Goal: Task Accomplishment & Management: Manage account settings

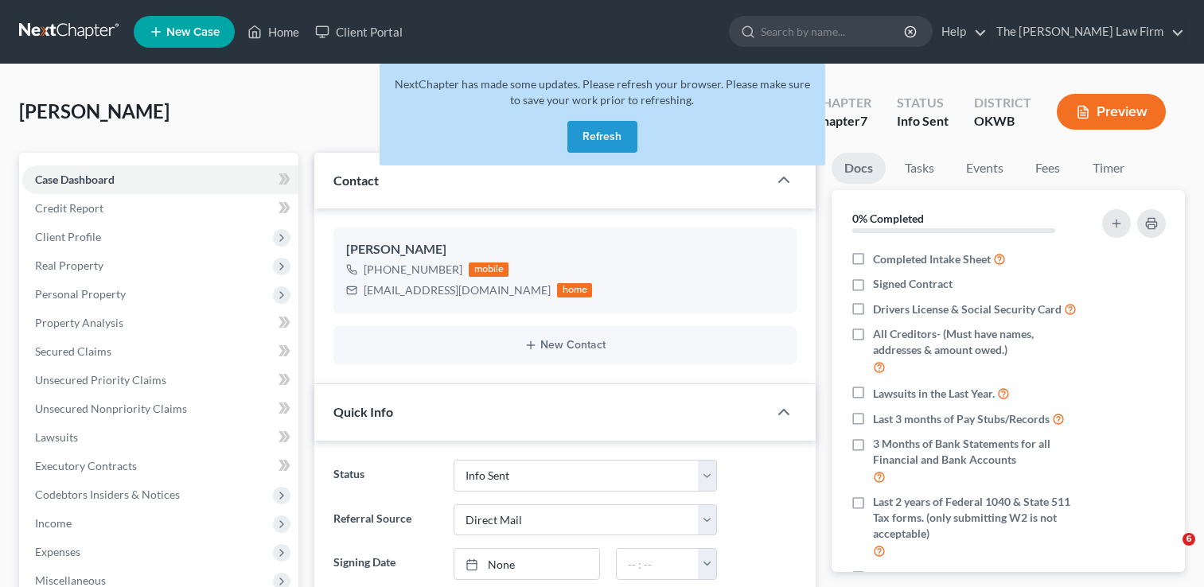
select select "3"
select select "2"
select select "0"
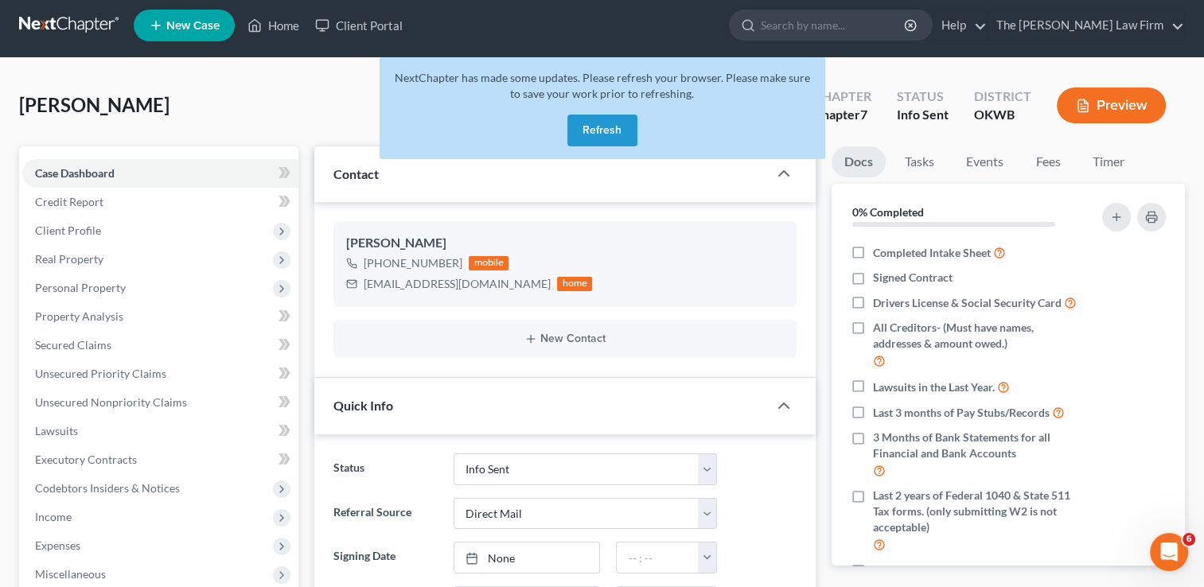
scroll to position [92, 0]
click at [605, 126] on button "Refresh" at bounding box center [603, 131] width 70 height 32
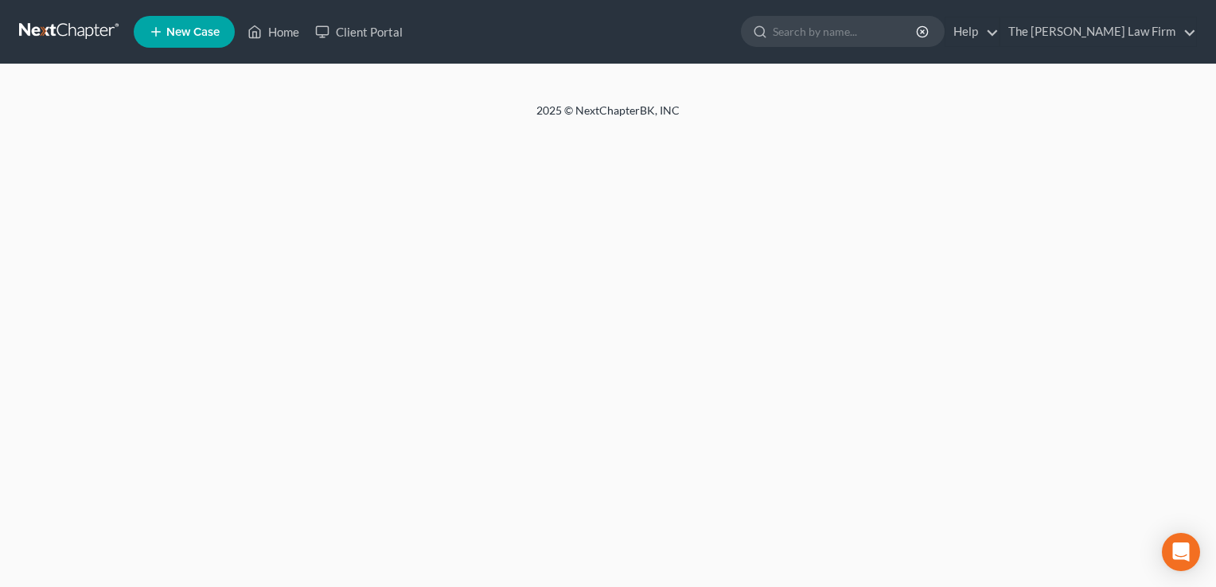
select select "2"
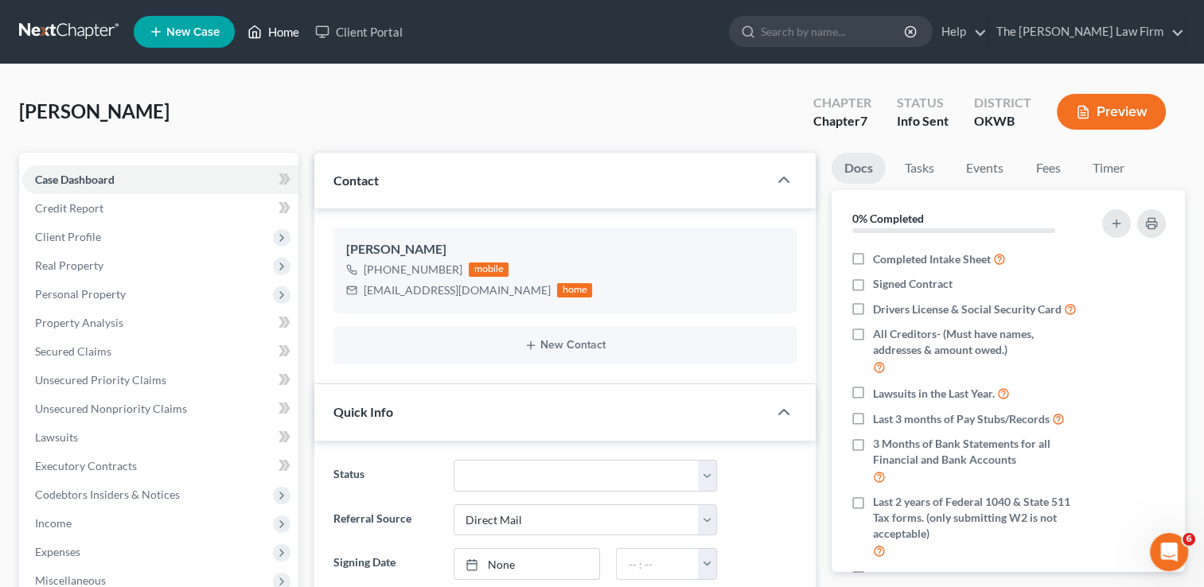
click at [290, 33] on link "Home" at bounding box center [274, 32] width 68 height 29
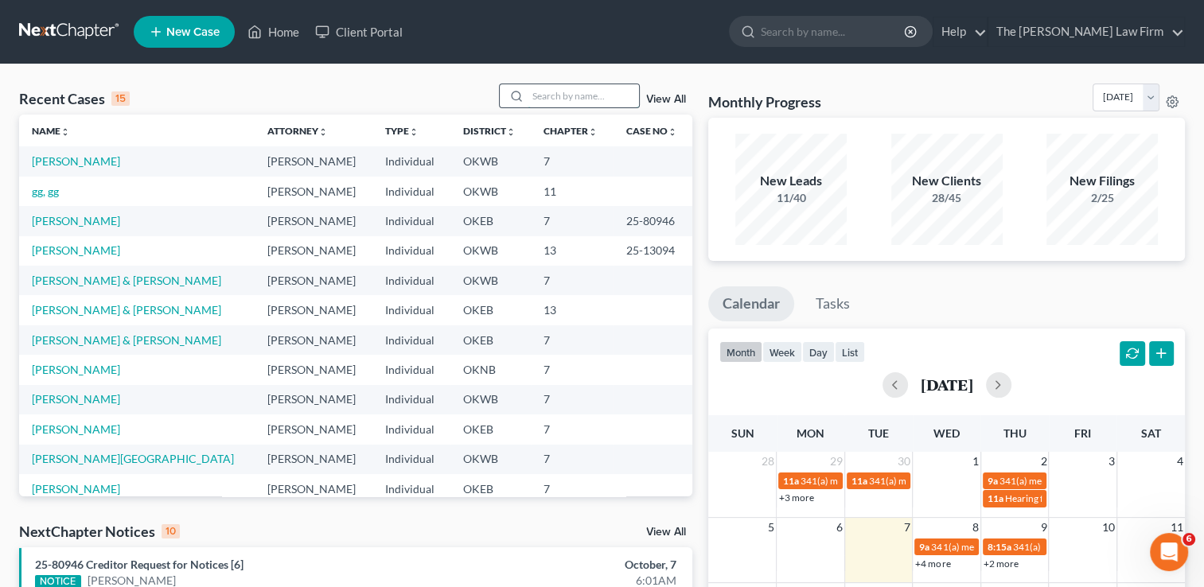
click at [564, 94] on input "search" at bounding box center [583, 95] width 111 height 23
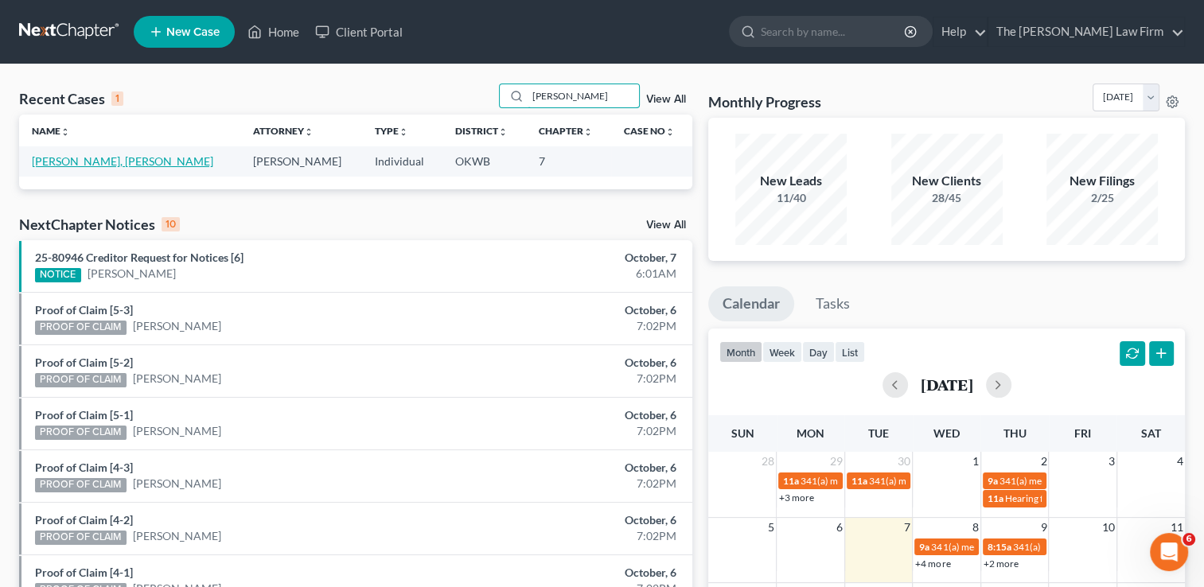
type input "Lunsford"
click at [88, 161] on link "Kristen, Holley-Lunsford" at bounding box center [123, 161] width 182 height 14
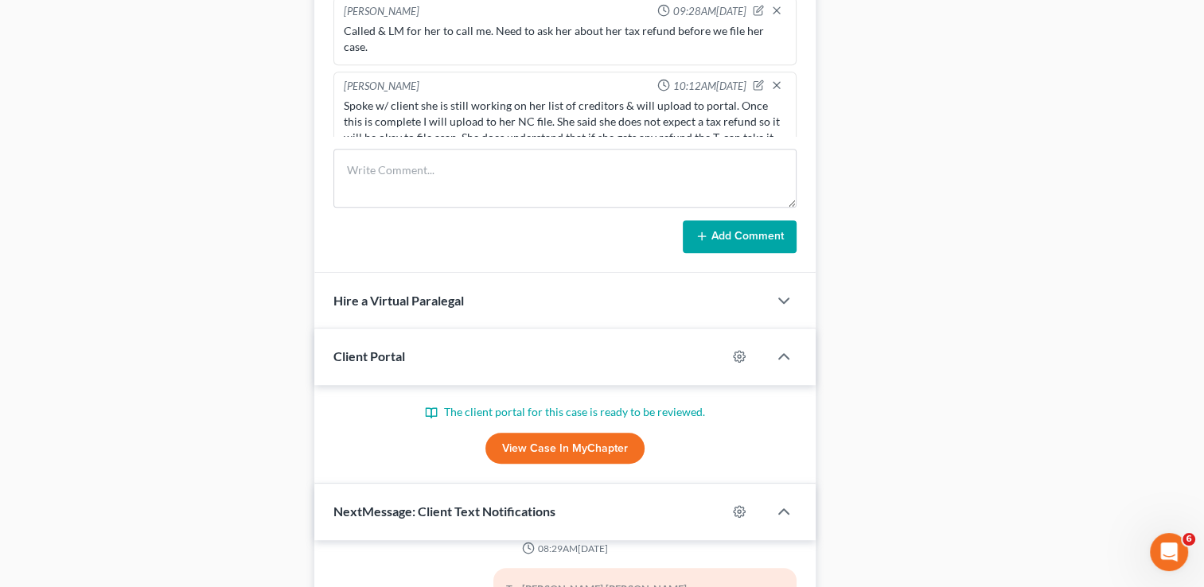
scroll to position [1051, 0]
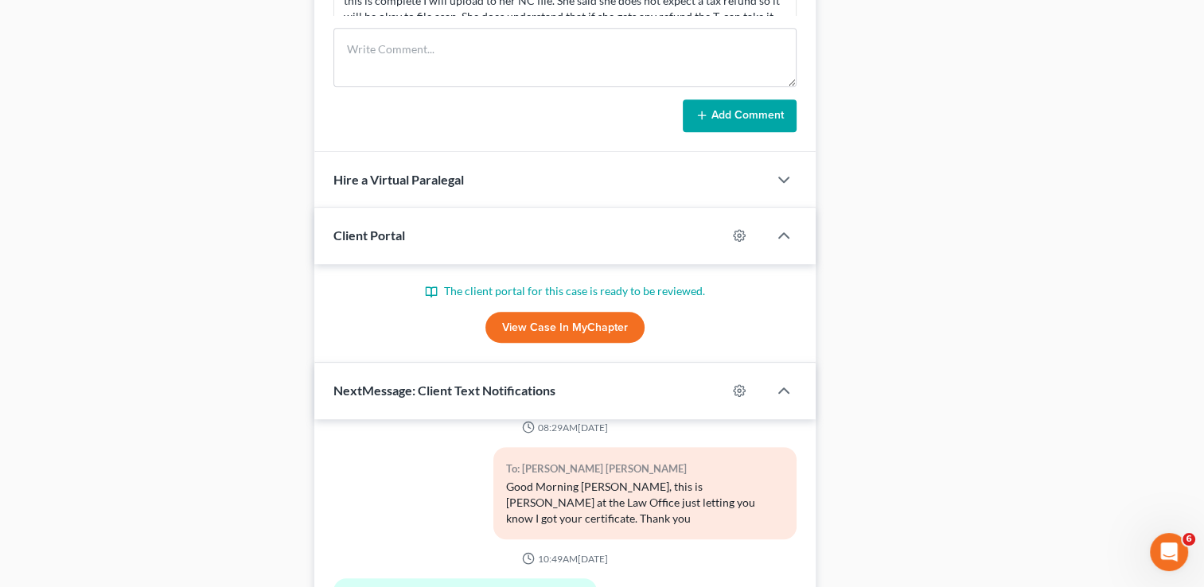
click at [565, 321] on link "View Case in MyChapter" at bounding box center [565, 328] width 159 height 32
click at [564, 326] on link "View Case in MyChapter" at bounding box center [565, 328] width 159 height 32
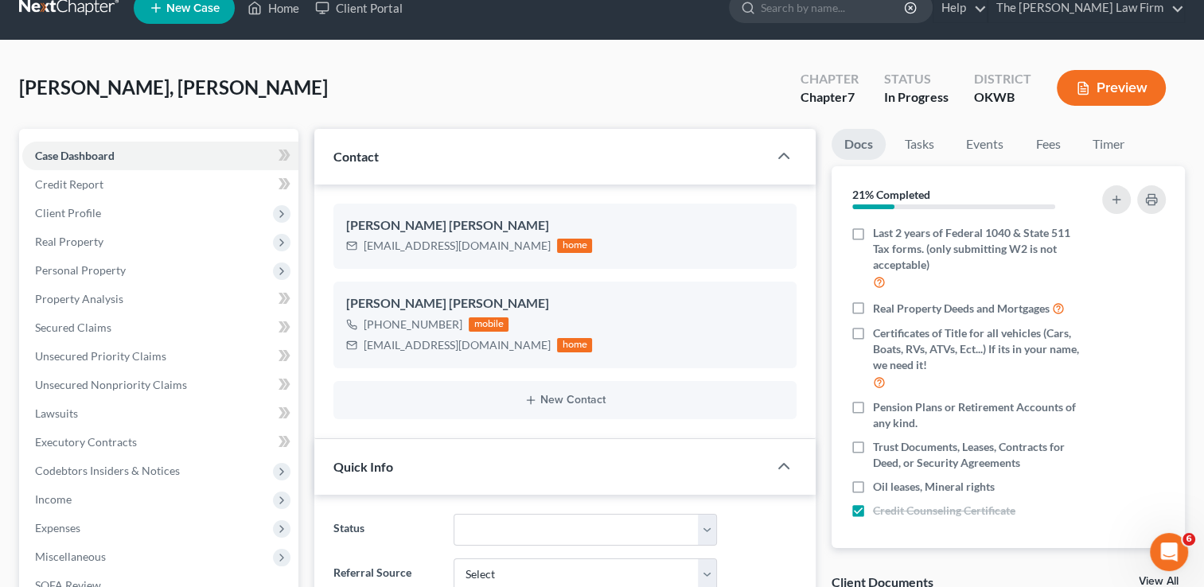
scroll to position [0, 0]
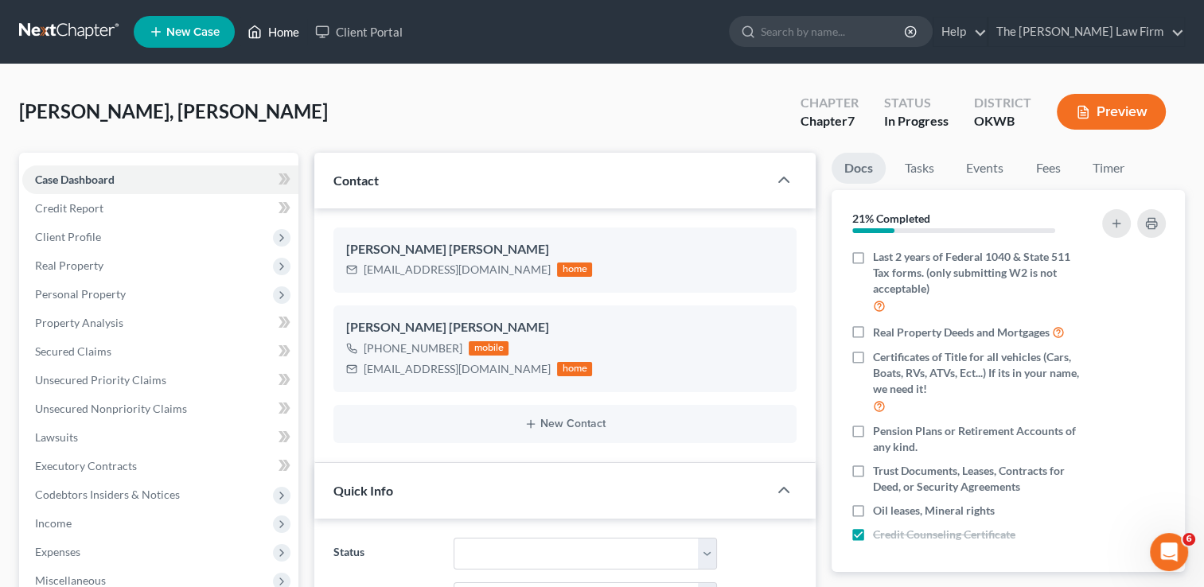
click at [267, 33] on link "Home" at bounding box center [274, 32] width 68 height 29
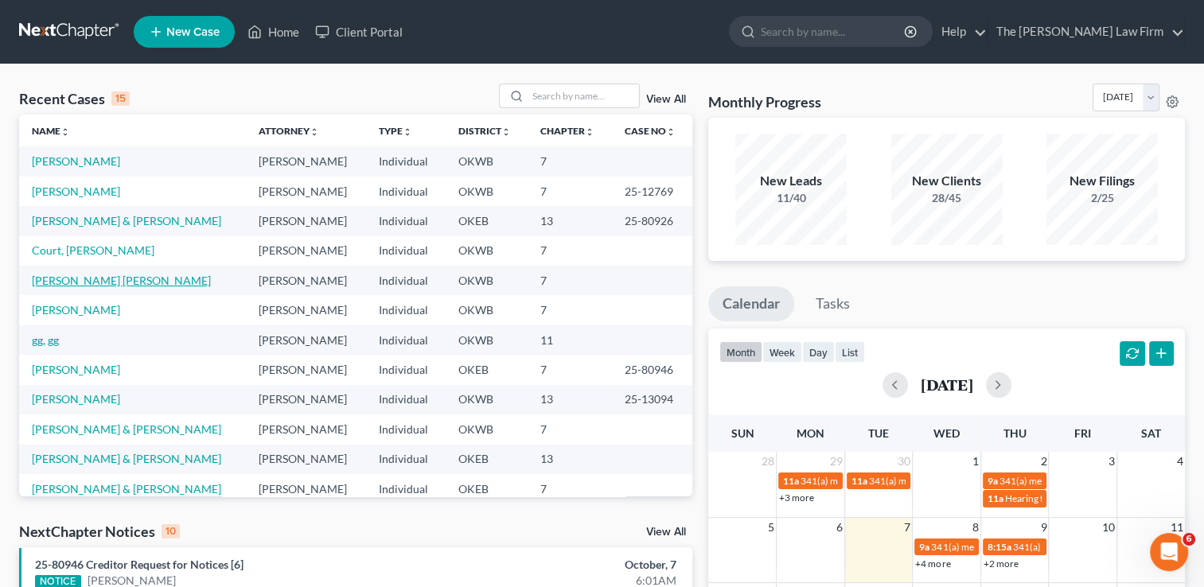
click at [85, 283] on link "Lunsford Holley, Kristen" at bounding box center [121, 281] width 179 height 14
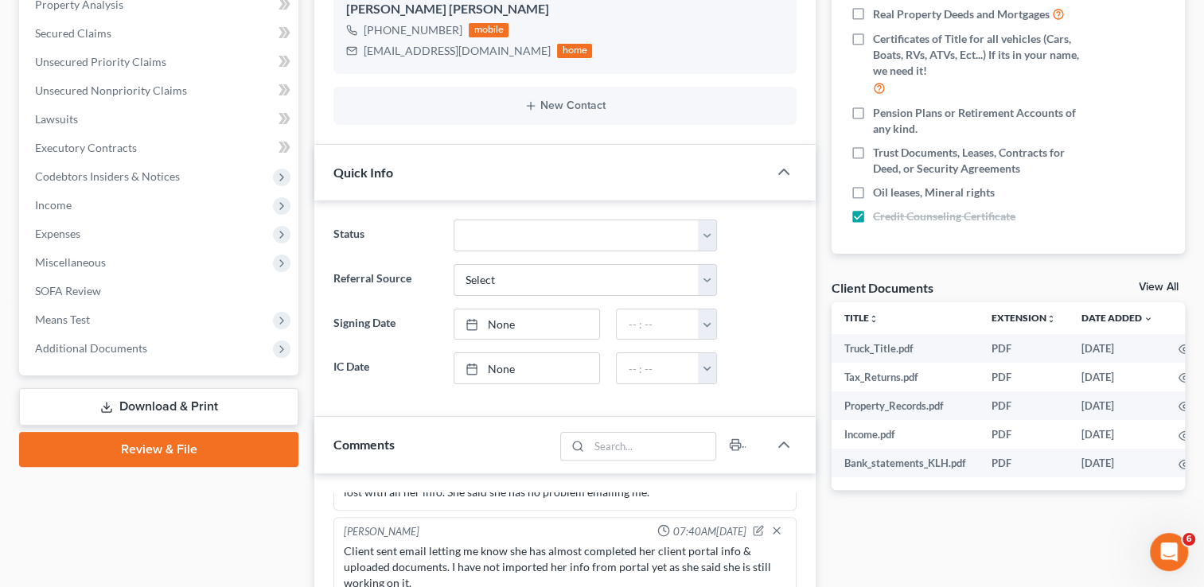
scroll to position [0, 19]
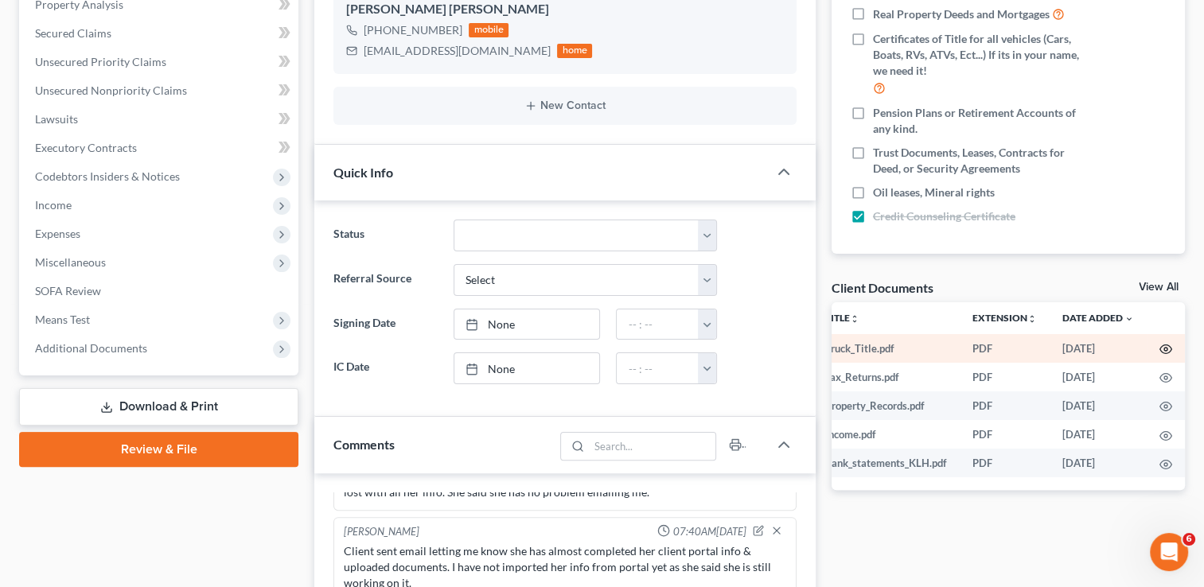
click at [1168, 351] on icon "button" at bounding box center [1166, 349] width 13 height 13
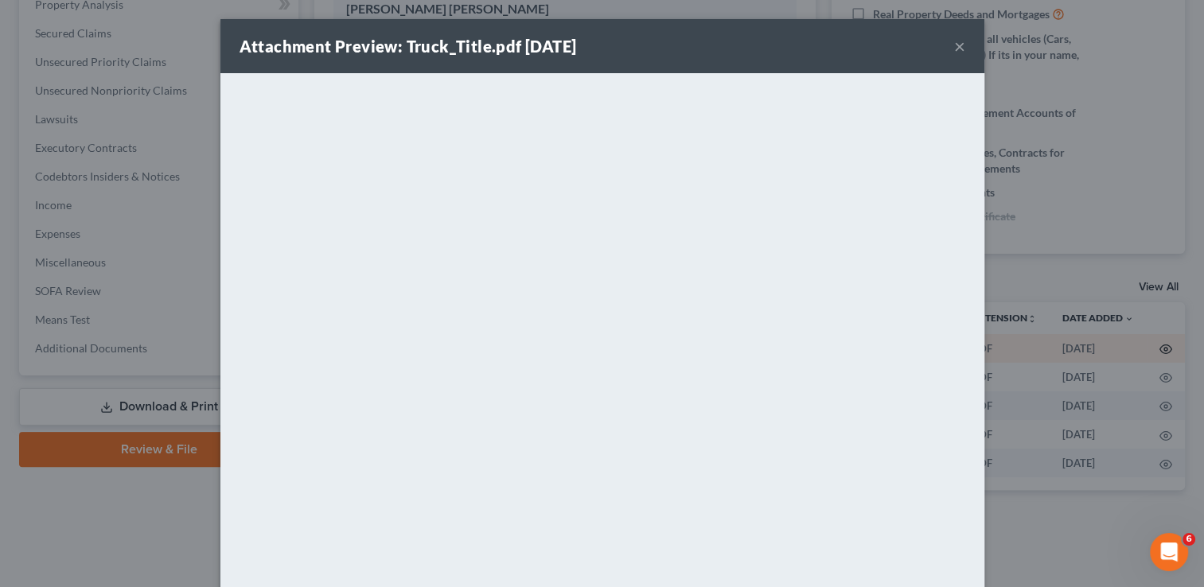
scroll to position [0, 16]
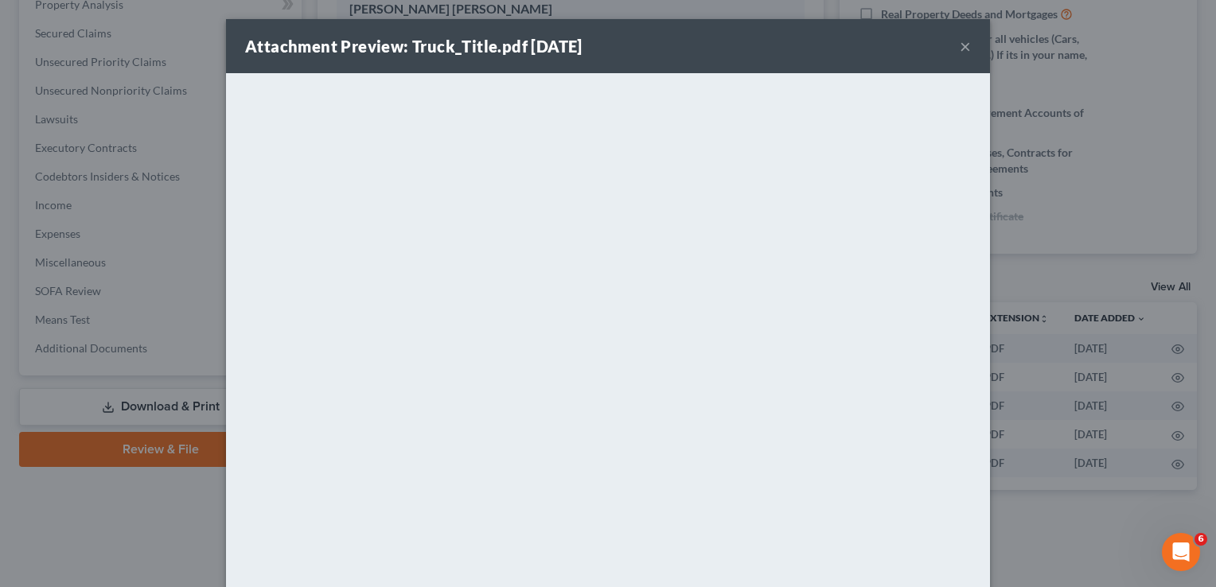
drag, startPoint x: 717, startPoint y: 48, endPoint x: 705, endPoint y: 27, distance: 23.9
click at [705, 27] on div "Attachment Preview: Truck_Title.pdf 10/07/2025 ×" at bounding box center [608, 46] width 764 height 54
click at [722, 48] on div "Attachment Preview: Truck_Title.pdf 10/07/2025 ×" at bounding box center [608, 46] width 764 height 54
click at [960, 49] on button "×" at bounding box center [965, 46] width 11 height 19
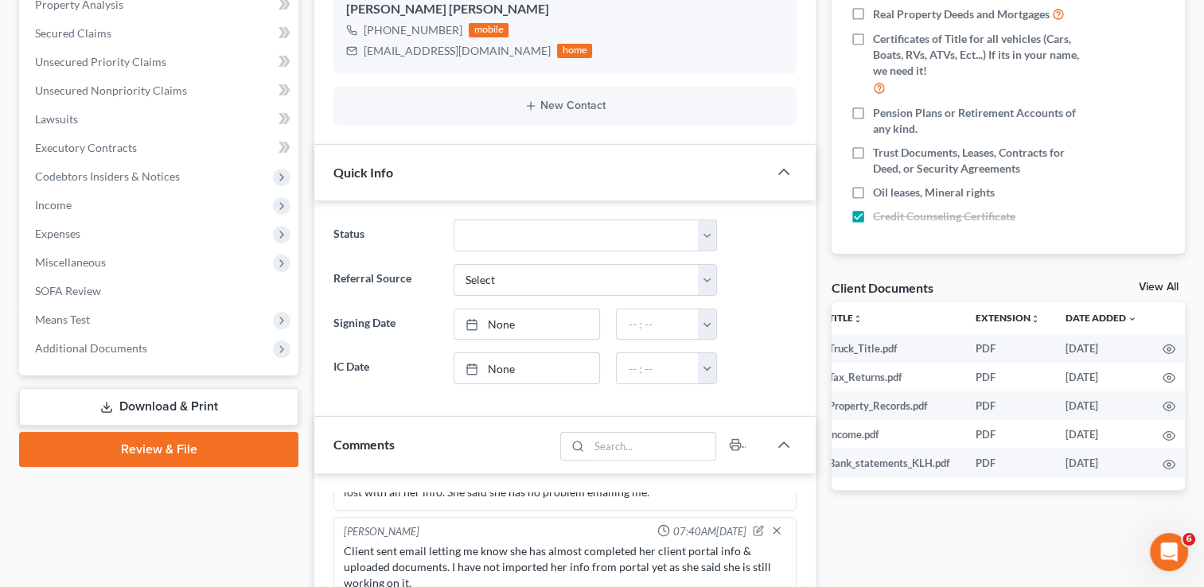
scroll to position [0, 19]
click at [1165, 381] on icon "button" at bounding box center [1166, 378] width 13 height 13
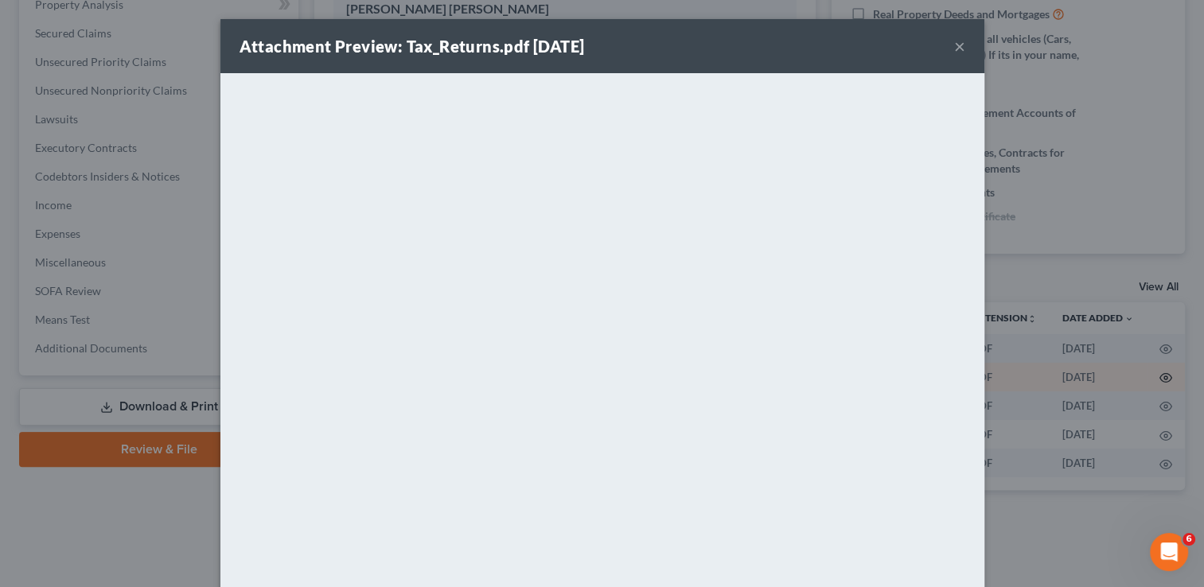
scroll to position [0, 16]
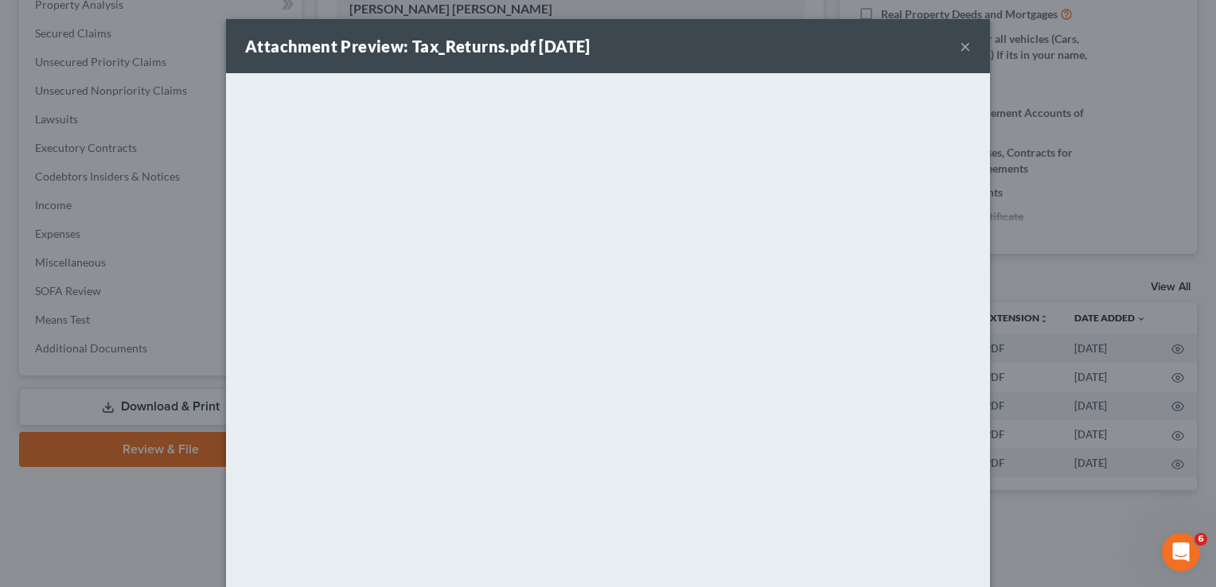
click at [685, 53] on div "Attachment Preview: Tax_Returns.pdf 10/07/2025 ×" at bounding box center [608, 46] width 764 height 54
click at [960, 48] on button "×" at bounding box center [965, 46] width 11 height 19
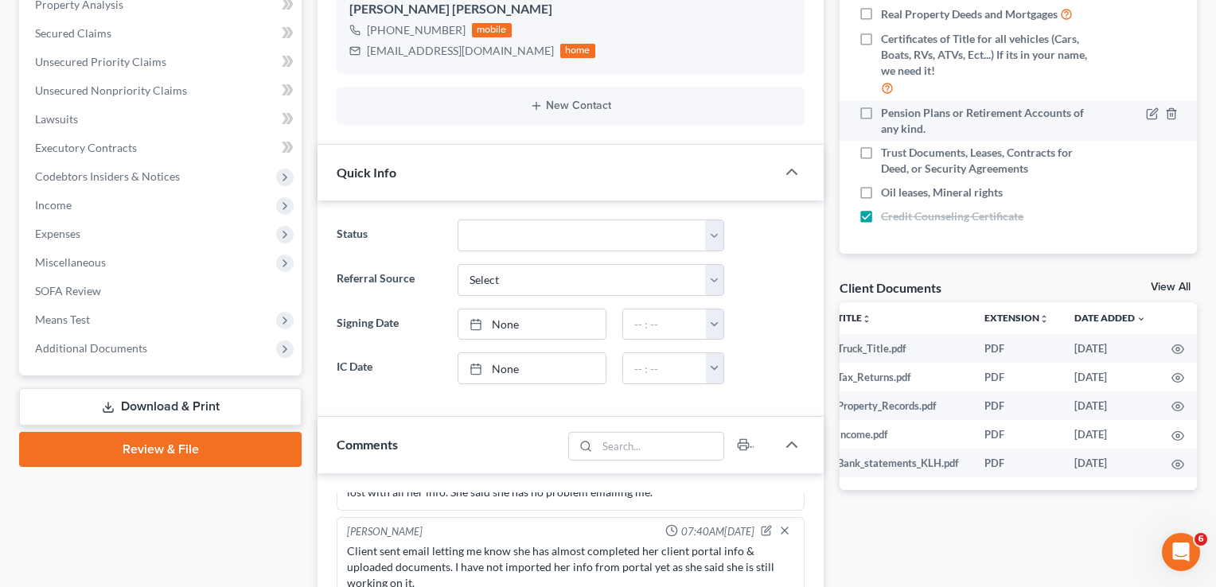
scroll to position [261, 0]
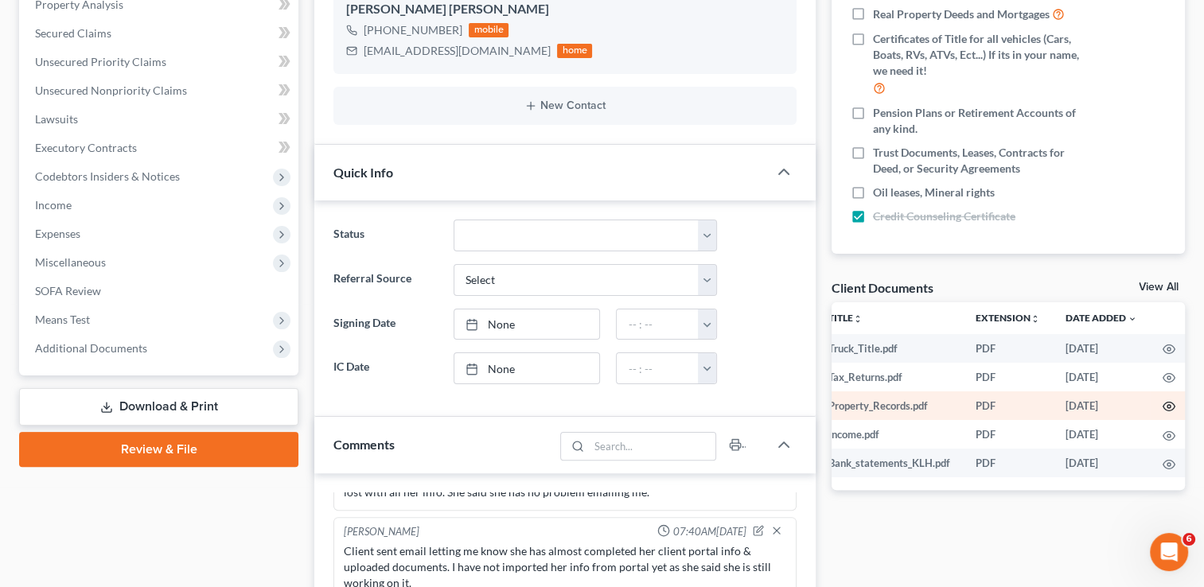
click at [1172, 409] on icon "button" at bounding box center [1169, 406] width 13 height 13
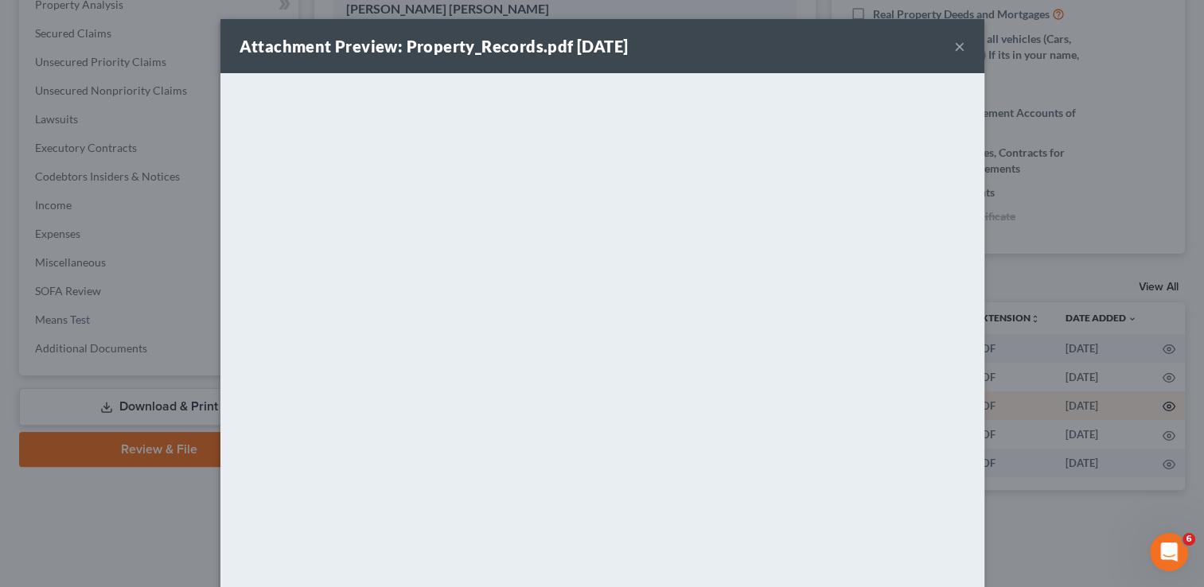
scroll to position [245, 0]
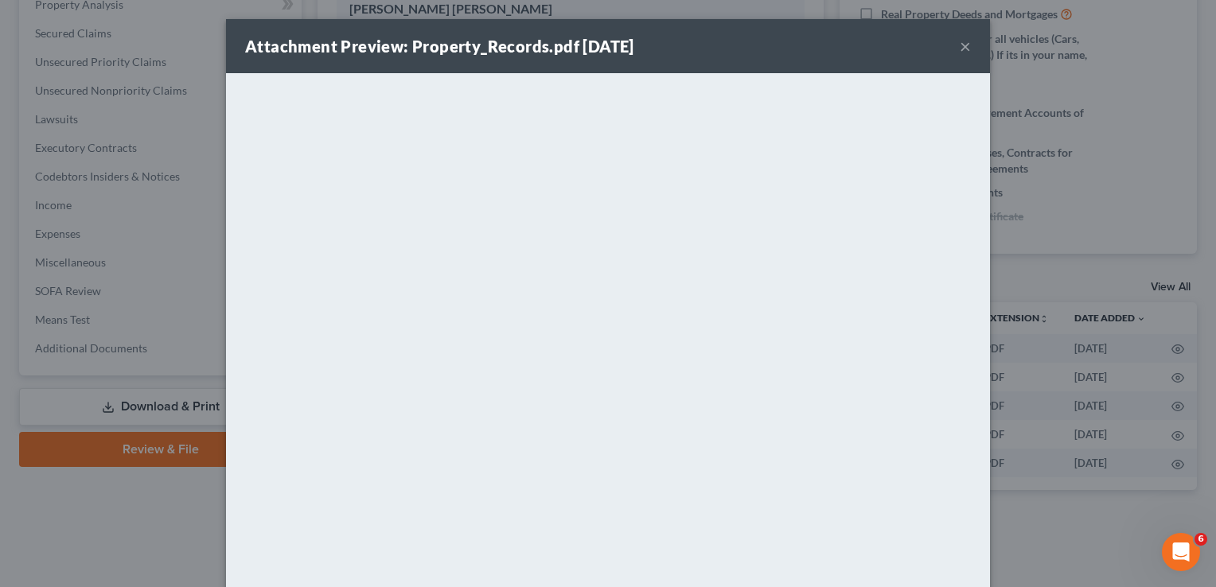
click at [962, 46] on button "×" at bounding box center [965, 46] width 11 height 19
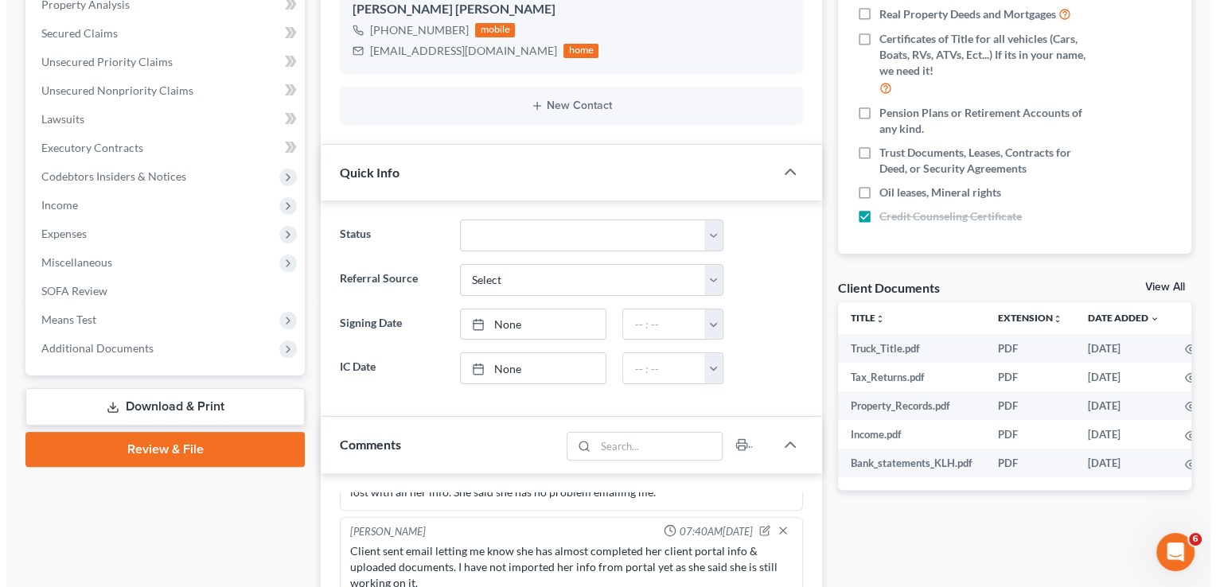
scroll to position [0, 19]
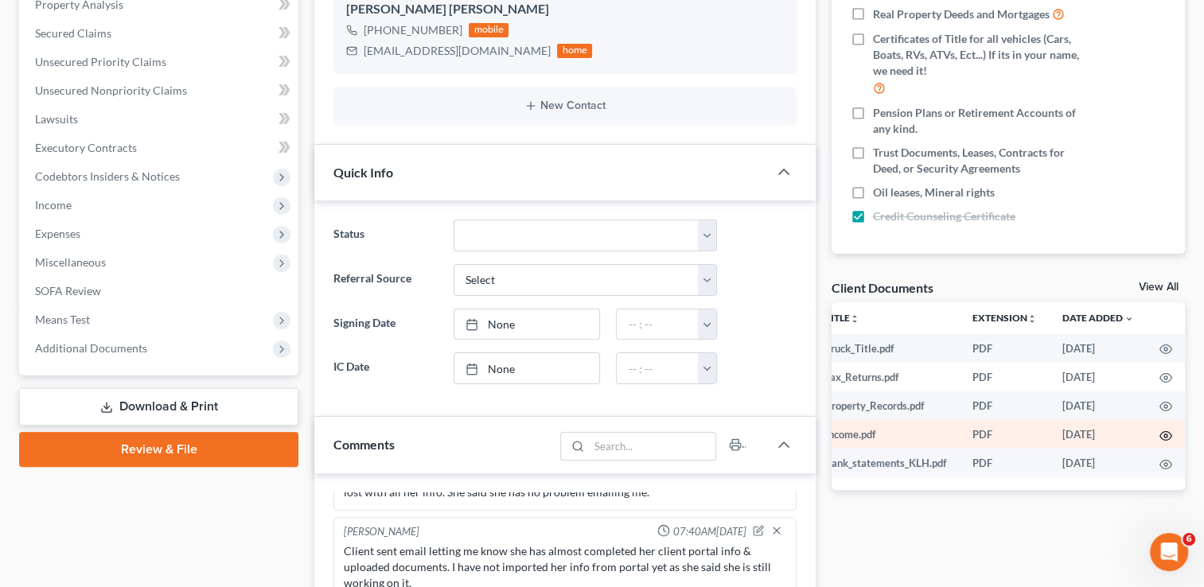
click at [1165, 437] on icon "button" at bounding box center [1166, 436] width 13 height 13
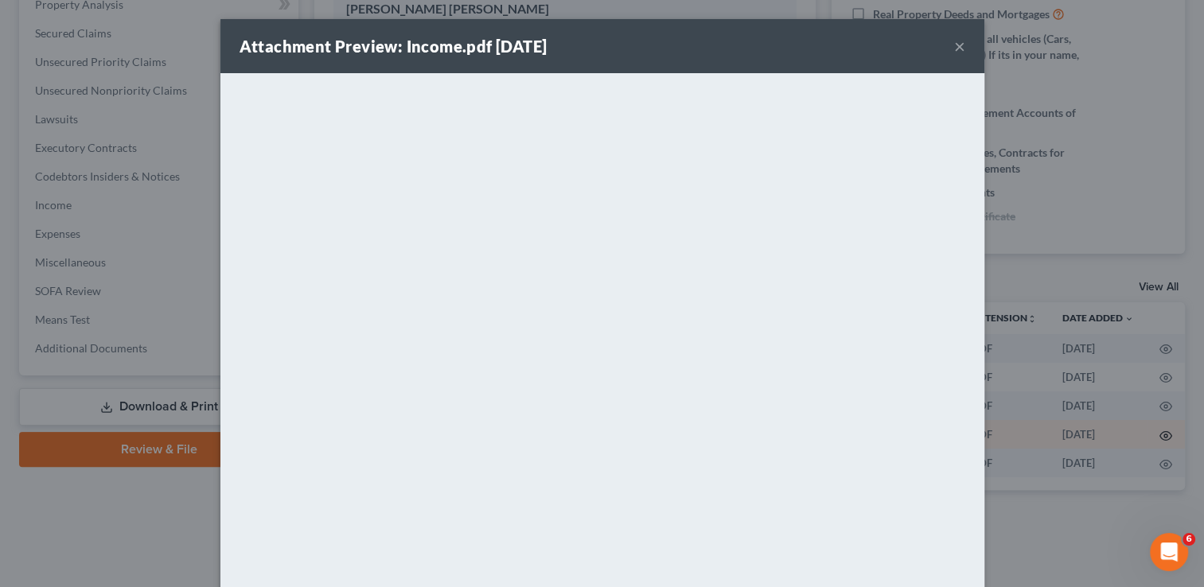
scroll to position [0, 16]
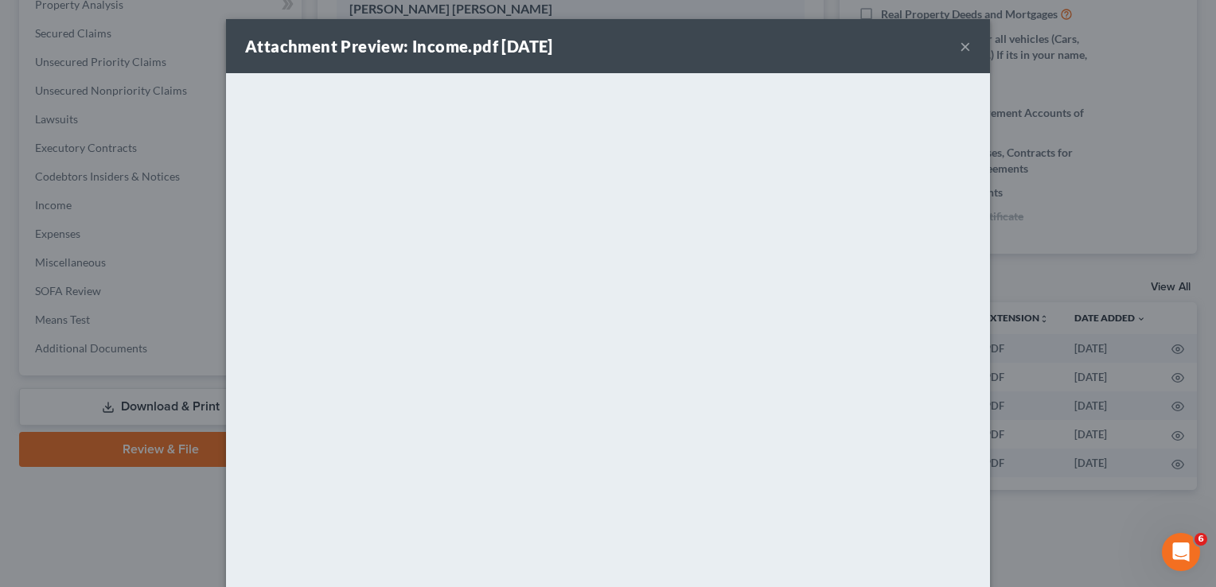
click at [720, 49] on div "Attachment Preview: Income.pdf 10/07/2025 ×" at bounding box center [608, 46] width 764 height 54
click at [962, 49] on button "×" at bounding box center [965, 46] width 11 height 19
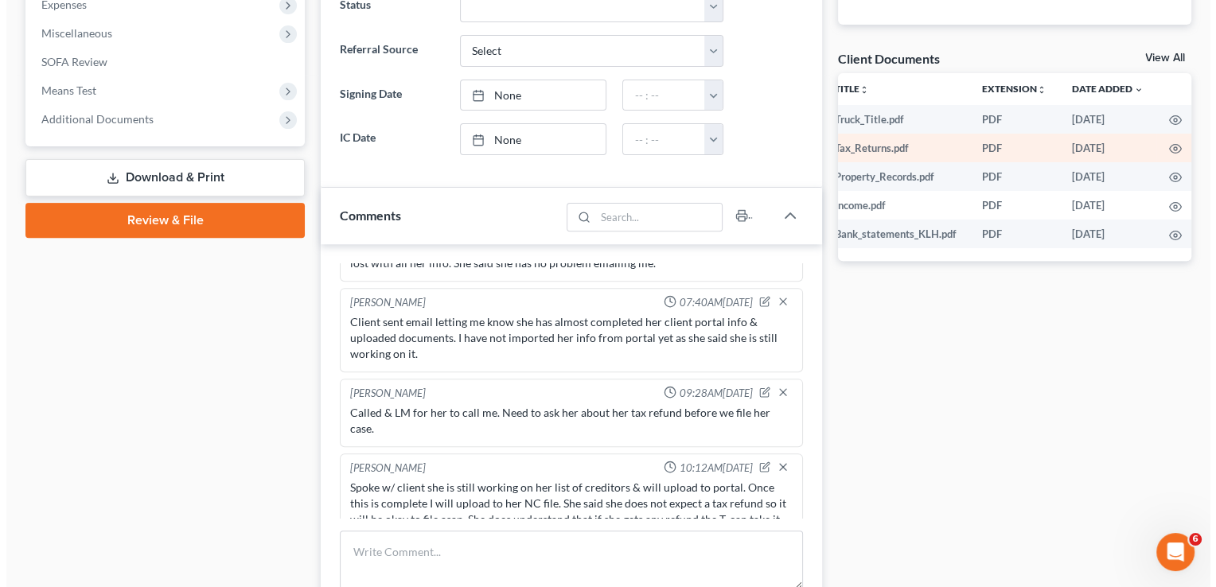
scroll to position [557, 0]
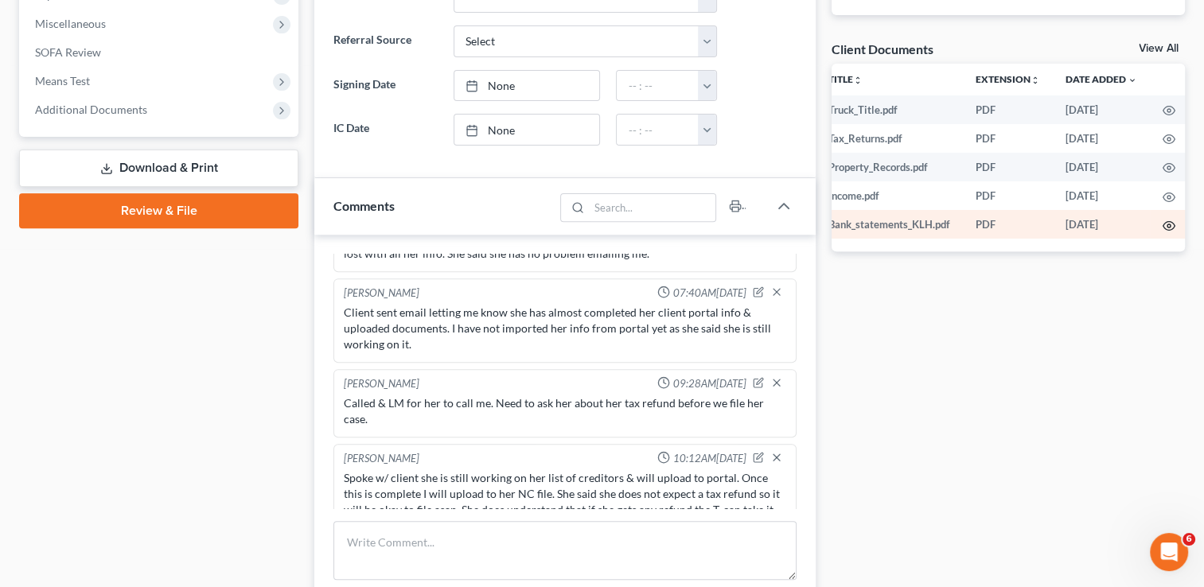
click at [1167, 228] on icon "button" at bounding box center [1169, 226] width 13 height 13
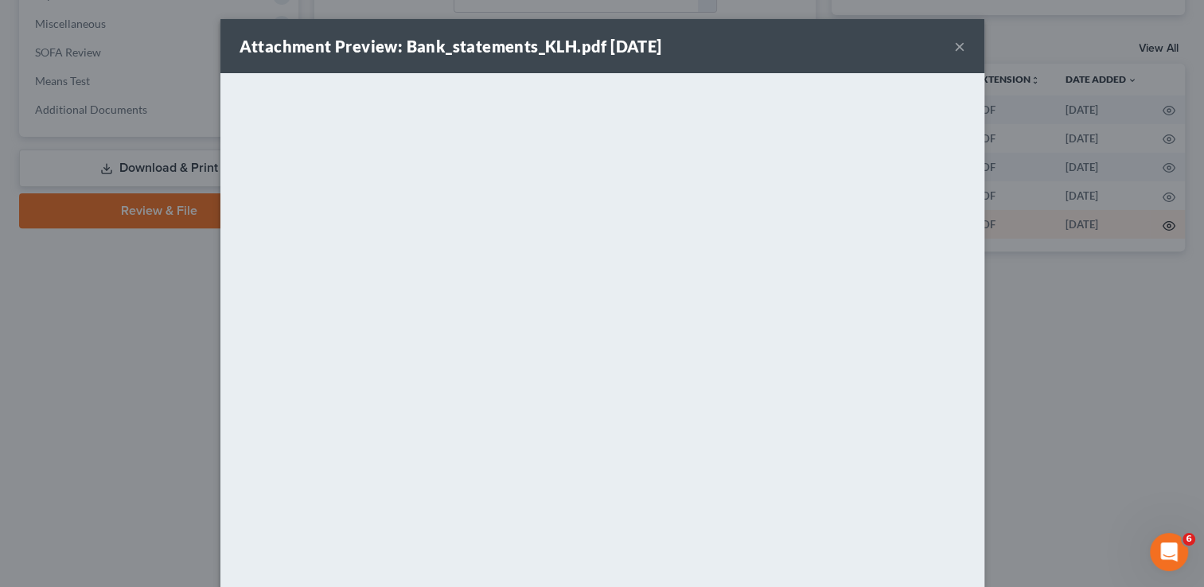
scroll to position [245, 0]
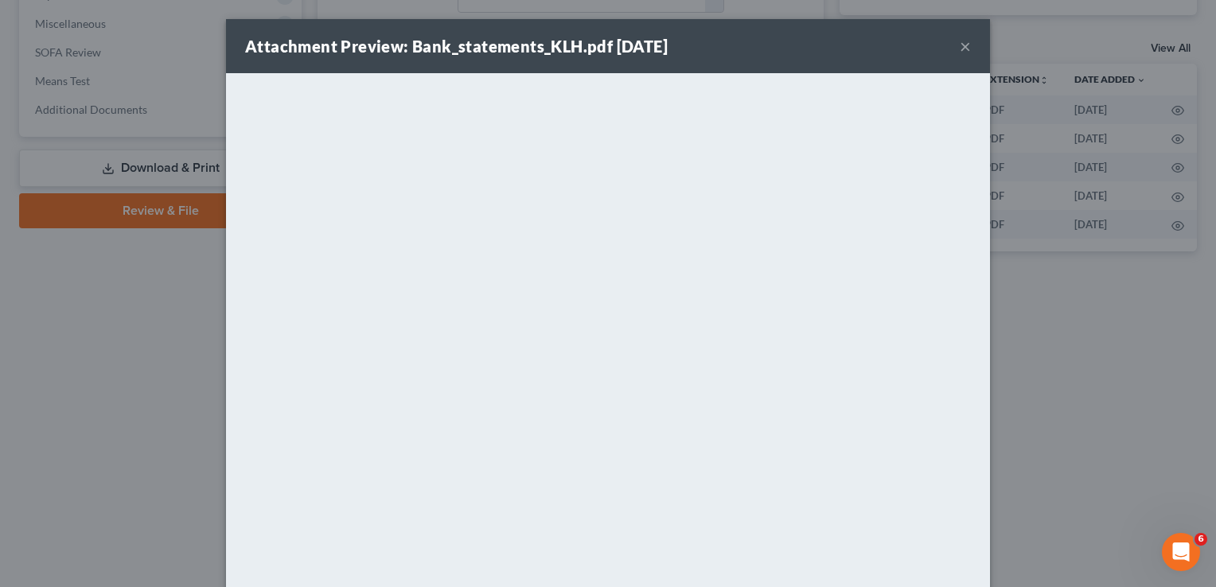
click at [960, 52] on button "×" at bounding box center [965, 46] width 11 height 19
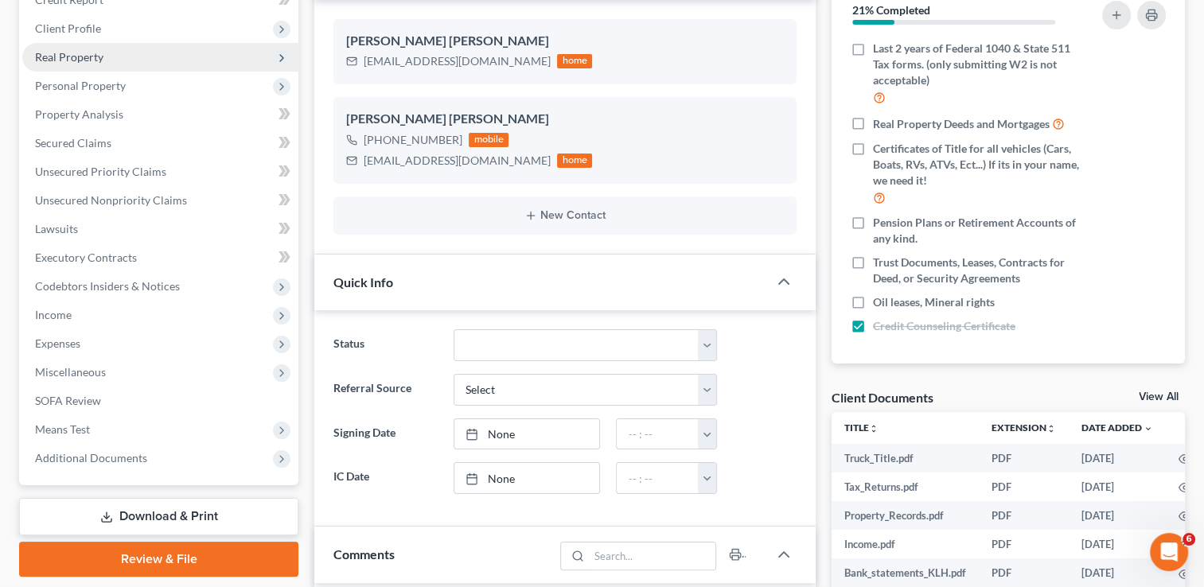
scroll to position [398, 0]
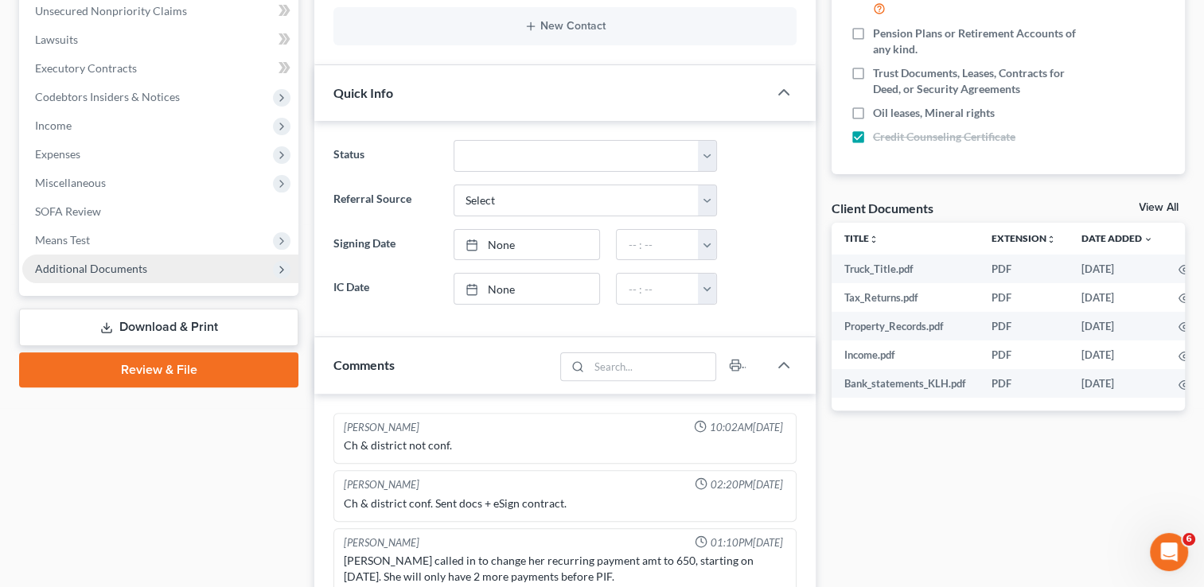
click at [131, 263] on span "Additional Documents" at bounding box center [91, 269] width 112 height 14
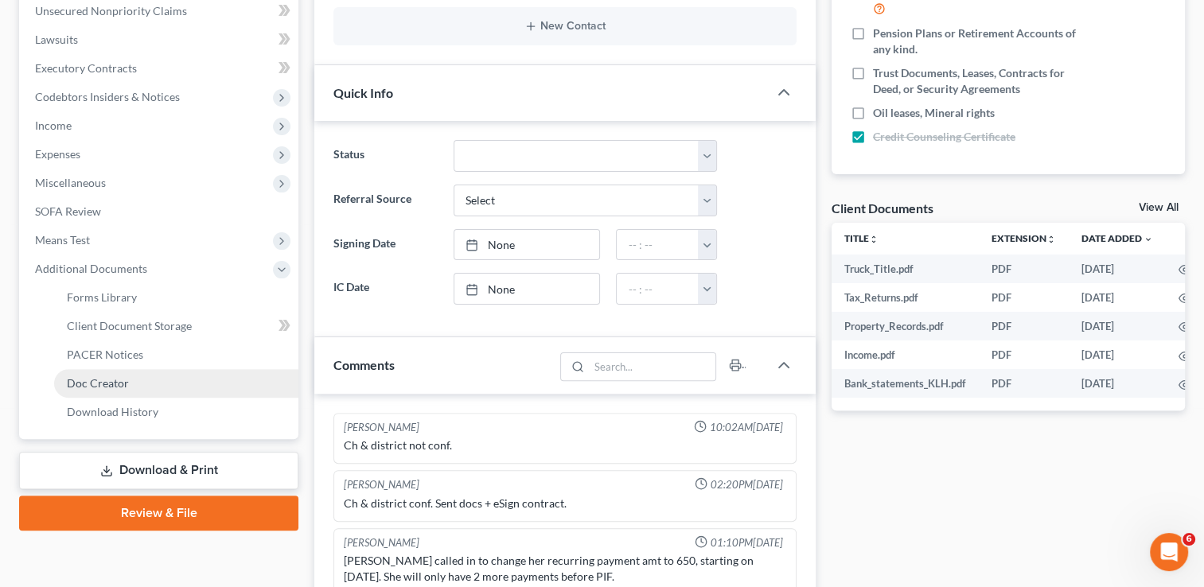
click at [123, 384] on span "Doc Creator" at bounding box center [98, 384] width 62 height 14
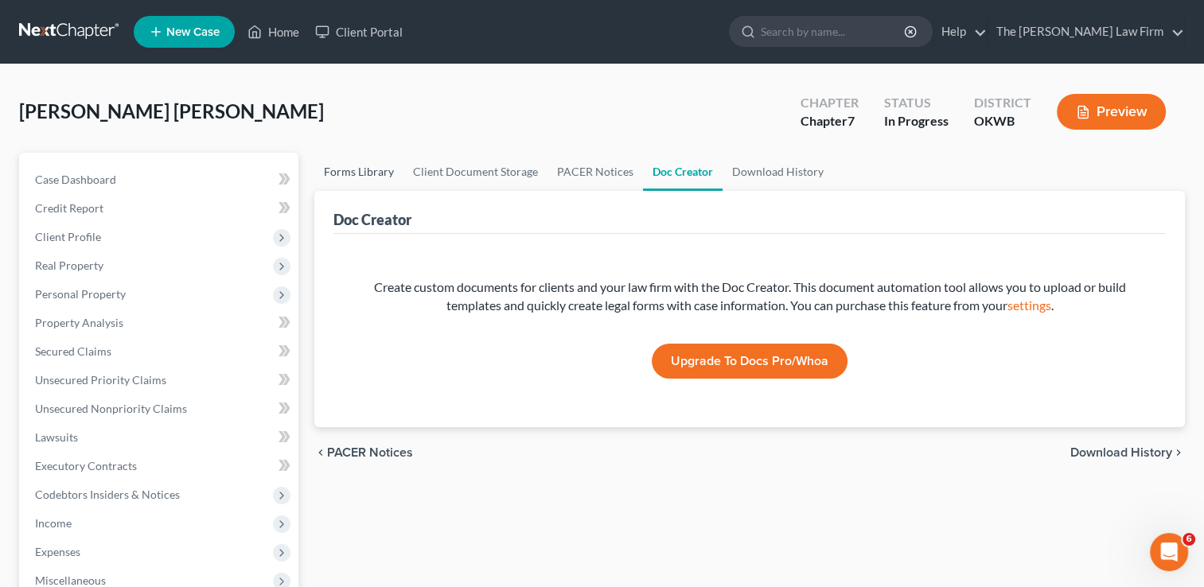
click at [362, 173] on link "Forms Library" at bounding box center [358, 172] width 89 height 38
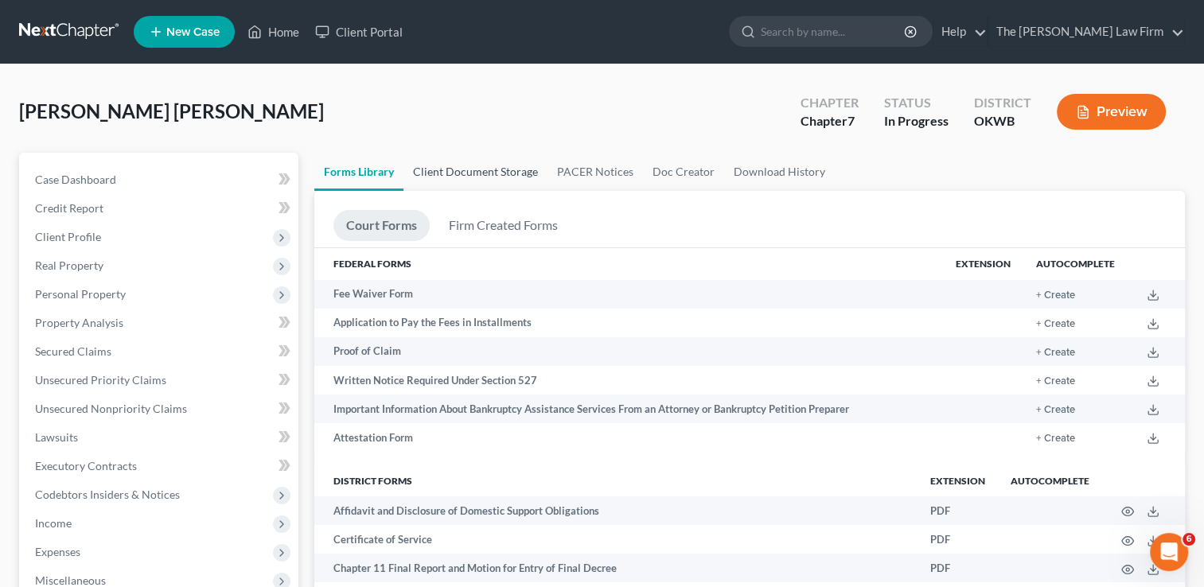
click at [458, 177] on link "Client Document Storage" at bounding box center [476, 172] width 144 height 38
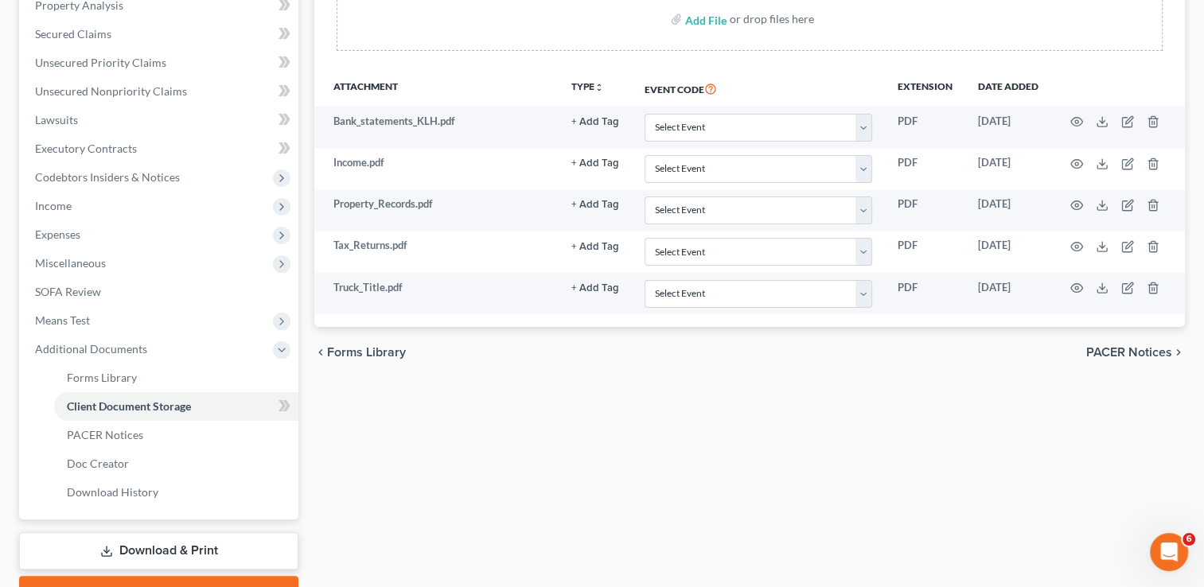
scroll to position [318, 0]
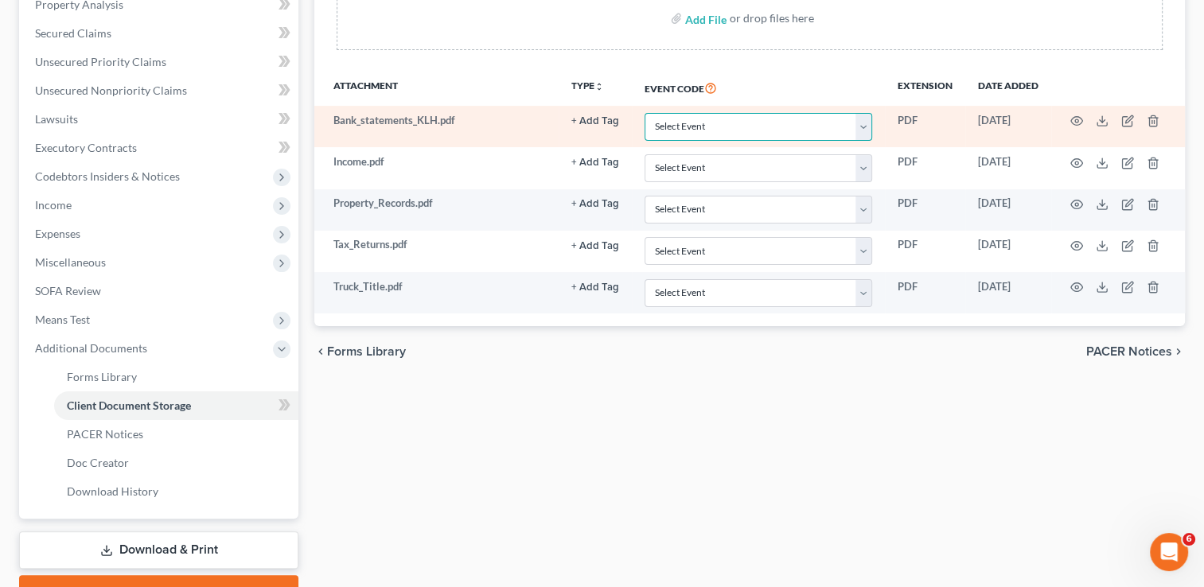
click at [868, 127] on select "Select Event Certificate of Credit Counseling (Debtor) Certificate of Credit Co…" at bounding box center [759, 127] width 228 height 28
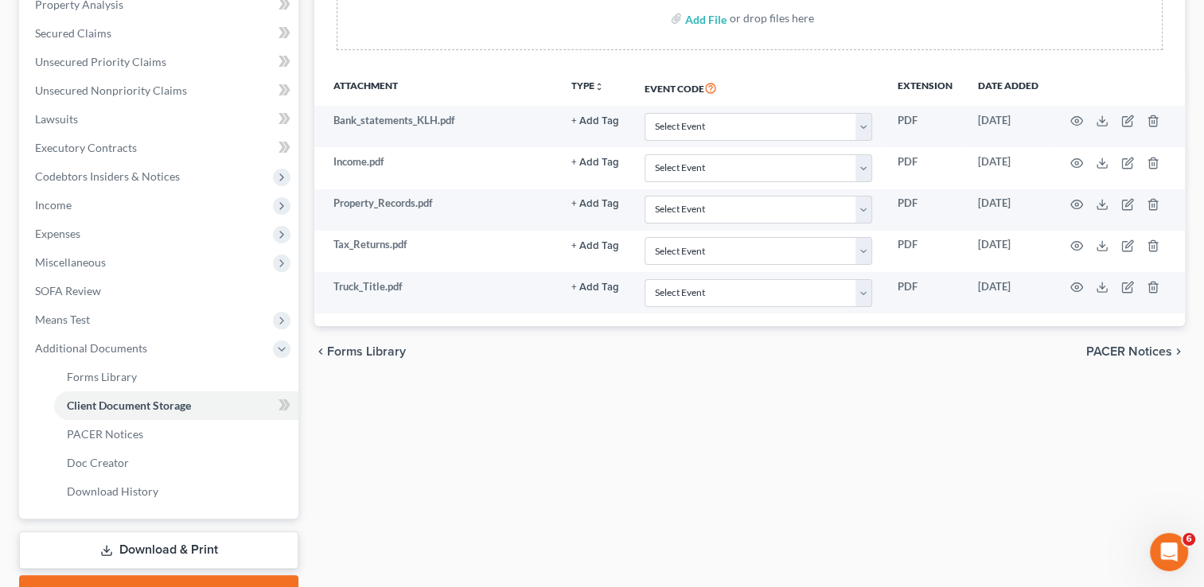
click at [801, 72] on th "Event Code" at bounding box center [758, 87] width 253 height 37
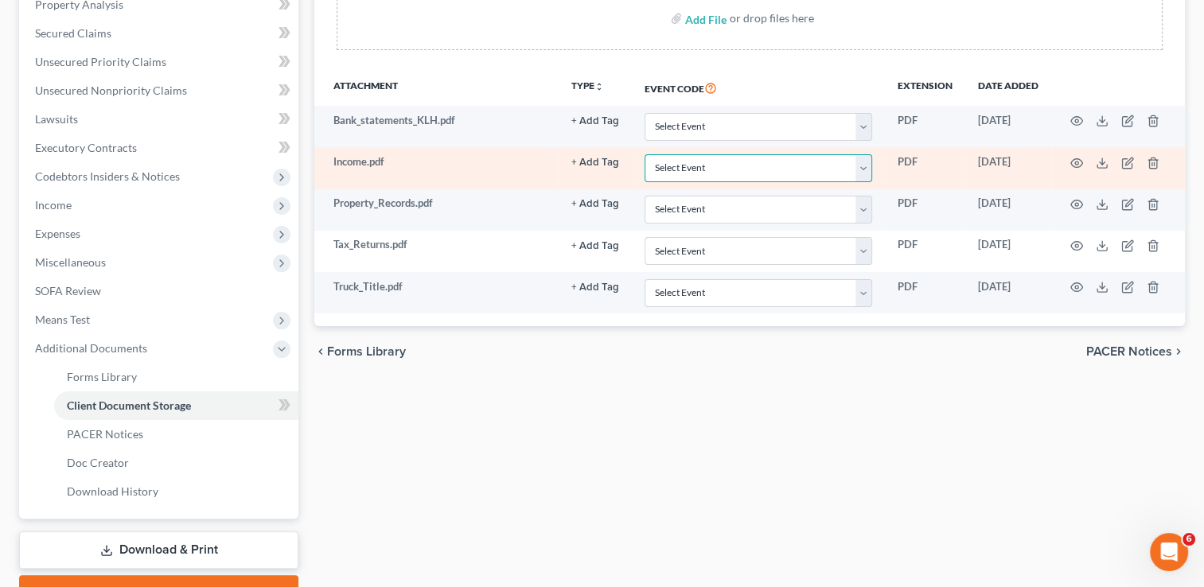
click at [864, 169] on select "Select Event Certificate of Credit Counseling (Debtor) Certificate of Credit Co…" at bounding box center [759, 168] width 228 height 28
select select "3"
click at [645, 154] on select "Select Event Certificate of Credit Counseling (Debtor) Certificate of Credit Co…" at bounding box center [759, 168] width 228 height 28
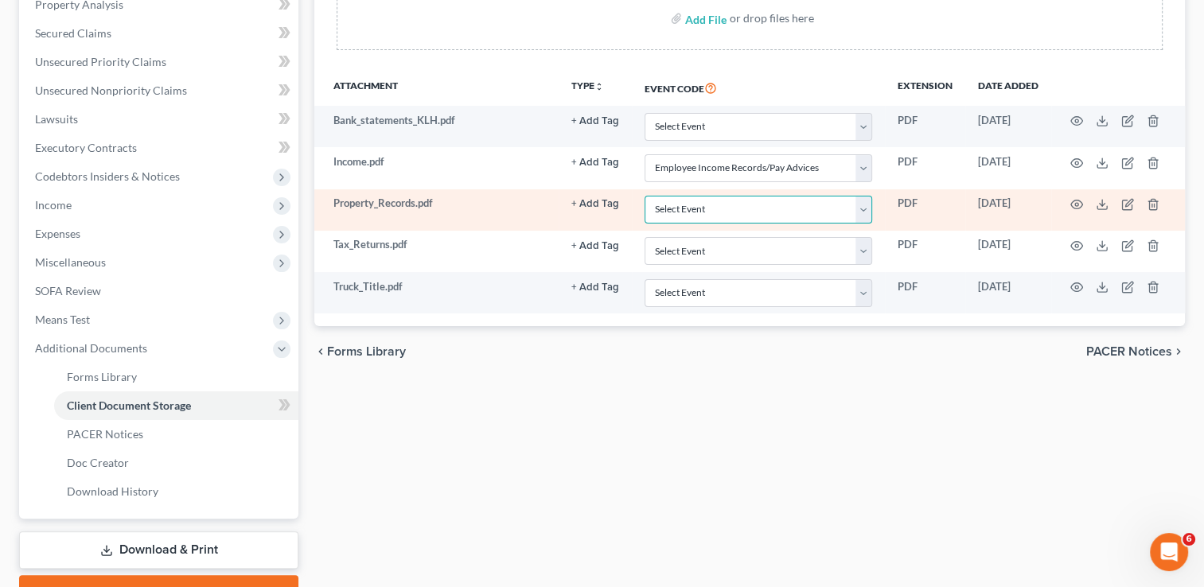
click at [866, 206] on select "Select Event Certificate of Credit Counseling (Debtor) Certificate of Credit Co…" at bounding box center [759, 210] width 228 height 28
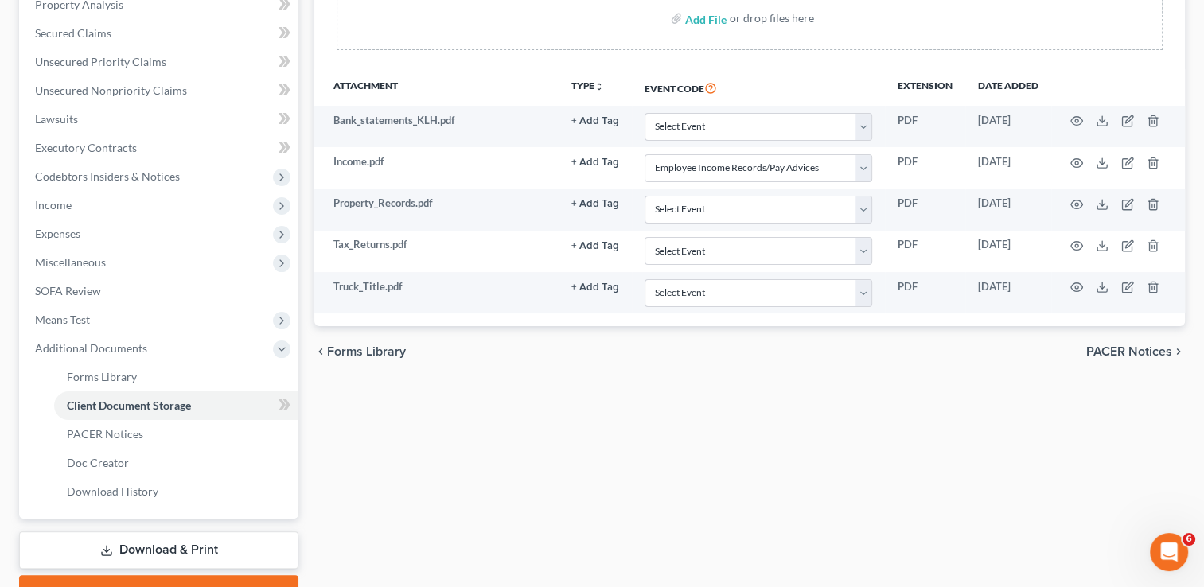
click at [503, 448] on div "Forms Library Client Document Storage PACER Notices Doc Creator Download Histor…" at bounding box center [749, 222] width 887 height 776
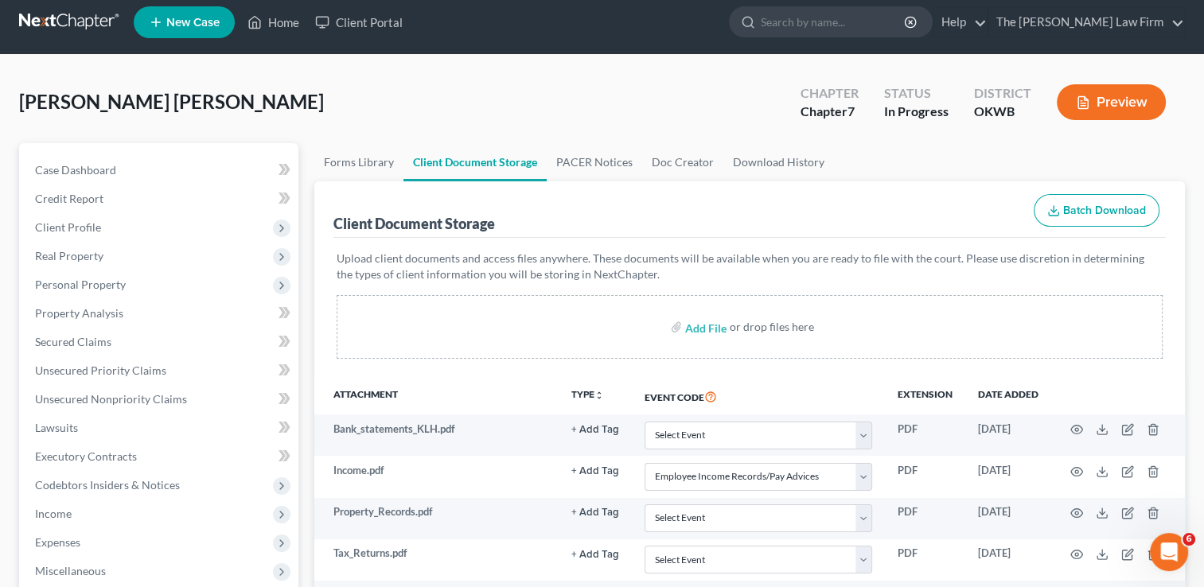
scroll to position [0, 0]
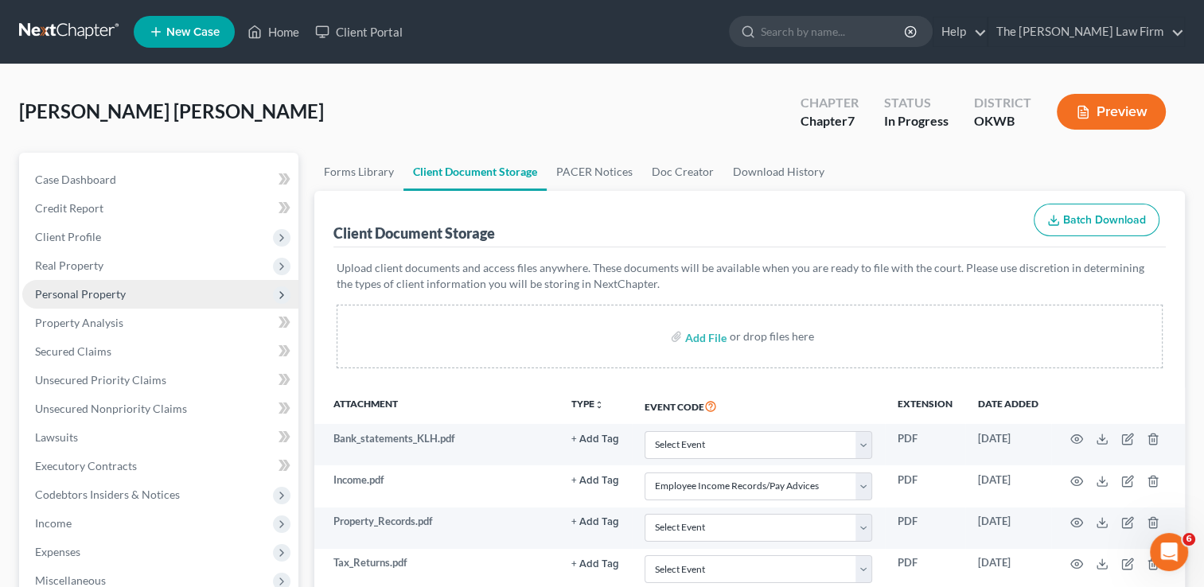
click at [166, 299] on span "Personal Property" at bounding box center [160, 294] width 276 height 29
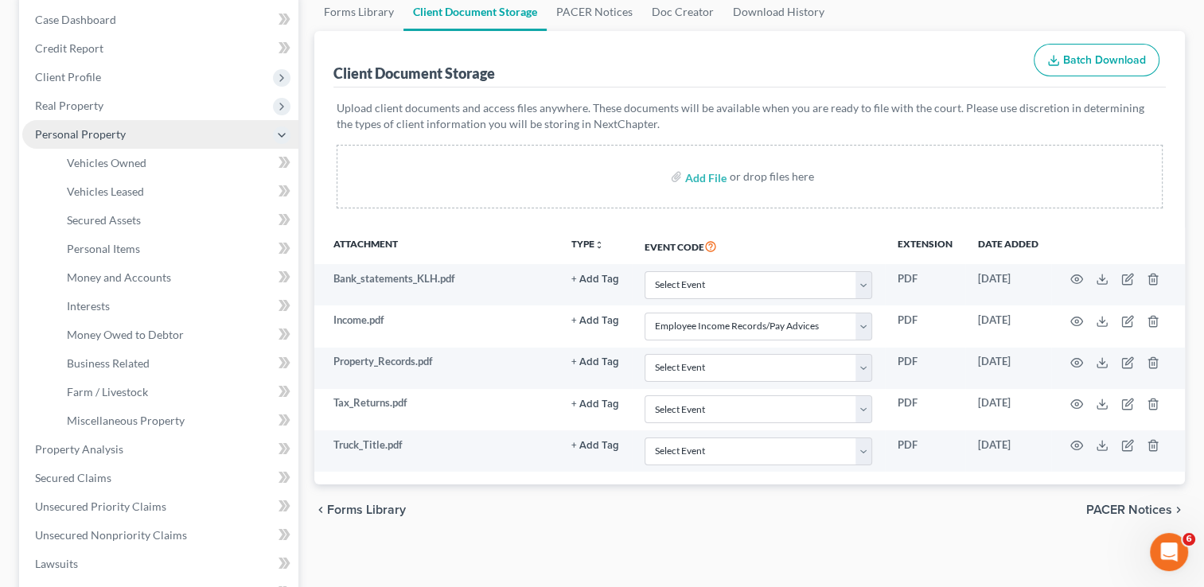
scroll to position [239, 0]
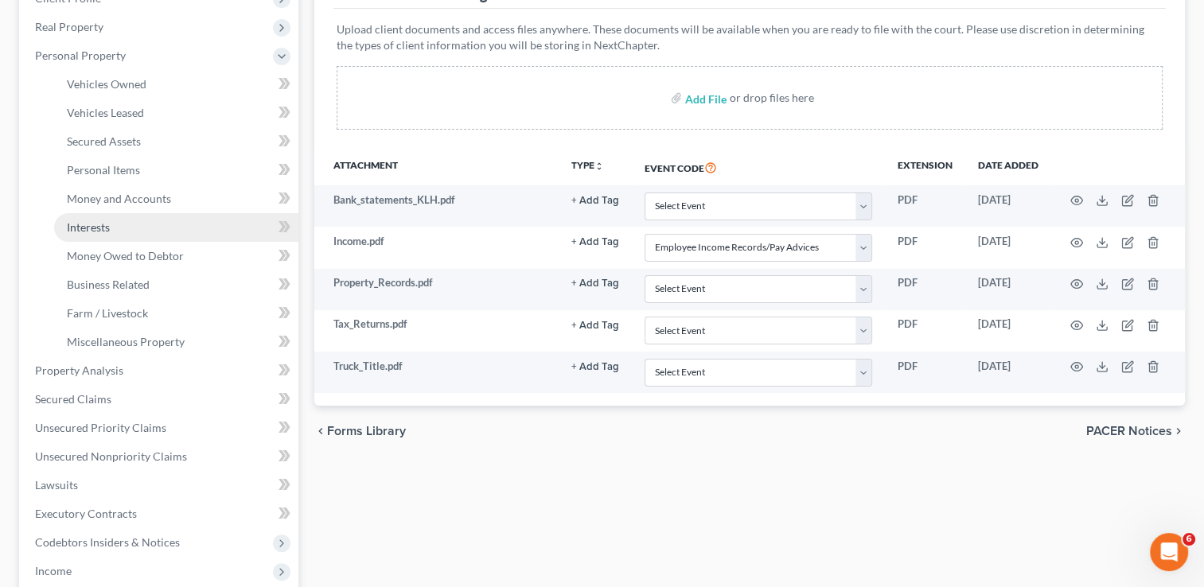
click at [200, 221] on link "Interests" at bounding box center [176, 227] width 244 height 29
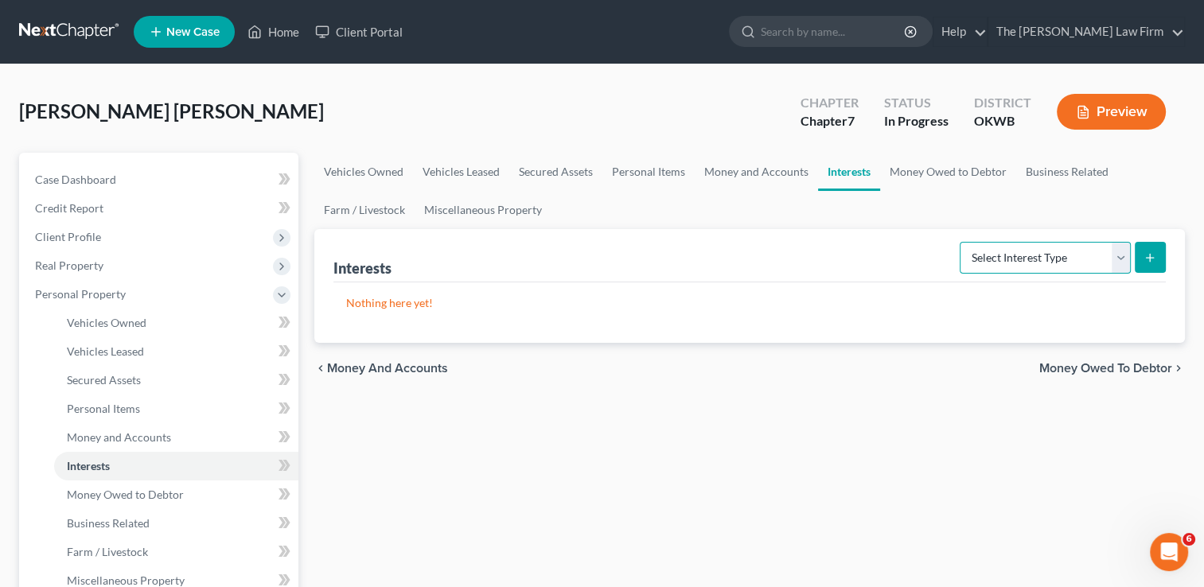
click at [1122, 253] on select "Select Interest Type 401K Annuity Bond Education IRA Government Bond Government…" at bounding box center [1045, 258] width 171 height 32
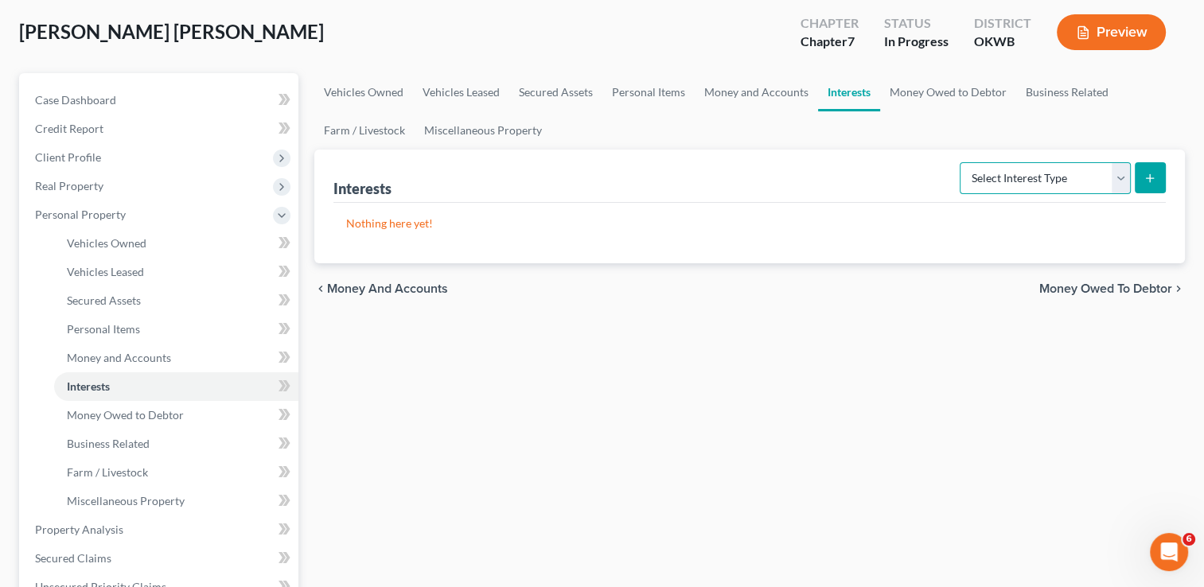
click at [1118, 179] on select "Select Interest Type 401K Annuity Bond Education IRA Government Bond Government…" at bounding box center [1045, 178] width 171 height 32
select select "other_retirement_plan"
click at [962, 162] on select "Select Interest Type 401K Annuity Bond Education IRA Government Bond Government…" at bounding box center [1045, 178] width 171 height 32
click at [1150, 185] on button "submit" at bounding box center [1150, 177] width 31 height 31
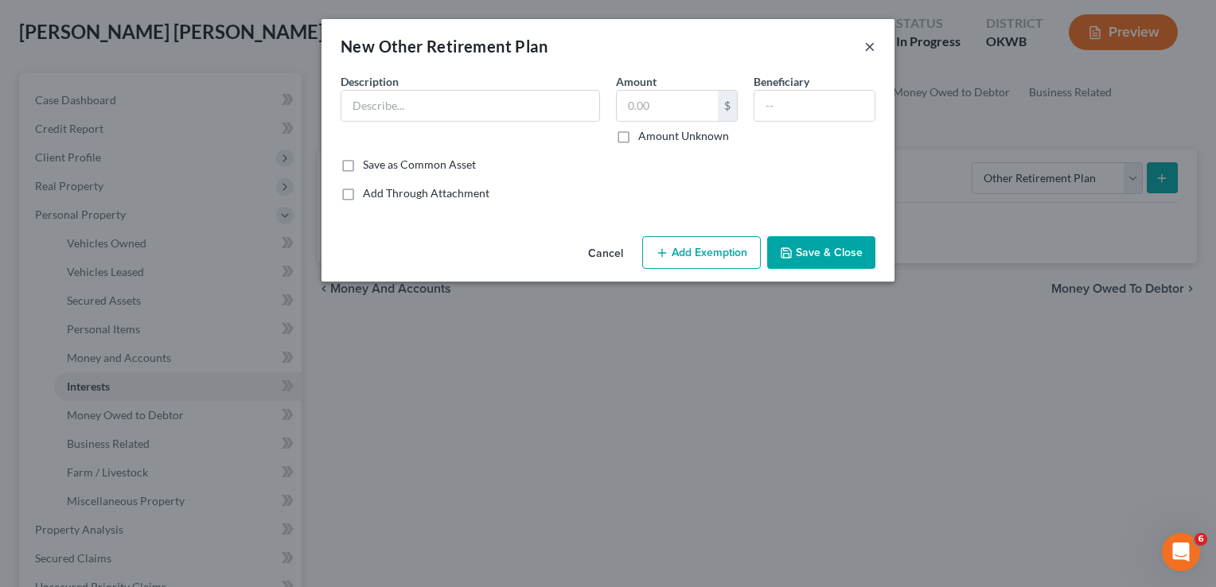
click at [871, 56] on button "×" at bounding box center [870, 46] width 11 height 19
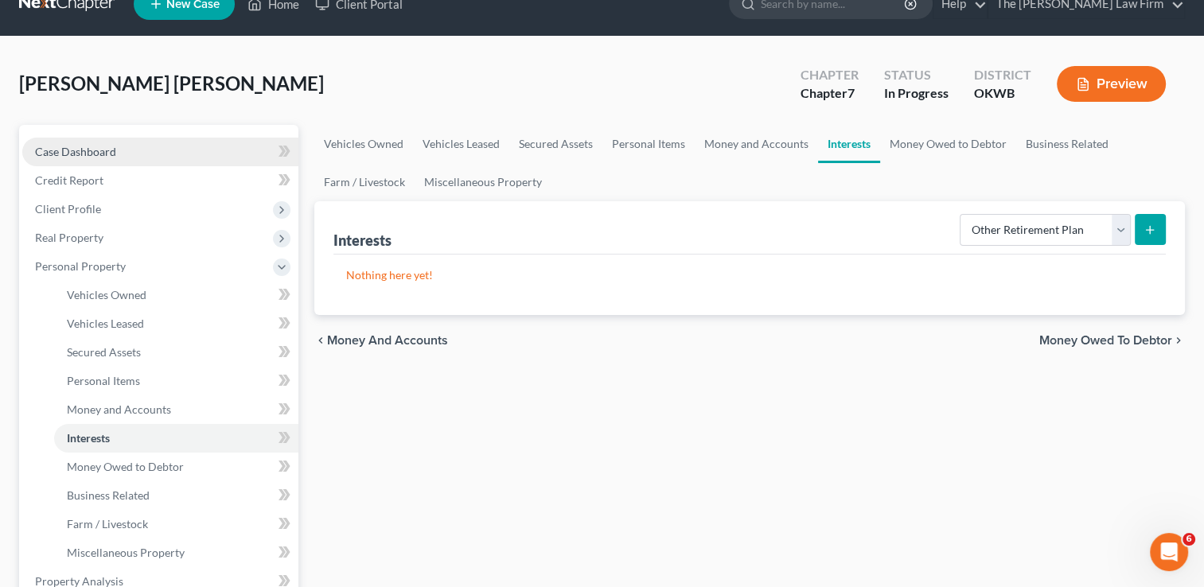
scroll to position [0, 0]
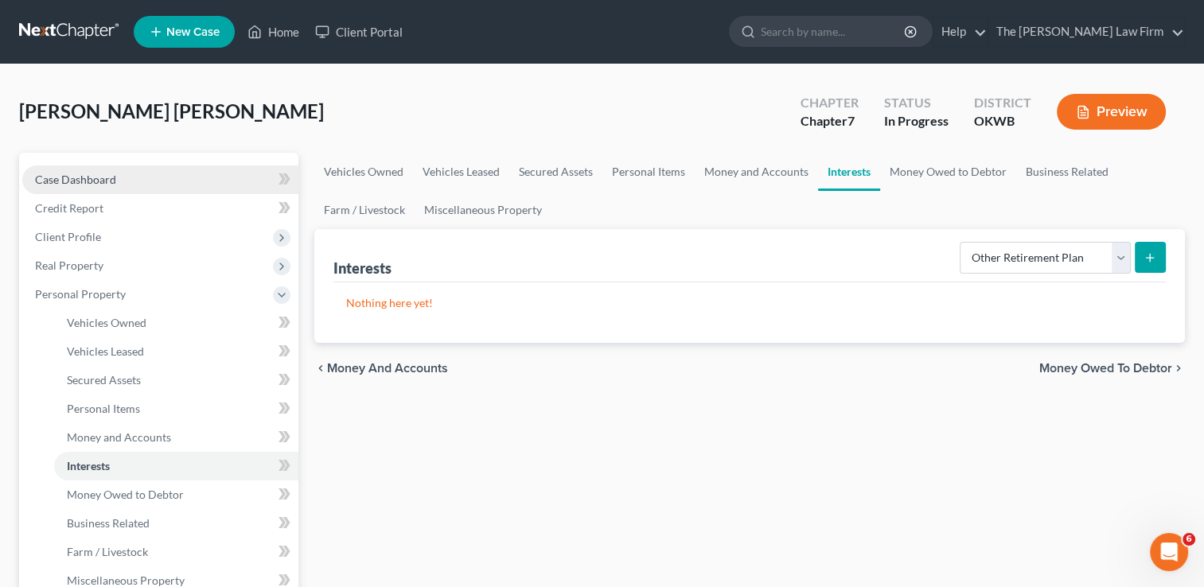
click at [143, 180] on link "Case Dashboard" at bounding box center [160, 180] width 276 height 29
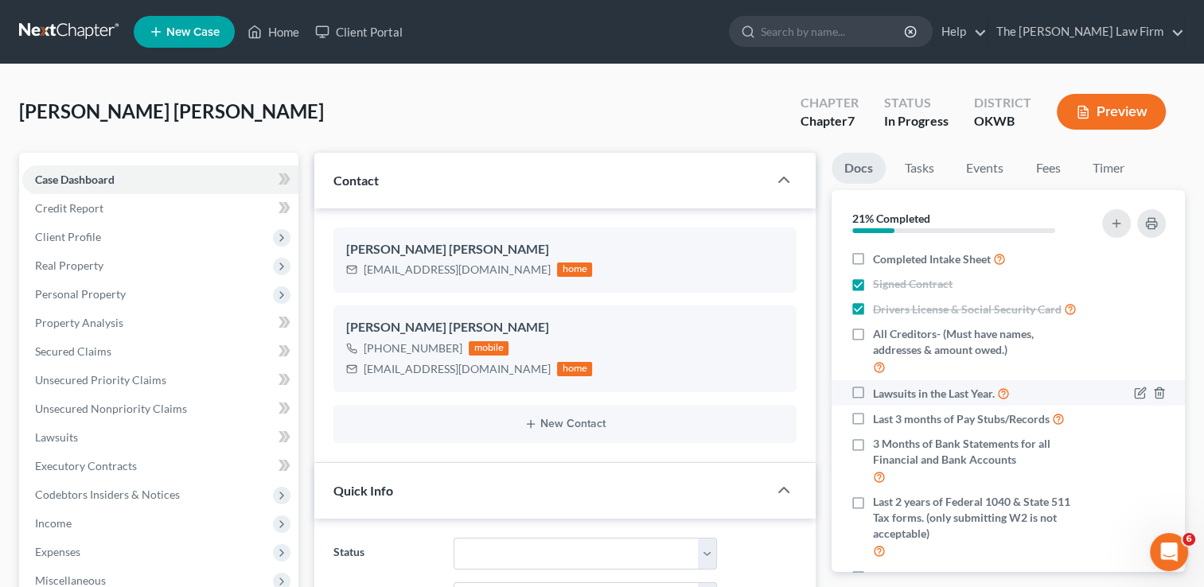
click at [873, 403] on label "Lawsuits in the Last Year." at bounding box center [941, 393] width 137 height 18
click at [880, 395] on input "Lawsuits in the Last Year." at bounding box center [885, 389] width 10 height 10
checkbox input "true"
click at [873, 428] on label "Last 3 months of Pay Stubs/Records" at bounding box center [969, 419] width 192 height 18
click at [880, 420] on input "Last 3 months of Pay Stubs/Records" at bounding box center [885, 415] width 10 height 10
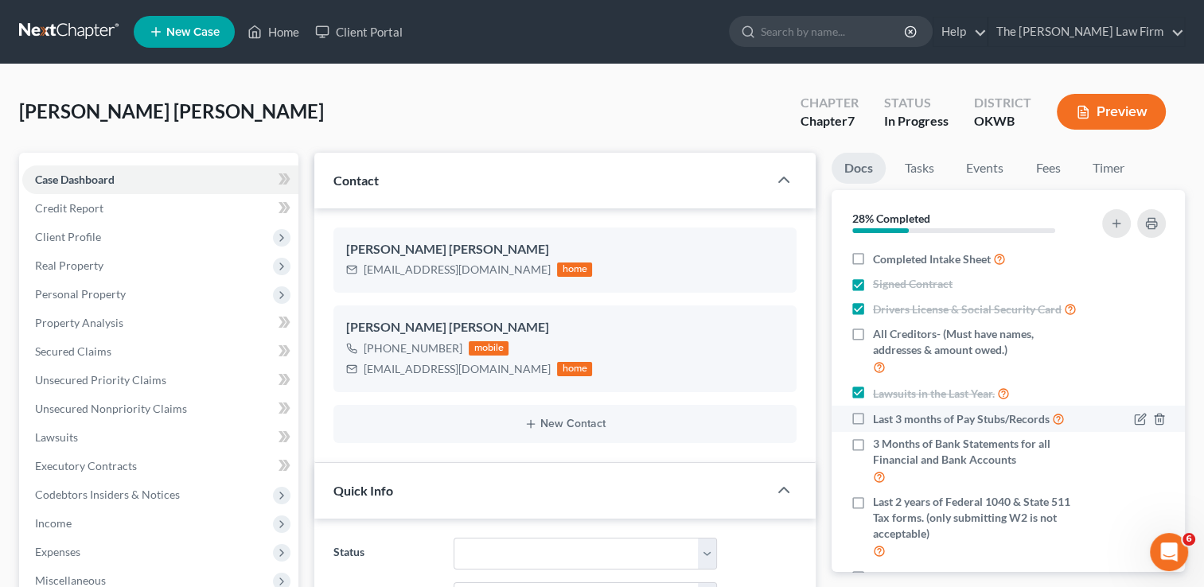
checkbox input "true"
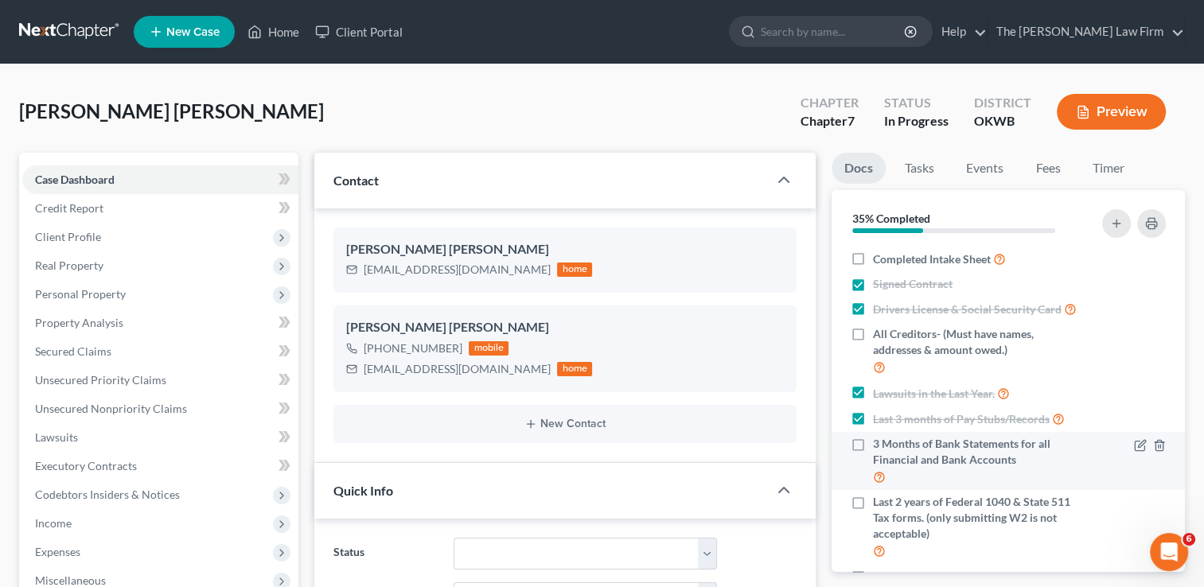
click at [873, 459] on label "3 Months of Bank Statements for all Financial and Bank Accounts" at bounding box center [978, 461] width 210 height 50
click at [880, 447] on input "3 Months of Bank Statements for all Financial and Bank Accounts" at bounding box center [885, 441] width 10 height 10
checkbox input "true"
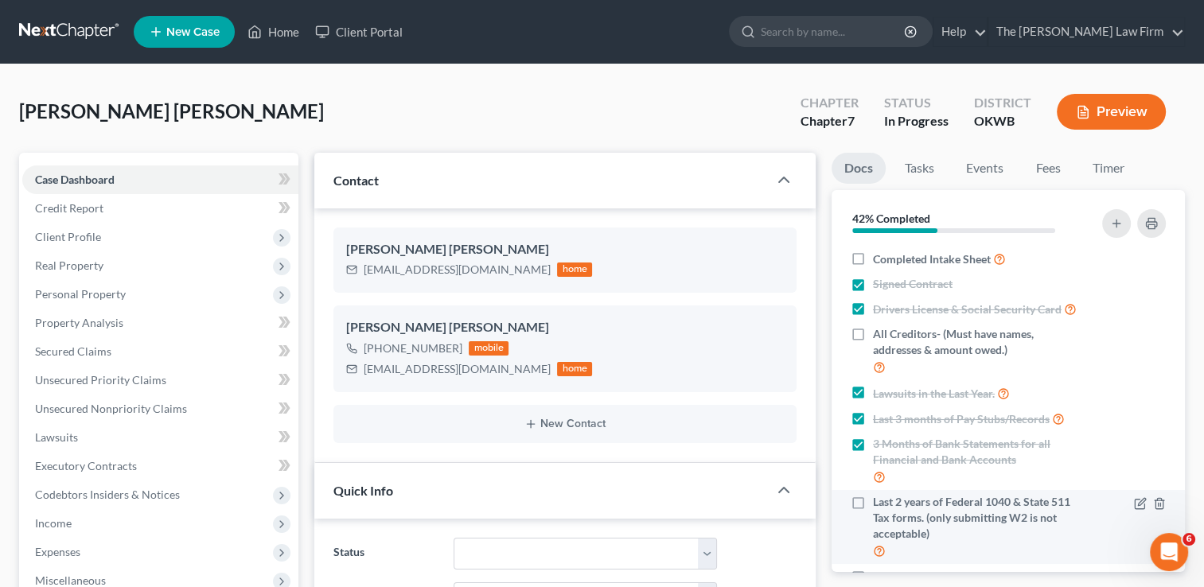
click at [873, 522] on label "Last 2 years of Federal 1040 & State 511 Tax forms. (only submitting W2 is not …" at bounding box center [978, 527] width 210 height 66
click at [880, 505] on input "Last 2 years of Federal 1040 & State 511 Tax forms. (only submitting W2 is not …" at bounding box center [885, 499] width 10 height 10
checkbox input "true"
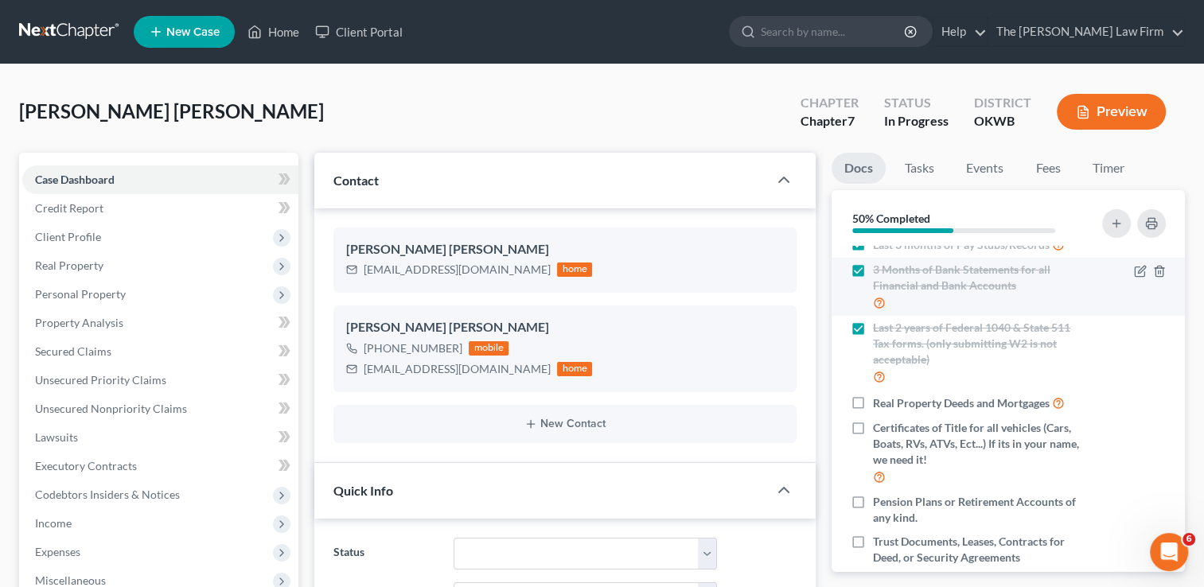
scroll to position [239, 0]
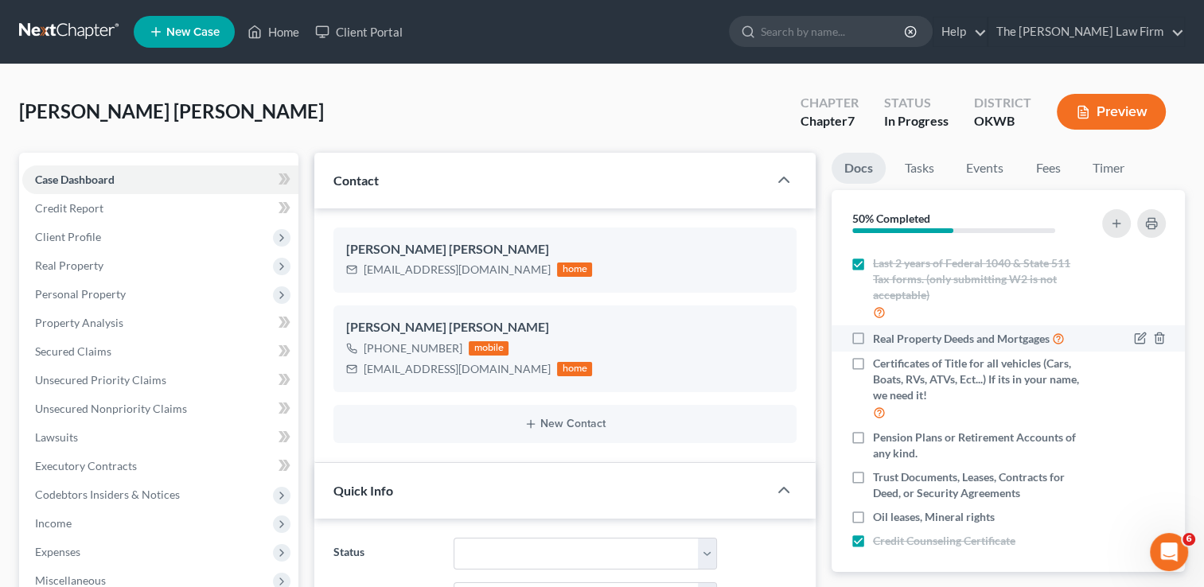
click at [873, 348] on label "Real Property Deeds and Mortgages" at bounding box center [969, 339] width 192 height 18
click at [880, 340] on input "Real Property Deeds and Mortgages" at bounding box center [885, 335] width 10 height 10
checkbox input "true"
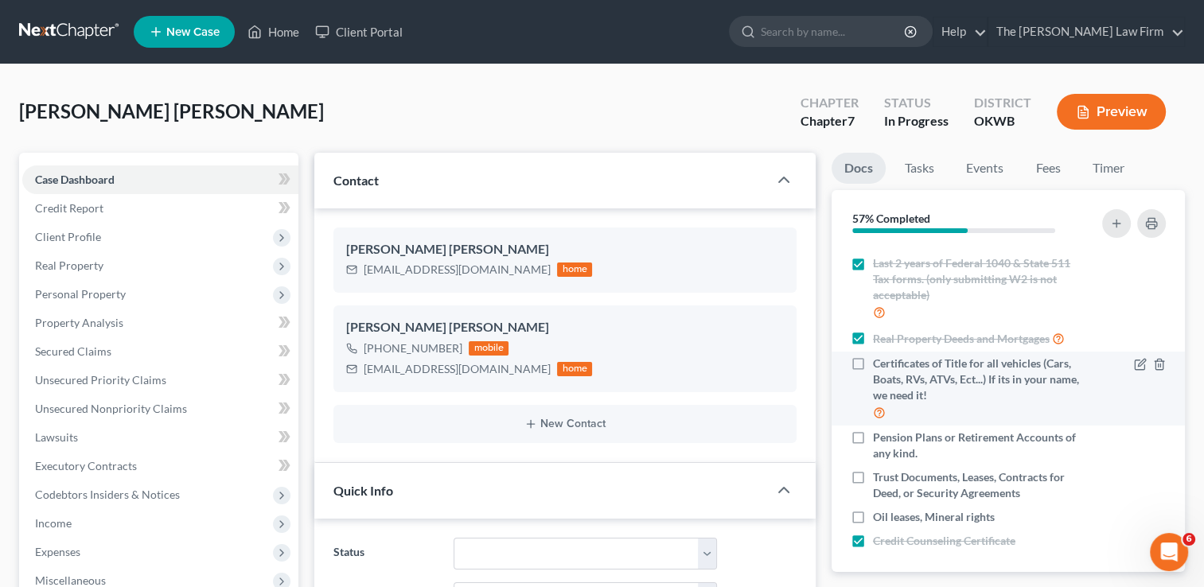
click at [873, 384] on label "Certificates of Title for all vehicles (Cars, Boats, RVs, ATVs, Ect...) If its …" at bounding box center [978, 389] width 210 height 66
click at [880, 366] on input "Certificates of Title for all vehicles (Cars, Boats, RVs, ATVs, Ect...) If its …" at bounding box center [885, 361] width 10 height 10
checkbox input "true"
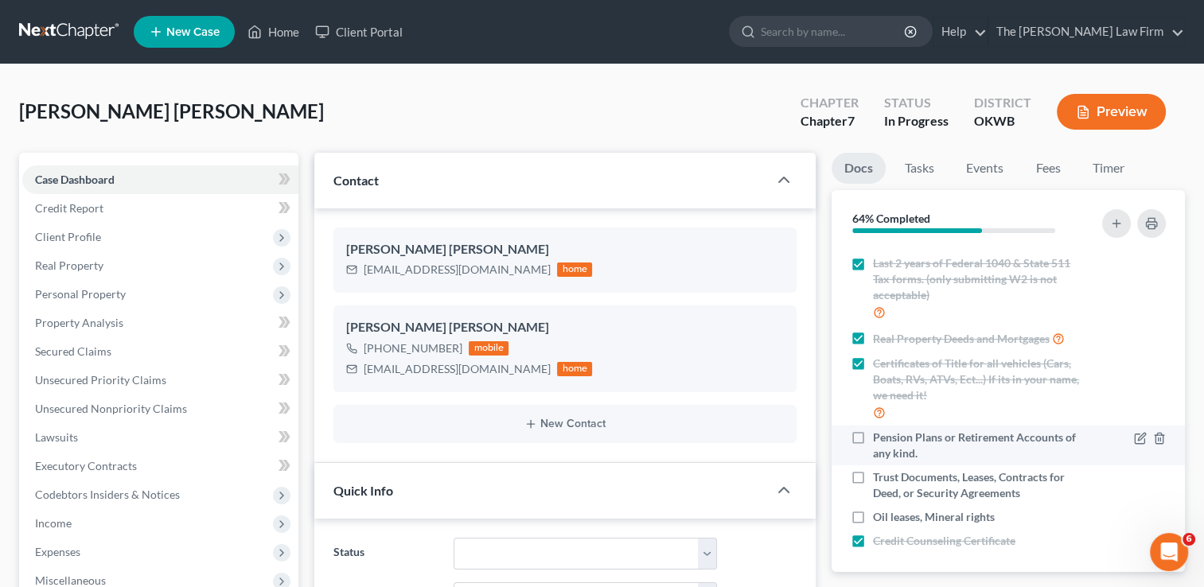
click at [873, 453] on label "Pension Plans or Retirement Accounts of any kind." at bounding box center [978, 446] width 210 height 32
click at [880, 440] on input "Pension Plans or Retirement Accounts of any kind." at bounding box center [885, 435] width 10 height 10
checkbox input "true"
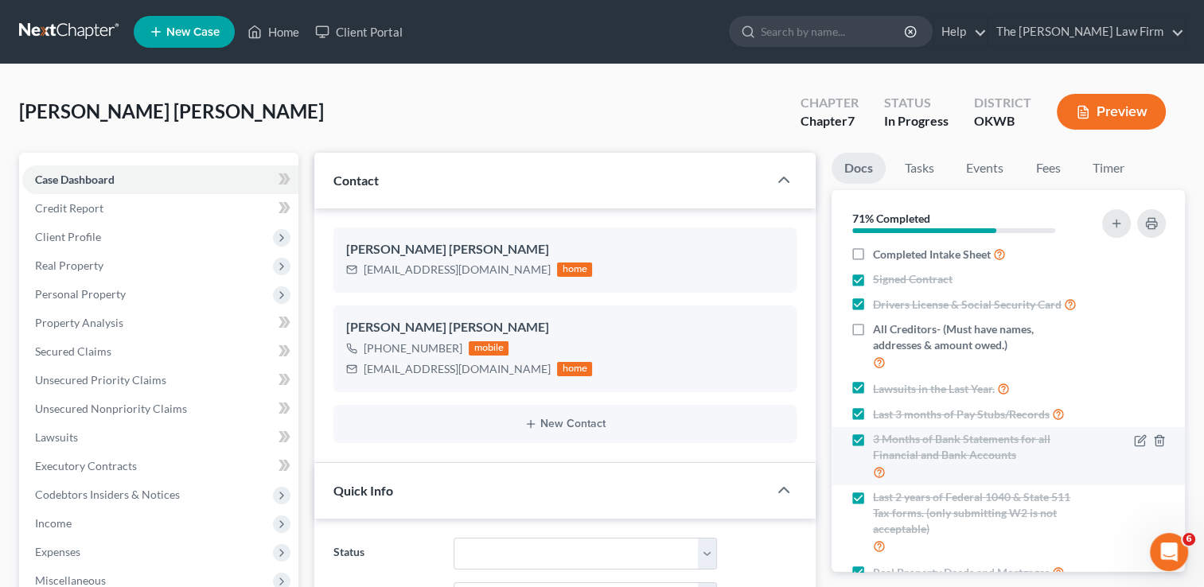
scroll to position [0, 0]
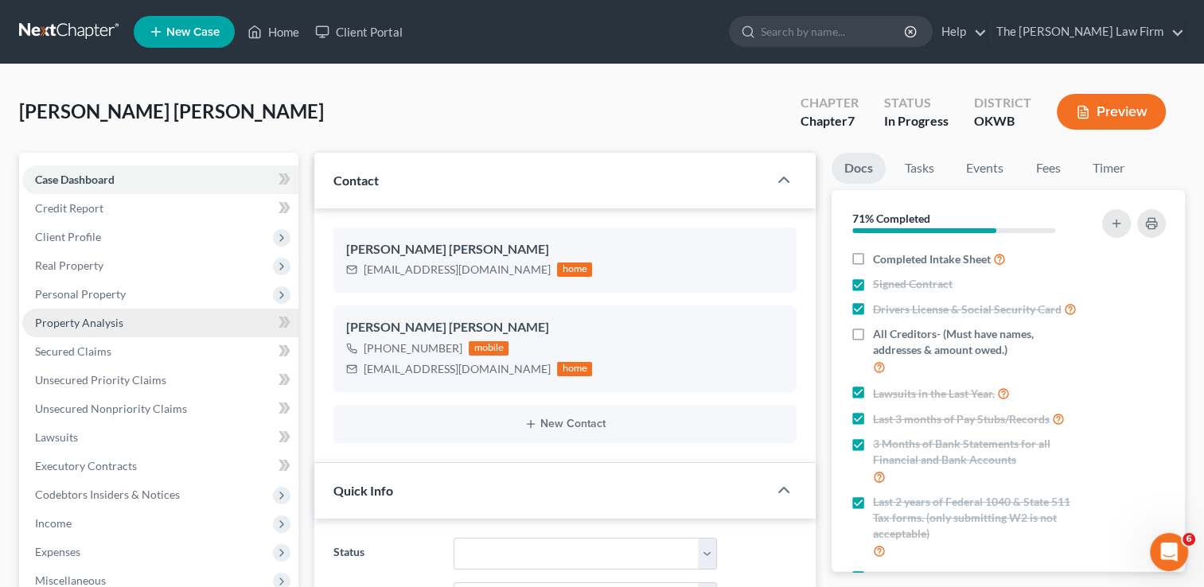
click at [134, 322] on link "Property Analysis" at bounding box center [160, 323] width 276 height 29
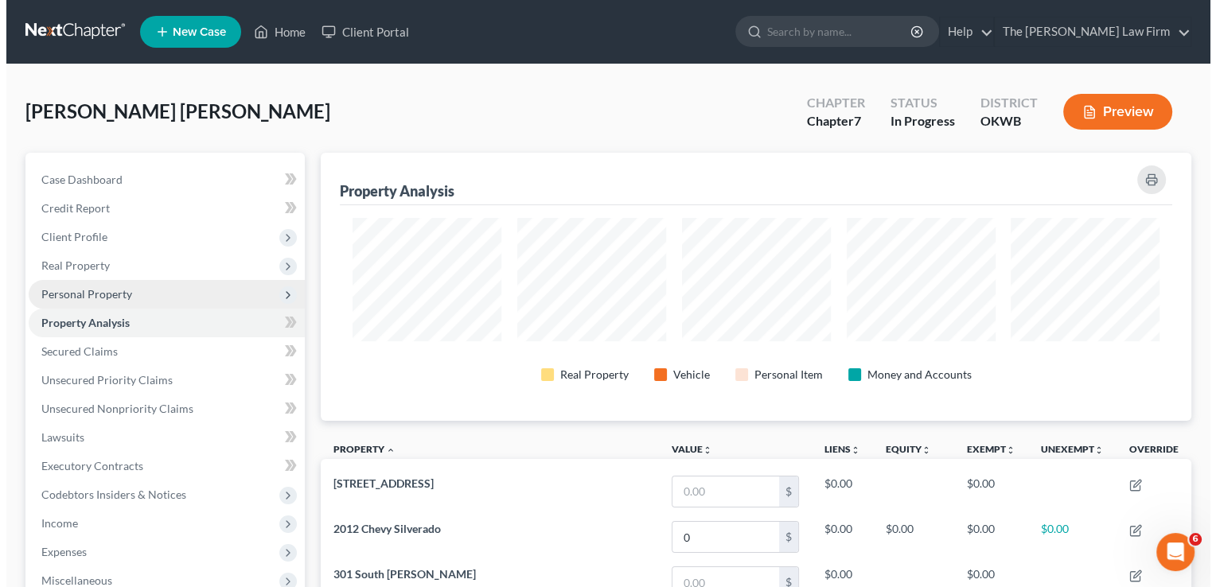
scroll to position [267, 870]
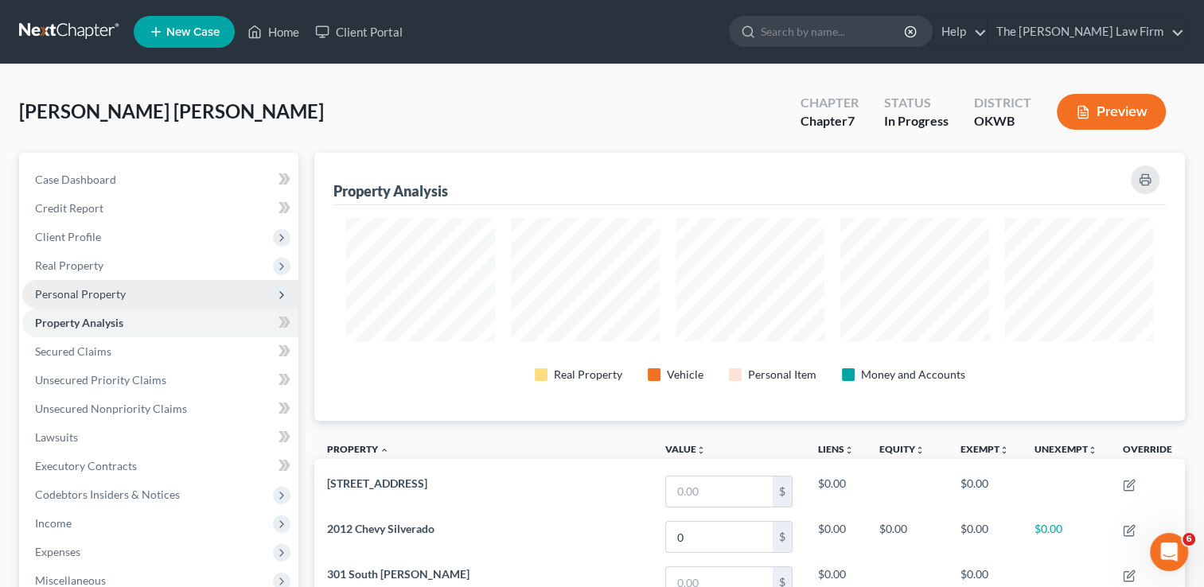
click at [127, 298] on span "Personal Property" at bounding box center [160, 294] width 276 height 29
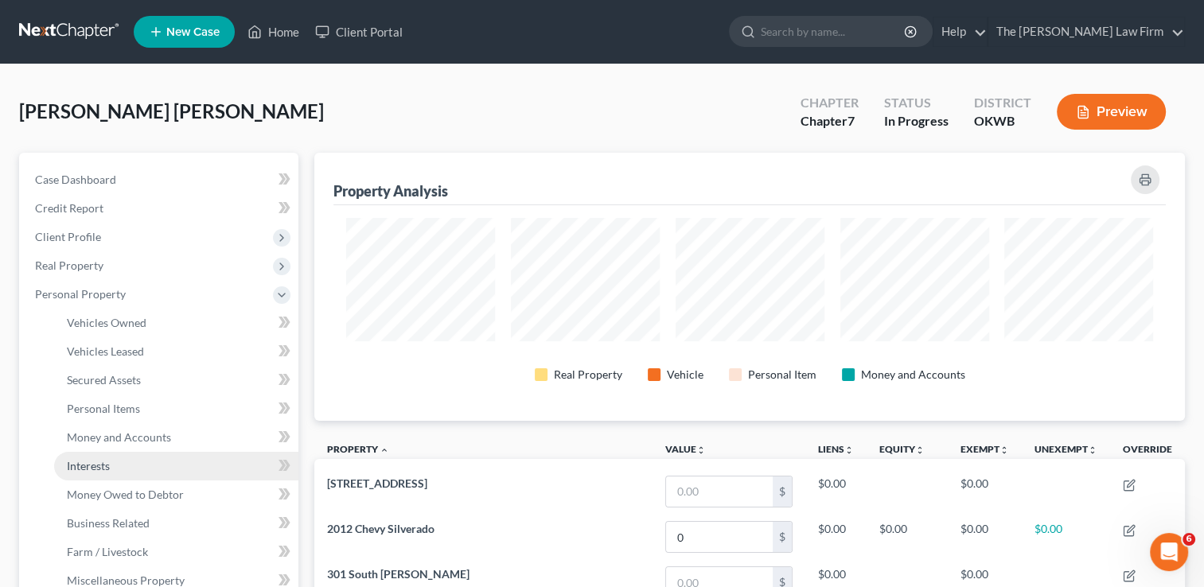
click at [129, 466] on link "Interests" at bounding box center [176, 466] width 244 height 29
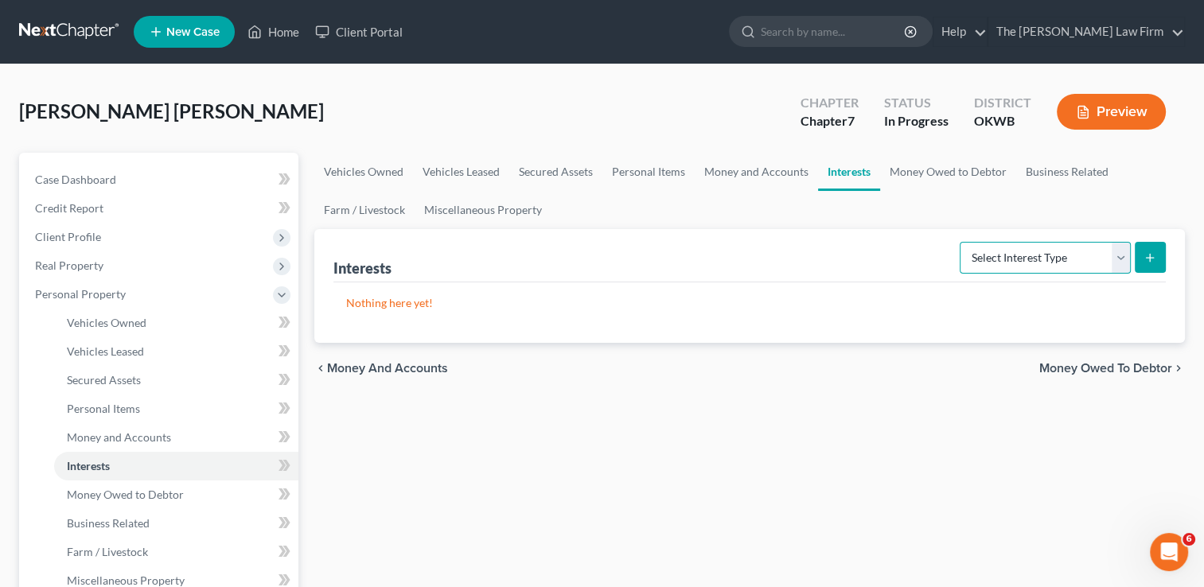
click at [1118, 263] on select "Select Interest Type 401K Annuity Bond Education IRA Government Bond Government…" at bounding box center [1045, 258] width 171 height 32
click at [962, 242] on select "Select Interest Type 401K Annuity Bond Education IRA Government Bond Government…" at bounding box center [1045, 258] width 171 height 32
click at [1165, 260] on button "submit" at bounding box center [1150, 257] width 31 height 31
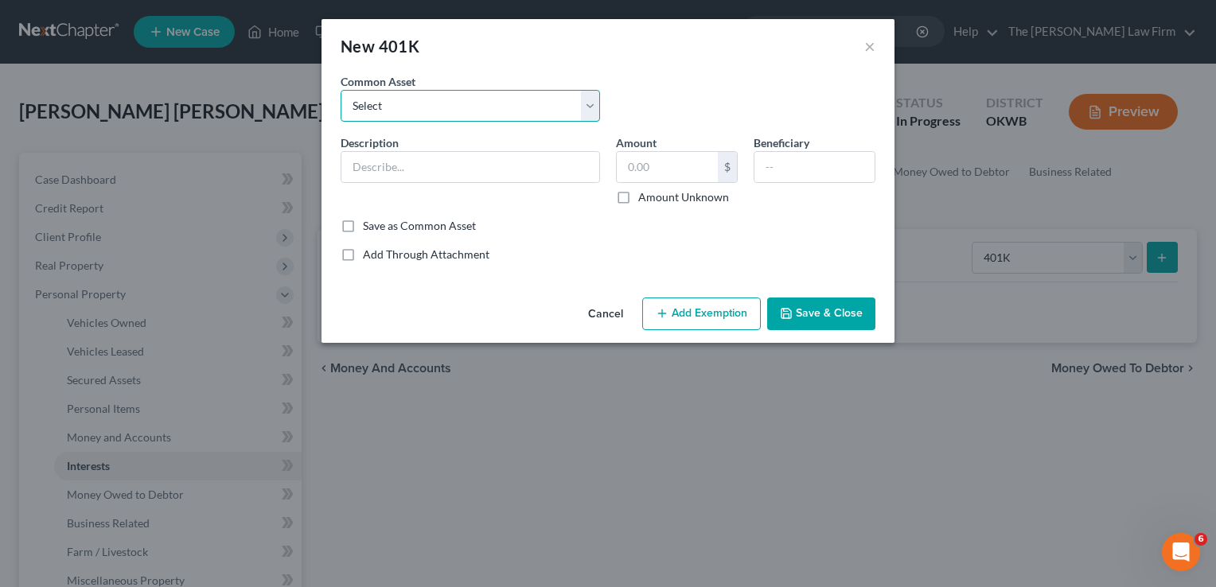
click at [587, 107] on select "Select Employment 401K" at bounding box center [471, 106] width 260 height 32
click at [602, 310] on button "Cancel" at bounding box center [606, 315] width 61 height 32
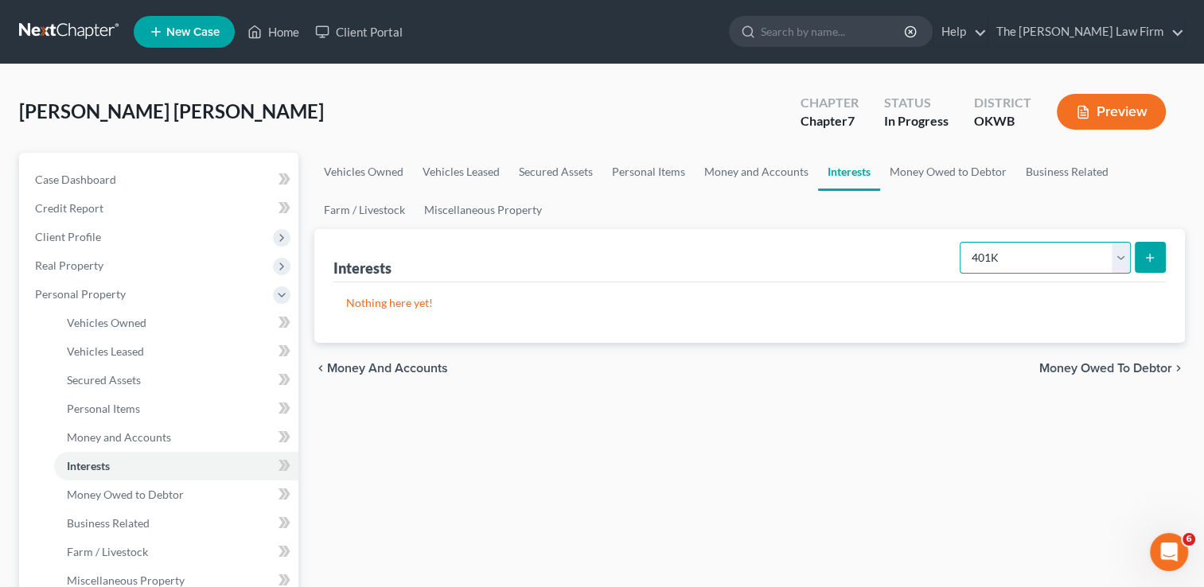
click at [1122, 254] on select "Select Interest Type 401K Annuity Bond Education IRA Government Bond Government…" at bounding box center [1045, 258] width 171 height 32
click at [962, 242] on select "Select Interest Type 401K Annuity Bond Education IRA Government Bond Government…" at bounding box center [1045, 258] width 171 height 32
click at [1157, 258] on button "submit" at bounding box center [1150, 257] width 31 height 31
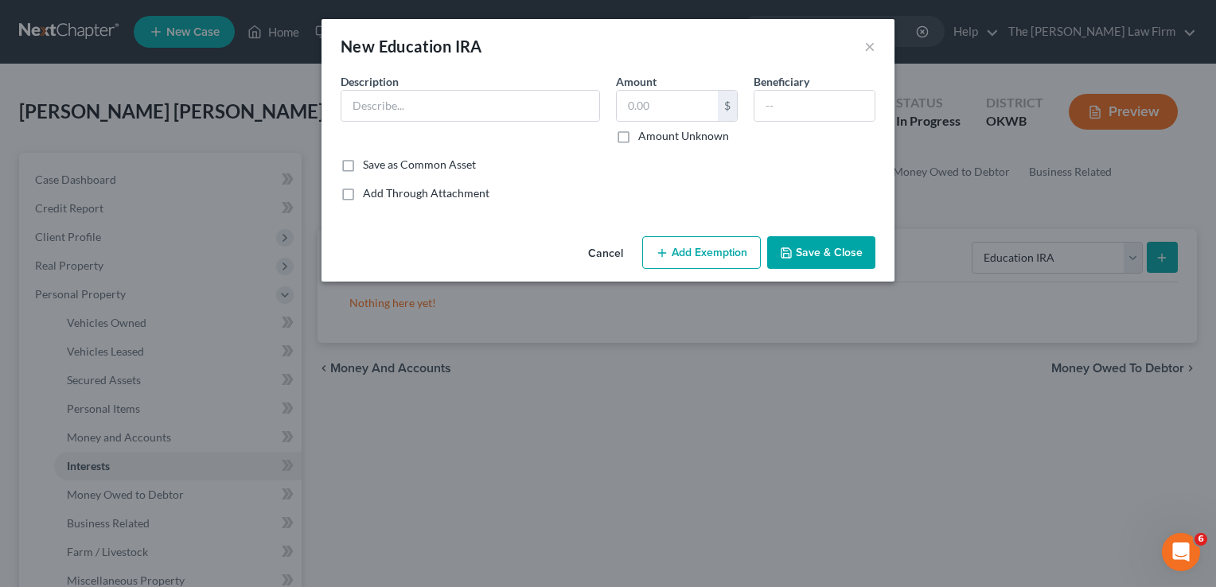
click at [614, 260] on button "Cancel" at bounding box center [606, 254] width 61 height 32
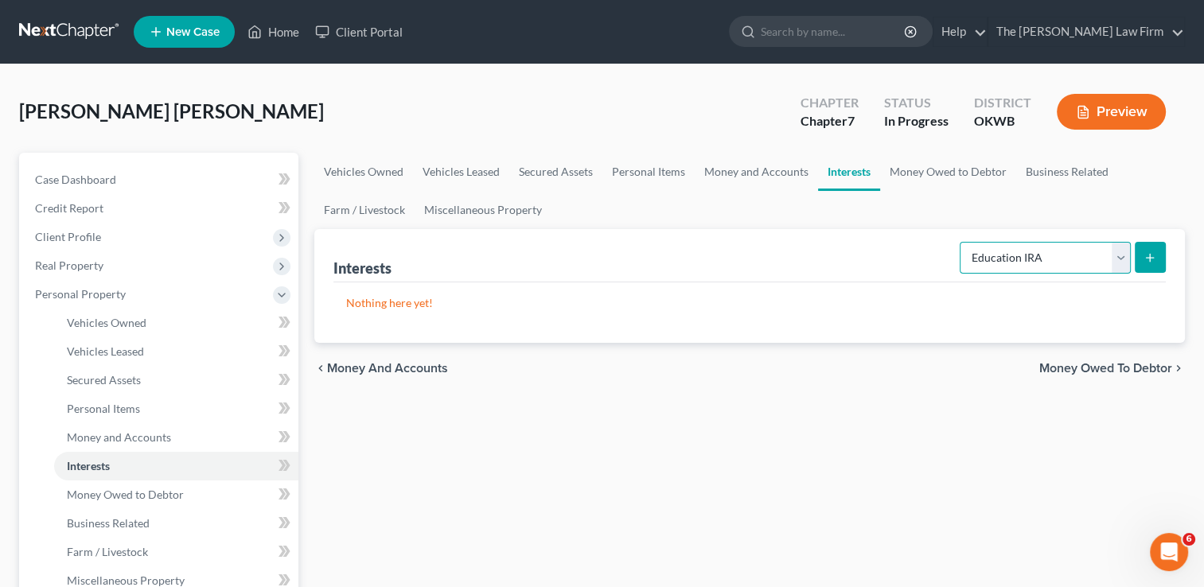
click at [1122, 262] on select "Select Interest Type 401K Annuity Bond Education IRA Government Bond Government…" at bounding box center [1045, 258] width 171 height 32
click at [962, 242] on select "Select Interest Type 401K Annuity Bond Education IRA Government Bond Government…" at bounding box center [1045, 258] width 171 height 32
click at [1157, 265] on button "submit" at bounding box center [1150, 257] width 31 height 31
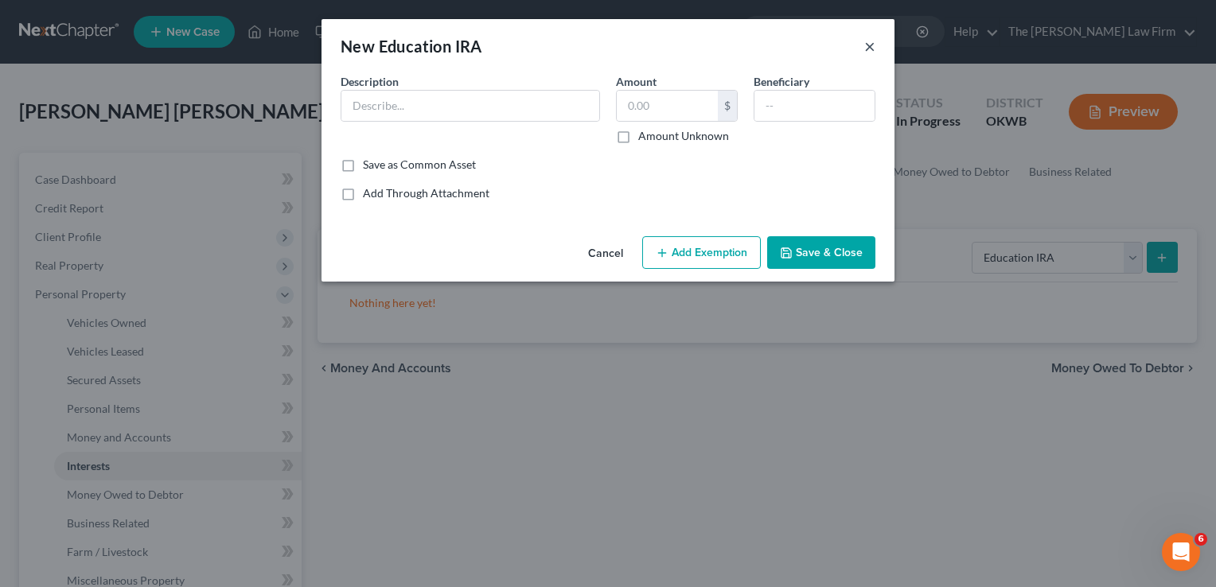
click at [872, 51] on button "×" at bounding box center [870, 46] width 11 height 19
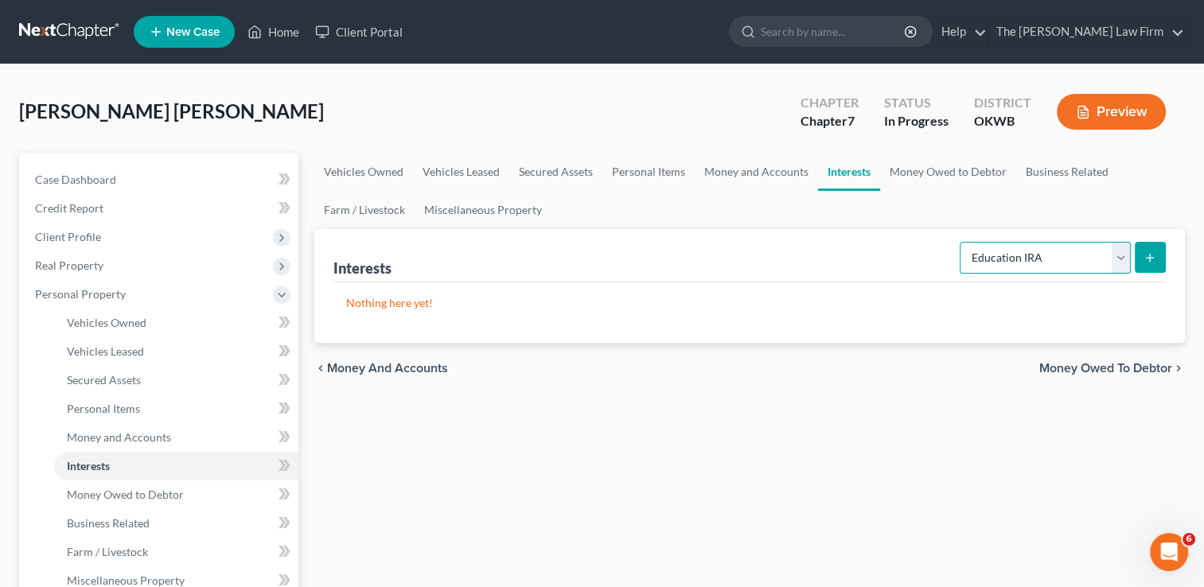
click at [1122, 259] on select "Select Interest Type 401K Annuity Bond Education IRA Government Bond Government…" at bounding box center [1045, 258] width 171 height 32
select select "other_retirement_plan"
click at [962, 242] on select "Select Interest Type 401K Annuity Bond Education IRA Government Bond Government…" at bounding box center [1045, 258] width 171 height 32
click at [1142, 263] on button "submit" at bounding box center [1150, 257] width 31 height 31
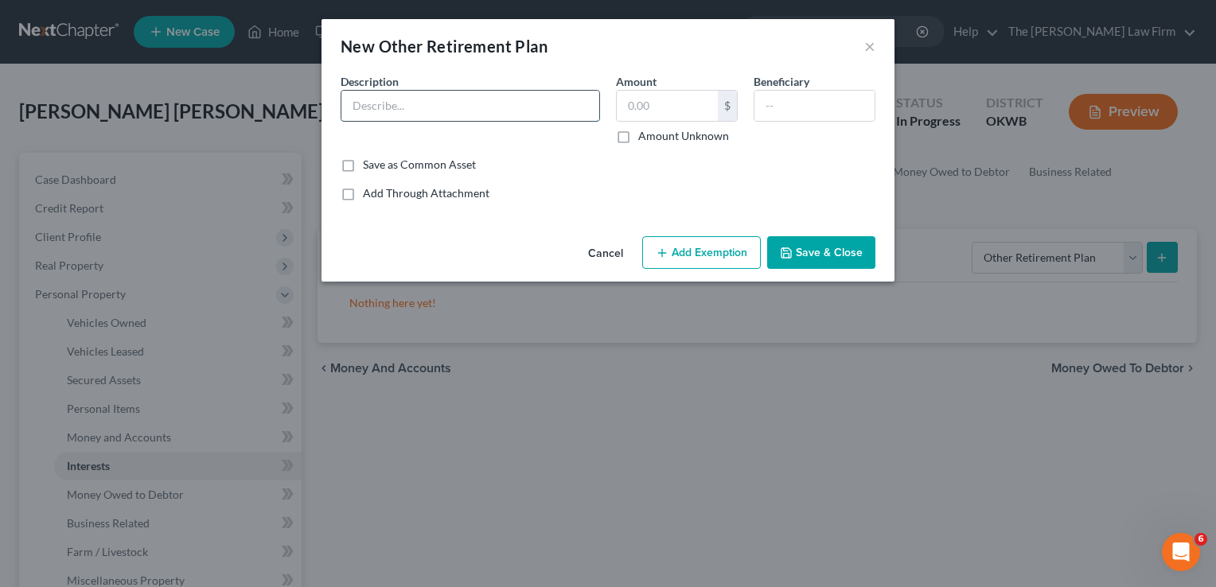
click at [536, 100] on input "text" at bounding box center [471, 106] width 258 height 30
click at [463, 86] on div "Description *" at bounding box center [470, 108] width 275 height 71
click at [459, 102] on input "text" at bounding box center [471, 106] width 258 height 30
paste input "Oklahoma Teachers' Retirement"
type input "Oklahoma Teachers' Retirement"
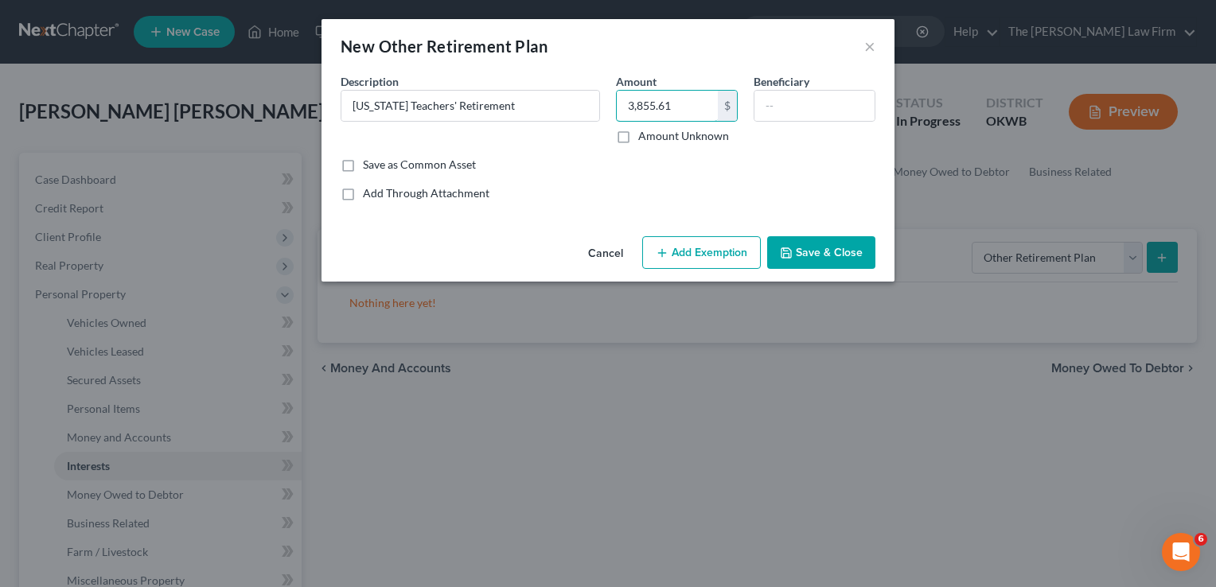
type input "3,855.61"
click at [682, 255] on button "Add Exemption" at bounding box center [701, 252] width 119 height 33
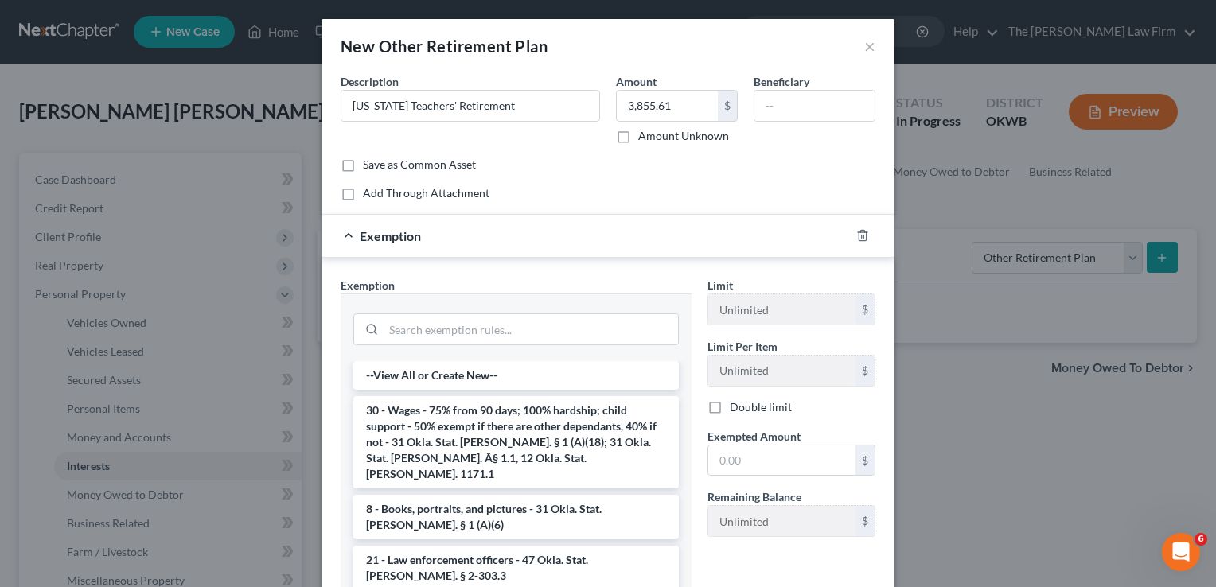
scroll to position [140, 0]
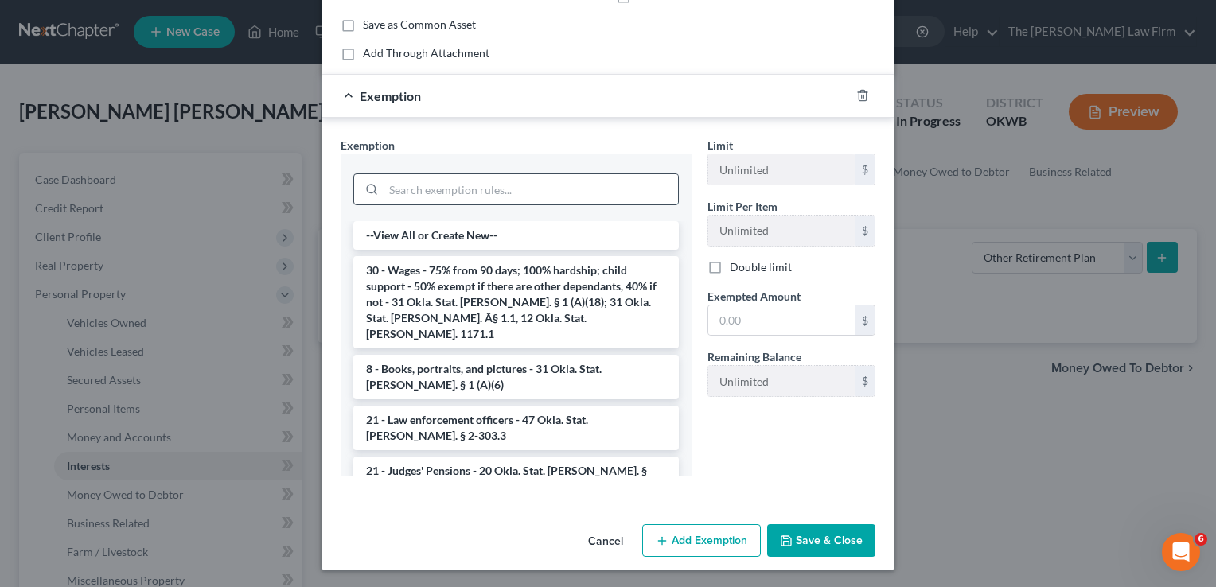
click at [511, 183] on input "search" at bounding box center [531, 189] width 295 height 30
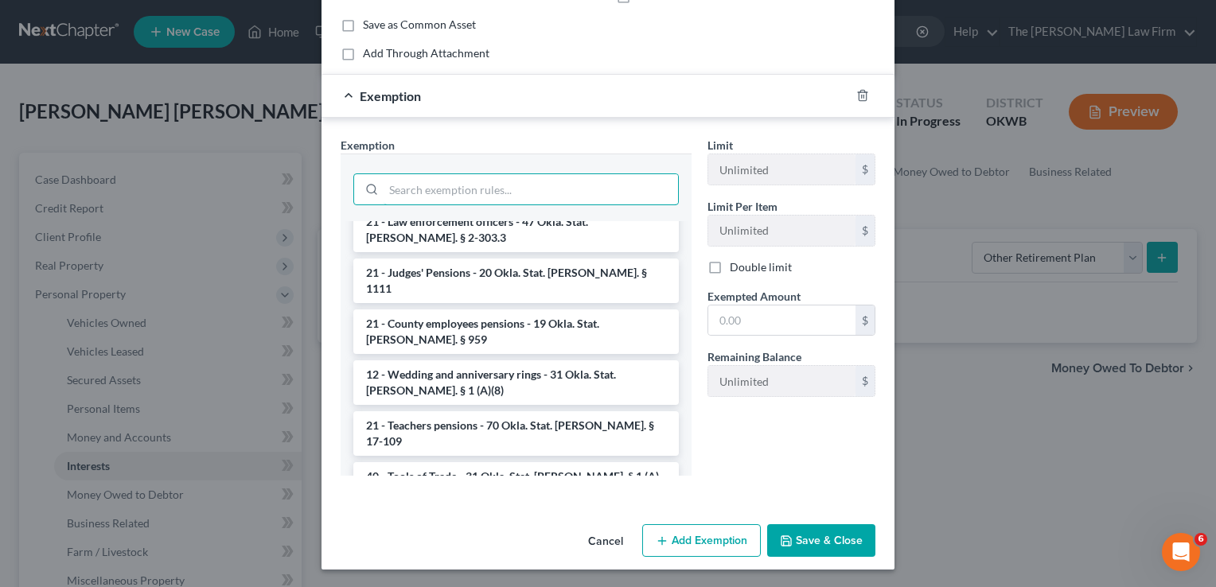
scroll to position [239, 0]
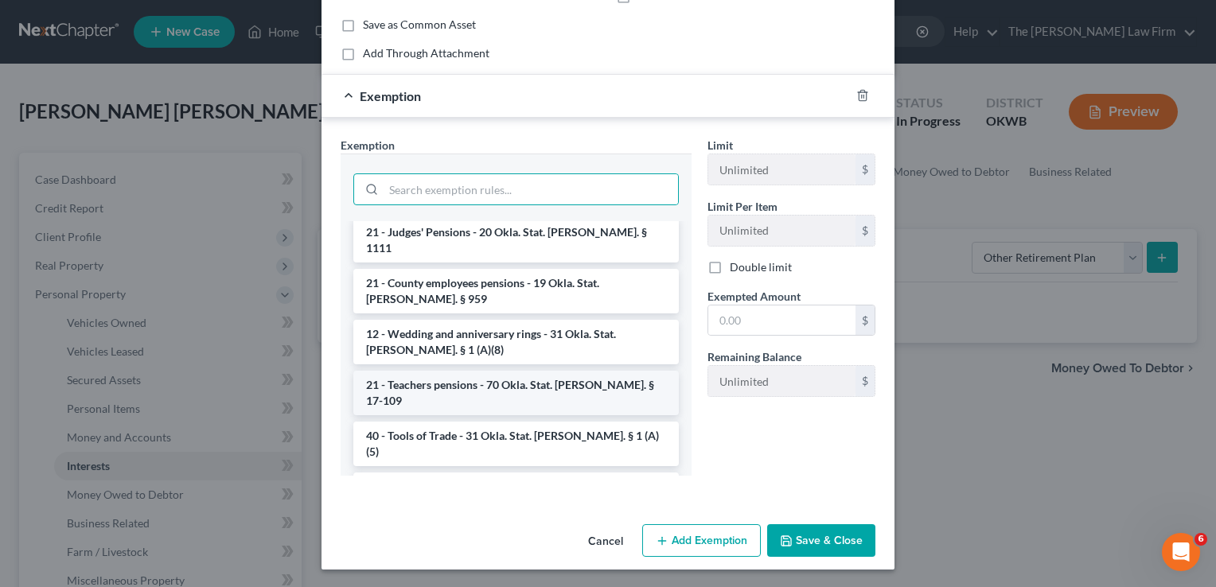
click at [528, 371] on li "21 - Teachers pensions - 70 Okla. Stat. Ann. § 17-109" at bounding box center [516, 393] width 326 height 45
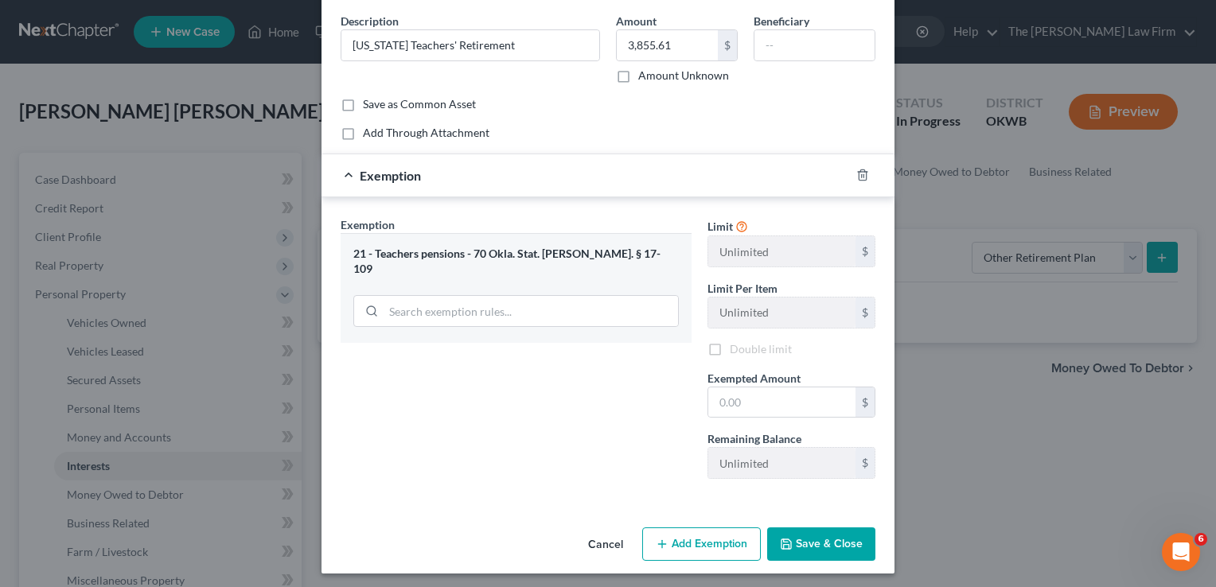
scroll to position [64, 0]
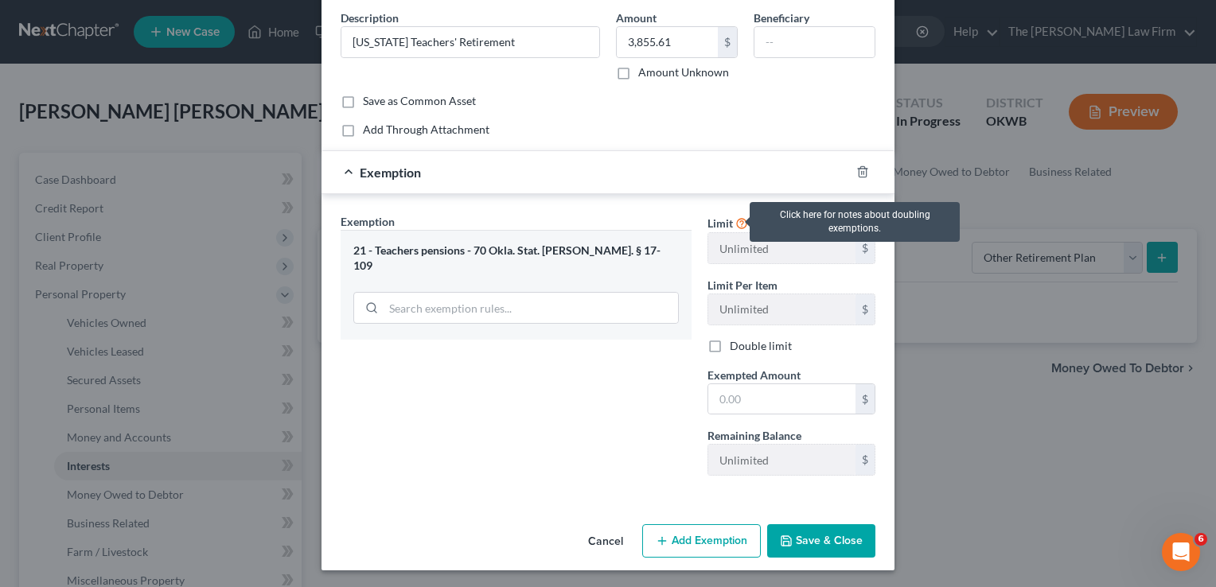
click at [736, 224] on icon at bounding box center [742, 222] width 13 height 15
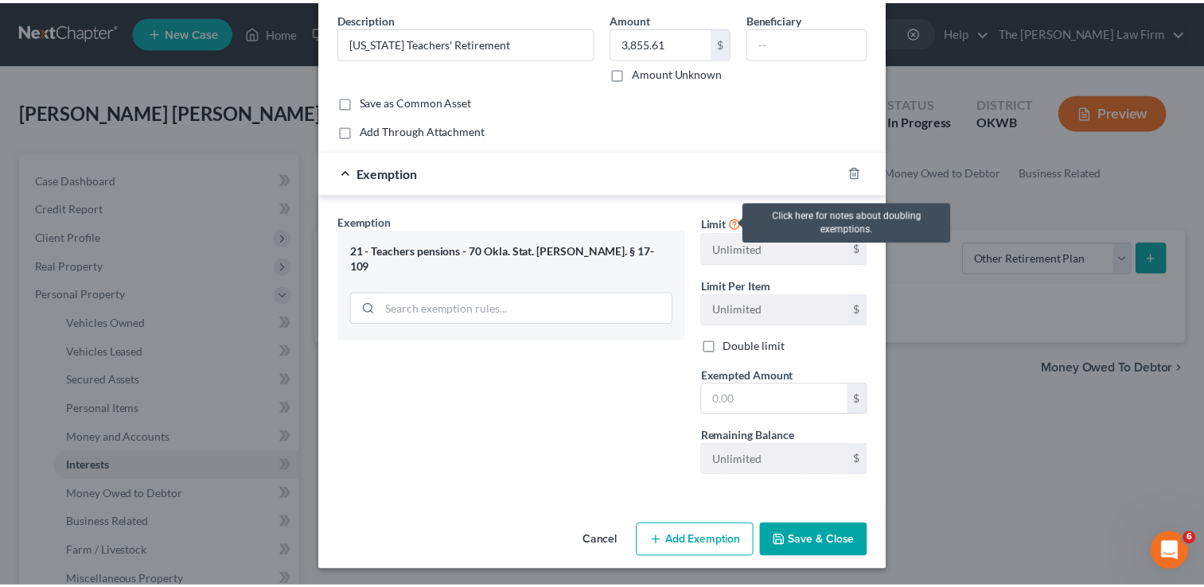
scroll to position [133, 0]
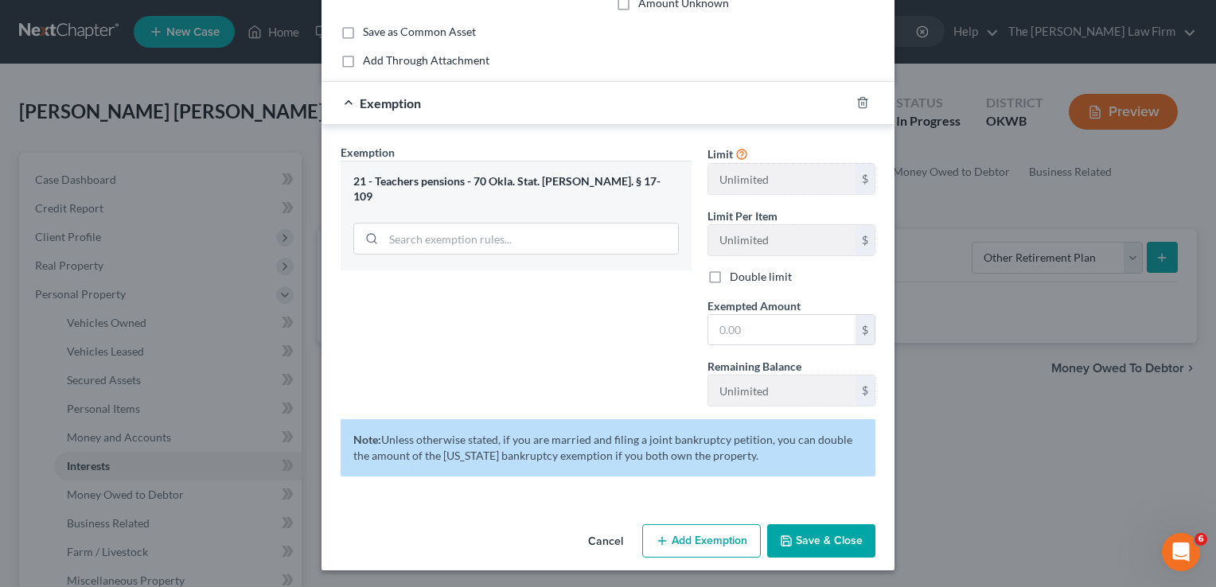
click at [560, 272] on div "Exemption Set must be selected for CA. Exemption * 21 - Teachers pensions - 70 …" at bounding box center [516, 281] width 367 height 275
click at [771, 323] on input "text" at bounding box center [781, 330] width 147 height 30
type input "3,855.61"
drag, startPoint x: 829, startPoint y: 542, endPoint x: 844, endPoint y: 541, distance: 14.4
click at [831, 542] on button "Save & Close" at bounding box center [821, 541] width 108 height 33
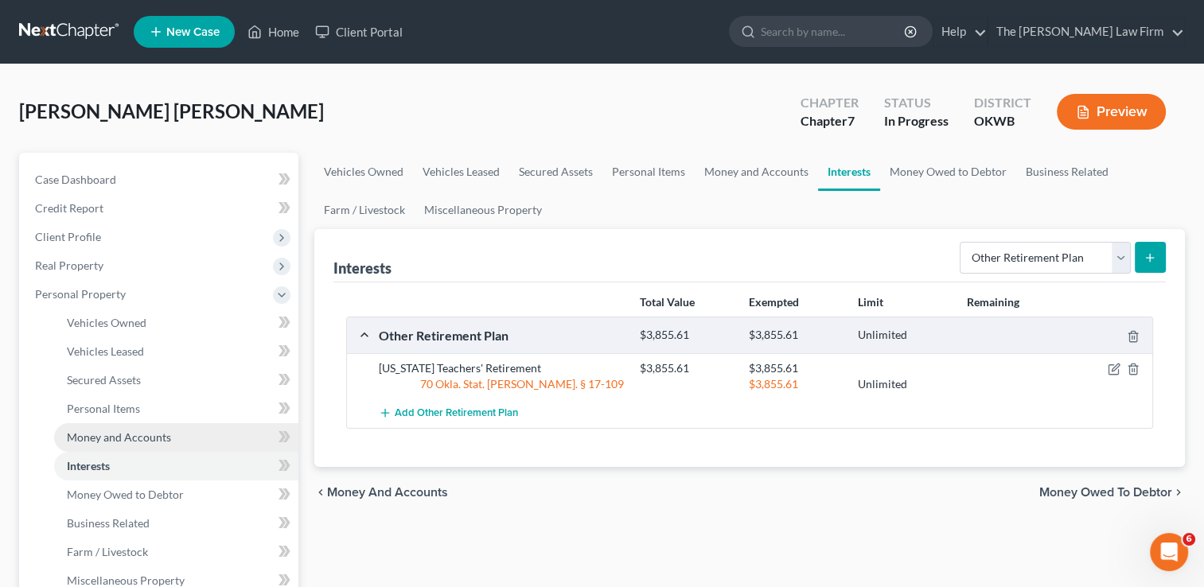
click at [142, 444] on link "Money and Accounts" at bounding box center [176, 438] width 244 height 29
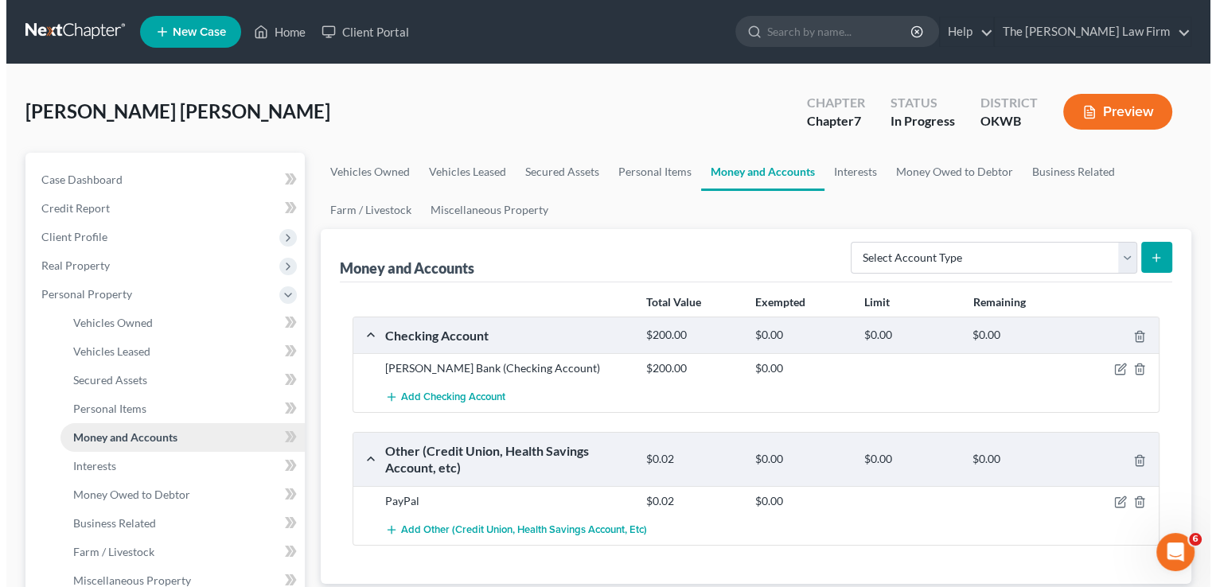
scroll to position [159, 0]
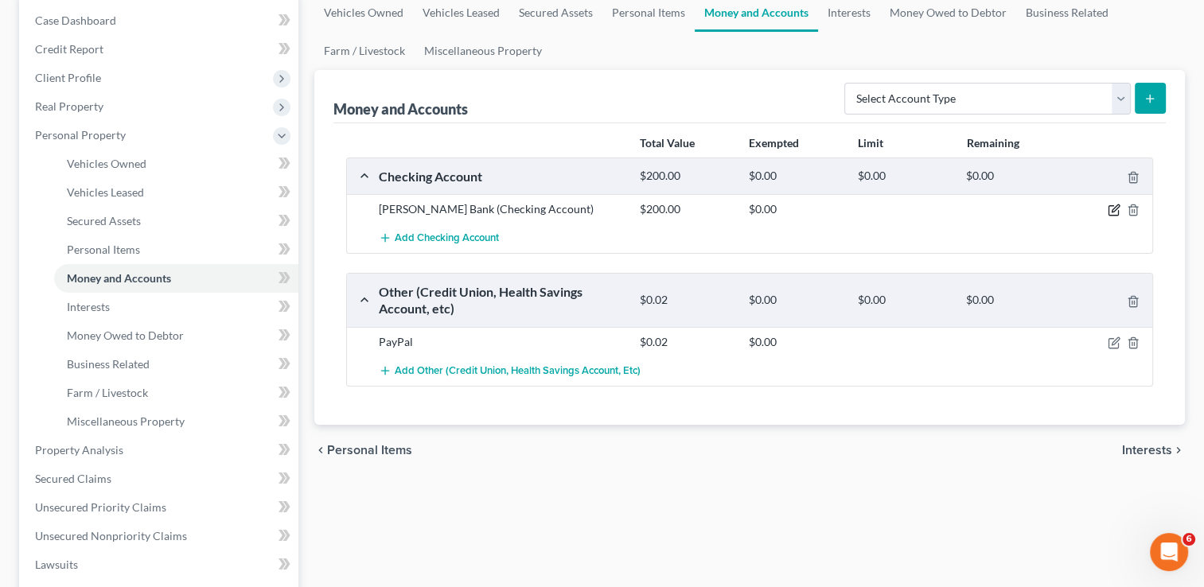
click at [1114, 211] on icon "button" at bounding box center [1114, 210] width 13 height 13
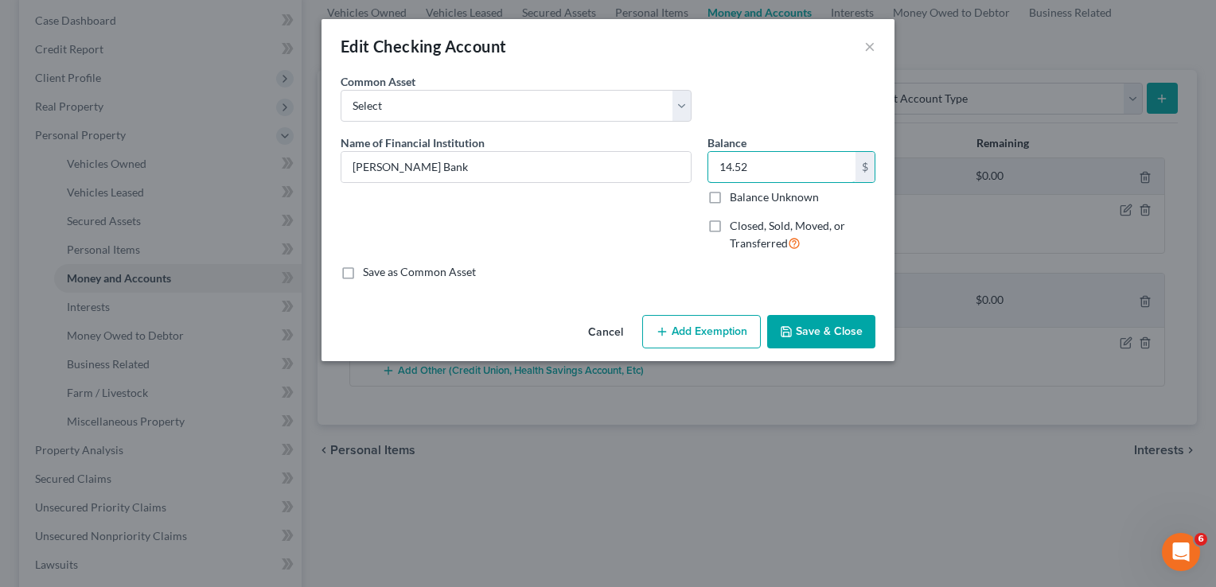
type input "14.52"
click at [691, 334] on button "Add Exemption" at bounding box center [701, 331] width 119 height 33
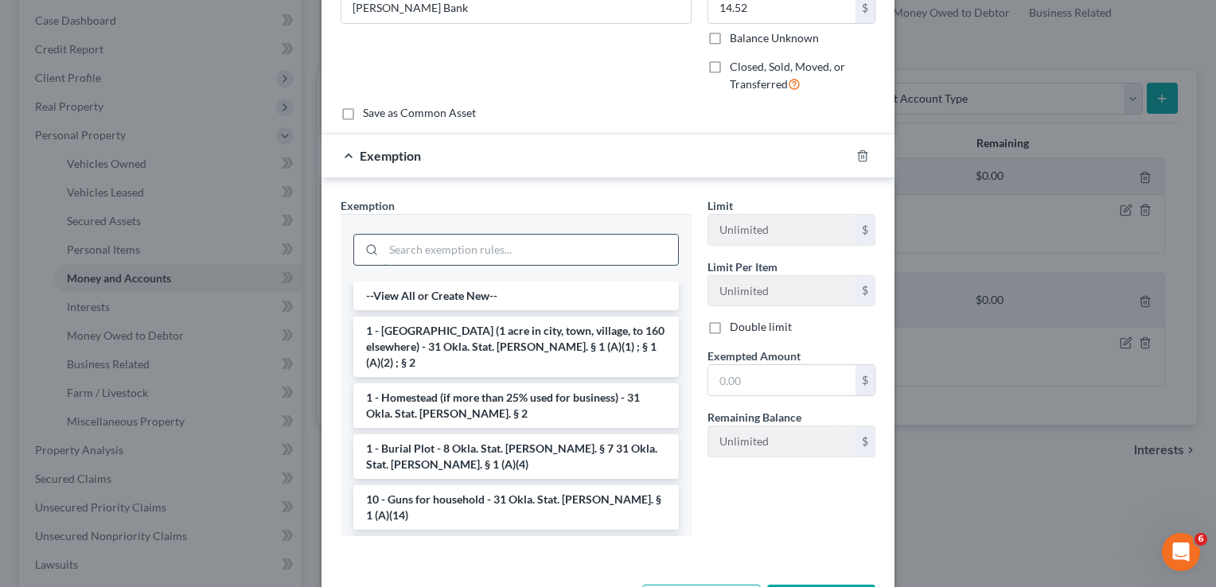
click at [582, 244] on input "search" at bounding box center [531, 250] width 295 height 30
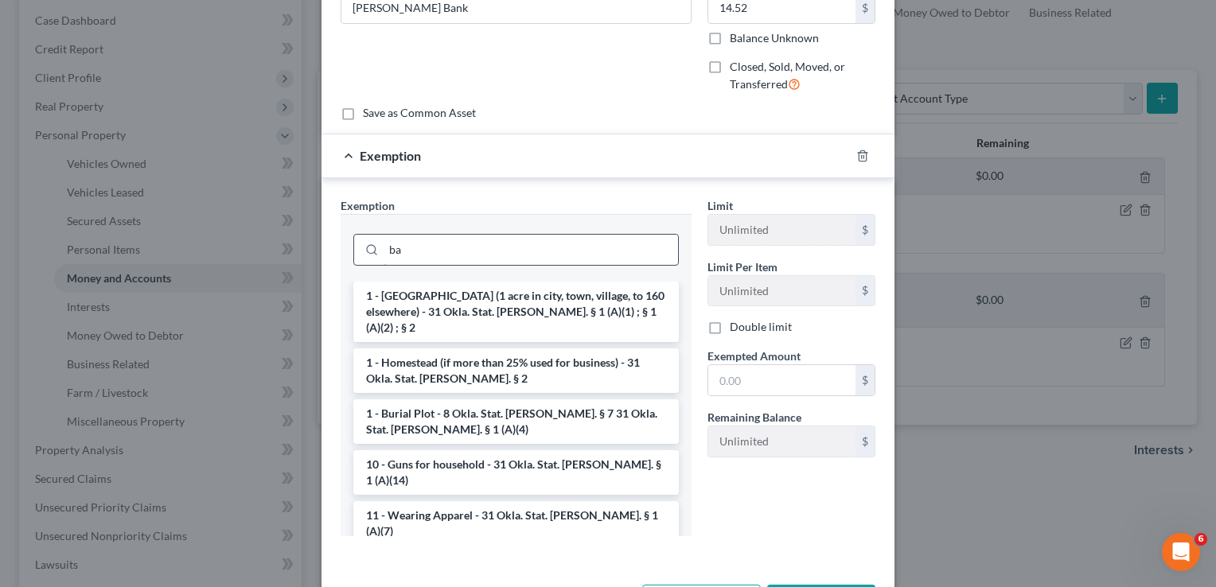
type input "b"
type input "d"
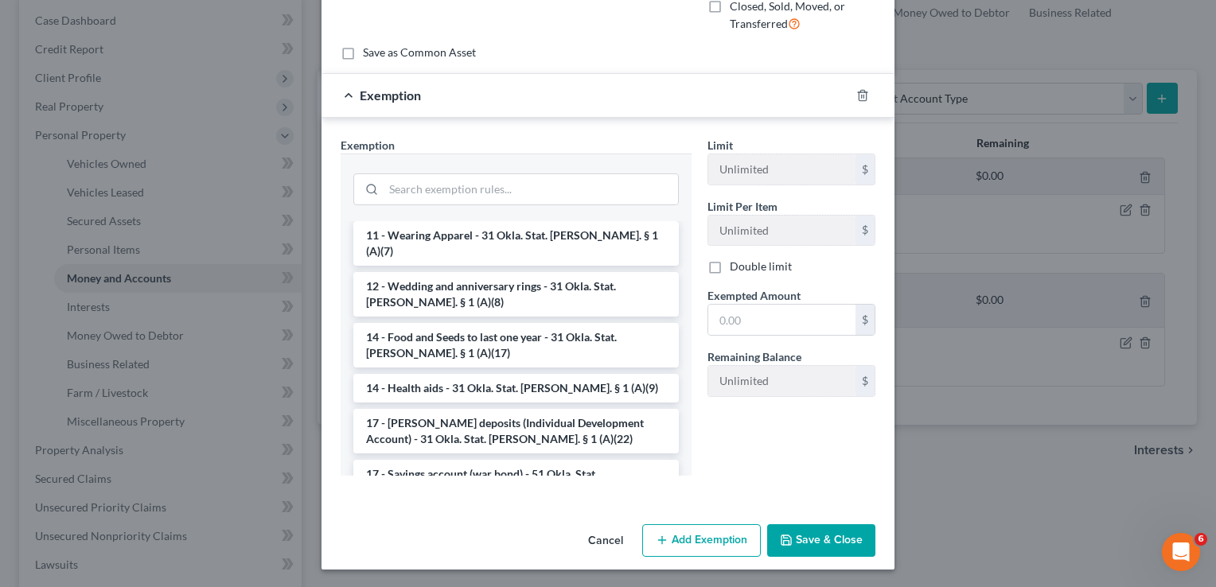
scroll to position [287, 0]
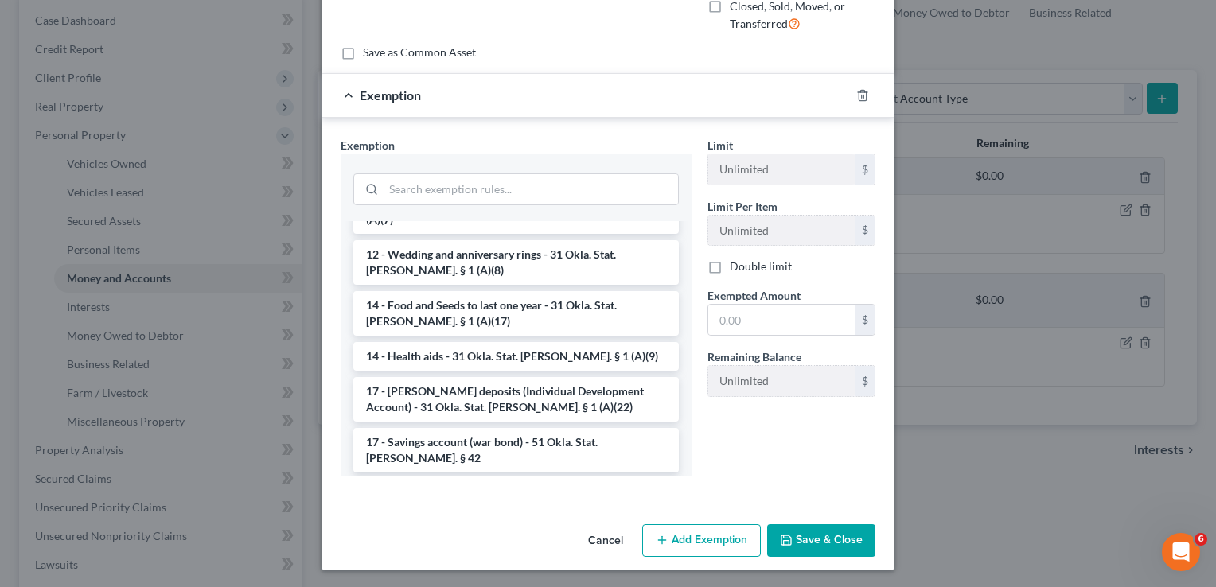
click at [675, 476] on div "Exemption Set must be selected for CA. Exemption * --View All or Create New-- 1…" at bounding box center [516, 313] width 367 height 352
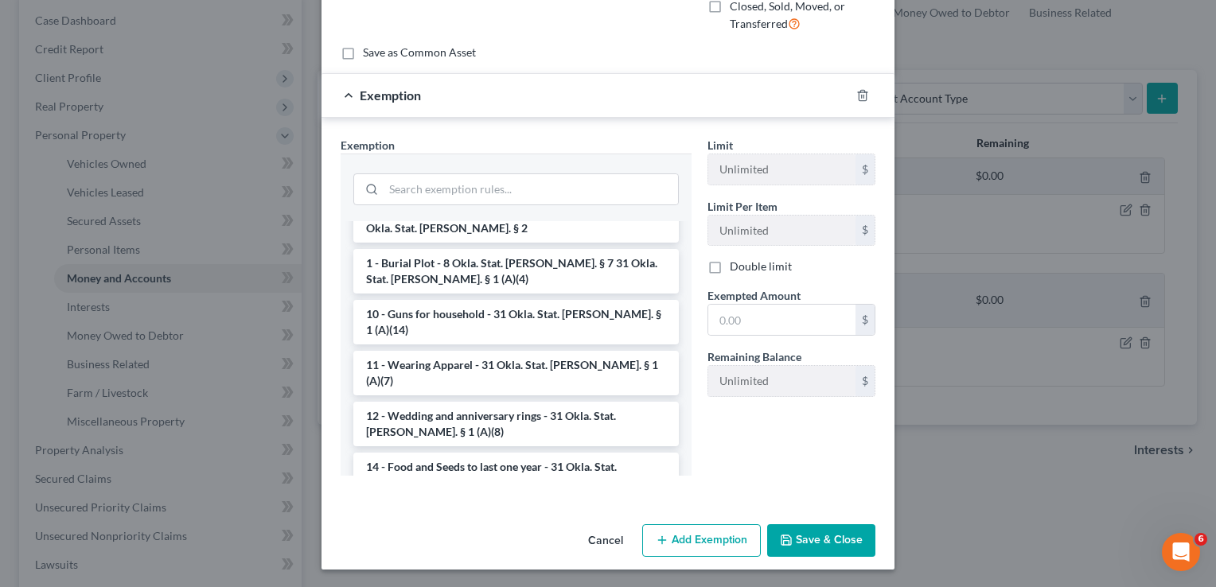
scroll to position [127, 0]
click at [672, 465] on div "--View All or Create New-- 1 - Homestead (1 acre in city, town, village, to 160…" at bounding box center [516, 348] width 351 height 255
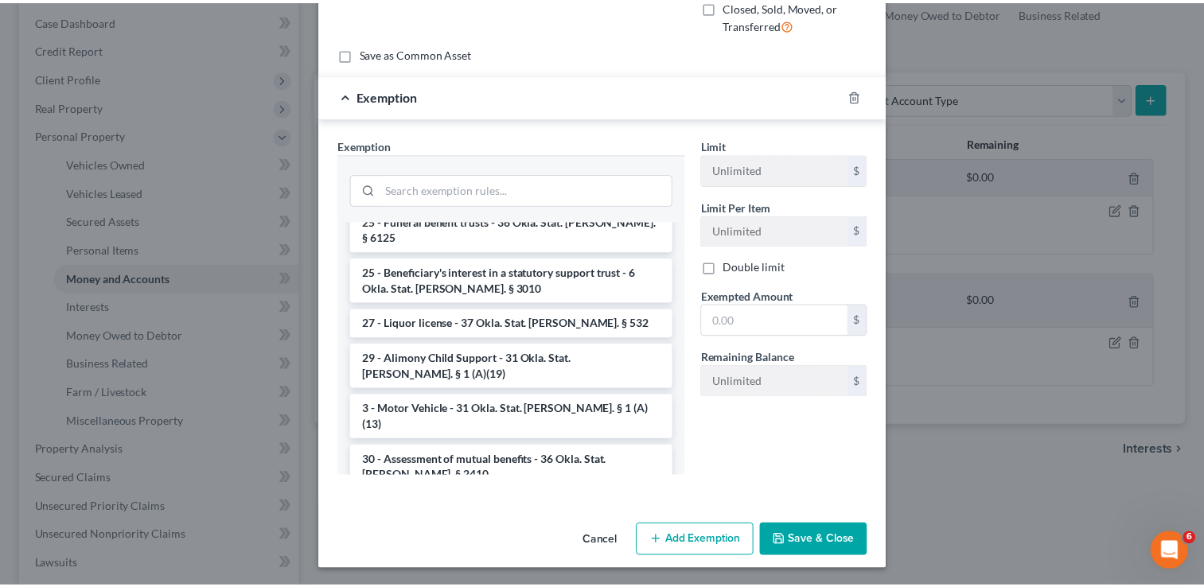
scroll to position [1083, 0]
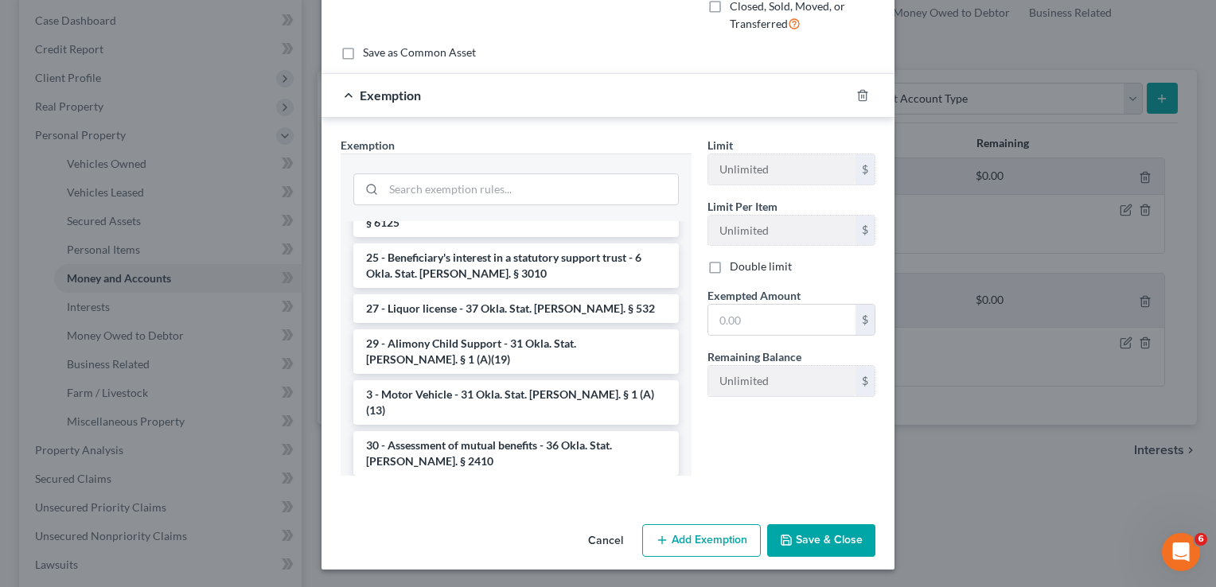
click at [611, 539] on button "Cancel" at bounding box center [606, 542] width 61 height 32
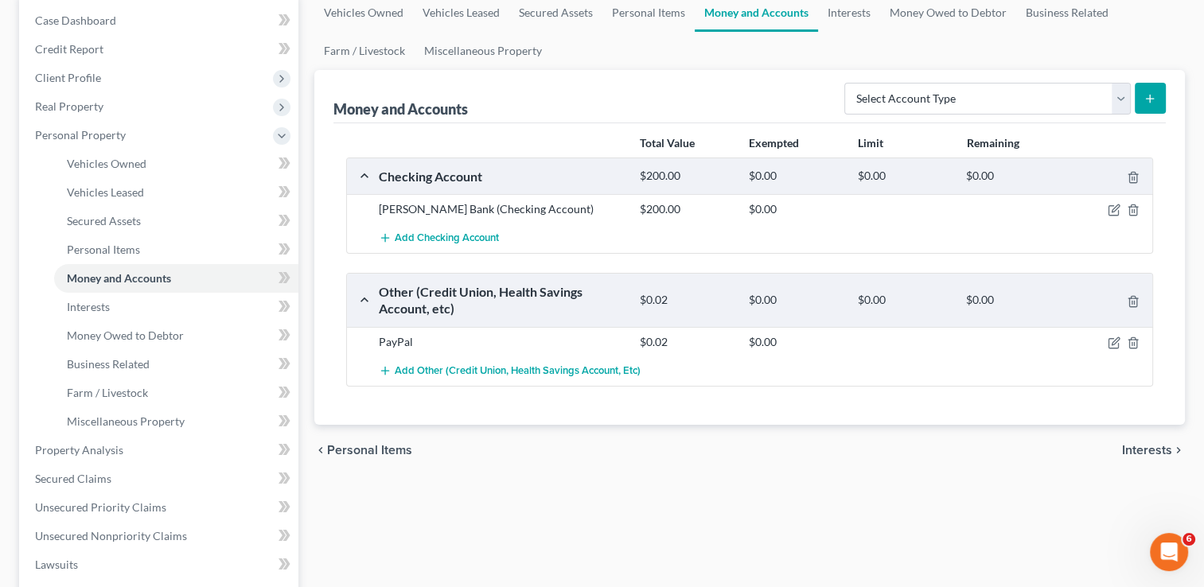
scroll to position [0, 0]
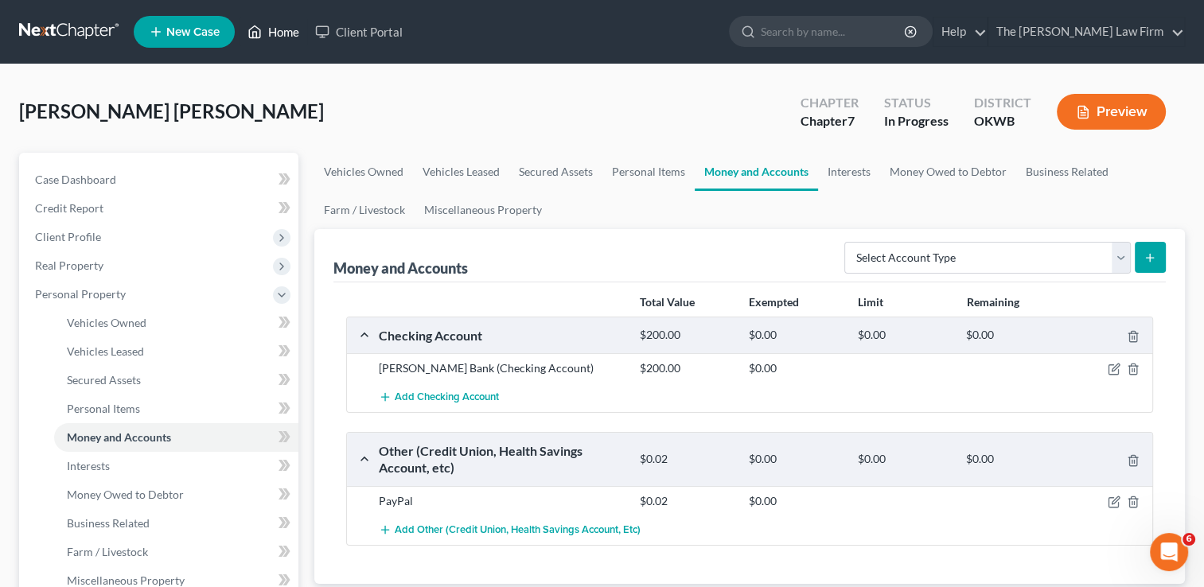
click at [267, 36] on link "Home" at bounding box center [274, 32] width 68 height 29
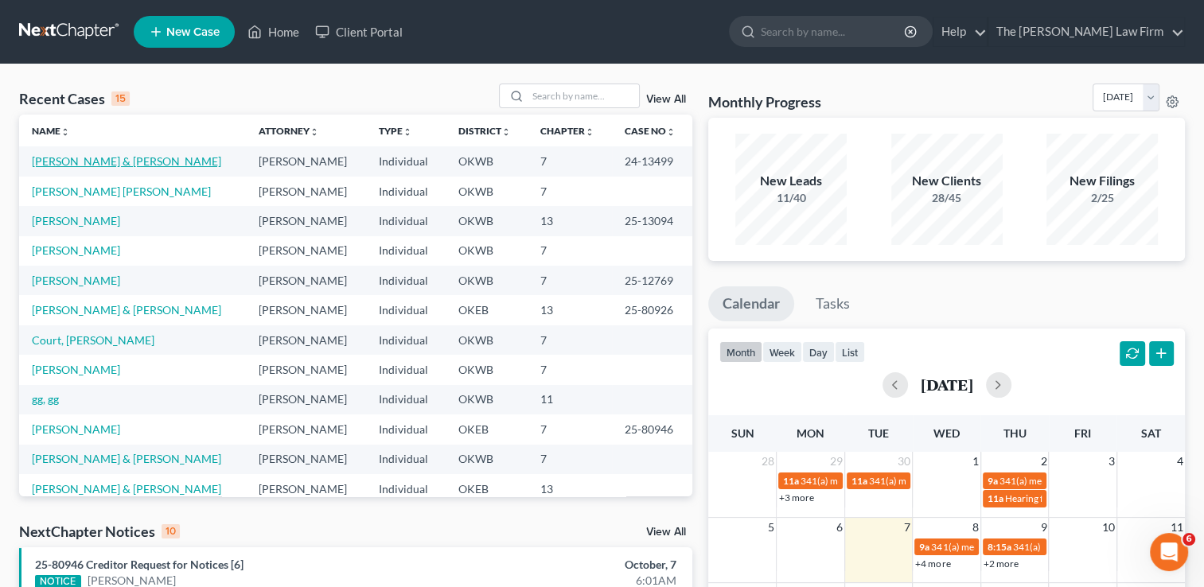
click at [76, 165] on link "Lalli, Jonathan & Samantha" at bounding box center [126, 161] width 189 height 14
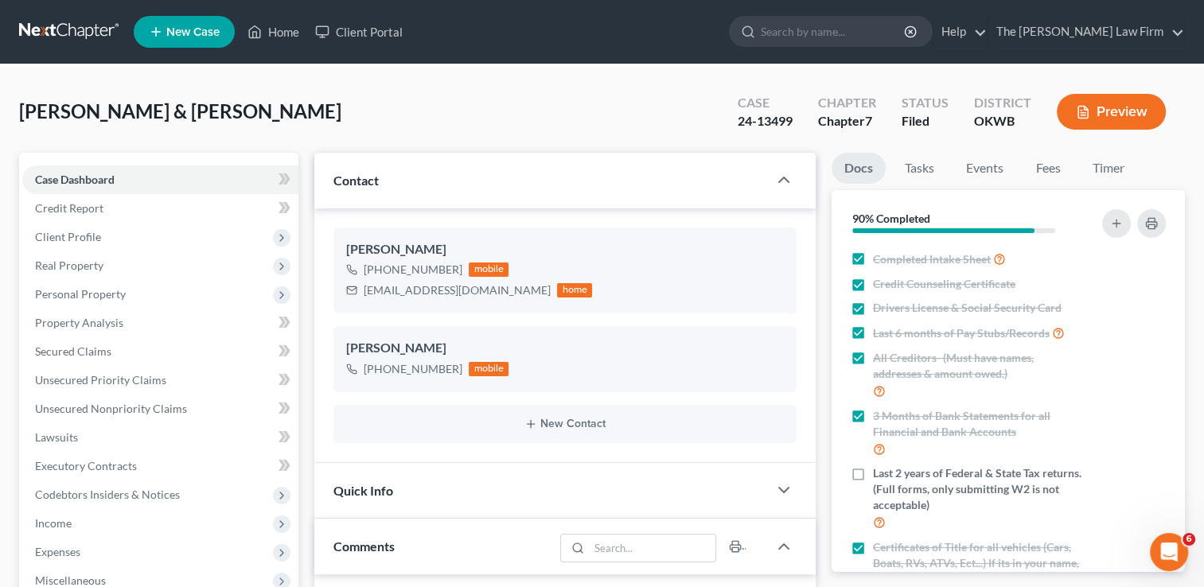
scroll to position [2410, 0]
click at [123, 298] on span "Personal Property" at bounding box center [80, 294] width 91 height 14
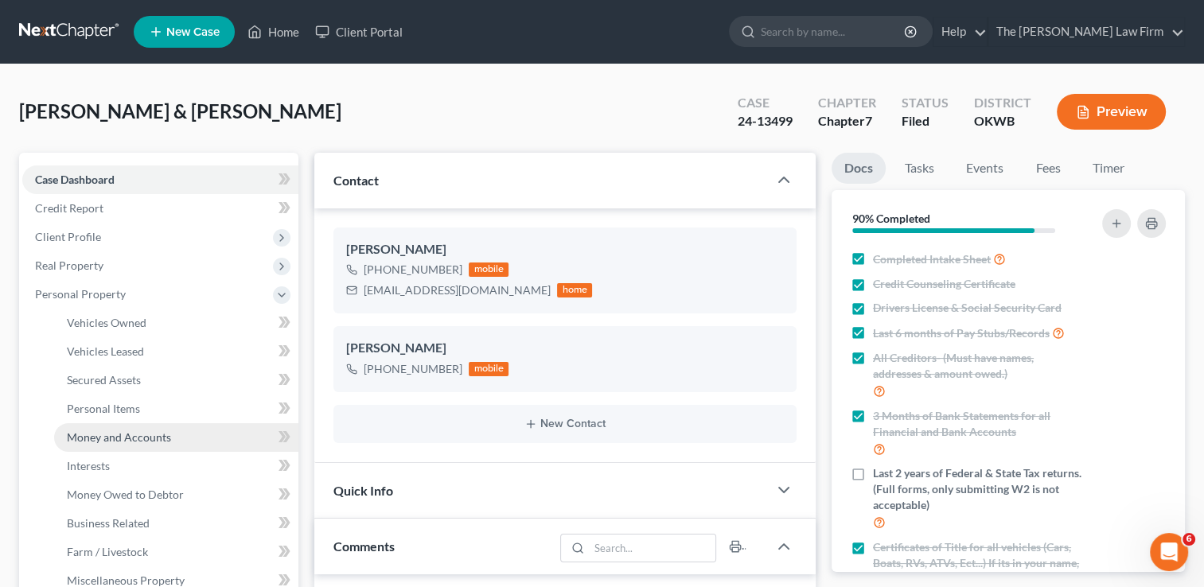
click at [149, 439] on span "Money and Accounts" at bounding box center [119, 438] width 104 height 14
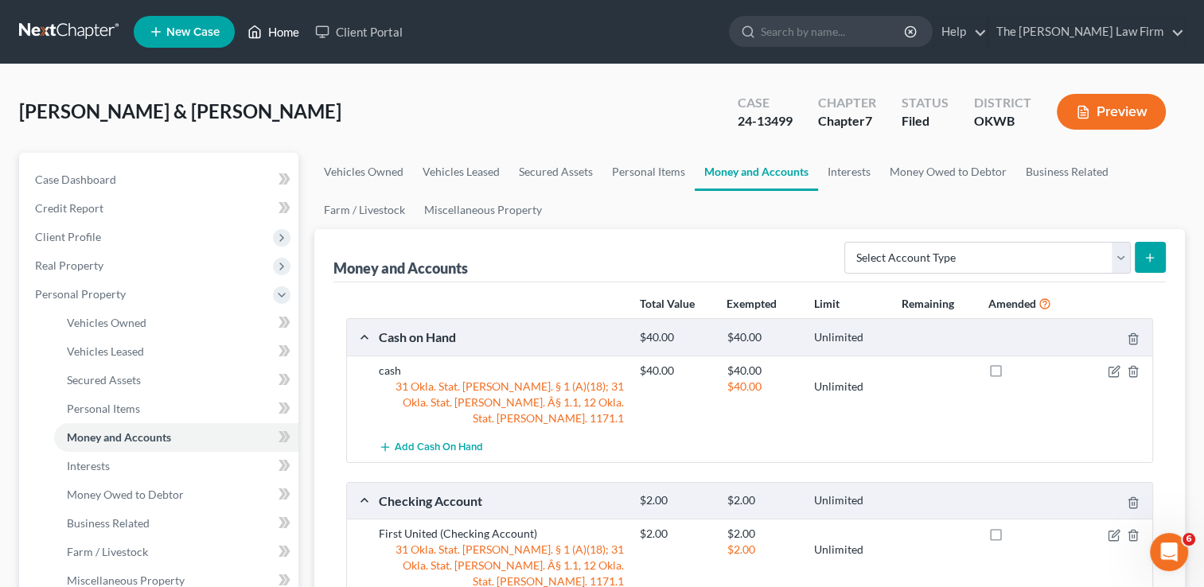
click at [275, 41] on link "Home" at bounding box center [274, 32] width 68 height 29
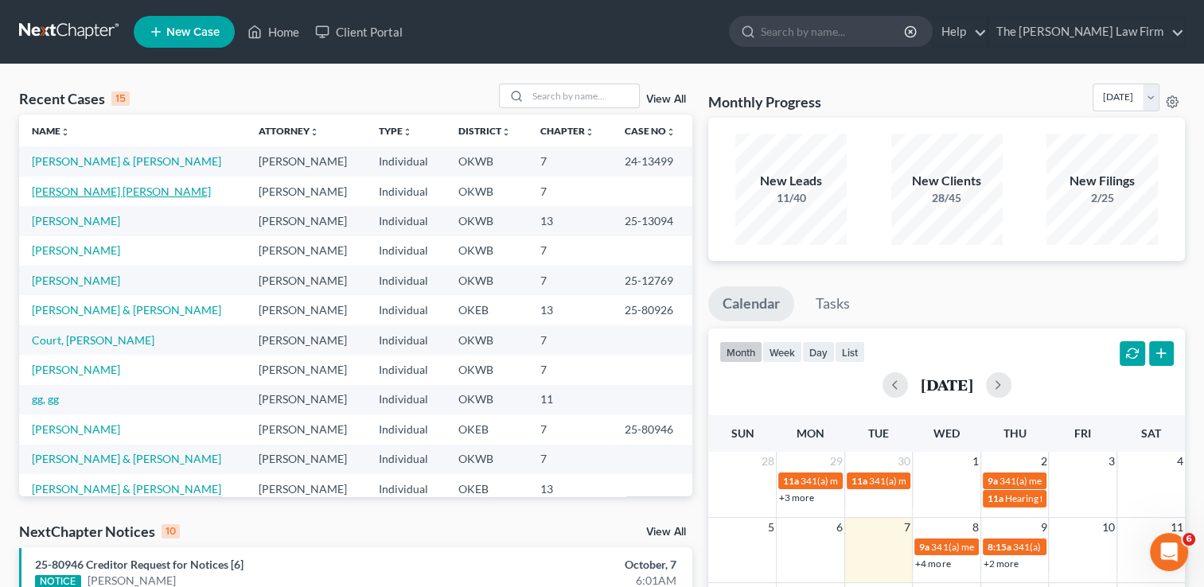
click at [105, 193] on link "Lunsford Holley, Kristen" at bounding box center [121, 192] width 179 height 14
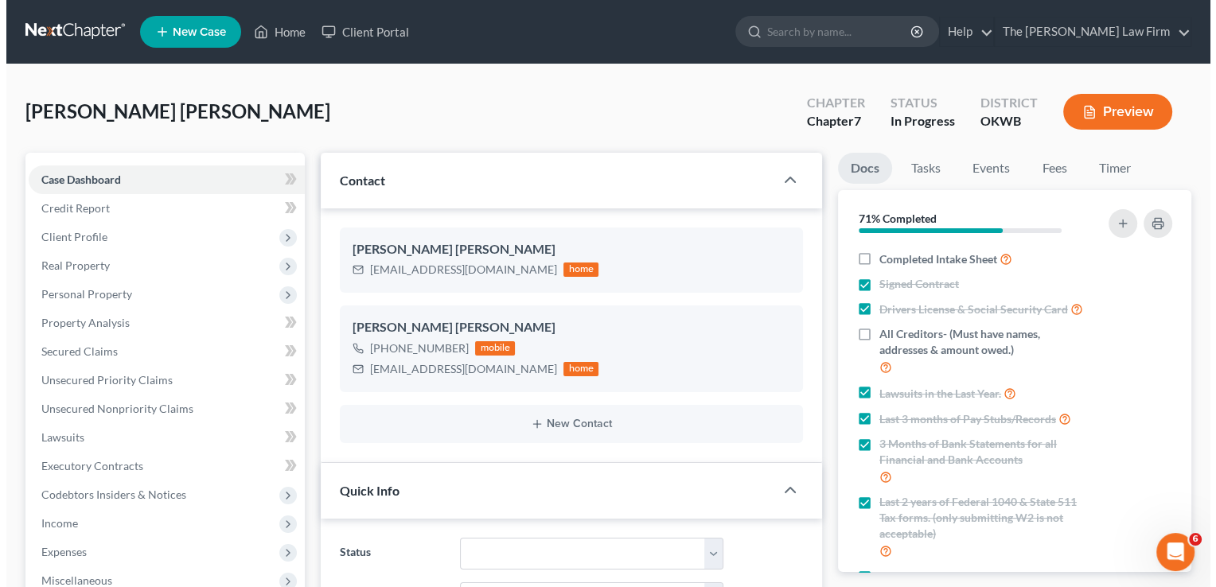
scroll to position [1031, 0]
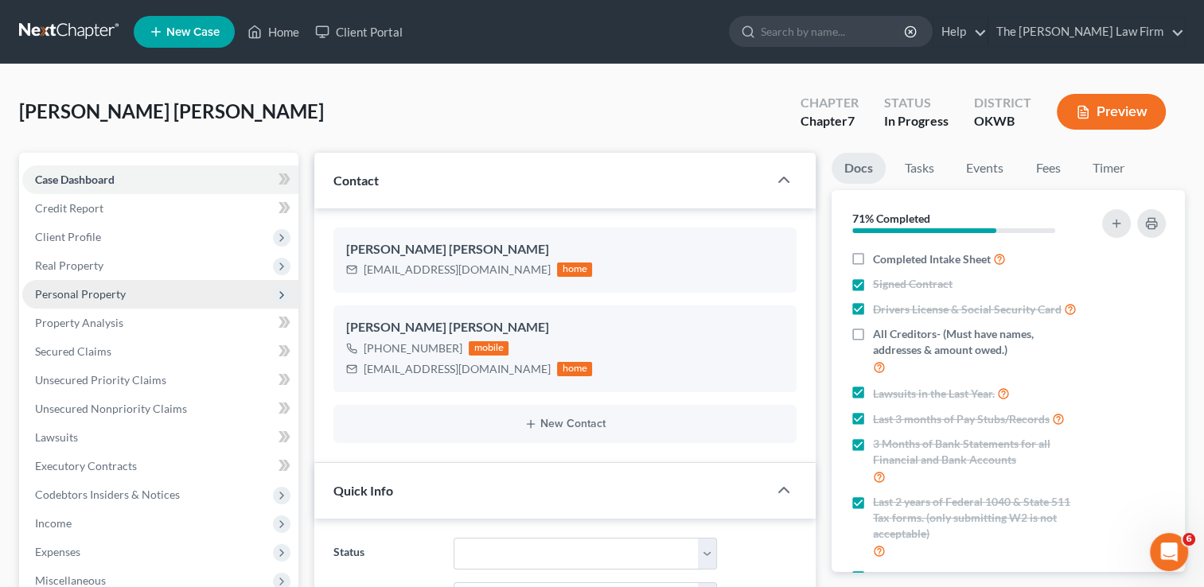
click at [143, 297] on span "Personal Property" at bounding box center [160, 294] width 276 height 29
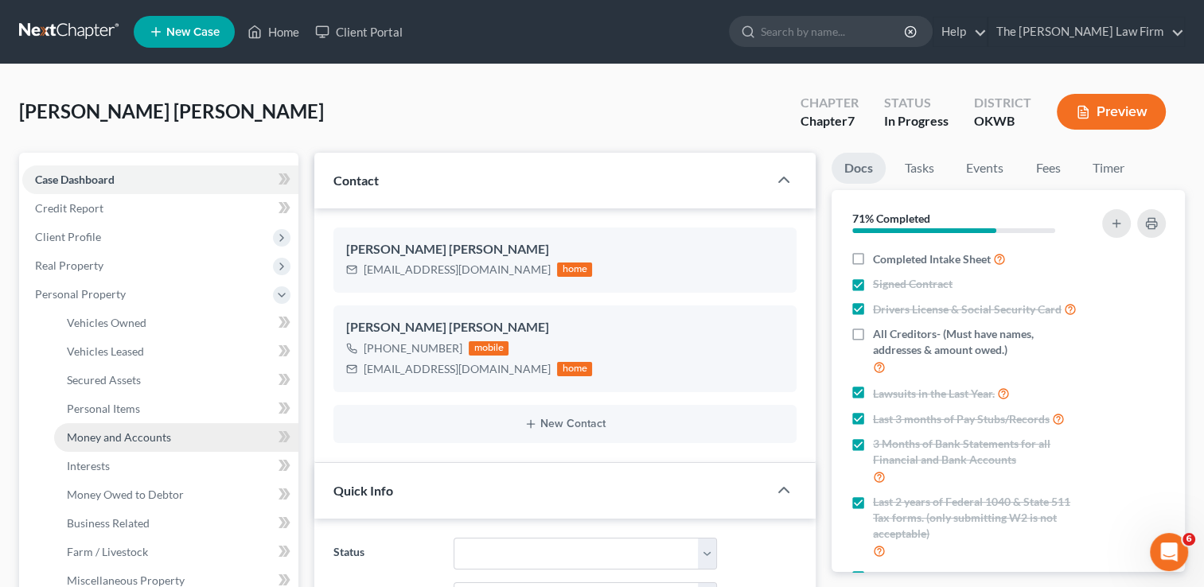
click at [146, 436] on span "Money and Accounts" at bounding box center [119, 438] width 104 height 14
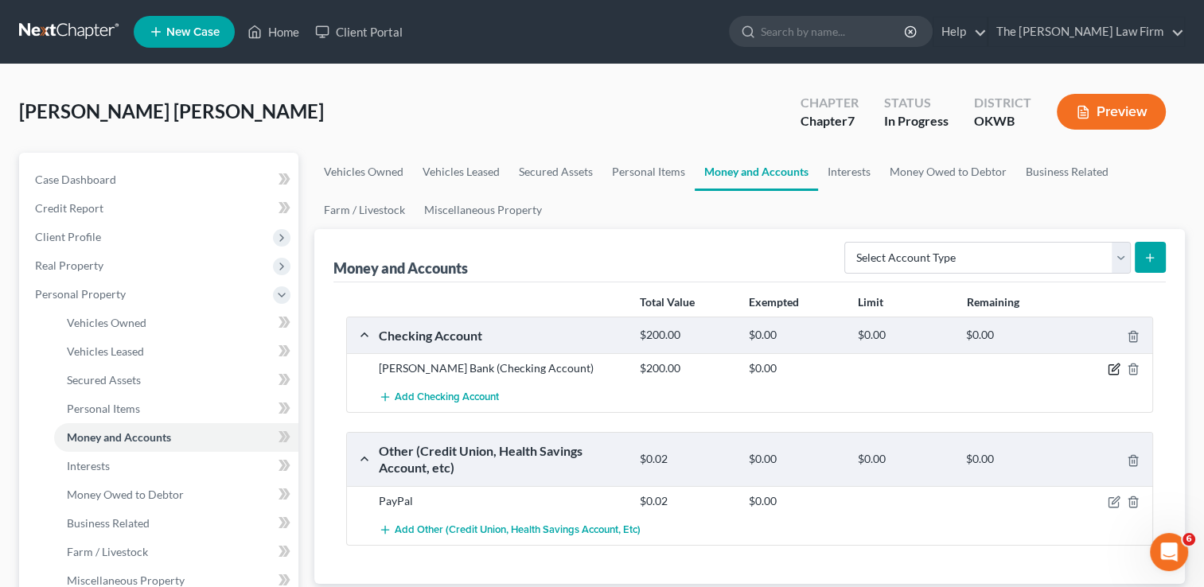
click at [1111, 369] on icon "button" at bounding box center [1114, 369] width 13 height 13
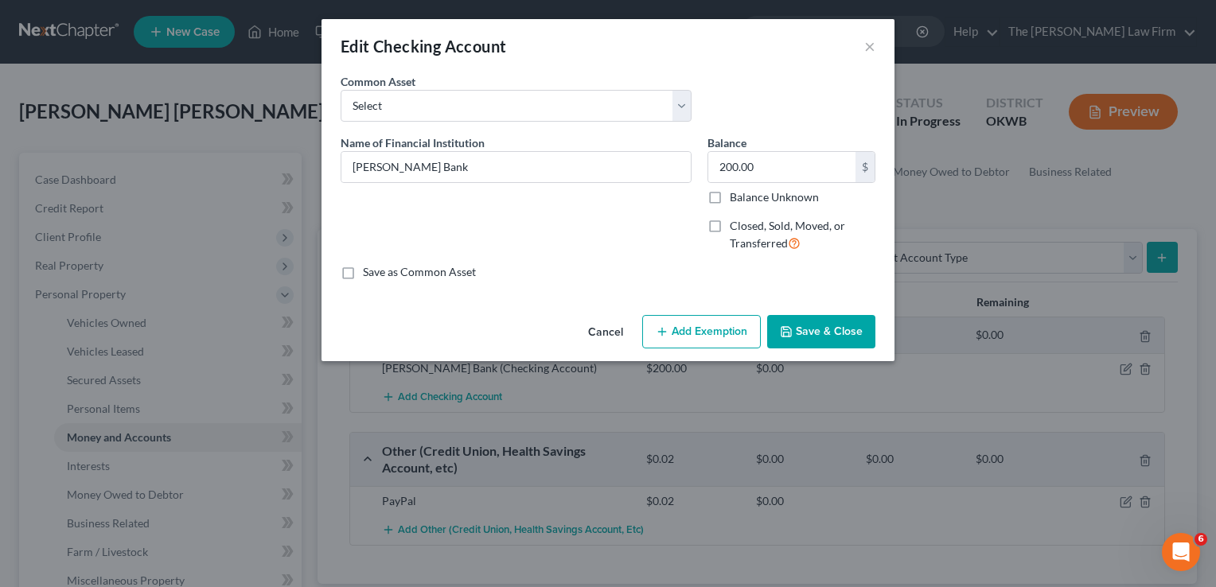
click at [686, 331] on button "Add Exemption" at bounding box center [701, 331] width 119 height 33
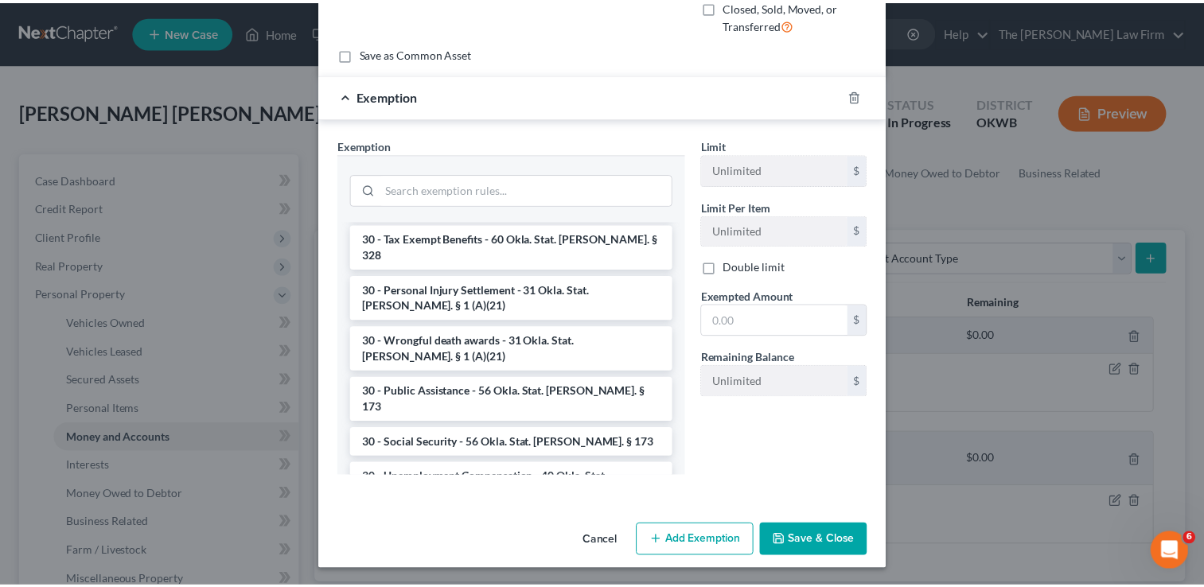
scroll to position [1630, 0]
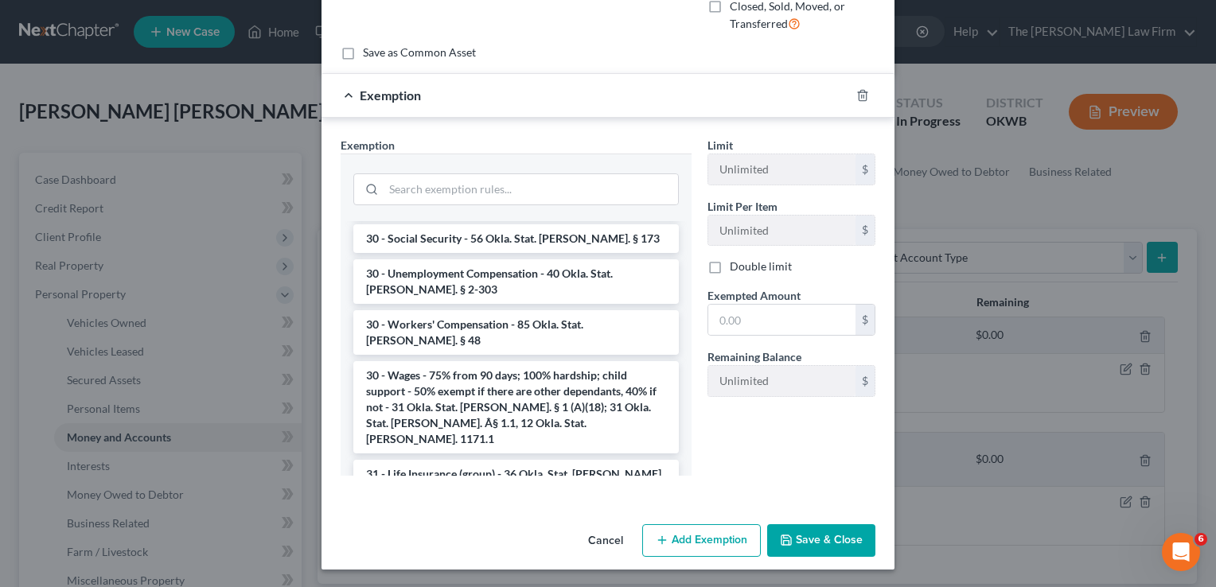
click at [601, 545] on button "Cancel" at bounding box center [606, 542] width 61 height 32
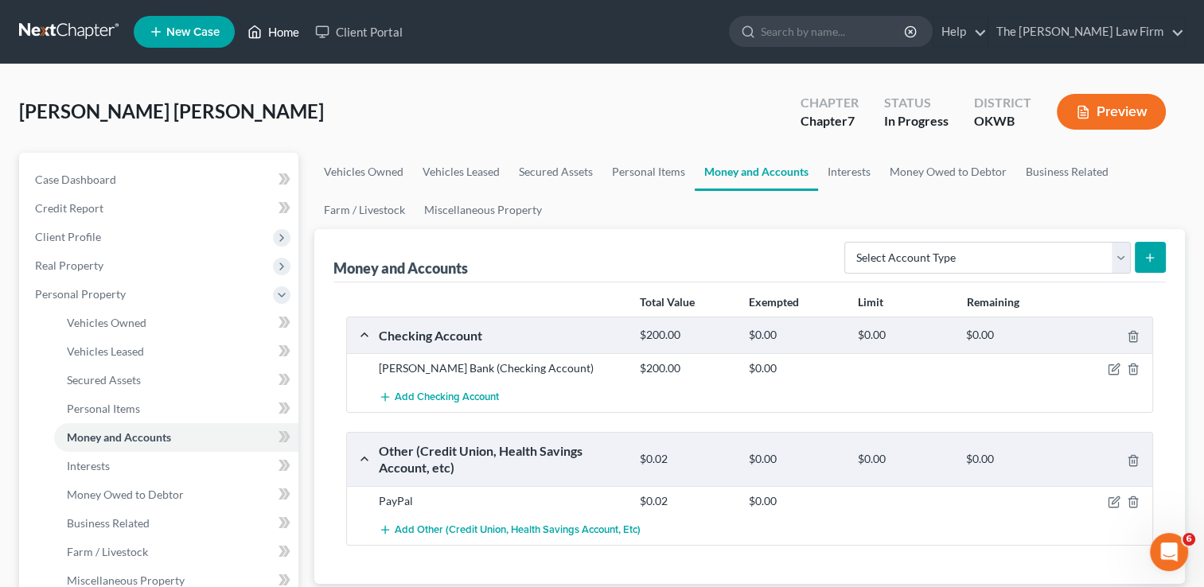
click at [270, 29] on link "Home" at bounding box center [274, 32] width 68 height 29
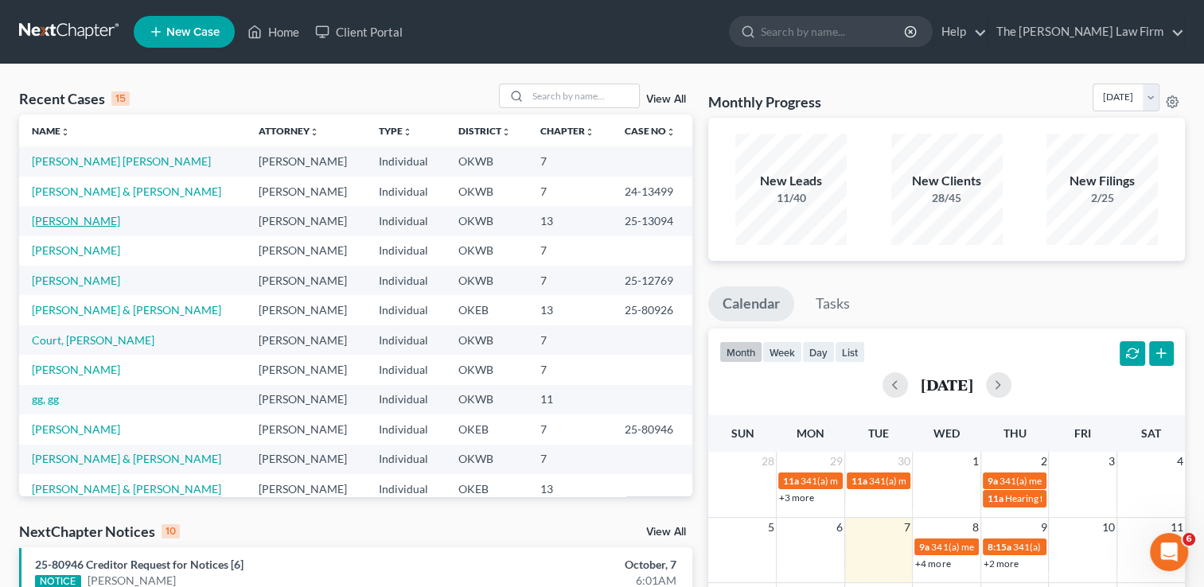
click at [56, 224] on link "Dillon, Robin" at bounding box center [76, 221] width 88 height 14
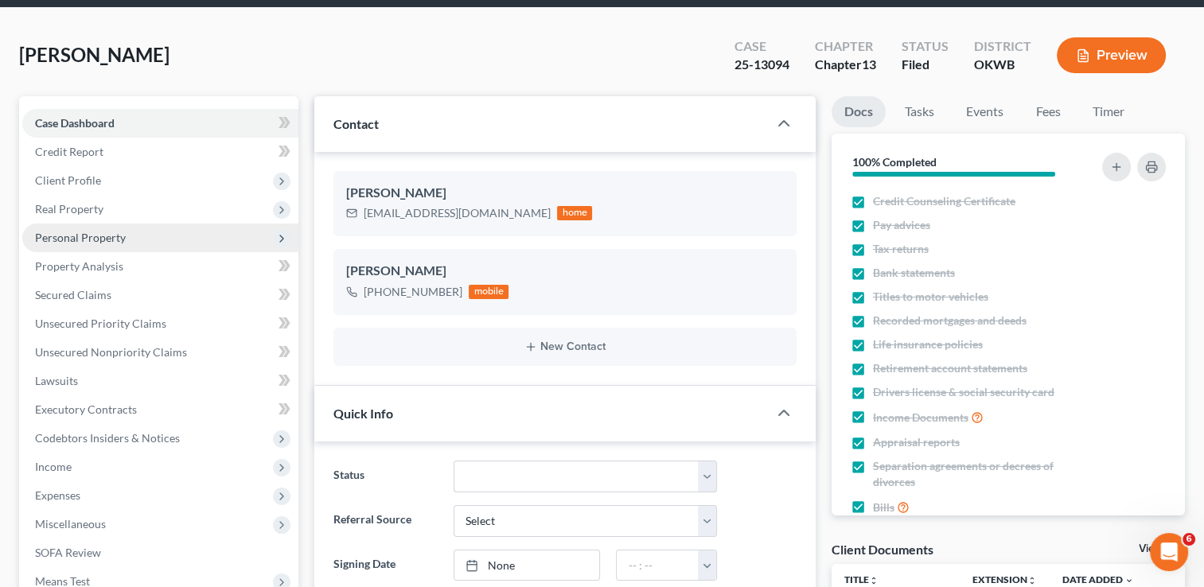
scroll to position [80, 0]
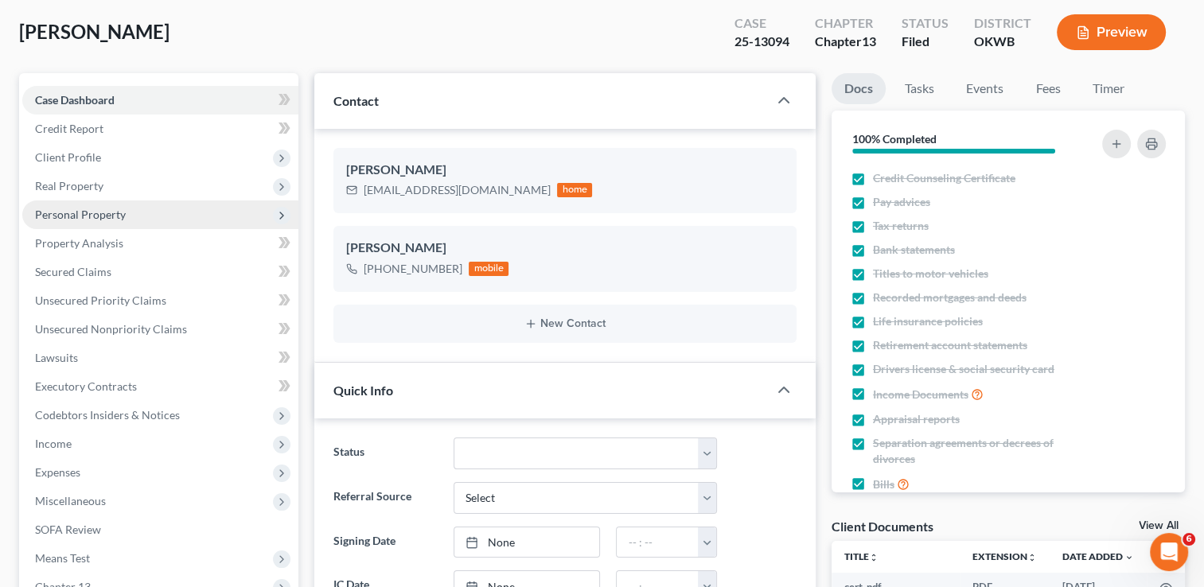
click at [167, 215] on span "Personal Property" at bounding box center [160, 215] width 276 height 29
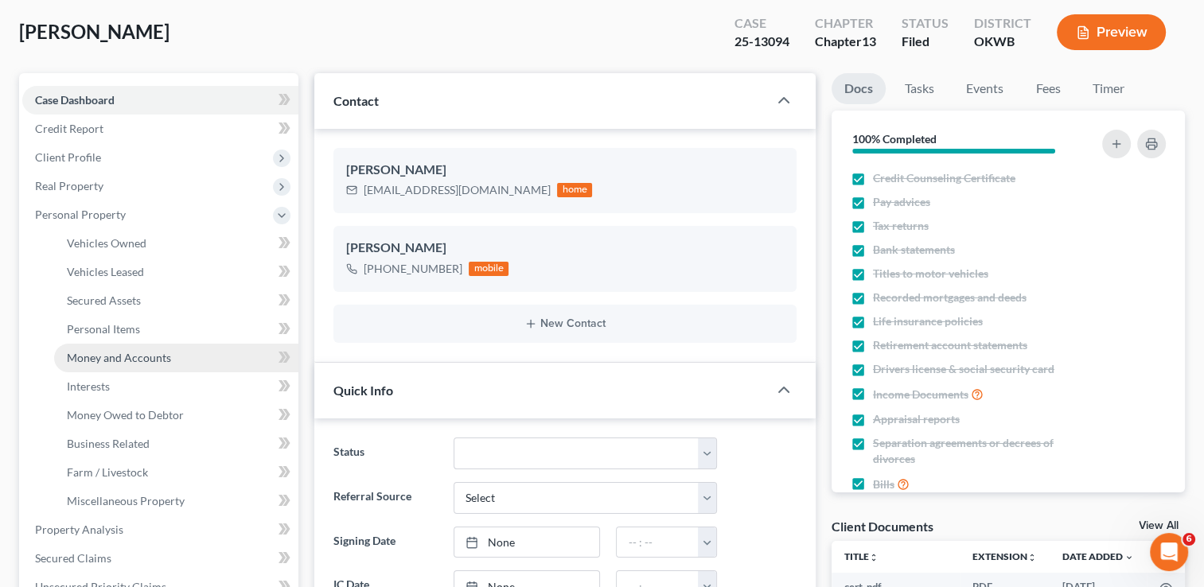
click at [152, 364] on span "Money and Accounts" at bounding box center [119, 358] width 104 height 14
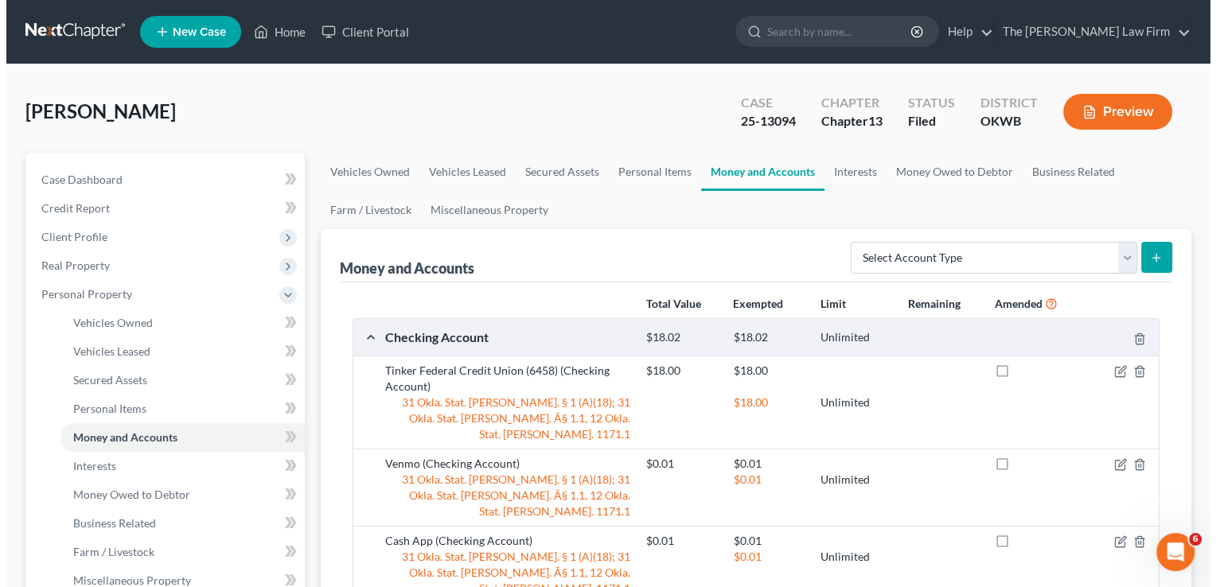
scroll to position [80, 0]
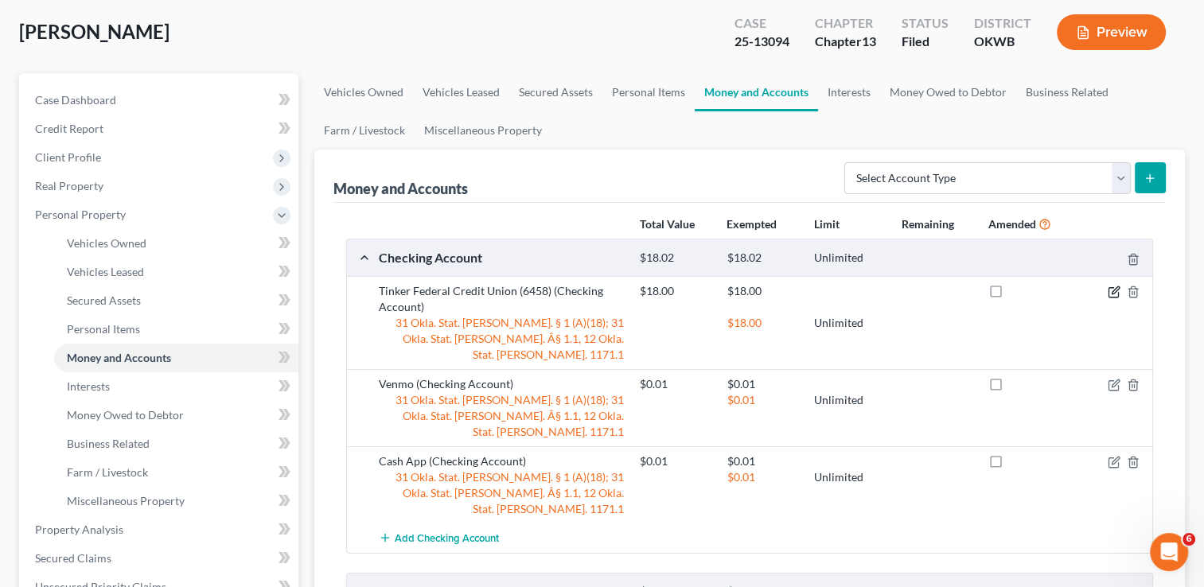
click at [1114, 291] on icon "button" at bounding box center [1115, 290] width 7 height 7
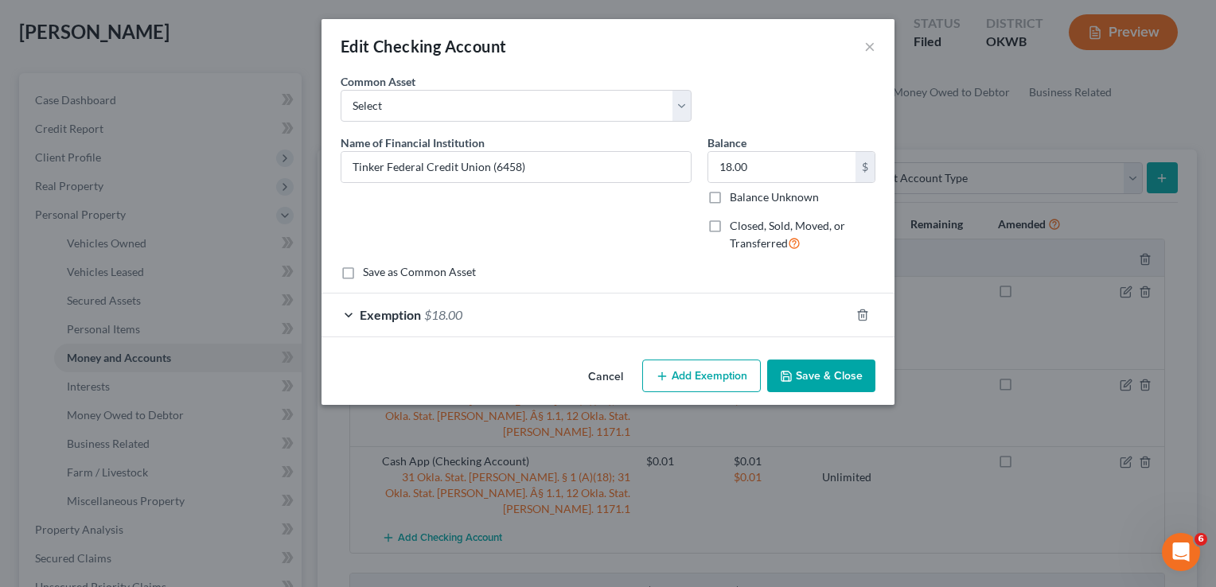
click at [350, 314] on div "Exemption $18.00" at bounding box center [586, 315] width 529 height 42
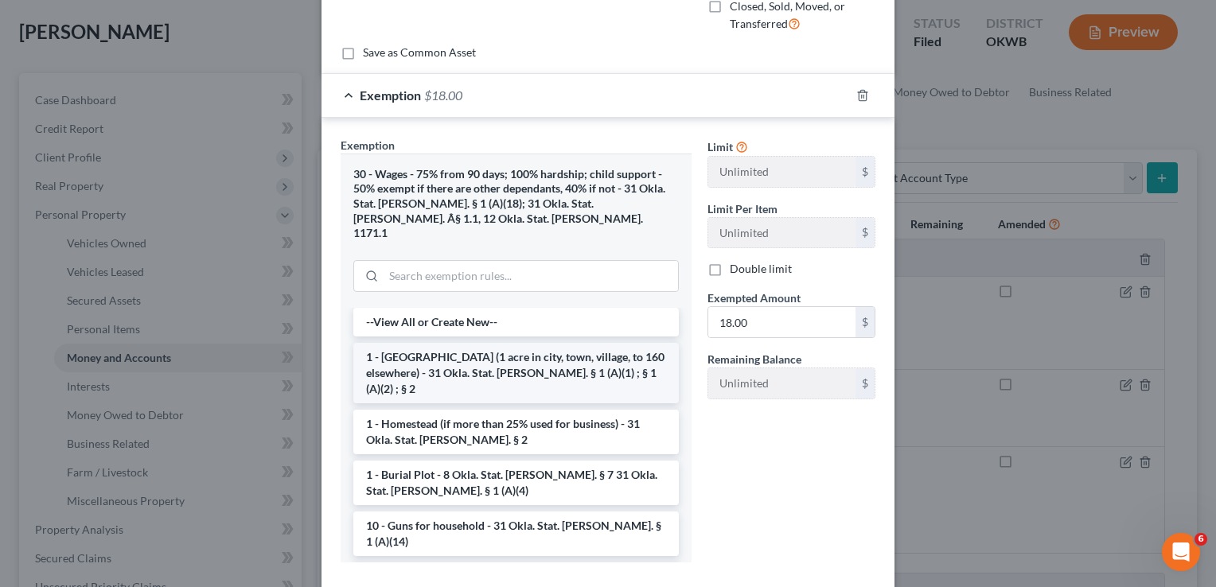
scroll to position [53, 0]
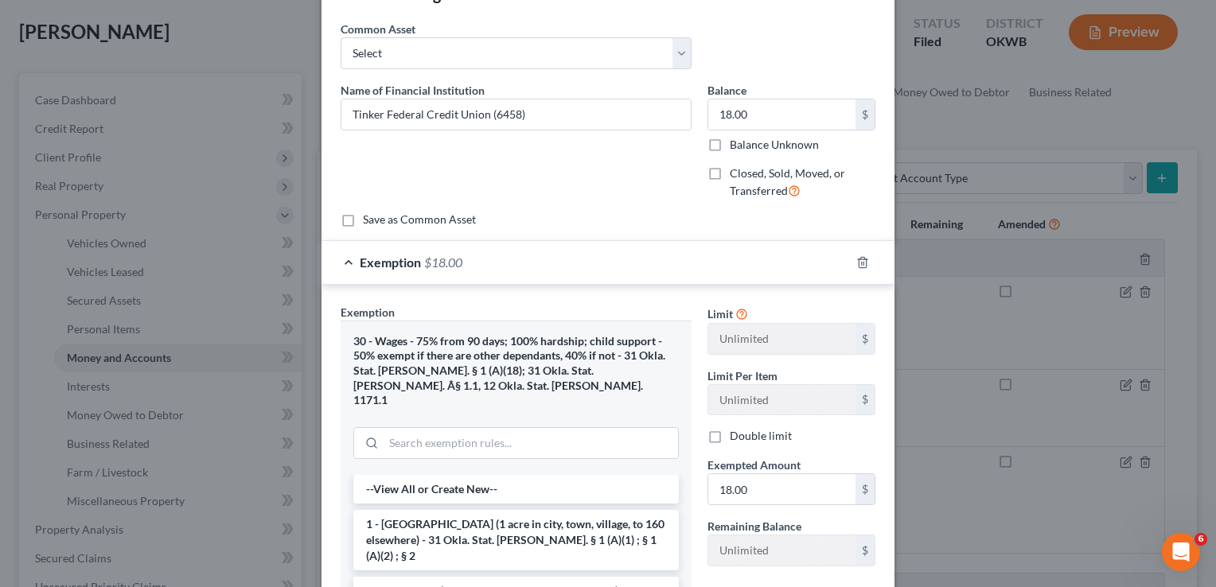
click at [338, 262] on div "Exemption $18.00" at bounding box center [586, 262] width 529 height 42
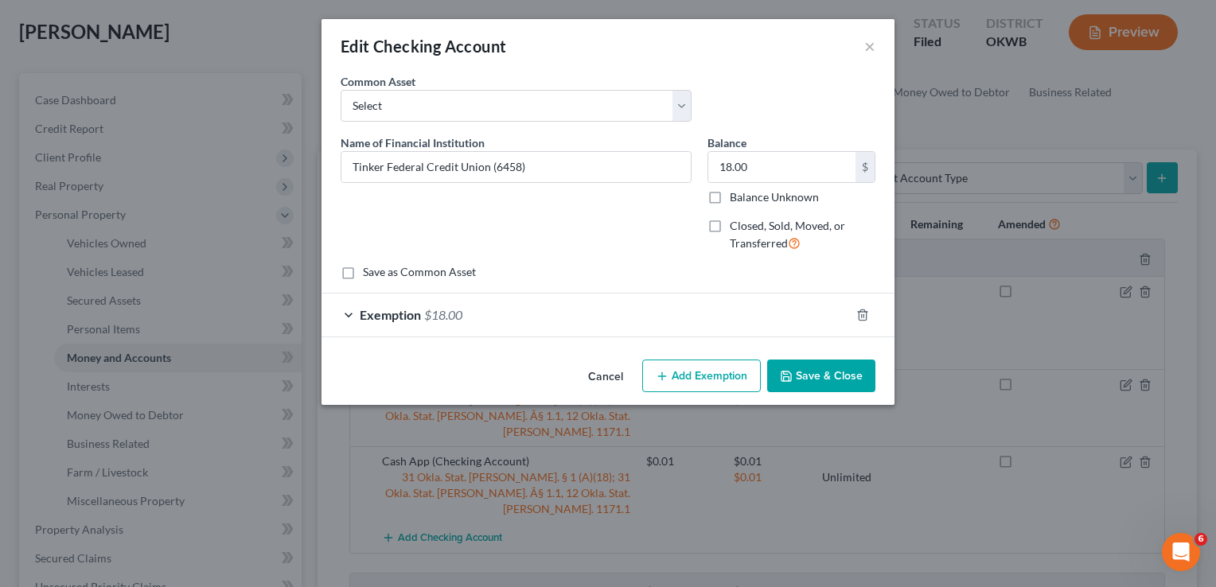
scroll to position [0, 0]
click at [802, 379] on button "Save & Close" at bounding box center [821, 376] width 108 height 33
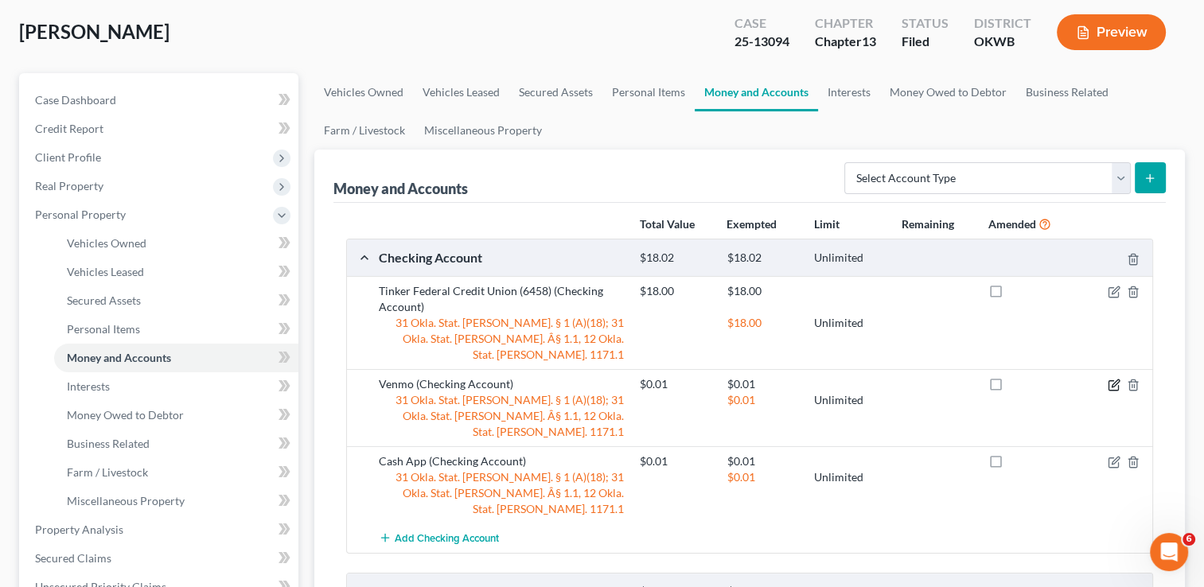
click at [1112, 380] on icon "button" at bounding box center [1115, 383] width 7 height 7
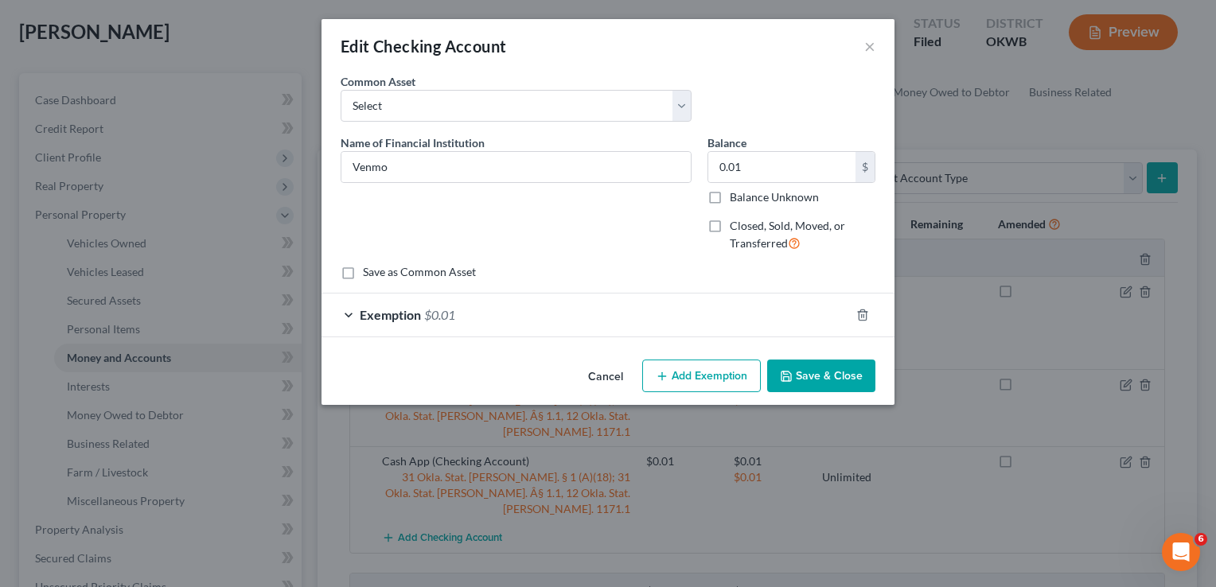
click at [353, 315] on div "Exemption $0.01" at bounding box center [586, 315] width 529 height 42
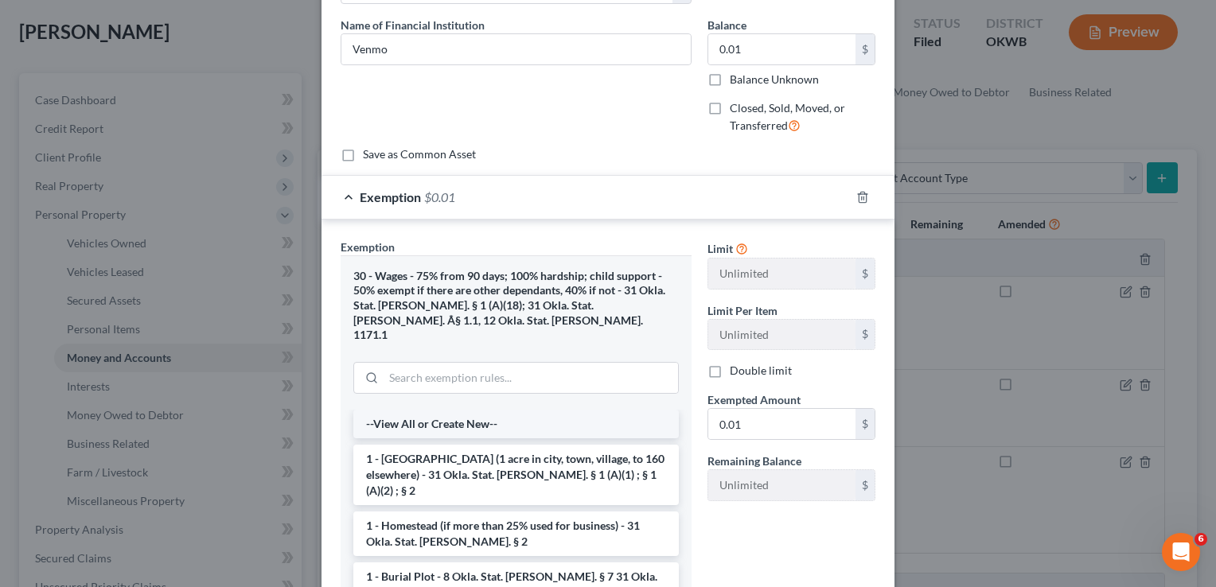
scroll to position [291, 0]
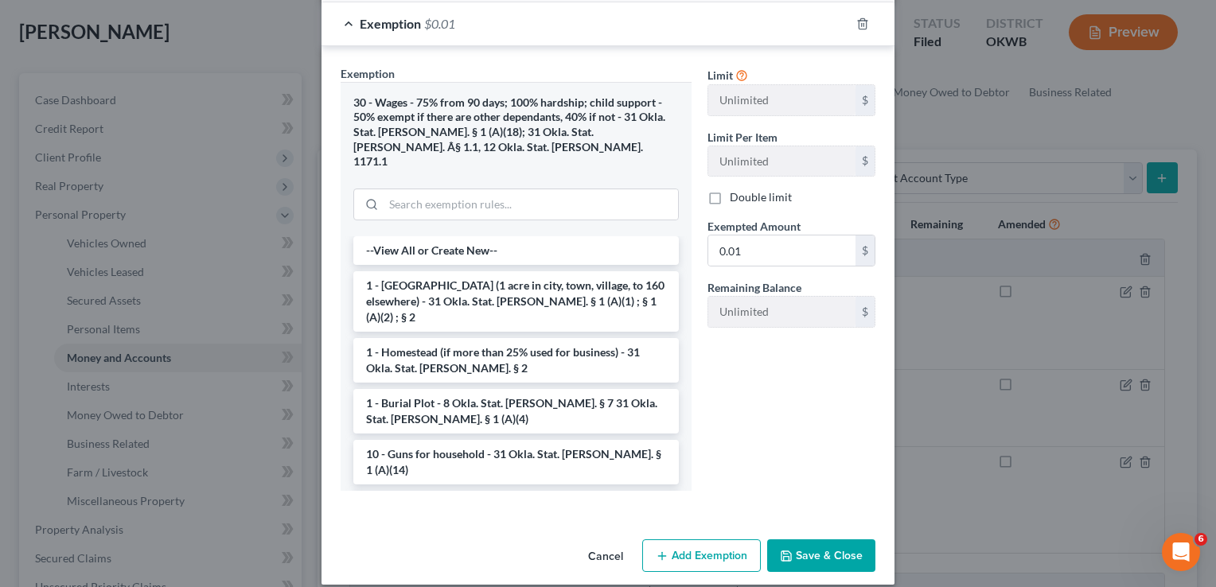
click at [809, 546] on button "Save & Close" at bounding box center [821, 556] width 108 height 33
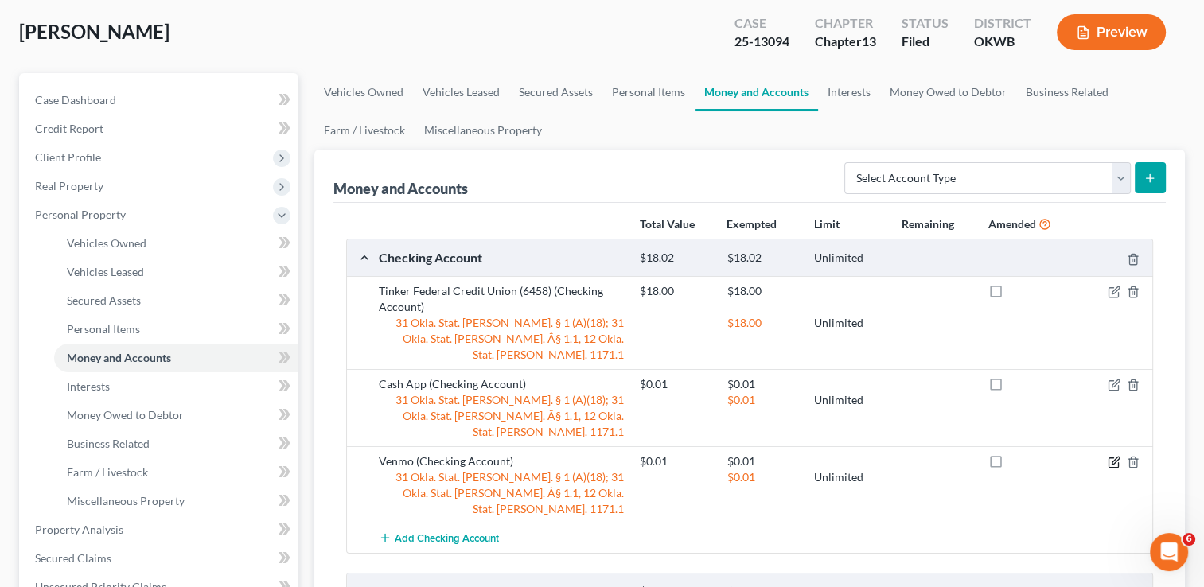
click at [1108, 456] on icon "button" at bounding box center [1114, 462] width 13 height 13
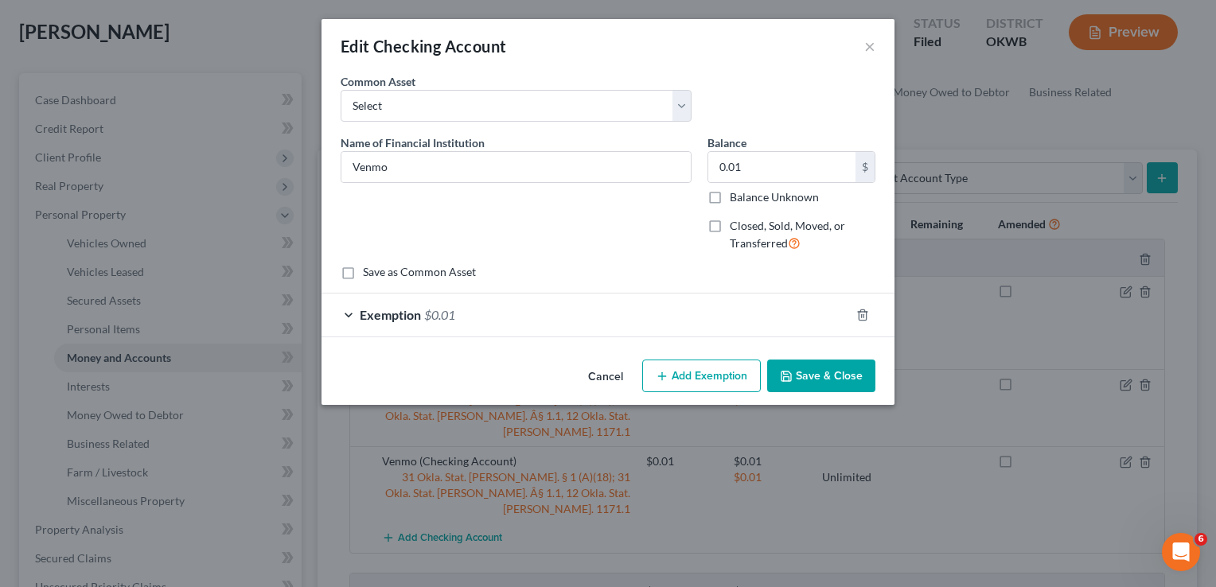
click at [346, 311] on div "Exemption $0.01" at bounding box center [586, 315] width 529 height 42
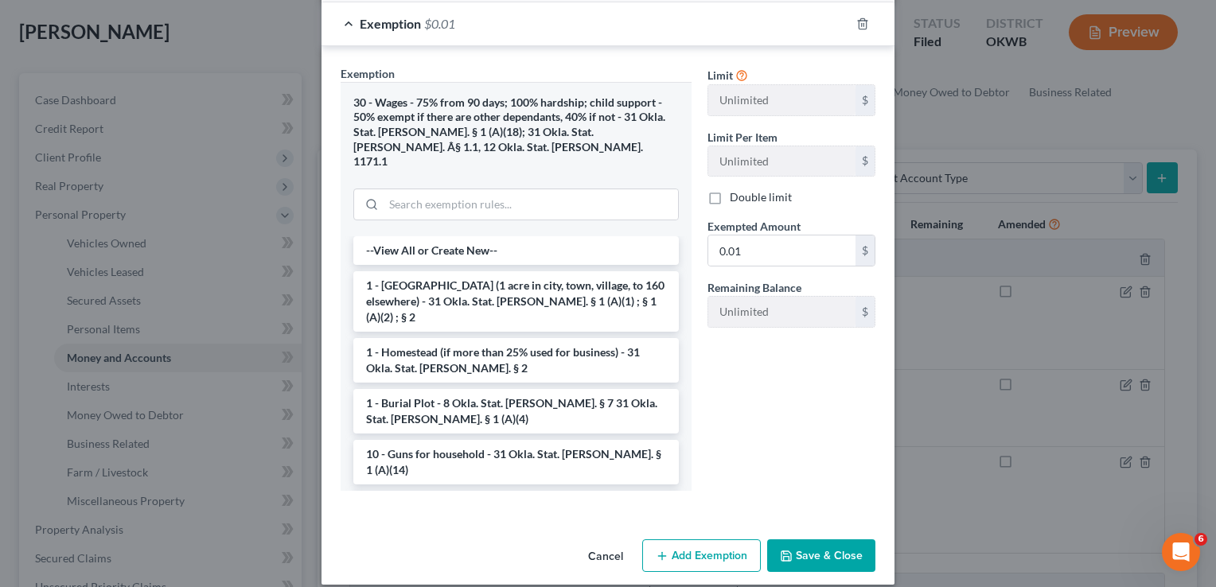
click at [790, 543] on button "Save & Close" at bounding box center [821, 556] width 108 height 33
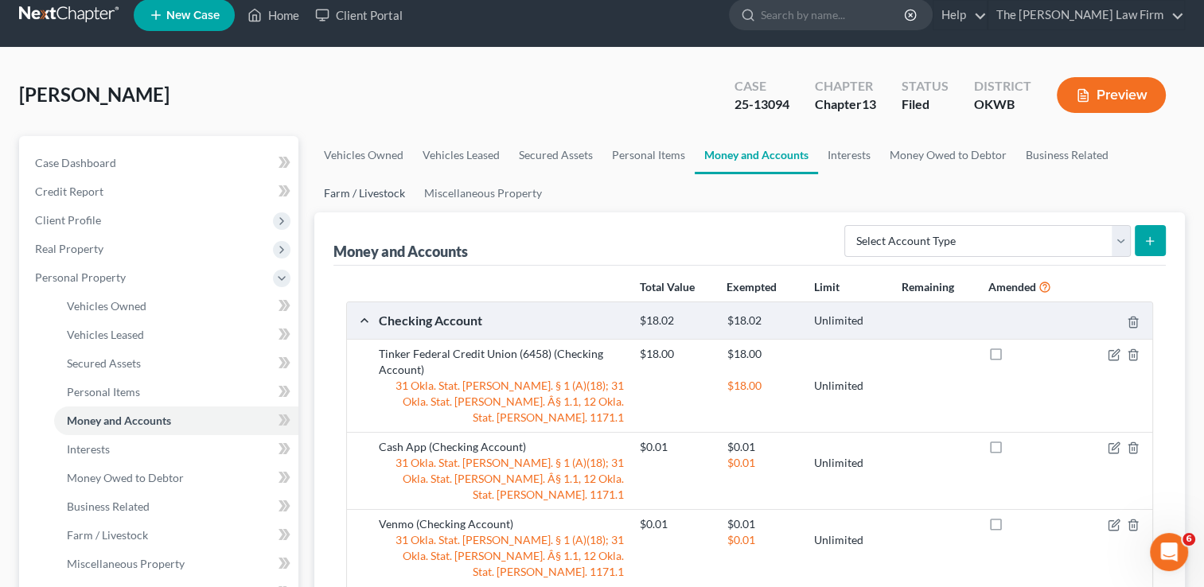
scroll to position [0, 0]
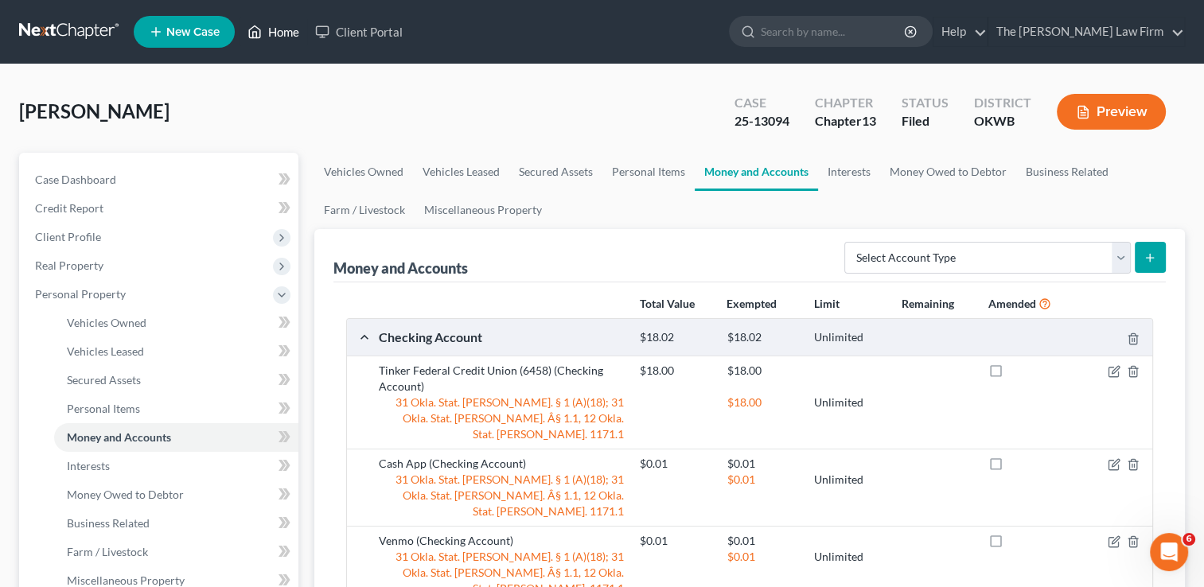
click at [280, 27] on link "Home" at bounding box center [274, 32] width 68 height 29
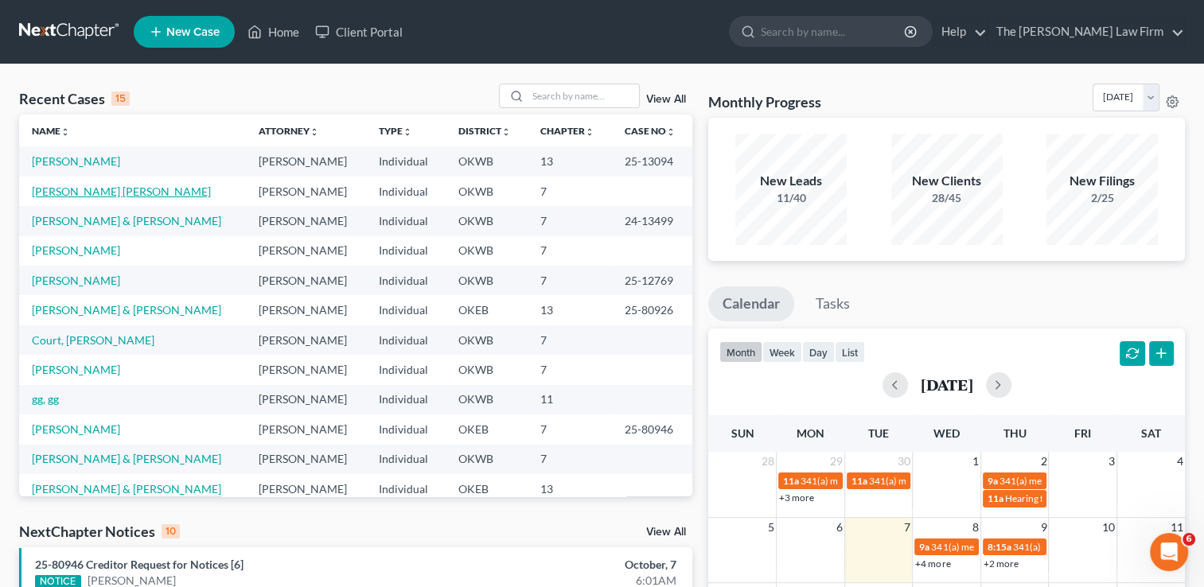
click at [99, 193] on link "Lunsford Holley, Kristen" at bounding box center [121, 192] width 179 height 14
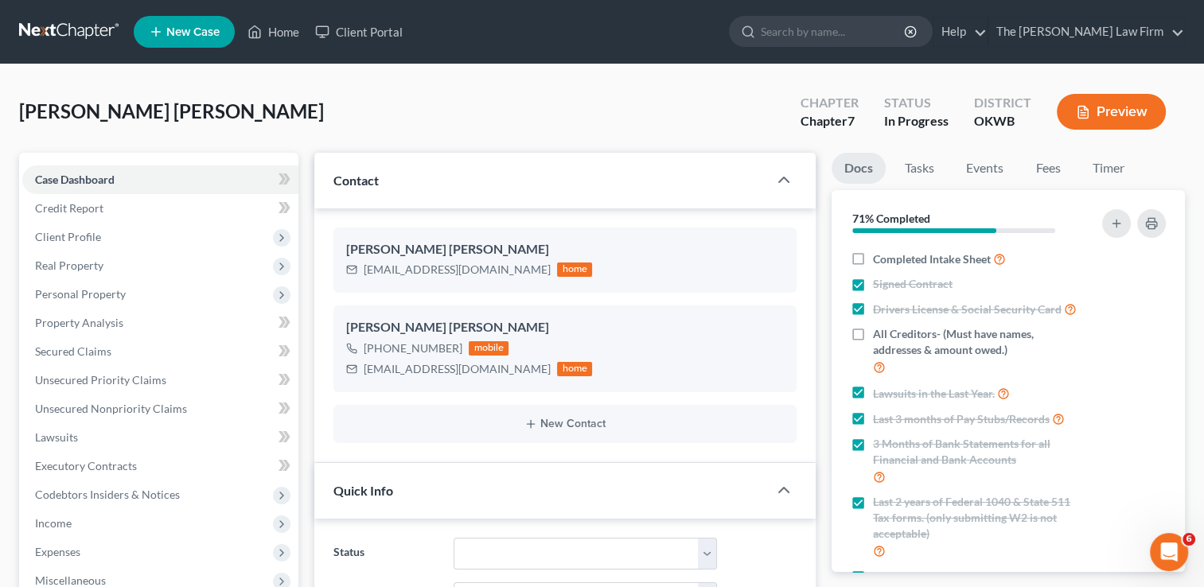
scroll to position [794, 0]
click at [110, 291] on span "Personal Property" at bounding box center [80, 294] width 91 height 14
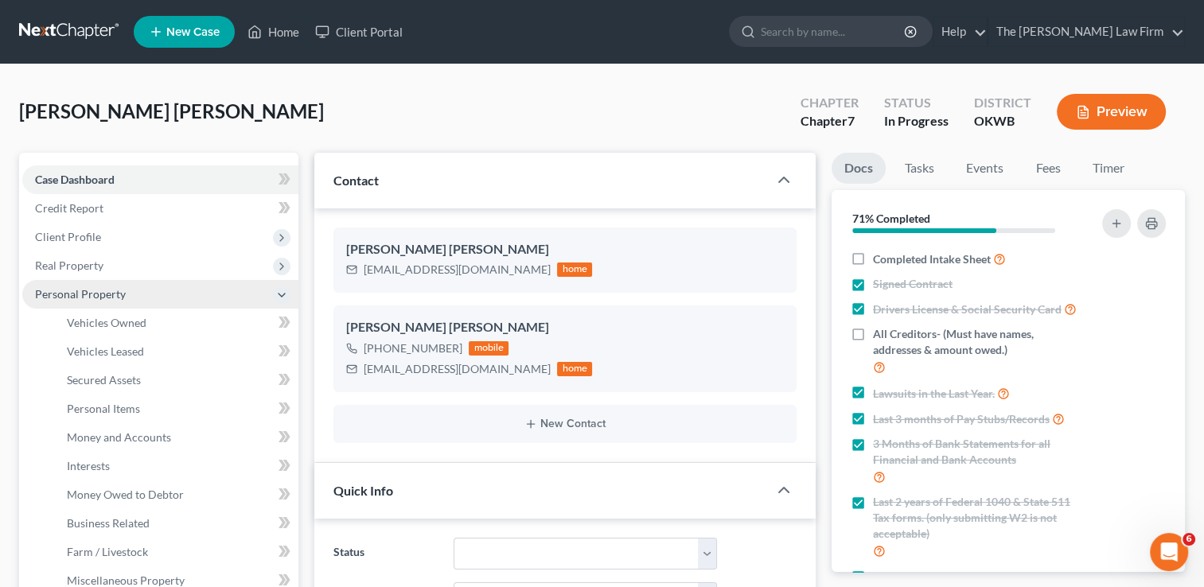
scroll to position [1031, 0]
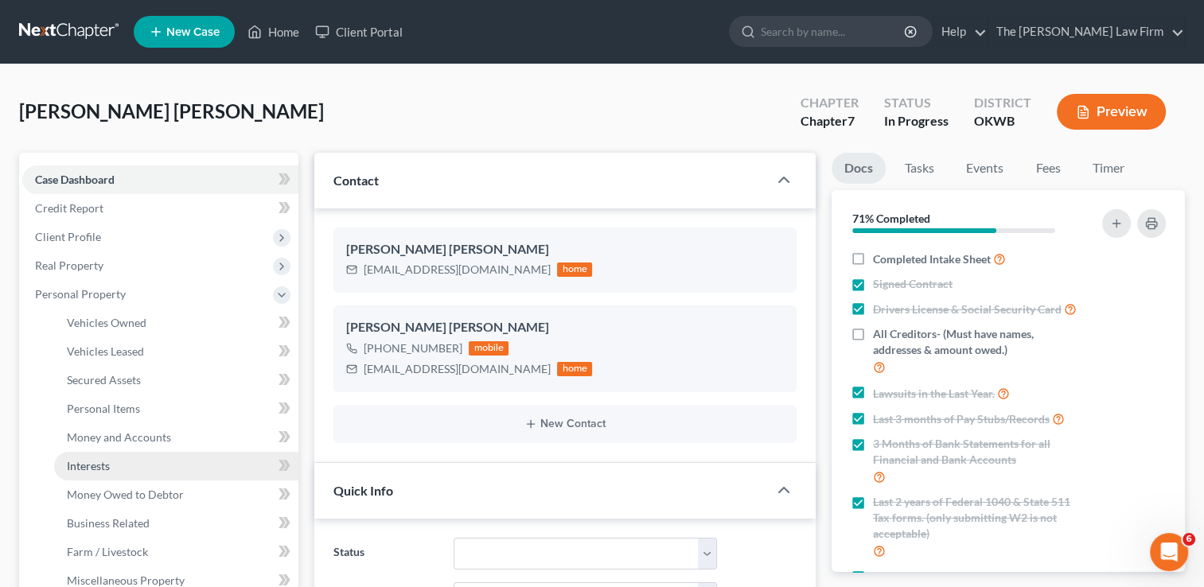
drag, startPoint x: 150, startPoint y: 458, endPoint x: 315, endPoint y: 103, distance: 391.4
click at [316, 98] on div "Lunsford Holley, Kristen Upgraded Chapter Chapter 7 Status In Progress District…" at bounding box center [602, 118] width 1166 height 69
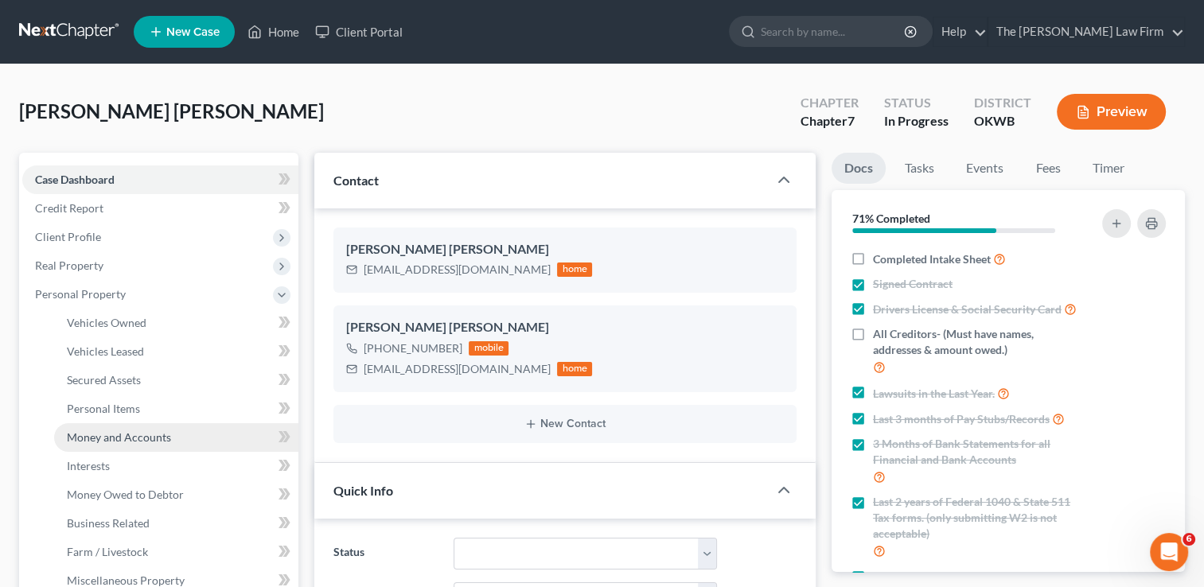
click at [139, 435] on span "Money and Accounts" at bounding box center [119, 438] width 104 height 14
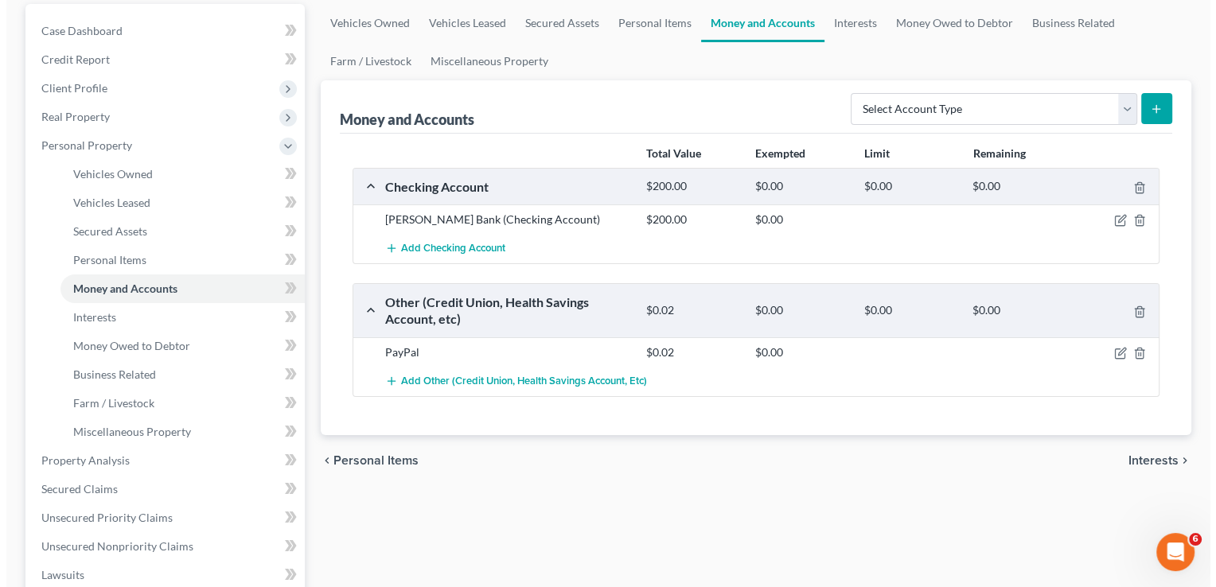
scroll to position [159, 0]
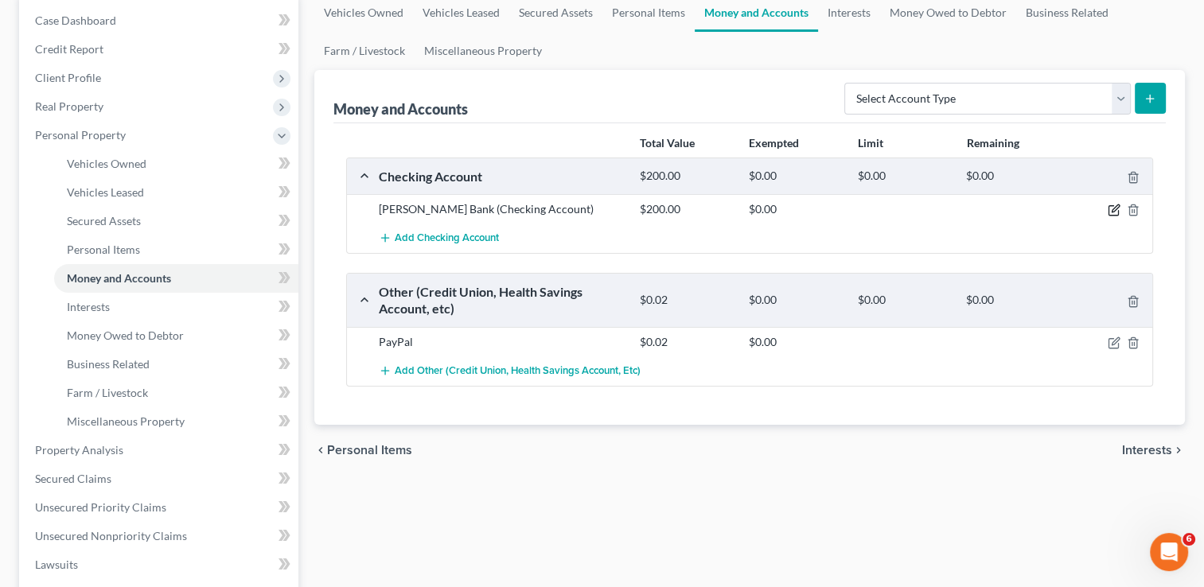
click at [1106, 212] on div at bounding box center [1111, 209] width 87 height 16
click at [1113, 212] on icon "button" at bounding box center [1114, 210] width 13 height 13
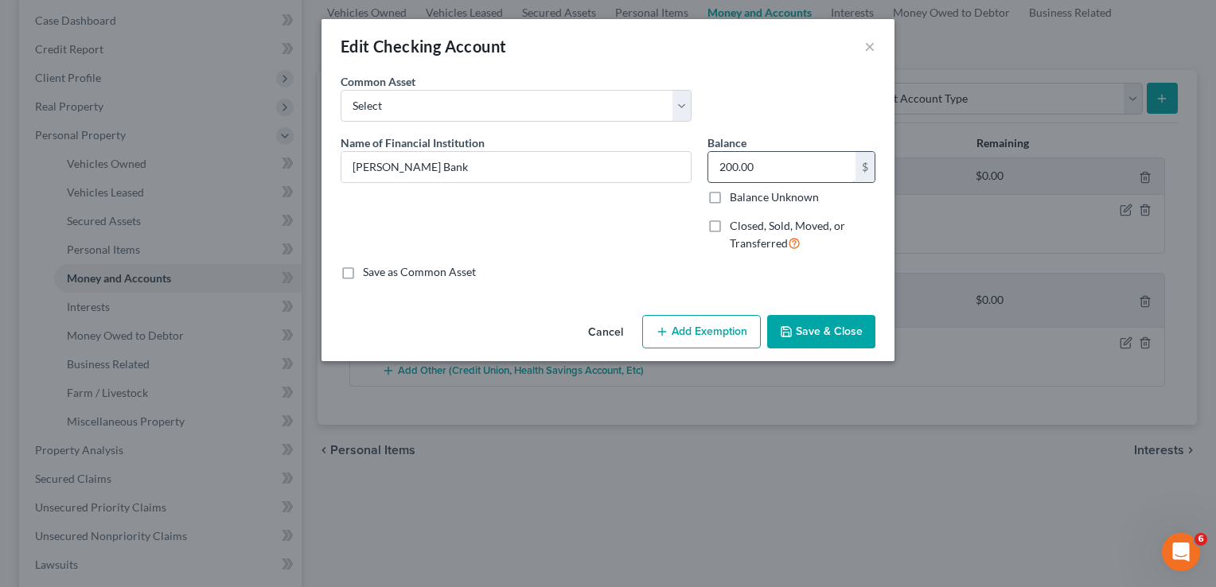
click at [780, 162] on input "200.00" at bounding box center [781, 167] width 147 height 30
type input "14.52"
click at [681, 339] on button "Add Exemption" at bounding box center [701, 331] width 119 height 33
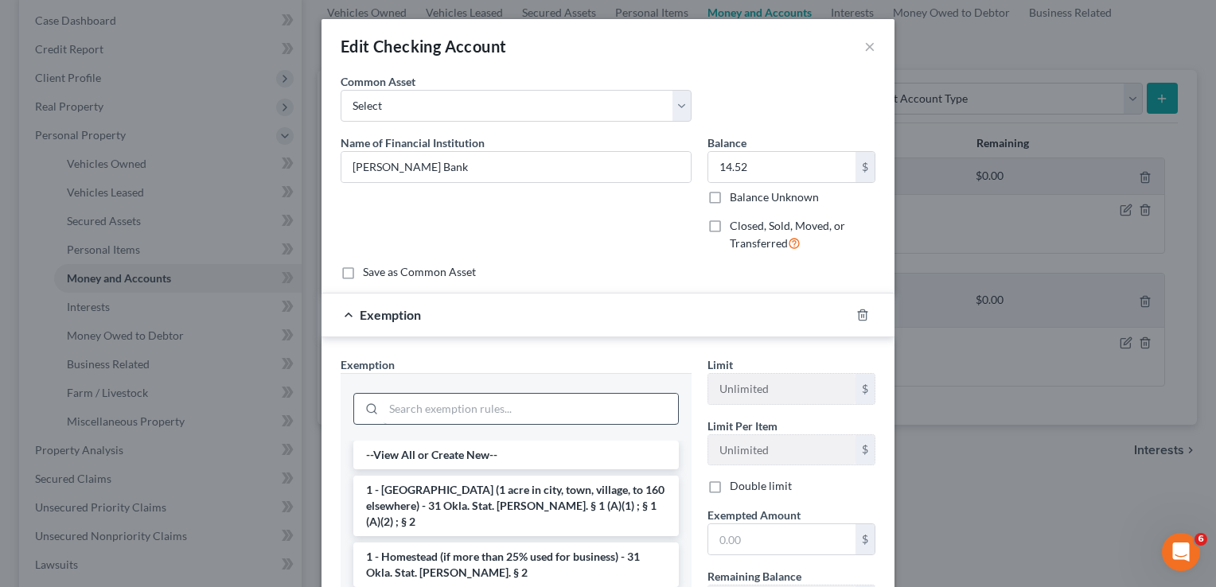
click at [587, 409] on input "search" at bounding box center [531, 409] width 295 height 30
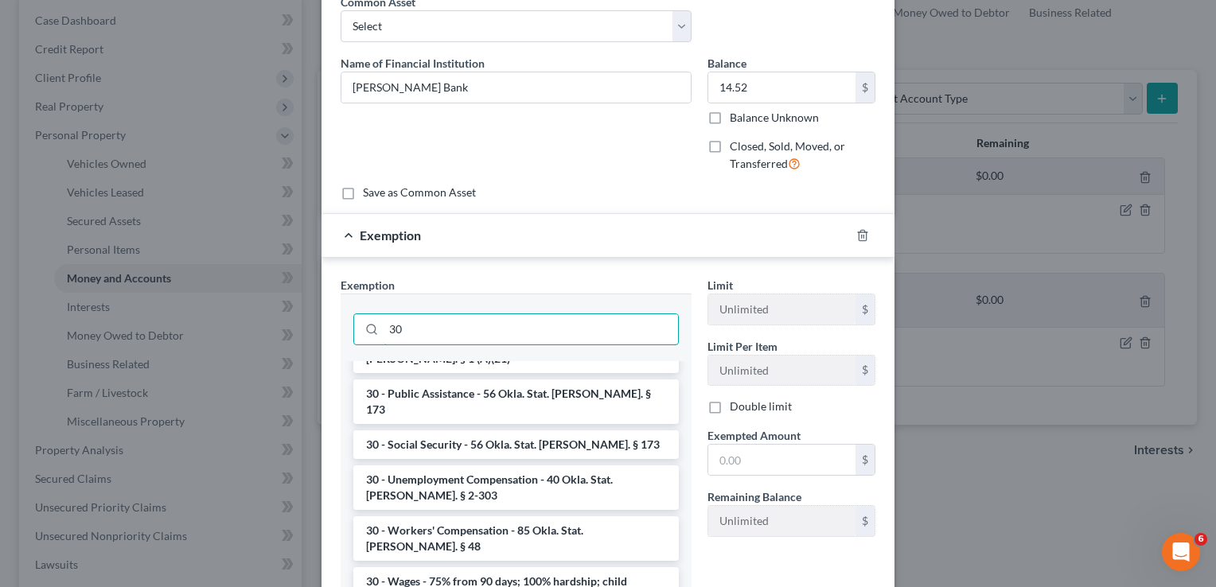
scroll to position [503, 0]
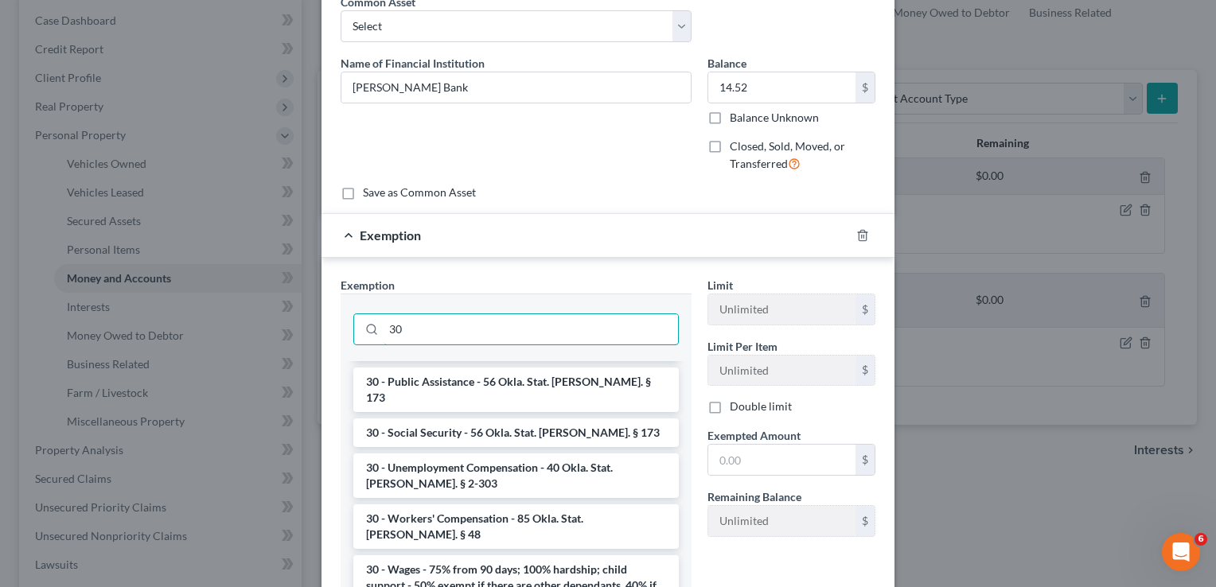
type input "30"
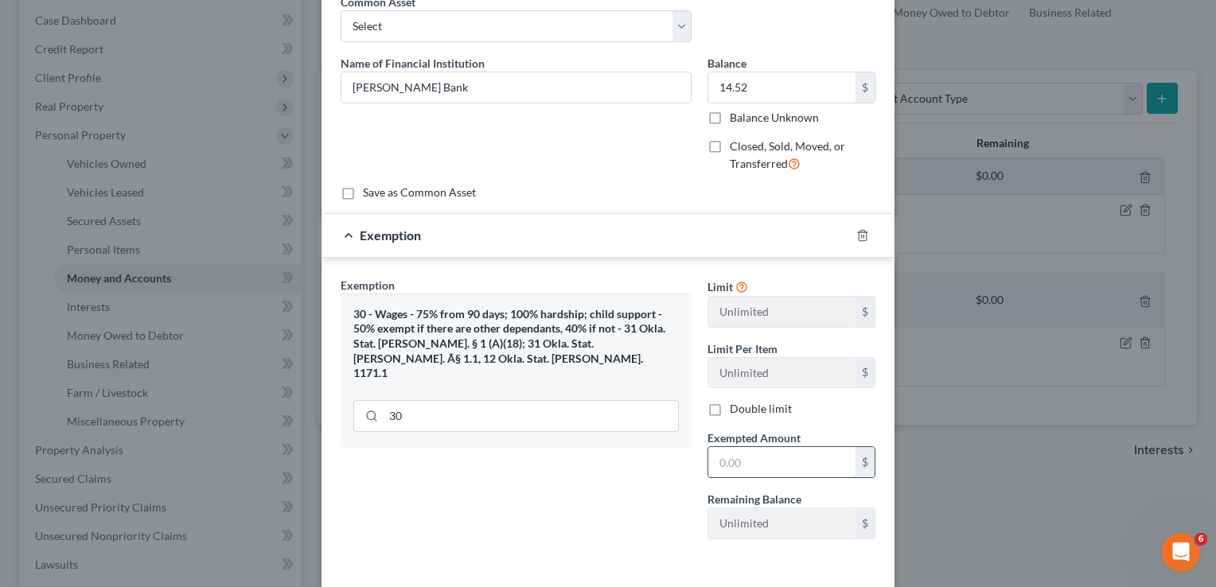
click at [777, 459] on input "text" at bounding box center [781, 462] width 147 height 30
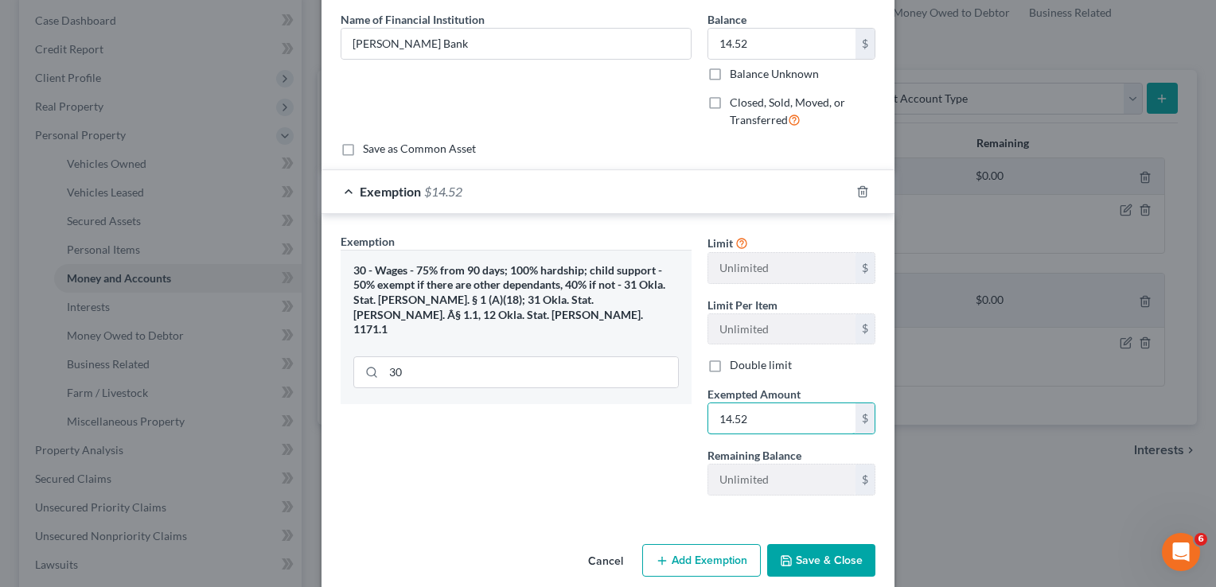
scroll to position [142, 0]
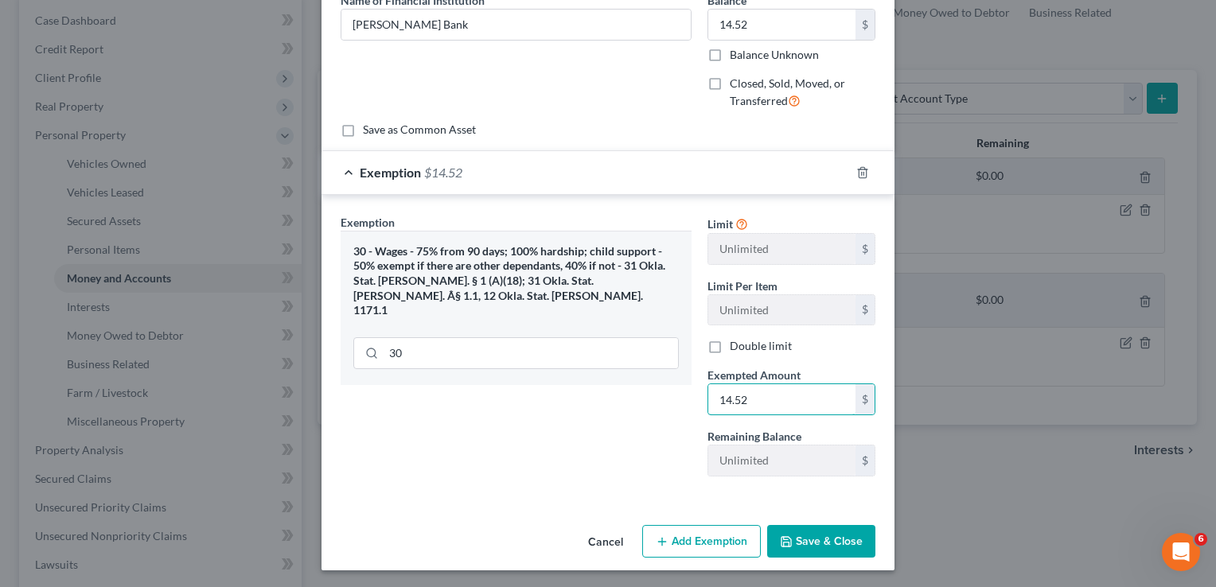
type input "14.52"
click at [802, 532] on button "Save & Close" at bounding box center [821, 541] width 108 height 33
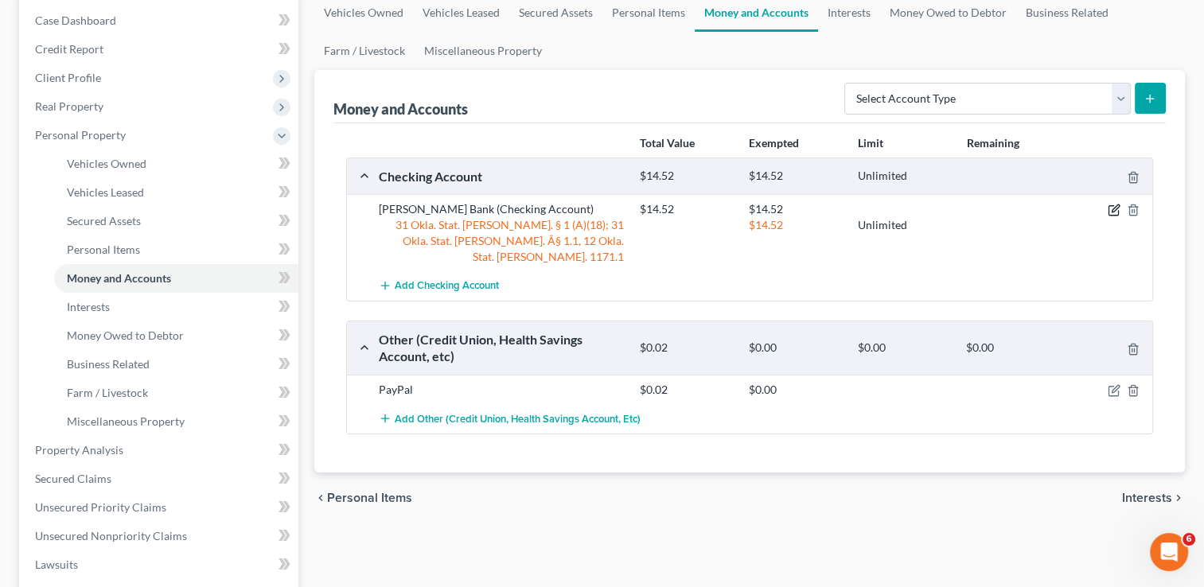
click at [1111, 210] on icon "button" at bounding box center [1114, 210] width 13 height 13
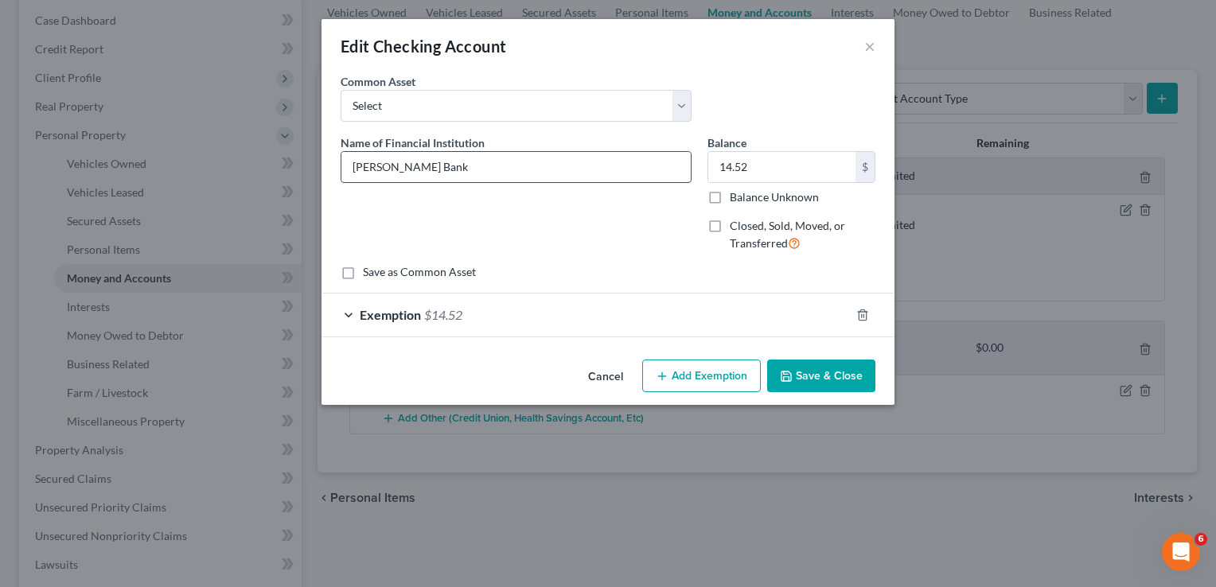
click at [478, 164] on input "Frazer Bank" at bounding box center [516, 167] width 349 height 30
type input "Frazer Bank #8414"
click at [803, 363] on button "Save & Close" at bounding box center [821, 376] width 108 height 33
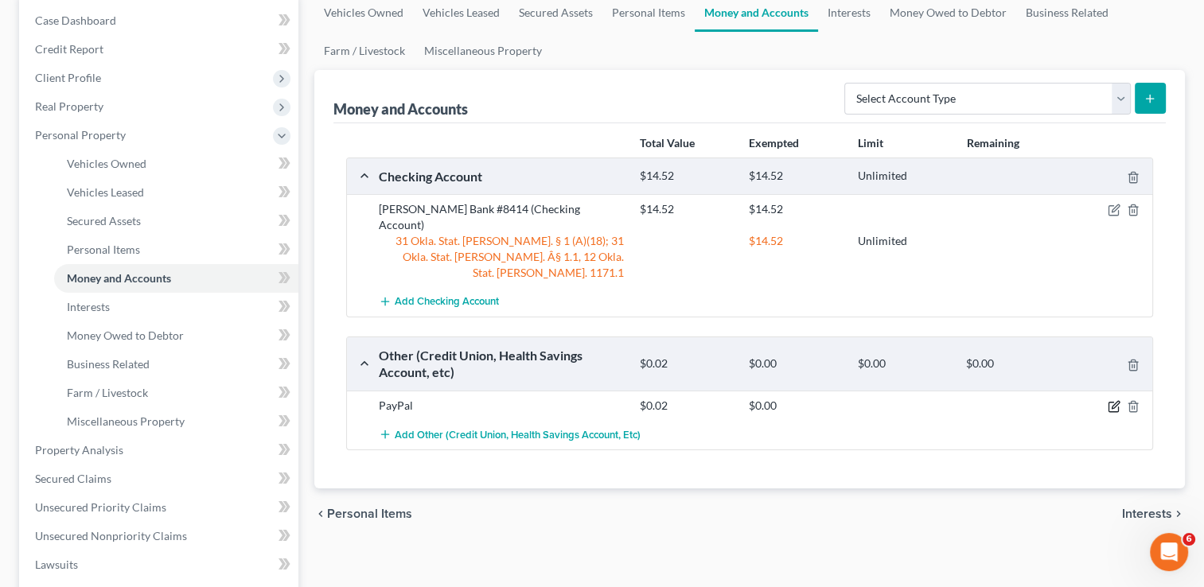
click at [1114, 400] on icon "button" at bounding box center [1114, 406] width 13 height 13
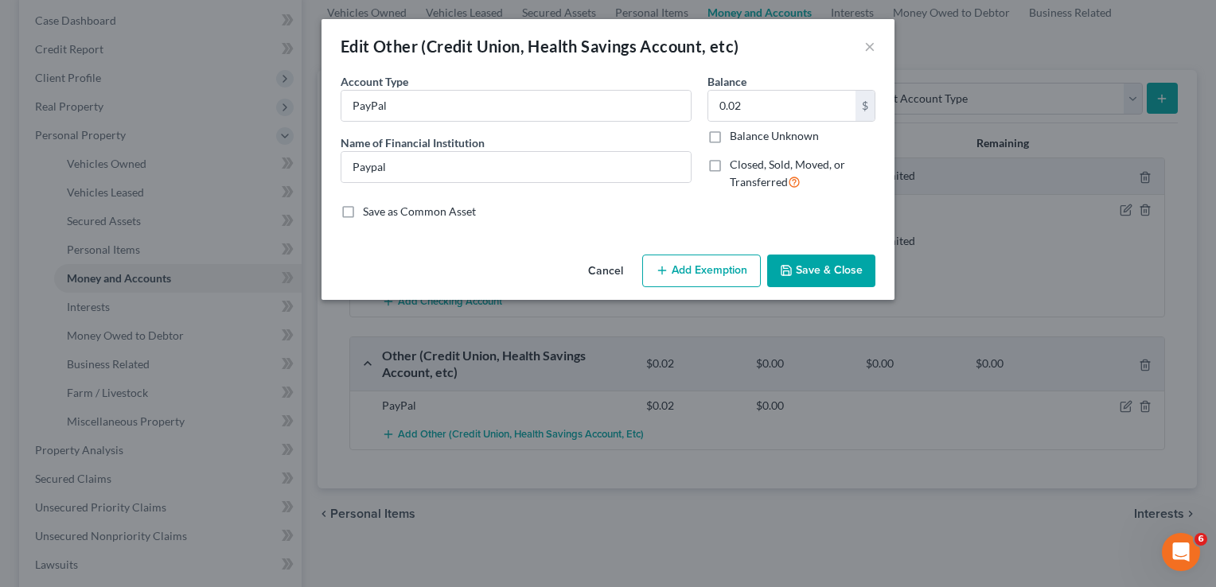
click at [712, 266] on button "Add Exemption" at bounding box center [701, 271] width 119 height 33
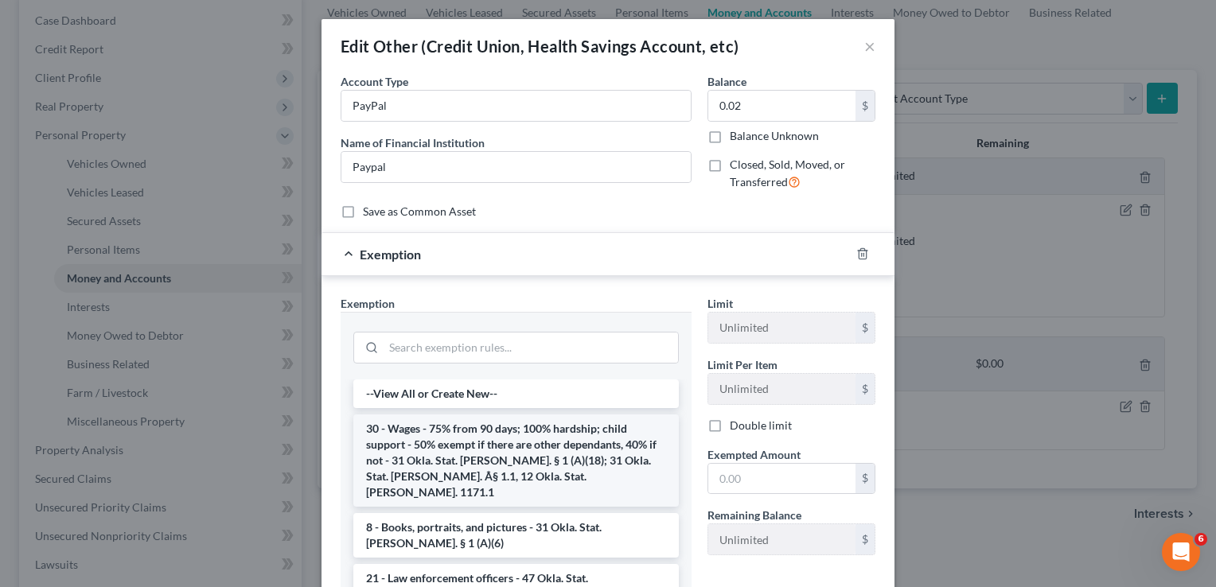
click at [462, 463] on li "30 - Wages - 75% from 90 days; 100% hardship; child support - 50% exempt if the…" at bounding box center [516, 461] width 326 height 92
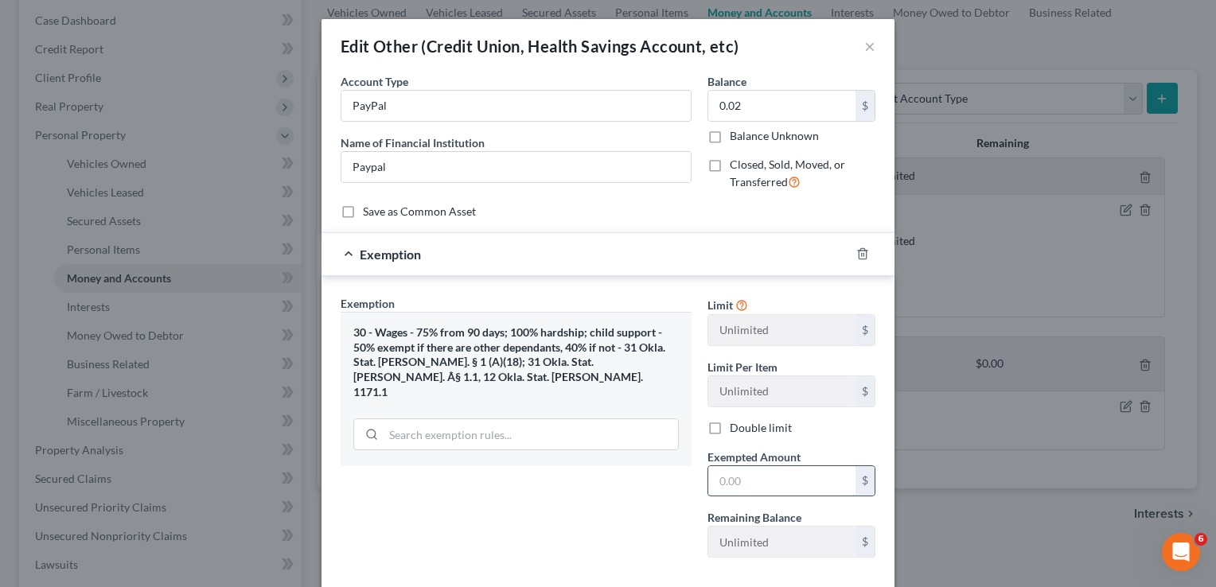
click at [802, 473] on input "text" at bounding box center [781, 481] width 147 height 30
type input "0.02"
drag, startPoint x: 559, startPoint y: 563, endPoint x: 572, endPoint y: 541, distance: 25.0
click at [560, 562] on div "Exemption Set must be selected for CA. Exemption * 30 - Wages - 75% from 90 day…" at bounding box center [516, 432] width 367 height 275
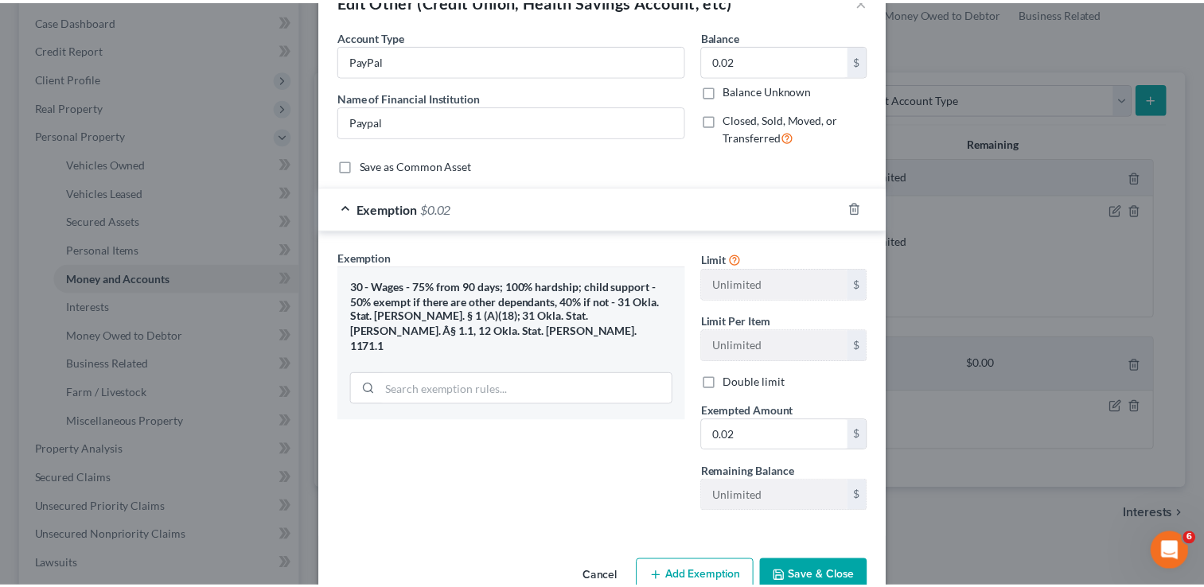
scroll to position [82, 0]
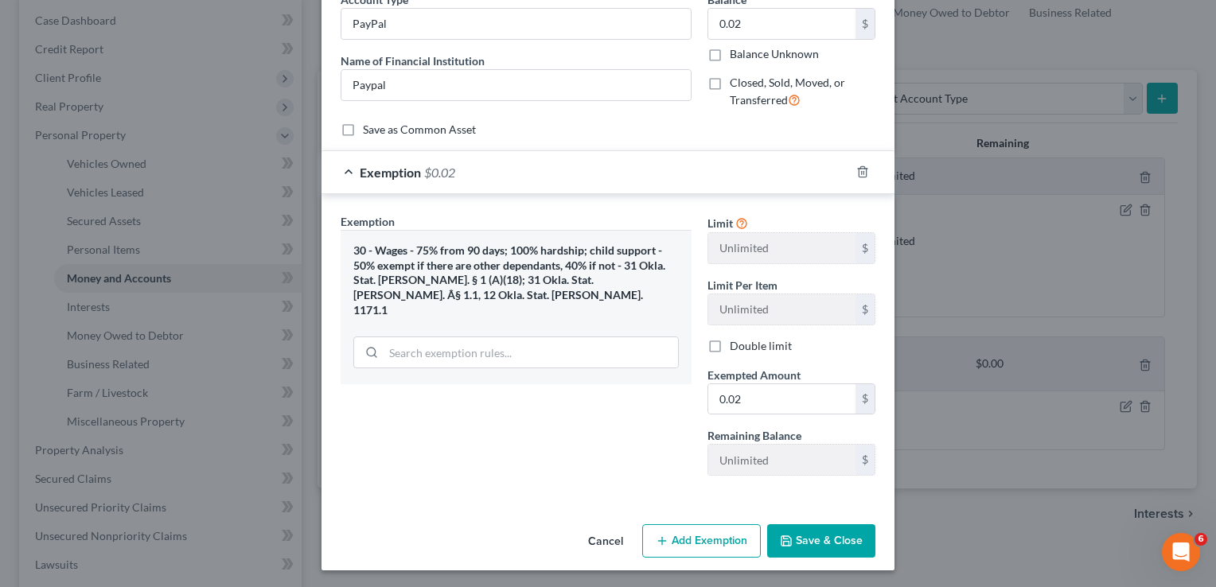
click at [826, 543] on button "Save & Close" at bounding box center [821, 541] width 108 height 33
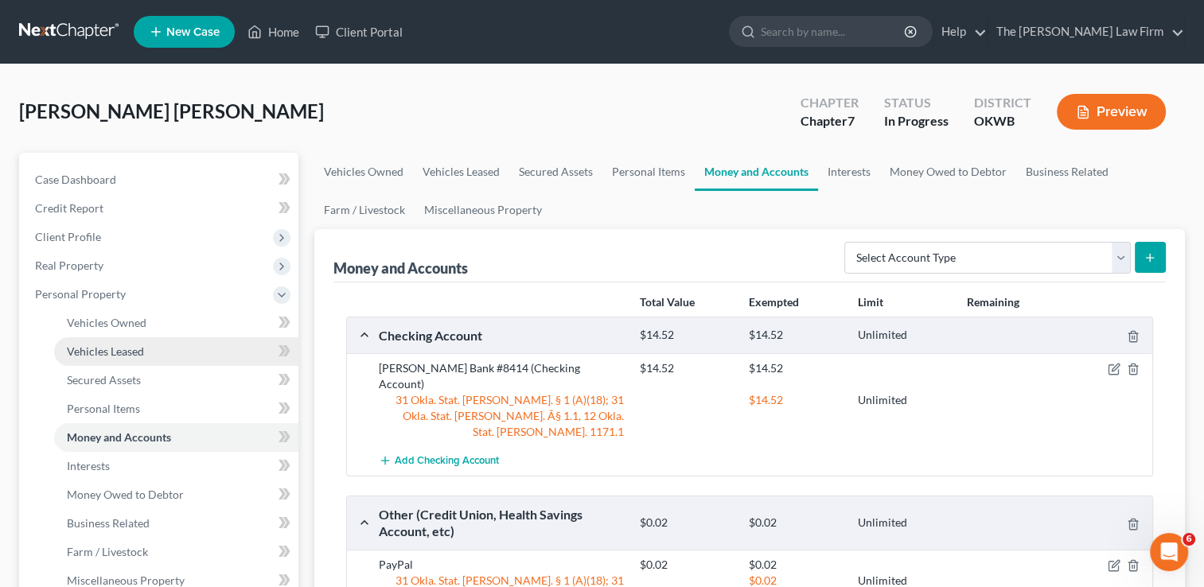
scroll to position [0, 0]
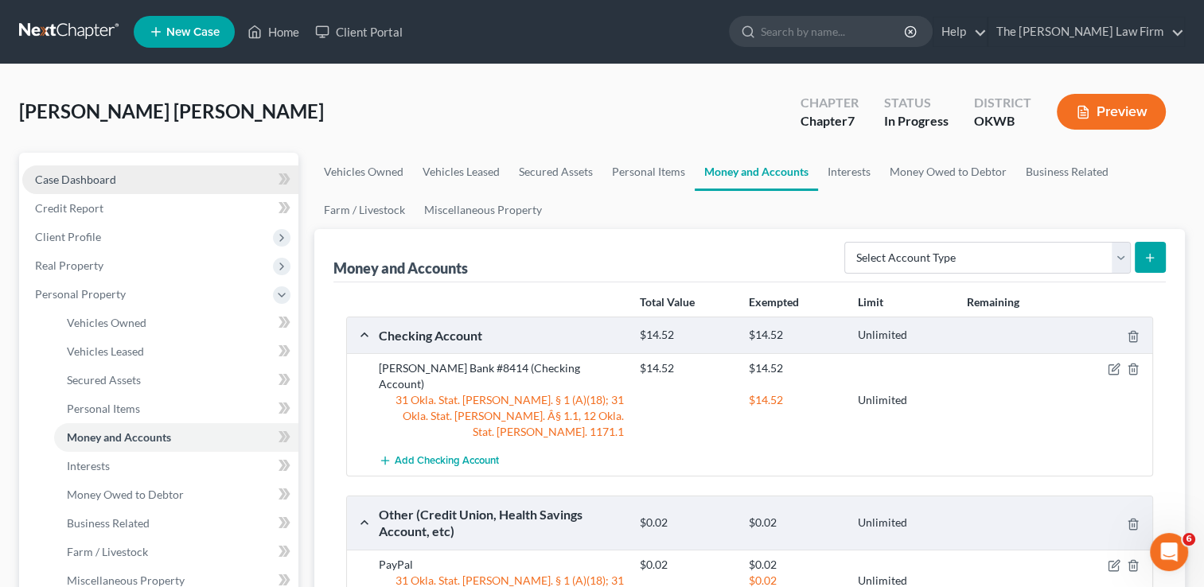
click at [124, 182] on link "Case Dashboard" at bounding box center [160, 180] width 276 height 29
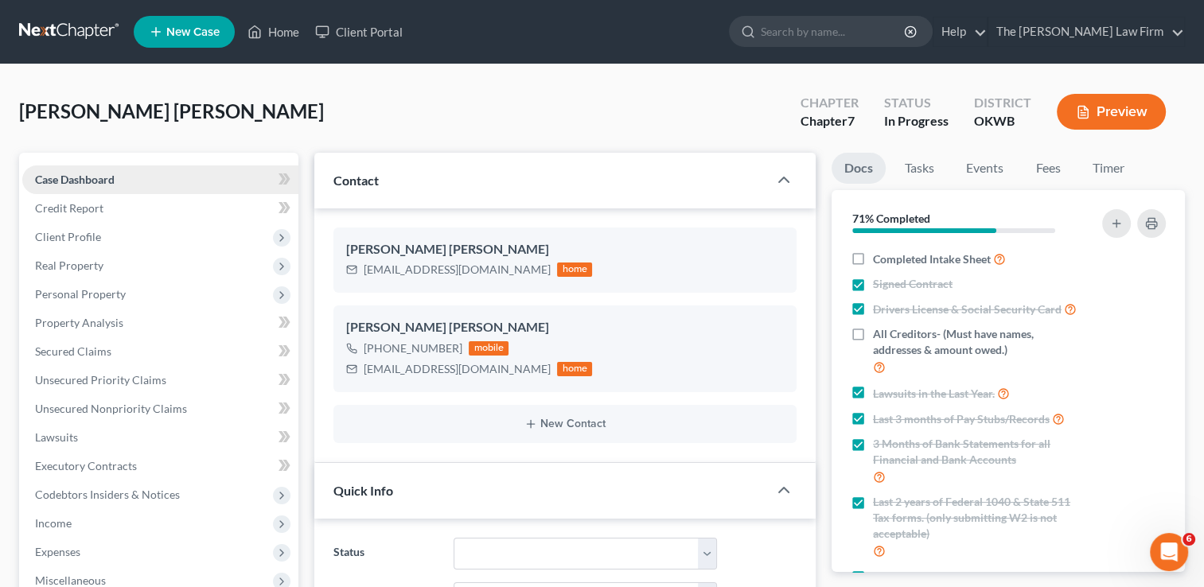
scroll to position [1031, 0]
click at [130, 208] on link "Credit Report" at bounding box center [160, 208] width 276 height 29
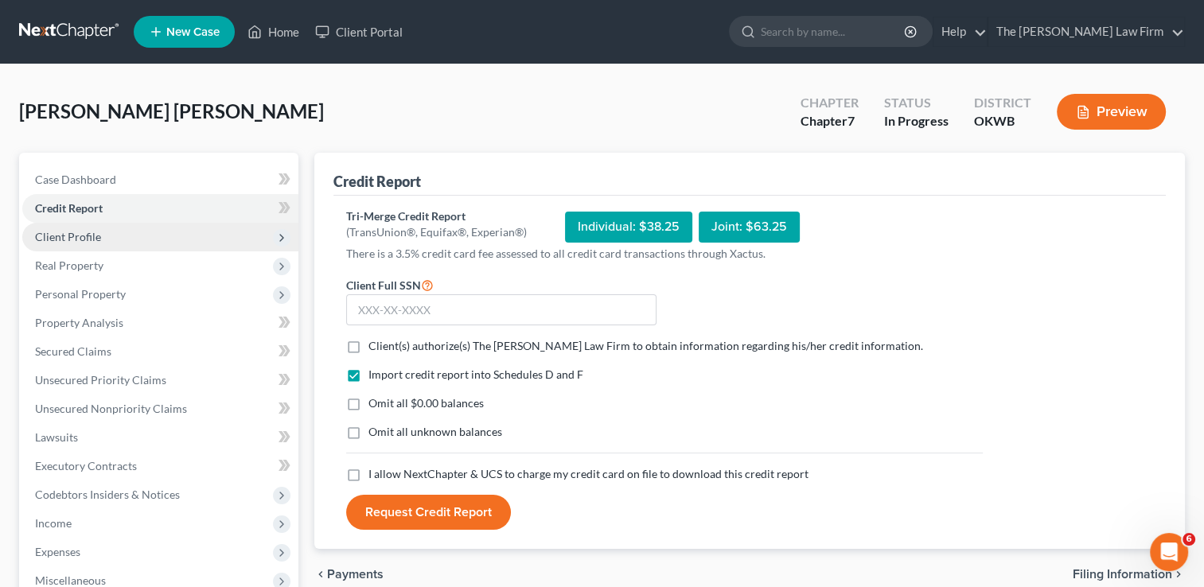
click at [143, 234] on span "Client Profile" at bounding box center [160, 237] width 276 height 29
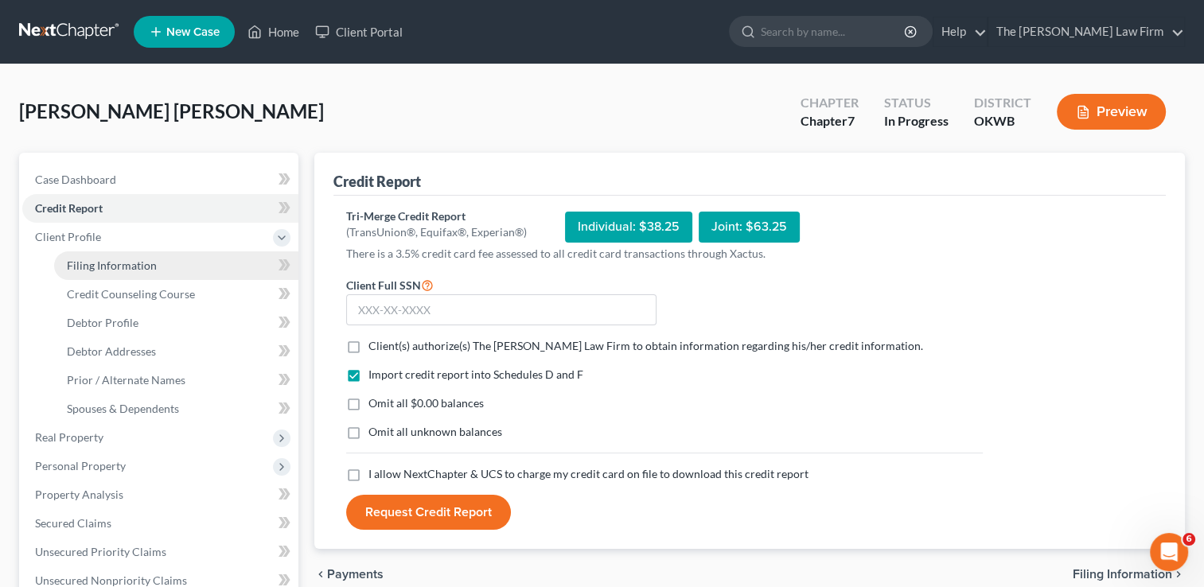
click at [153, 267] on span "Filing Information" at bounding box center [112, 266] width 90 height 14
select select "1"
select select "0"
select select "37"
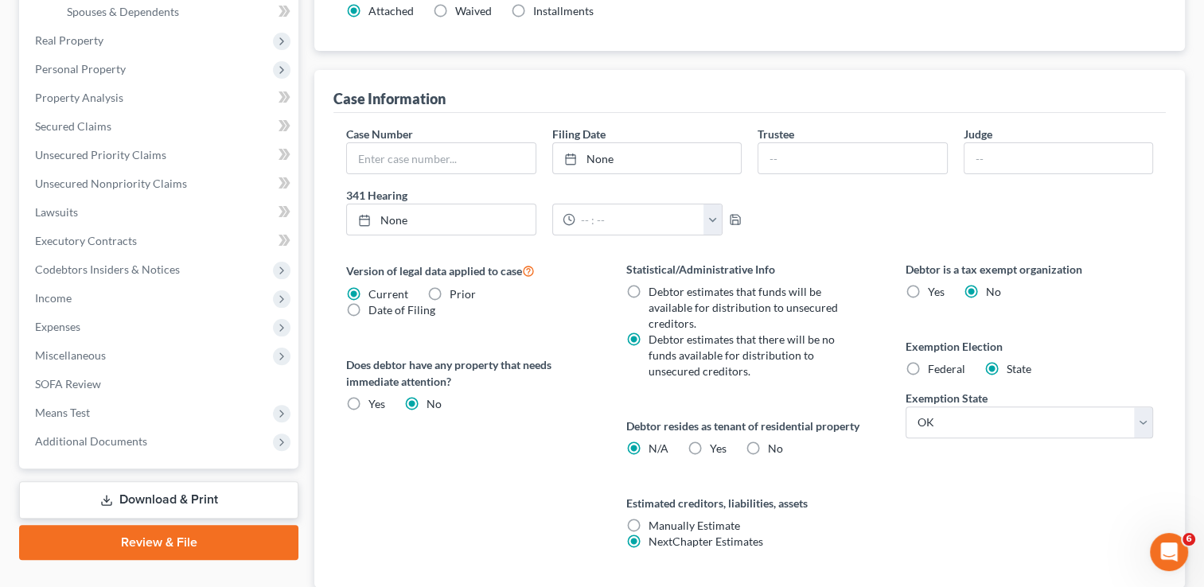
scroll to position [398, 0]
click at [710, 451] on label "Yes Yes" at bounding box center [718, 448] width 17 height 16
click at [716, 451] on input "Yes Yes" at bounding box center [721, 445] width 10 height 10
radio input "true"
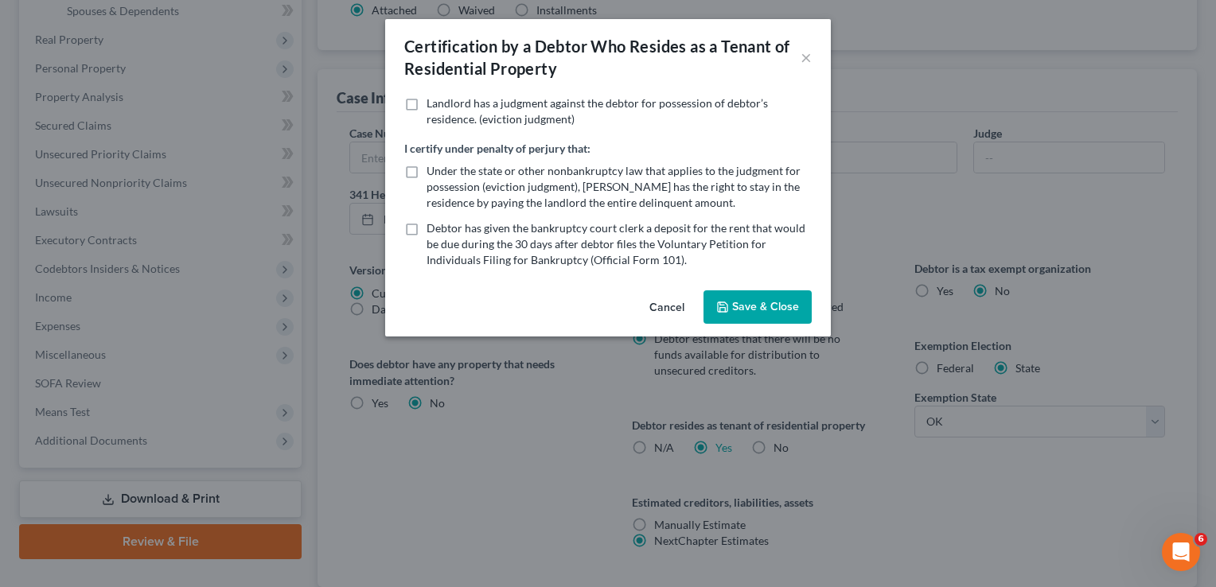
click at [665, 306] on button "Cancel" at bounding box center [667, 308] width 61 height 32
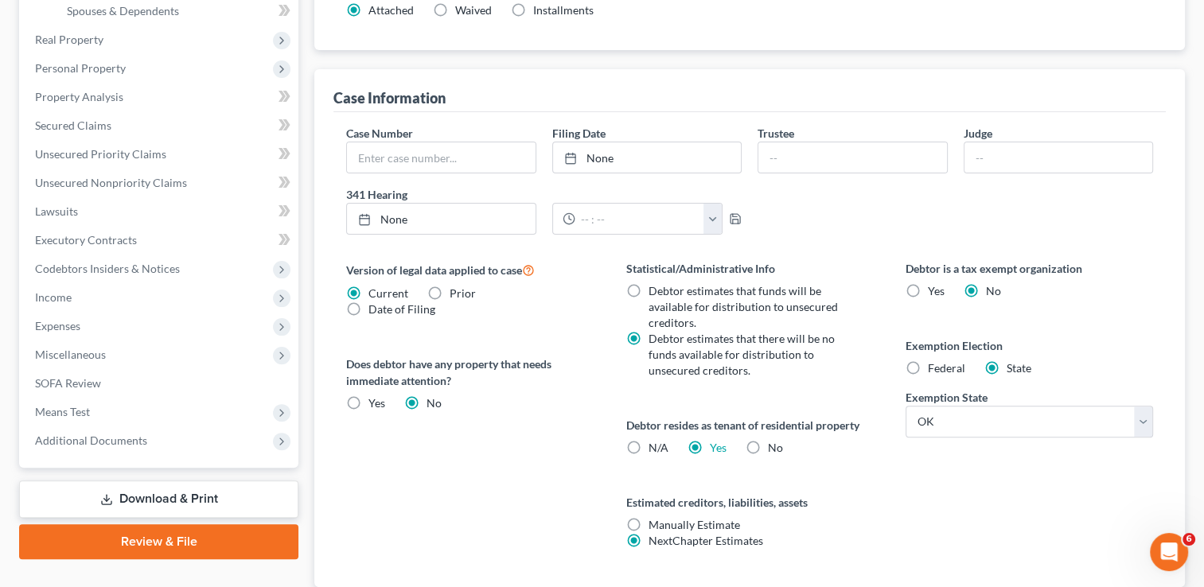
click at [649, 447] on label "N/A" at bounding box center [659, 448] width 20 height 16
click at [655, 447] on input "N/A" at bounding box center [660, 445] width 10 height 10
radio input "true"
radio input "false"
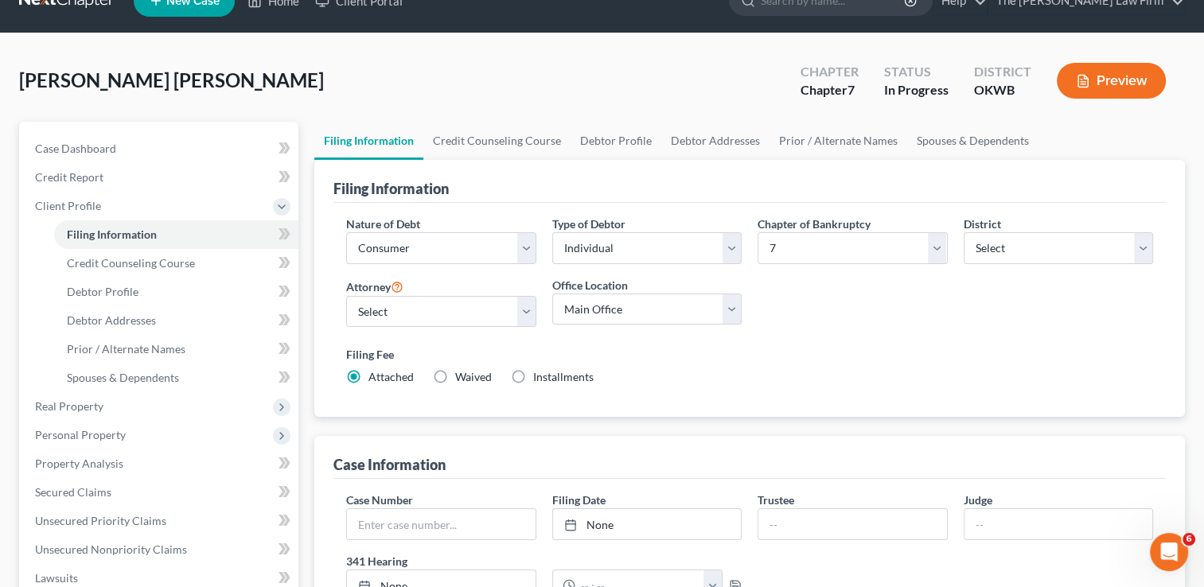
scroll to position [29, 0]
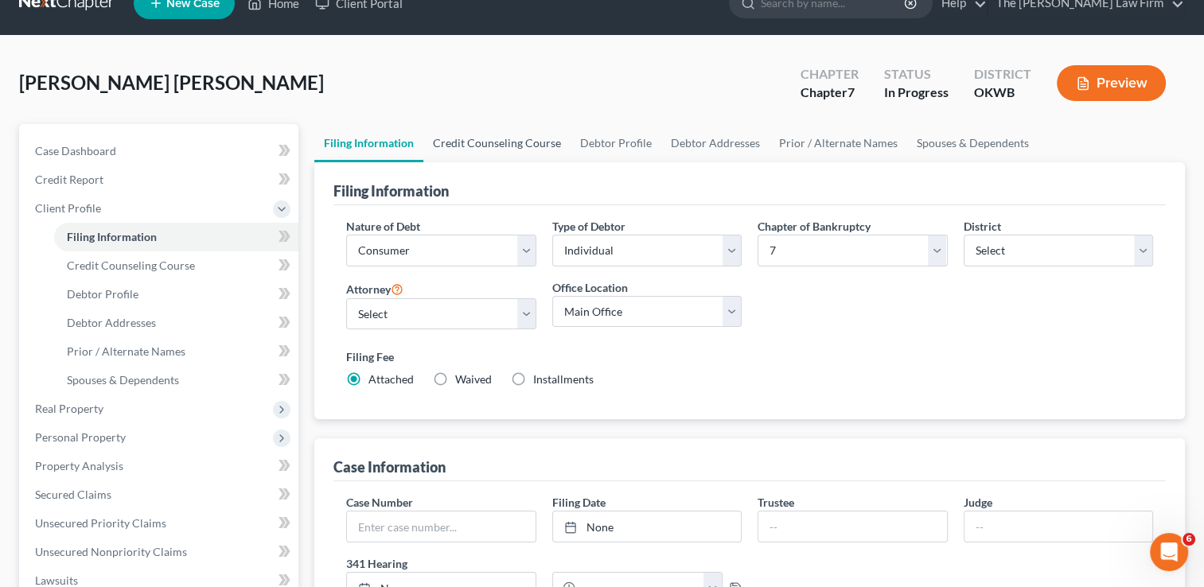
click at [519, 144] on link "Credit Counseling Course" at bounding box center [497, 143] width 147 height 38
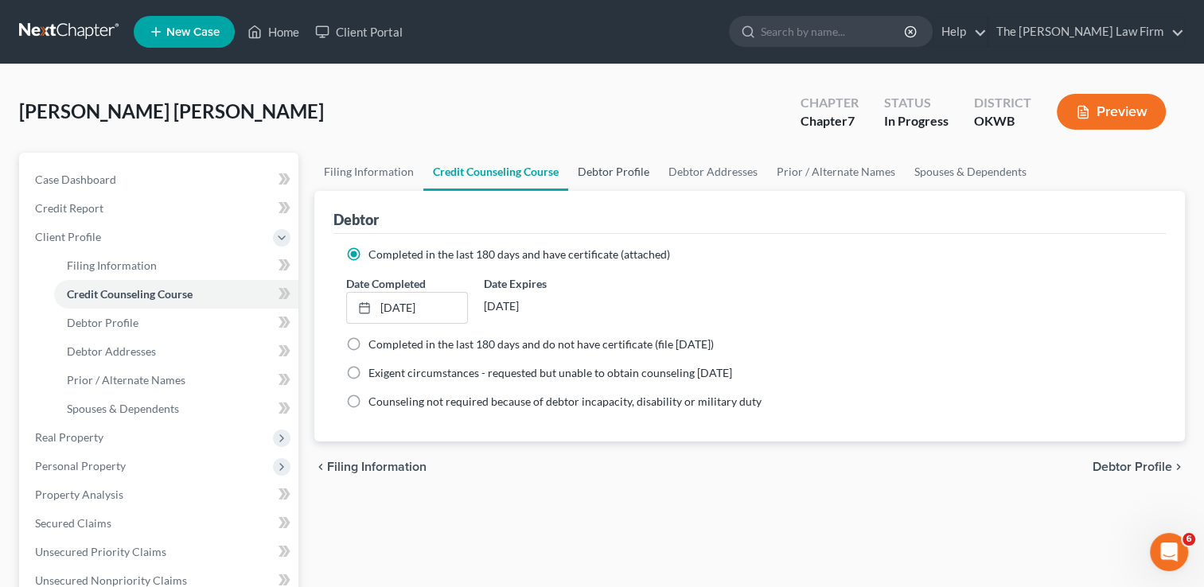
click at [618, 170] on link "Debtor Profile" at bounding box center [613, 172] width 91 height 38
select select "4"
select select "0"
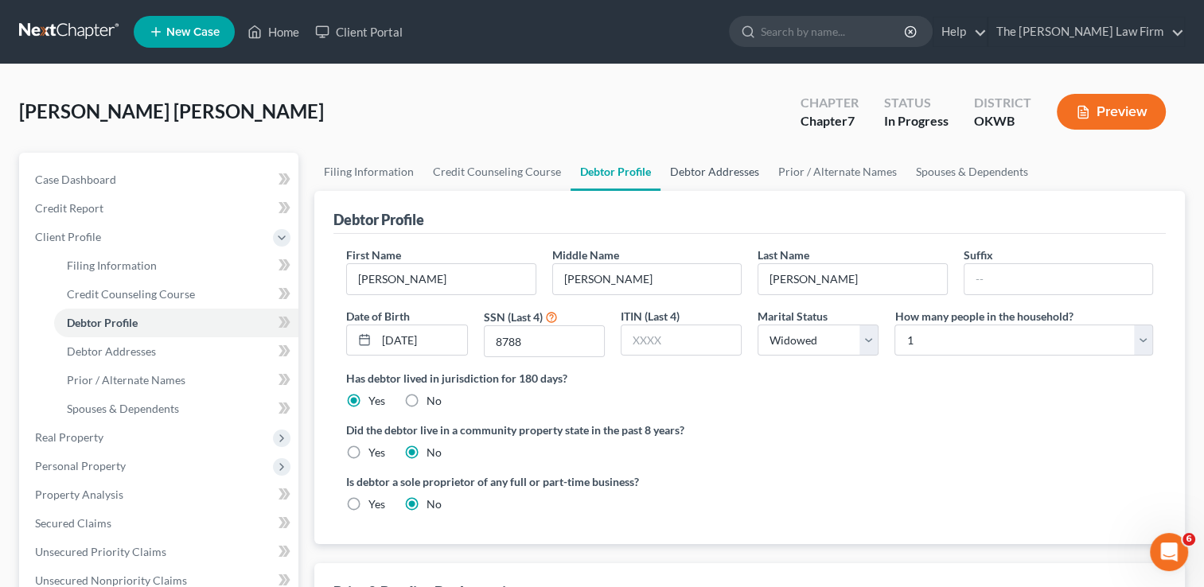
click at [691, 176] on link "Debtor Addresses" at bounding box center [715, 172] width 108 height 38
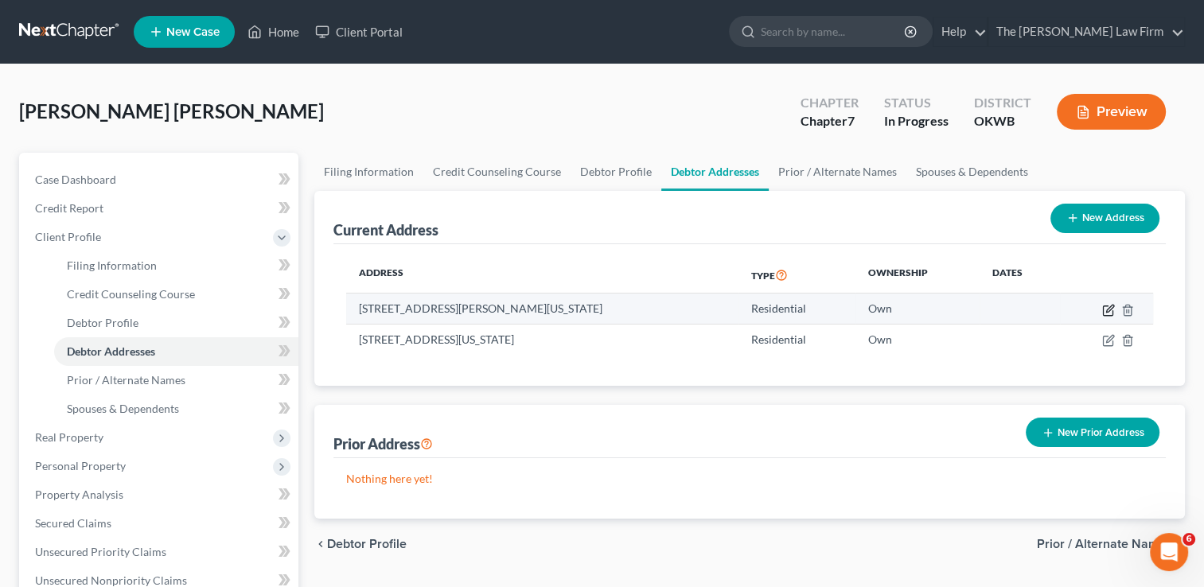
click at [1108, 313] on icon "button" at bounding box center [1109, 310] width 13 height 13
select select "37"
select select "0"
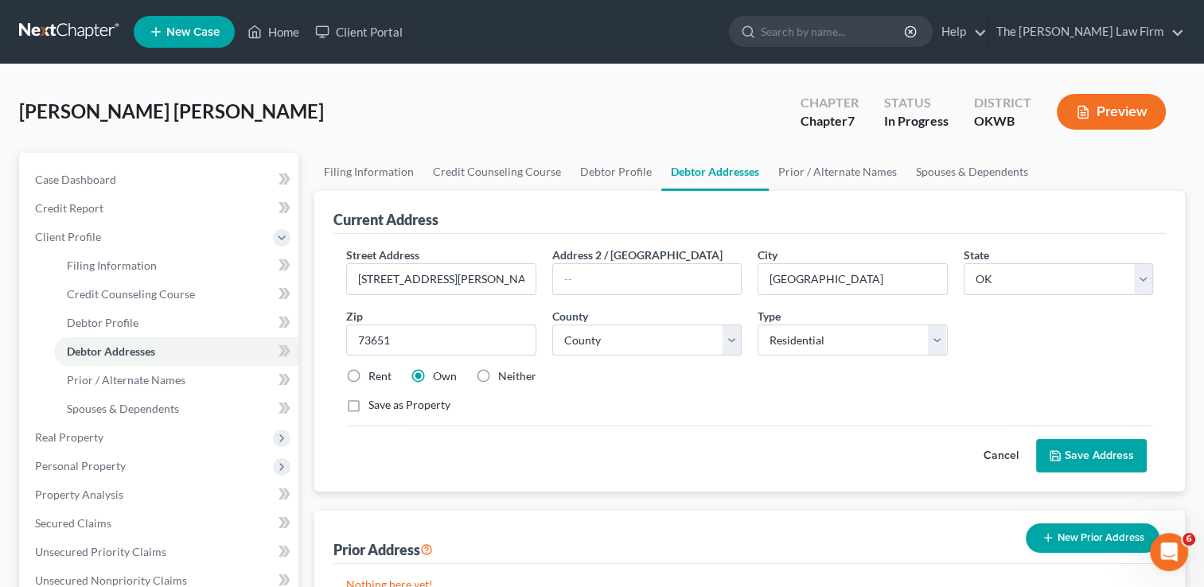
click at [1078, 462] on button "Save Address" at bounding box center [1091, 455] width 111 height 33
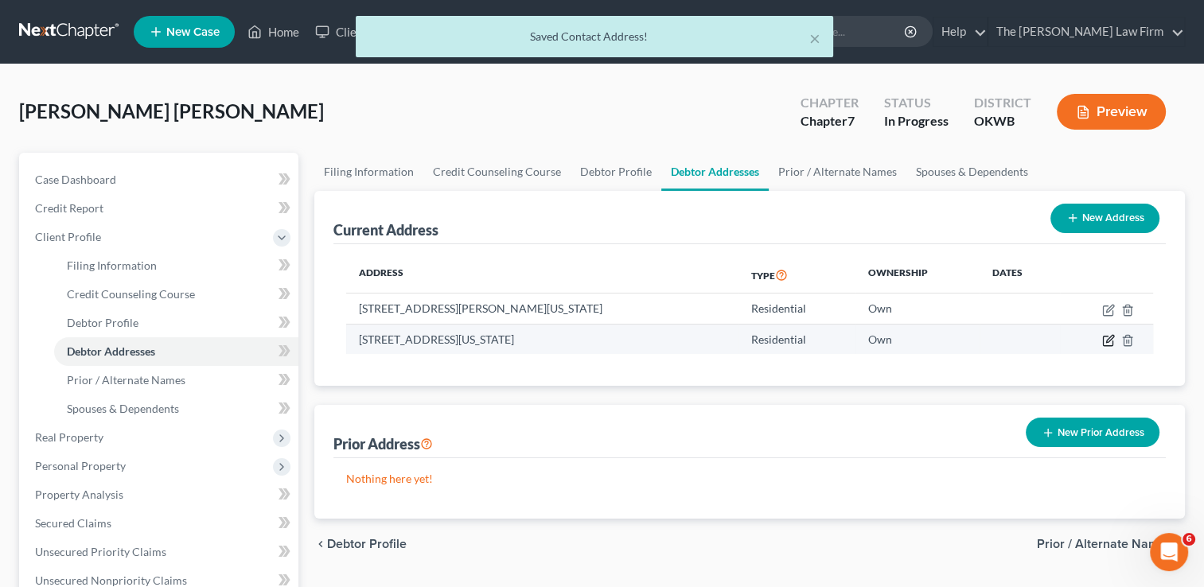
click at [1105, 345] on icon "button" at bounding box center [1109, 340] width 13 height 13
select select "37"
select select "54"
select select "0"
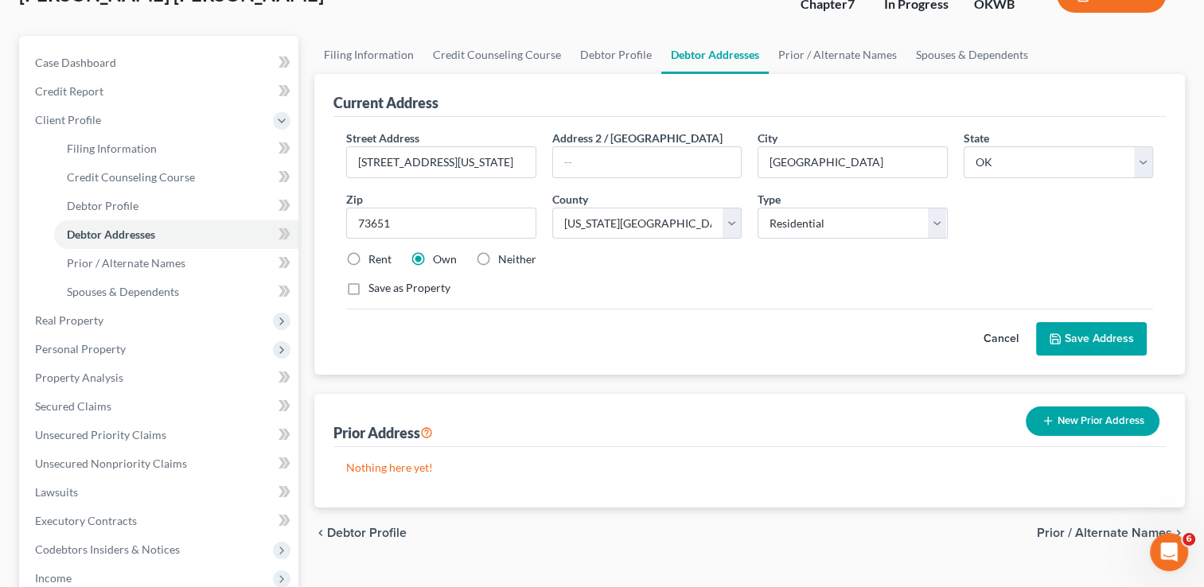
scroll to position [80, 0]
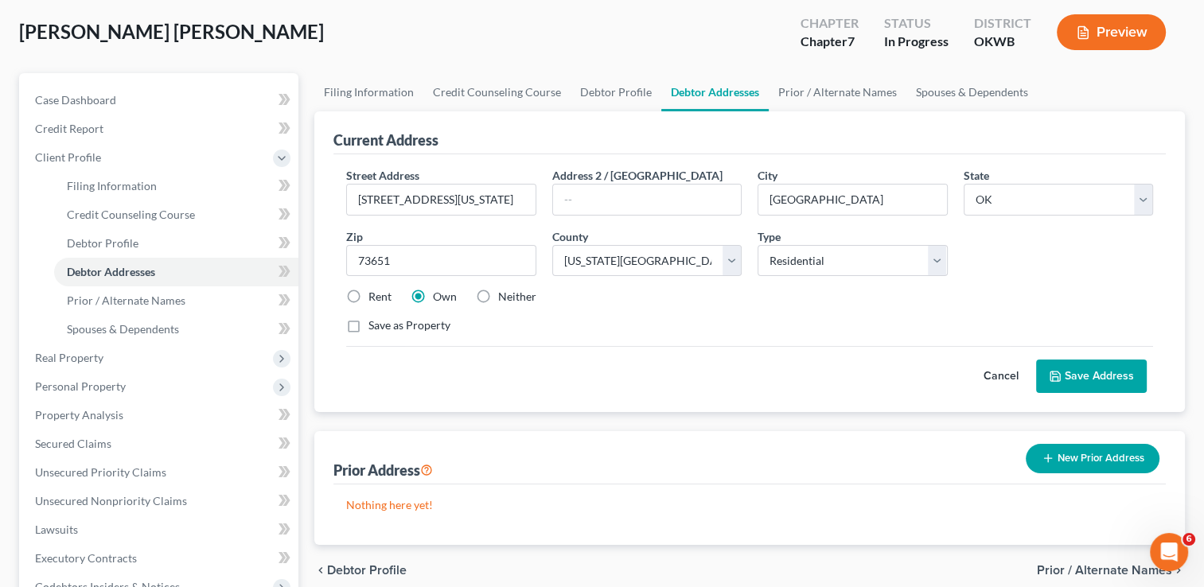
click at [1105, 377] on button "Save Address" at bounding box center [1091, 376] width 111 height 33
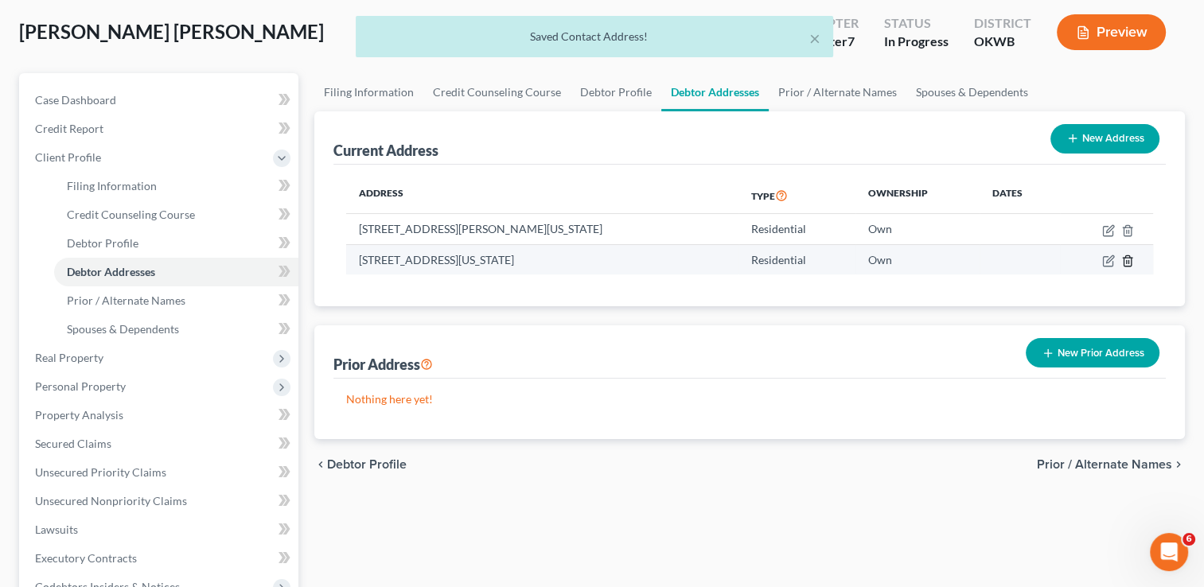
click at [1129, 260] on line "button" at bounding box center [1129, 261] width 0 height 3
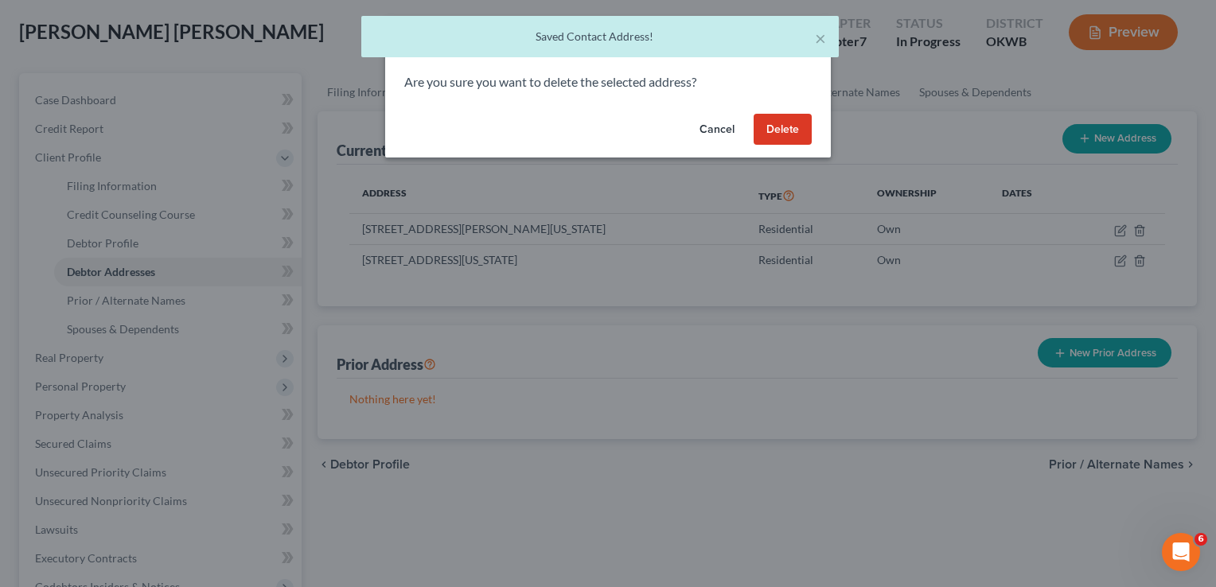
click at [799, 137] on button "Delete" at bounding box center [783, 130] width 58 height 32
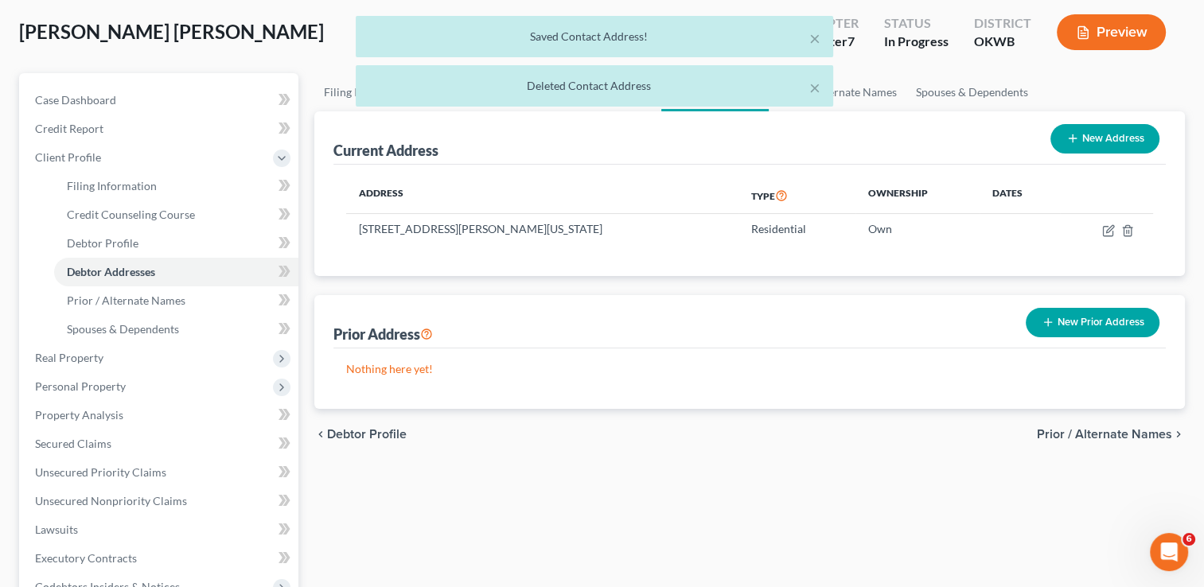
click at [675, 303] on div "Prior Address New Prior Address" at bounding box center [750, 321] width 833 height 53
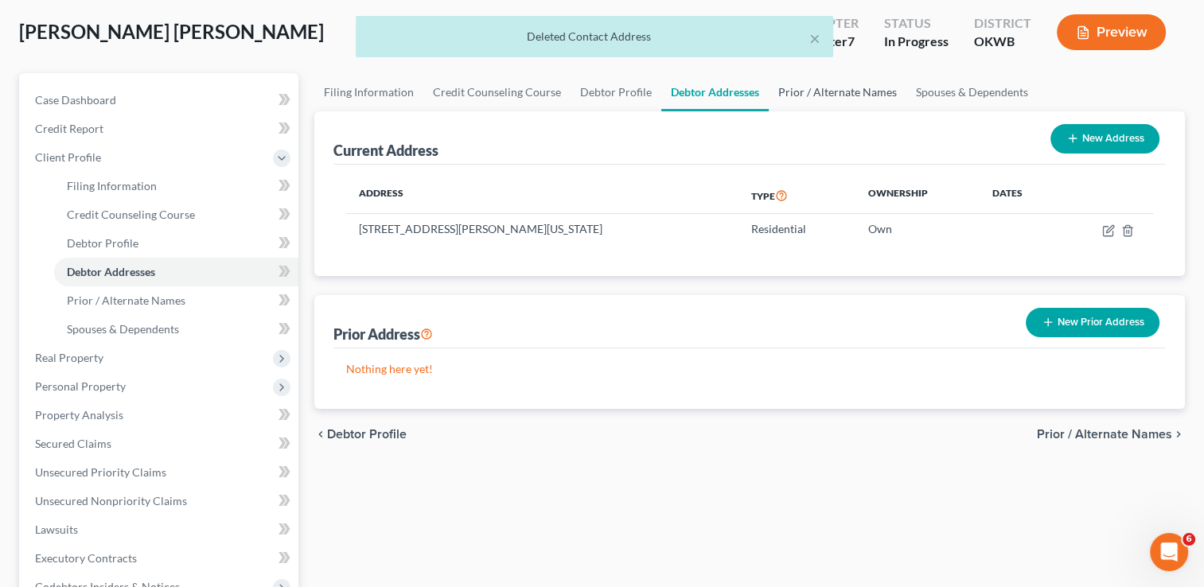
click at [825, 94] on link "Prior / Alternate Names" at bounding box center [838, 92] width 138 height 38
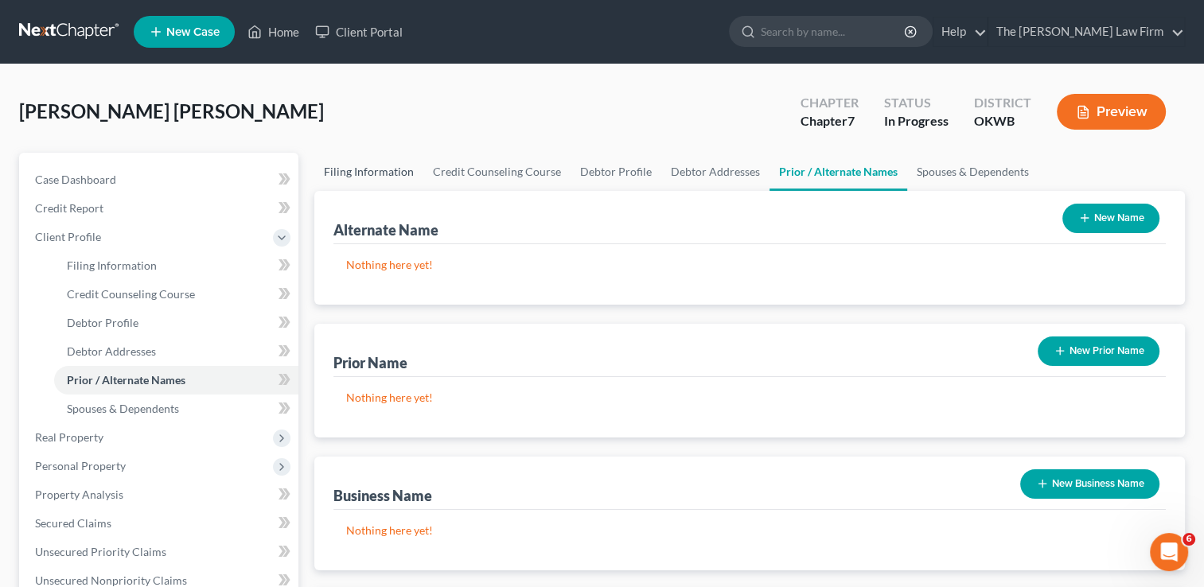
click at [383, 173] on link "Filing Information" at bounding box center [368, 172] width 109 height 38
select select "1"
select select "0"
select select "65"
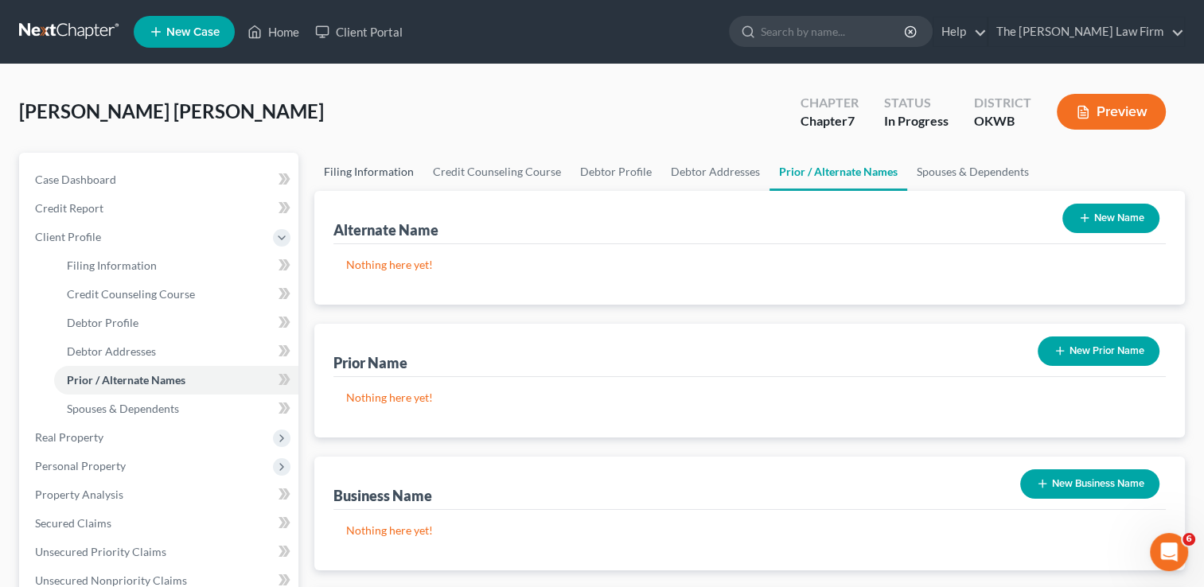
select select "0"
select select "37"
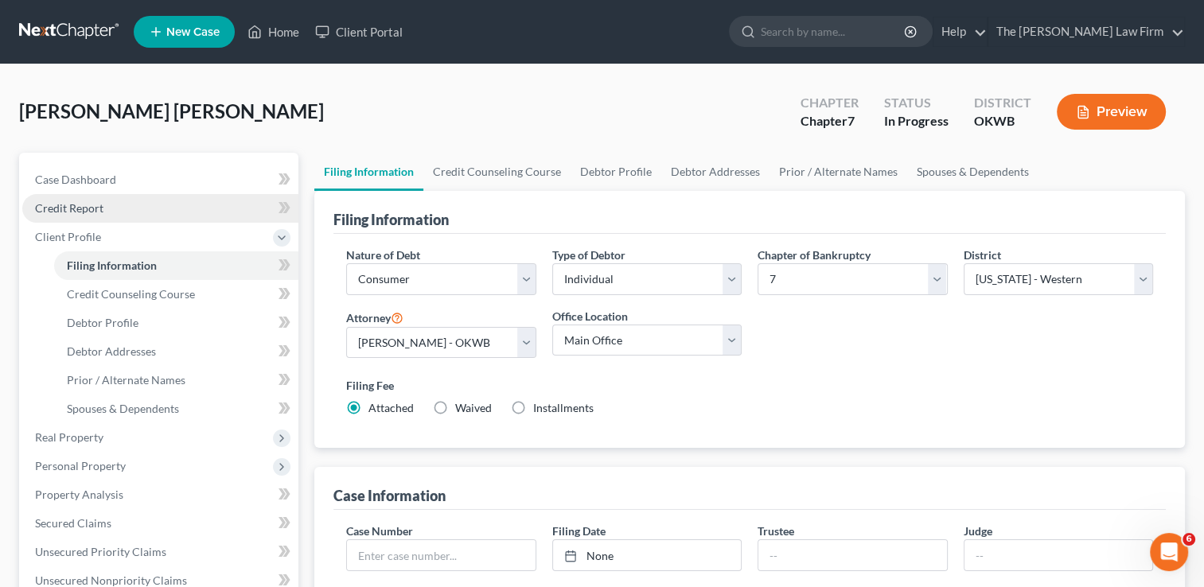
click at [64, 212] on span "Credit Report" at bounding box center [69, 208] width 68 height 14
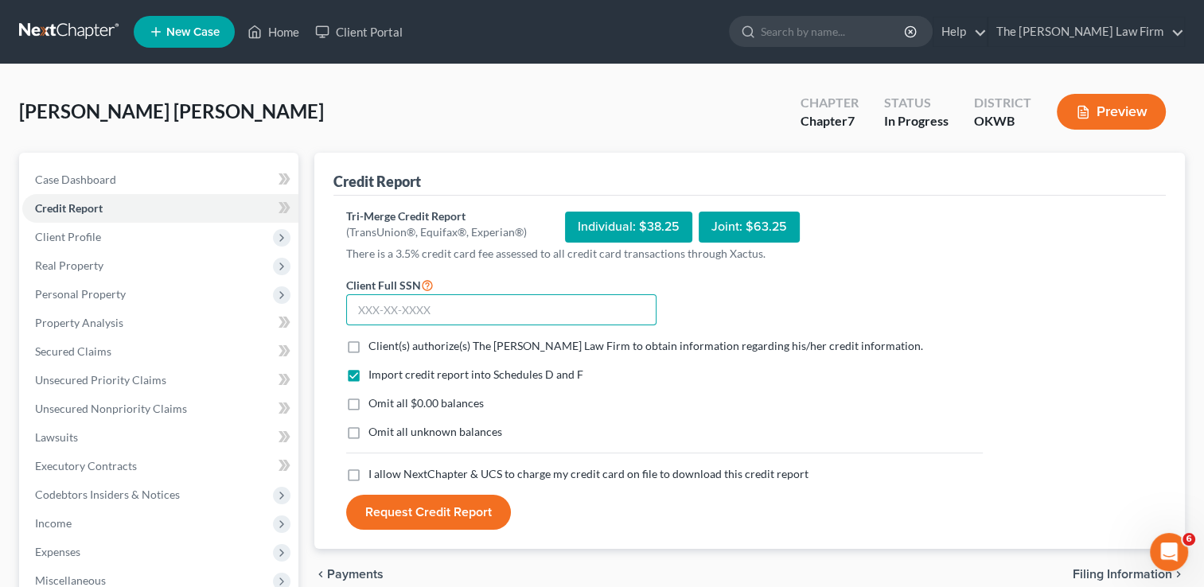
click at [360, 304] on input "text" at bounding box center [501, 311] width 310 height 32
type input "445-86-8788"
click at [369, 345] on label "Client(s) authorize(s) The Choate Law Firm to obtain information regarding his/…" at bounding box center [646, 346] width 555 height 16
click at [375, 345] on input "Client(s) authorize(s) The Choate Law Firm to obtain information regarding his/…" at bounding box center [380, 343] width 10 height 10
checkbox input "true"
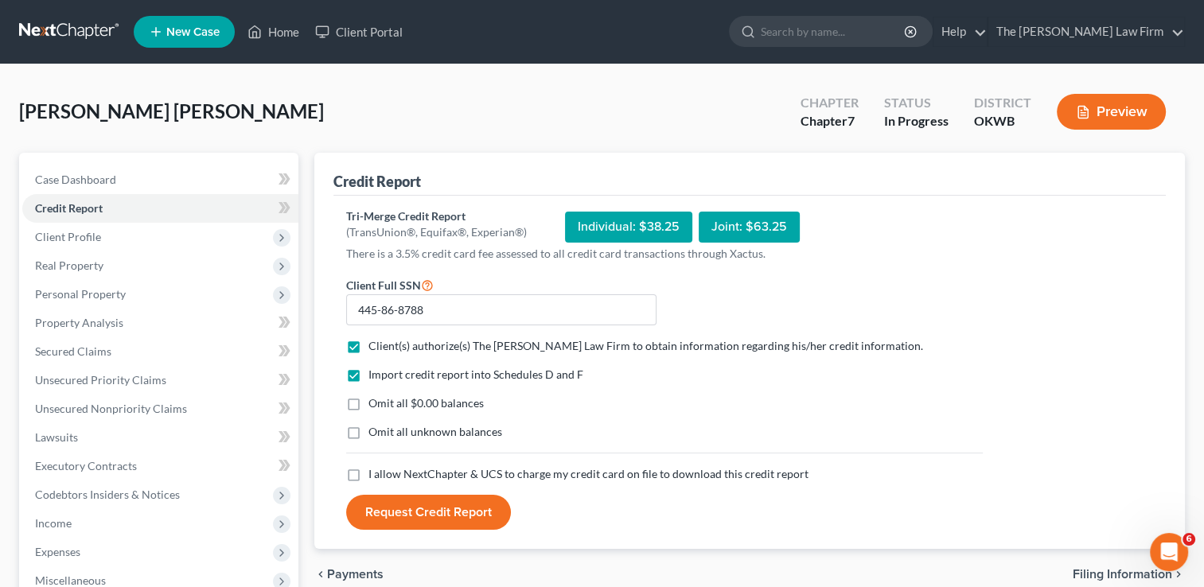
click at [369, 405] on label "Omit all $0.00 balances" at bounding box center [426, 404] width 115 height 16
click at [375, 405] on input "Omit all $0.00 balances" at bounding box center [380, 401] width 10 height 10
checkbox input "true"
click at [369, 473] on label "I allow NextChapter & UCS to charge my credit card on file to download this cre…" at bounding box center [589, 474] width 440 height 16
click at [375, 473] on input "I allow NextChapter & UCS to charge my credit card on file to download this cre…" at bounding box center [380, 471] width 10 height 10
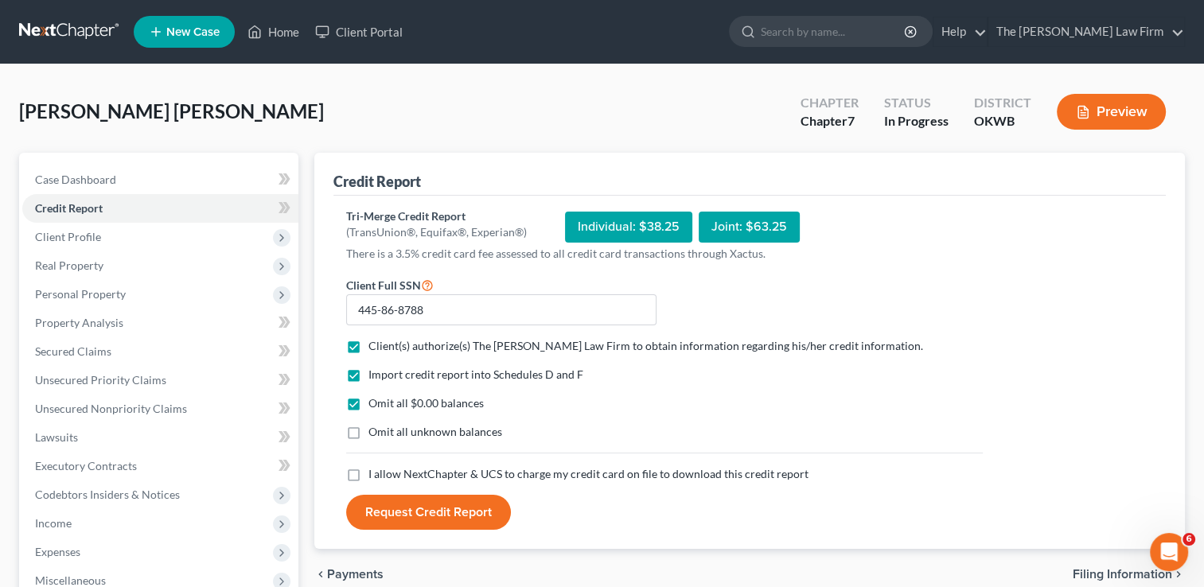
checkbox input "true"
click at [427, 506] on button "Request Credit Report" at bounding box center [428, 512] width 165 height 35
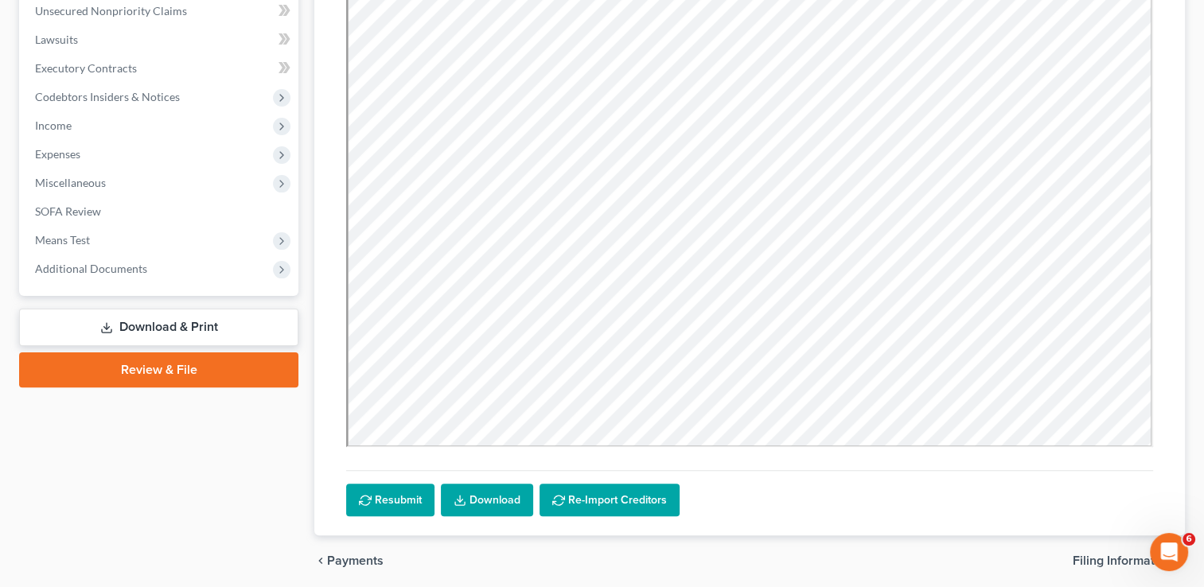
scroll to position [456, 0]
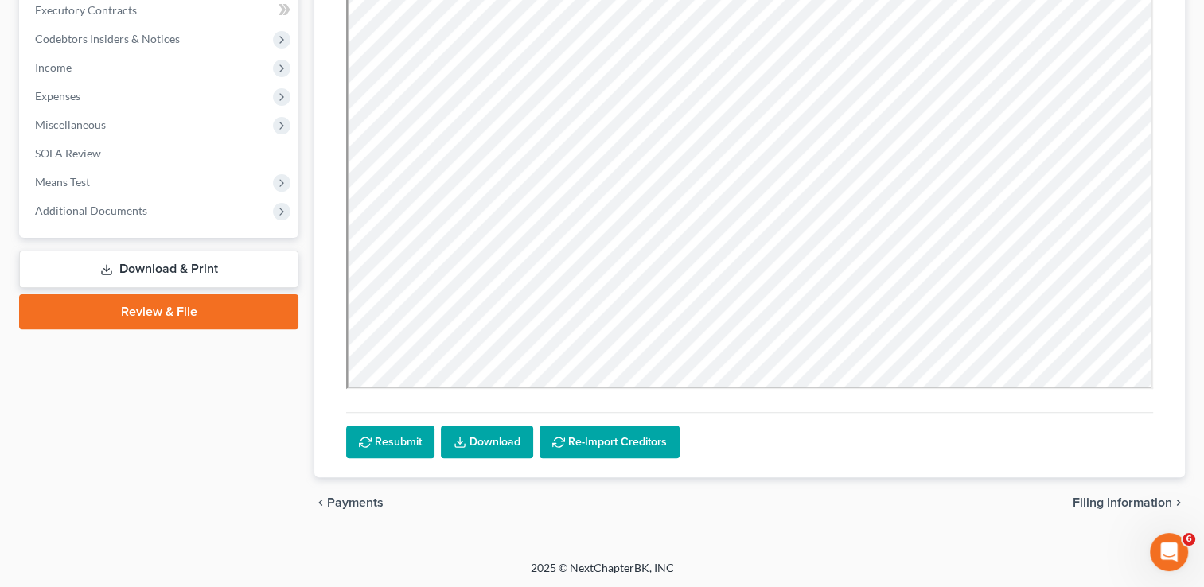
click at [475, 443] on link "Download" at bounding box center [487, 442] width 92 height 33
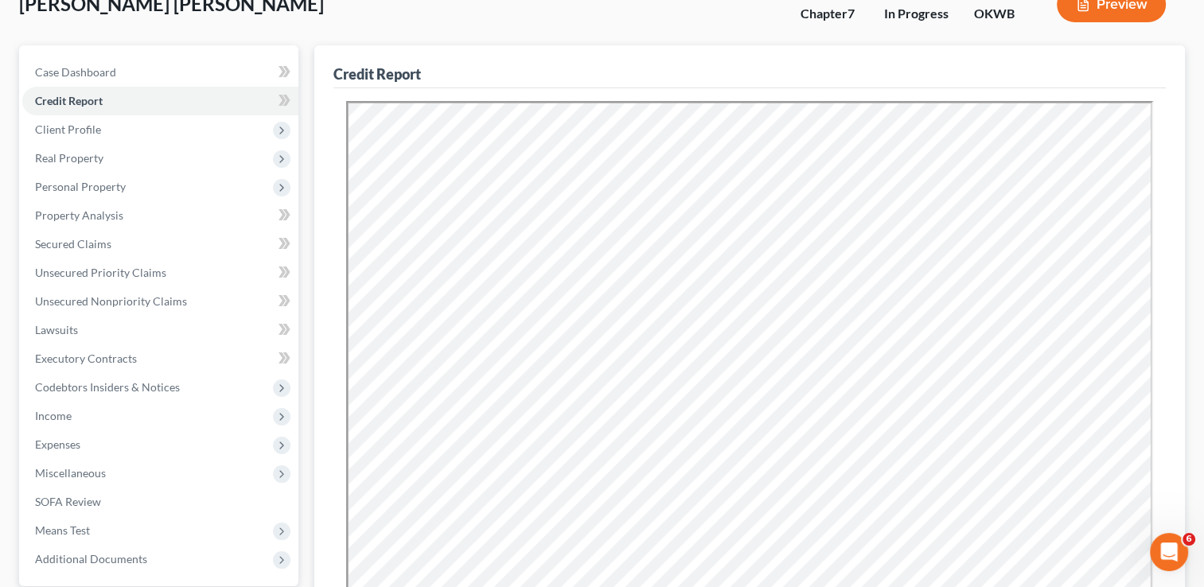
scroll to position [58, 0]
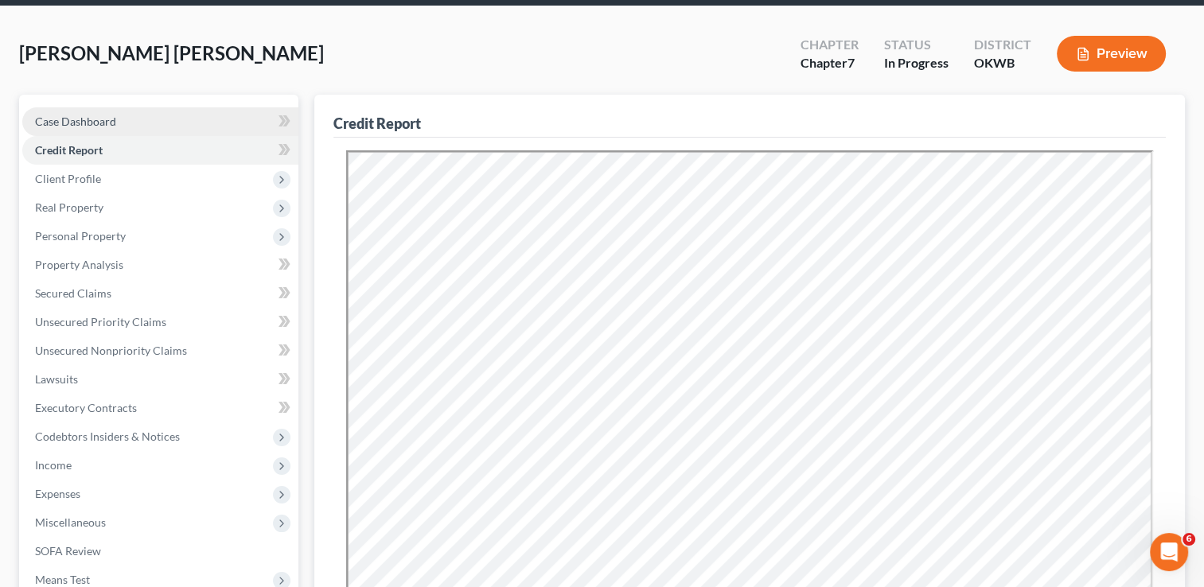
click at [125, 119] on link "Case Dashboard" at bounding box center [160, 121] width 276 height 29
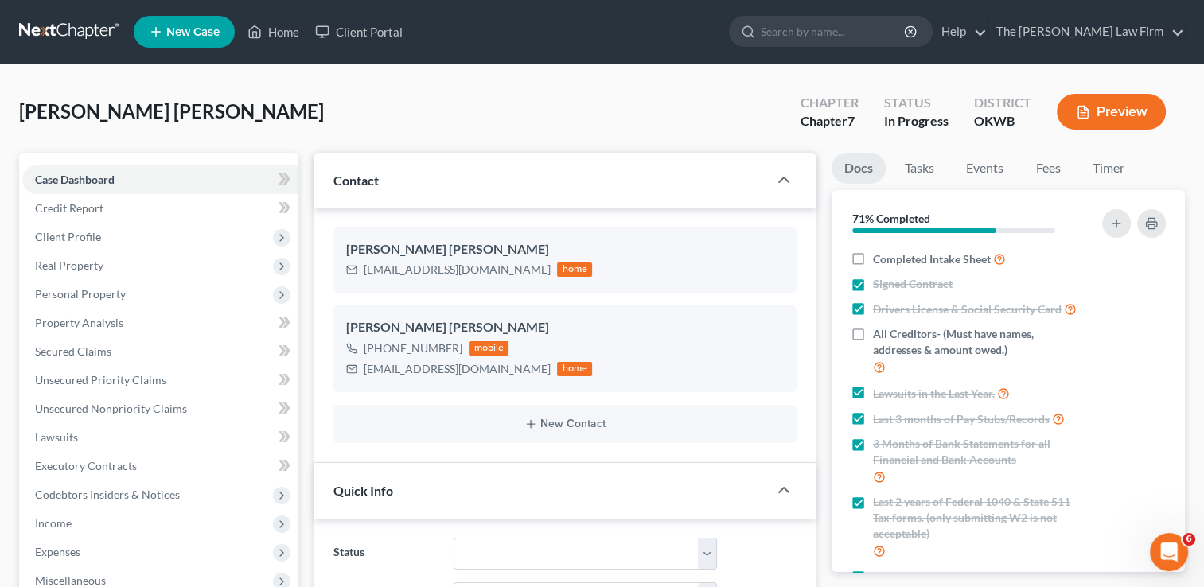
scroll to position [794, 0]
click at [140, 210] on link "Credit Report" at bounding box center [160, 208] width 276 height 29
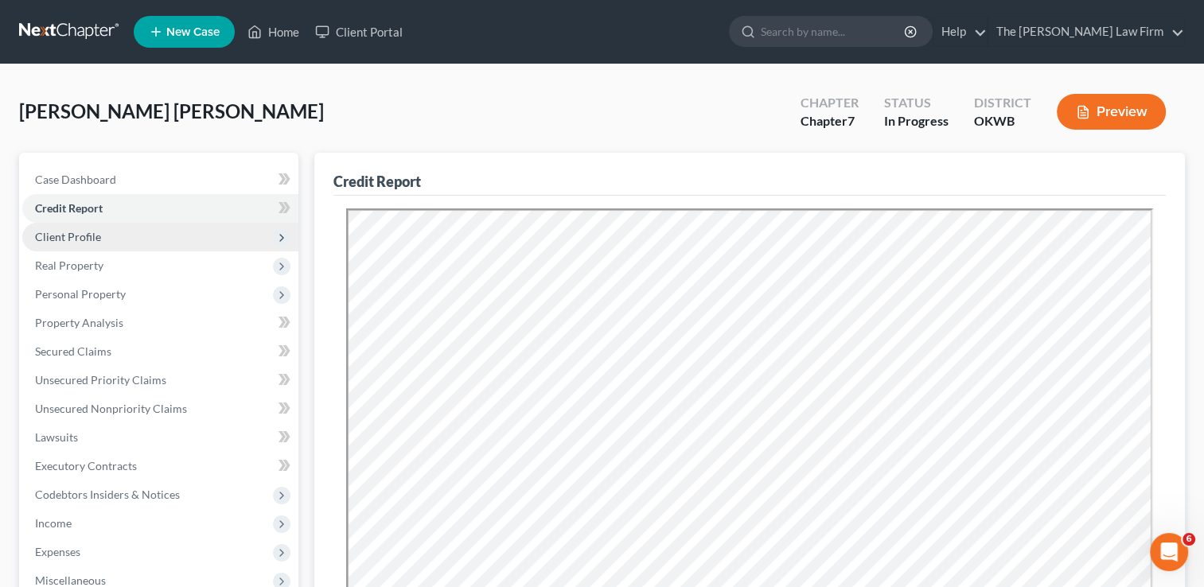
click at [131, 236] on span "Client Profile" at bounding box center [160, 237] width 276 height 29
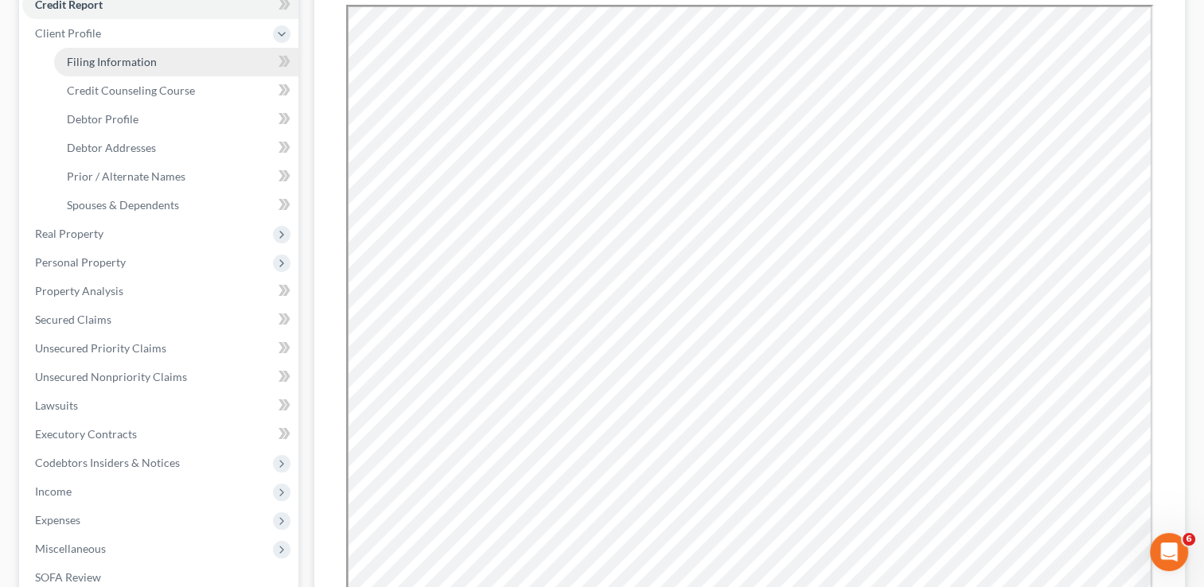
scroll to position [239, 0]
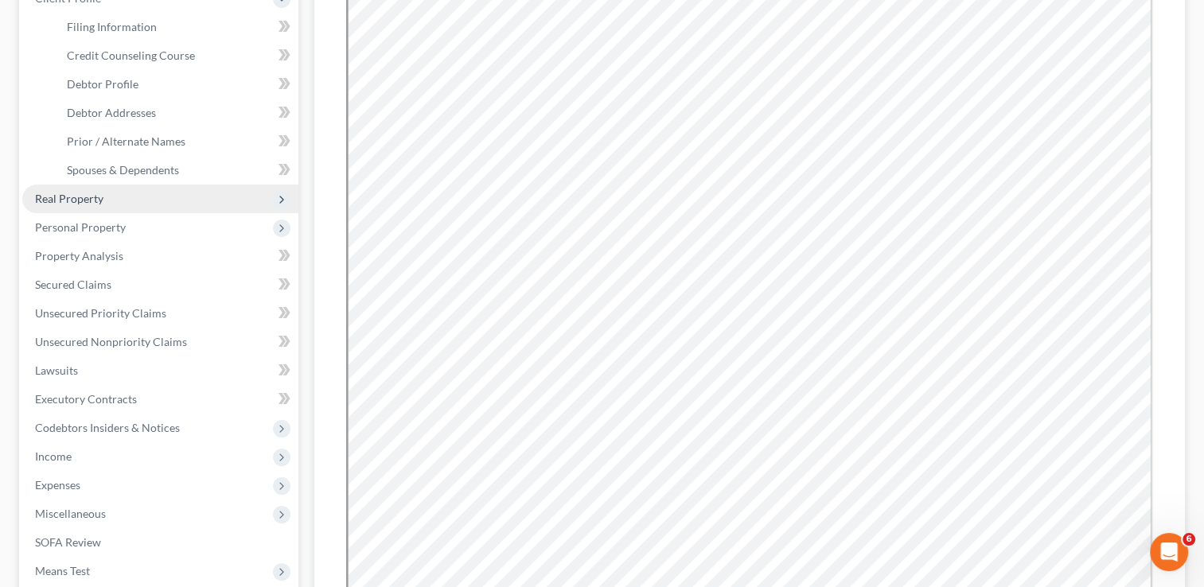
click at [146, 198] on span "Real Property" at bounding box center [160, 199] width 276 height 29
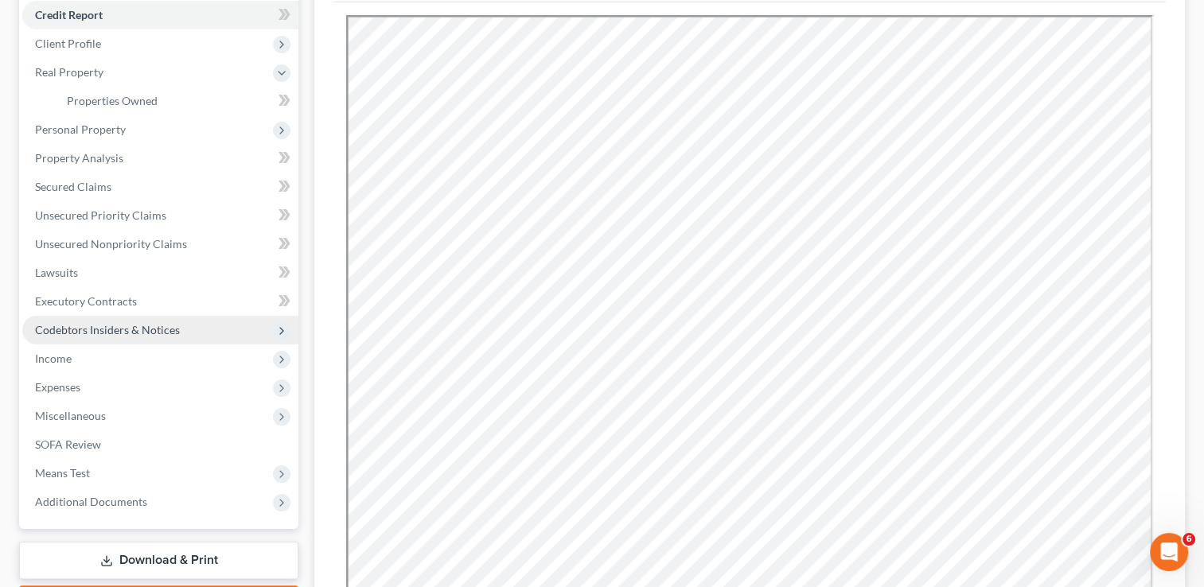
scroll to position [159, 0]
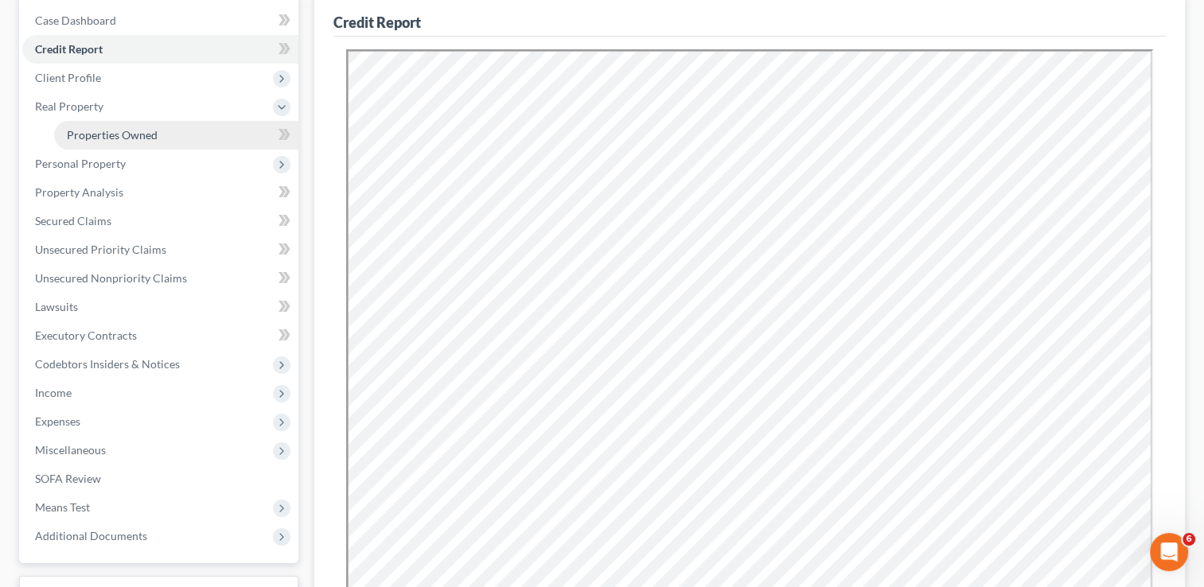
click at [200, 139] on link "Properties Owned" at bounding box center [176, 135] width 244 height 29
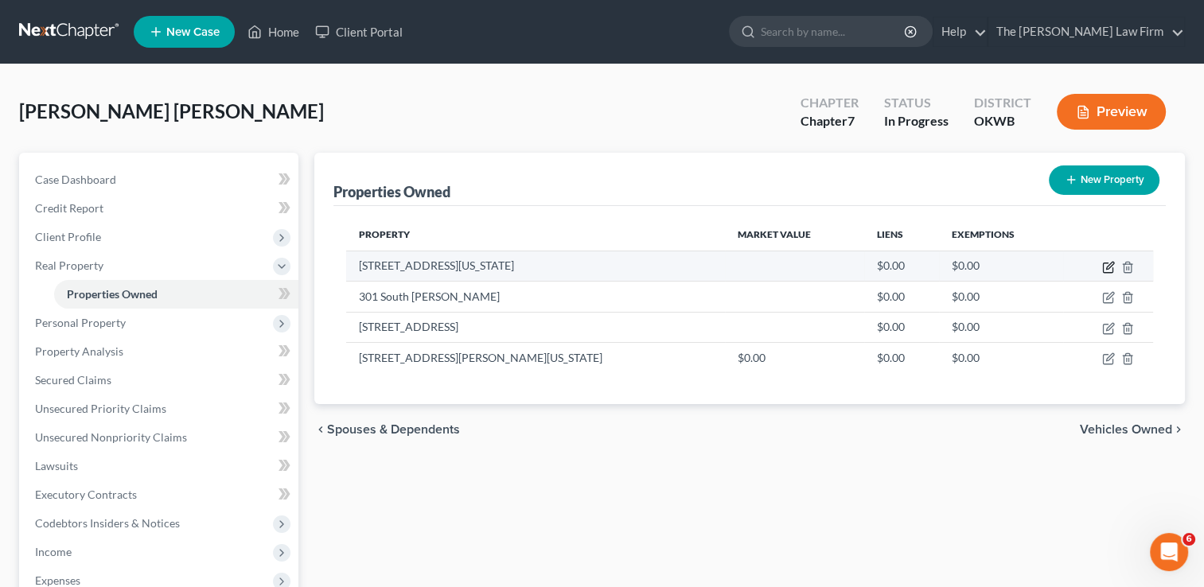
click at [1107, 270] on icon "button" at bounding box center [1109, 267] width 13 height 13
select select "37"
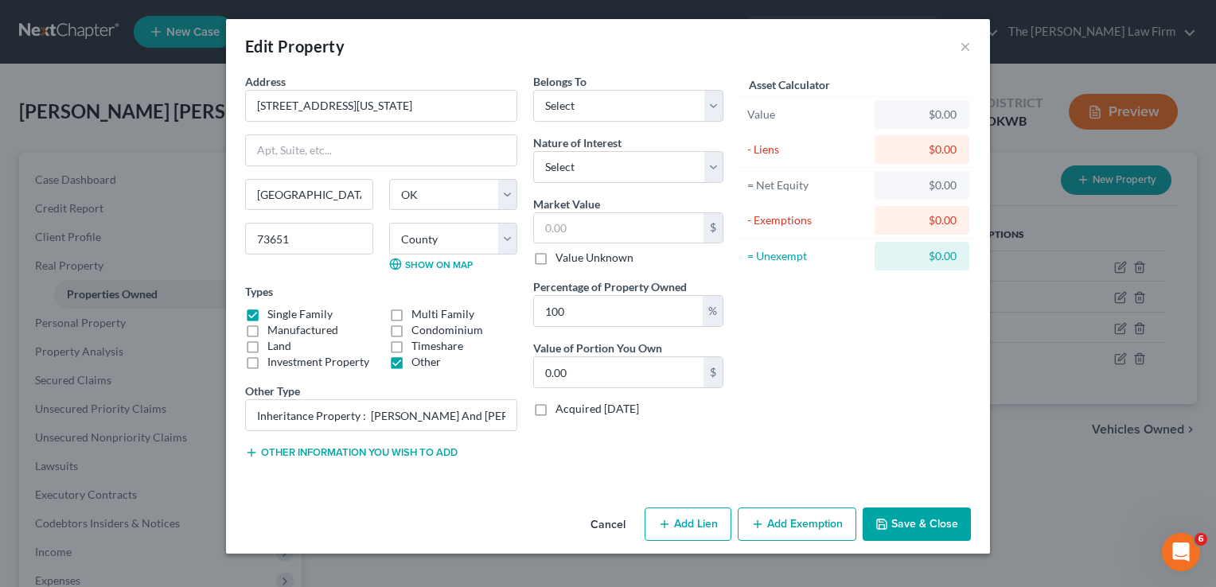
click at [904, 526] on button "Save & Close" at bounding box center [917, 524] width 108 height 33
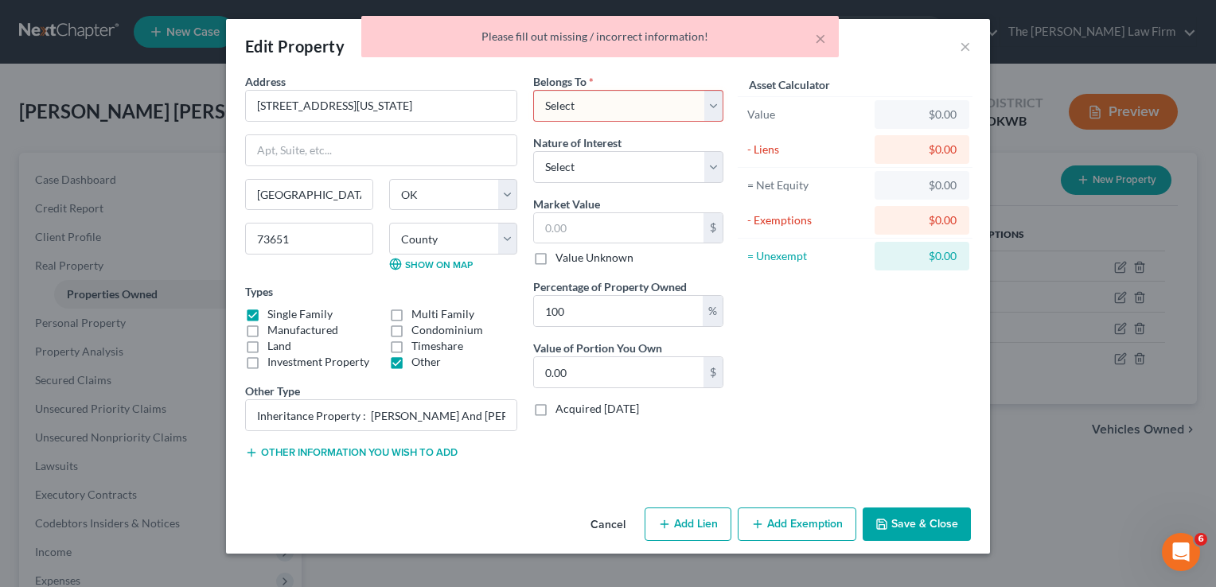
click at [848, 420] on div "Asset Calculator Value $0.00 - Liens $0.00 = Net Equity $0.00 - Exemptions $0.0…" at bounding box center [856, 273] width 248 height 400
click at [601, 524] on button "Cancel" at bounding box center [608, 525] width 61 height 32
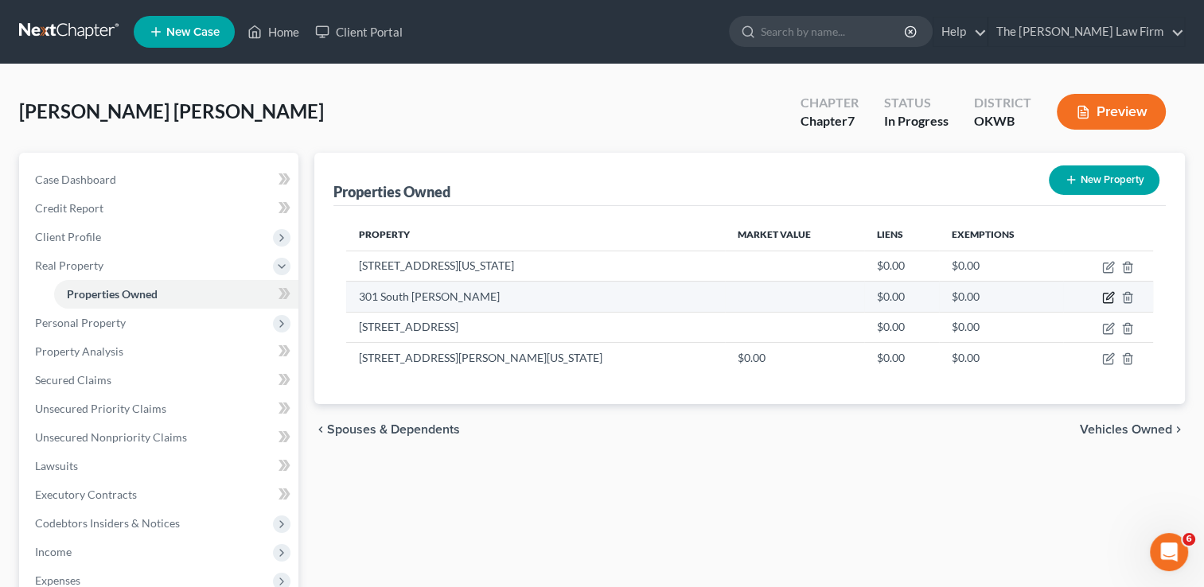
click at [1109, 295] on icon "button" at bounding box center [1110, 296] width 7 height 7
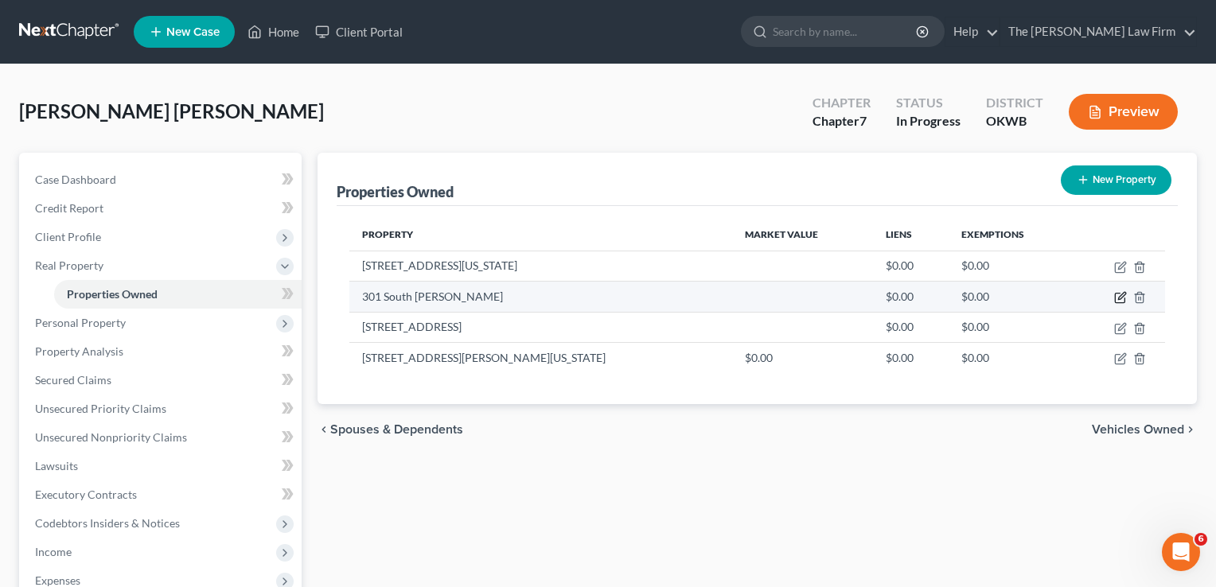
select select "37"
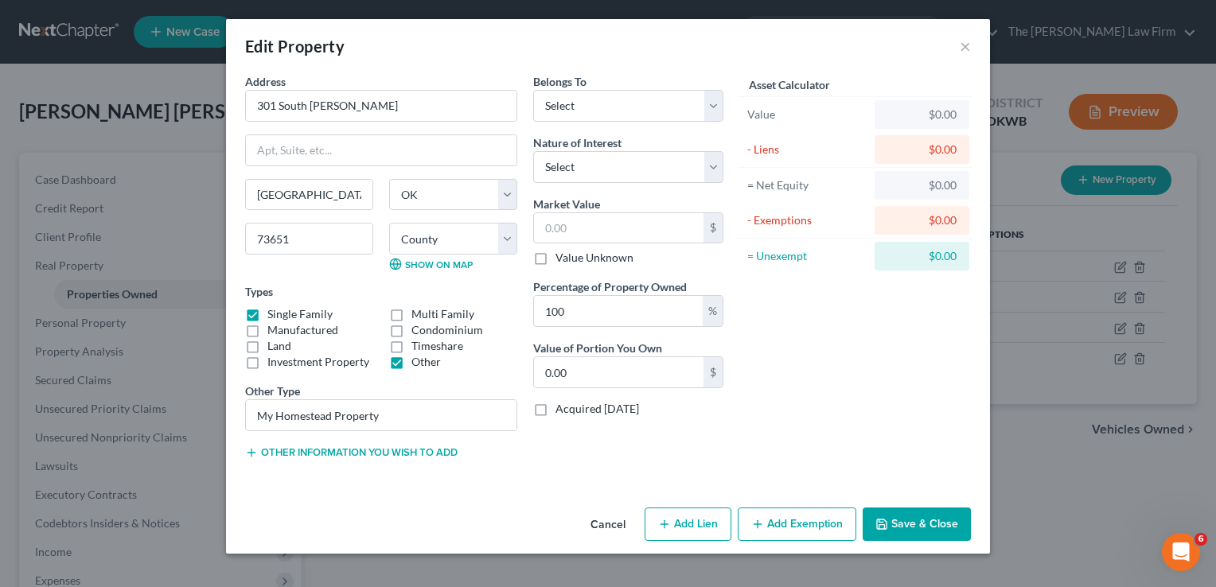
click at [615, 527] on button "Cancel" at bounding box center [608, 525] width 61 height 32
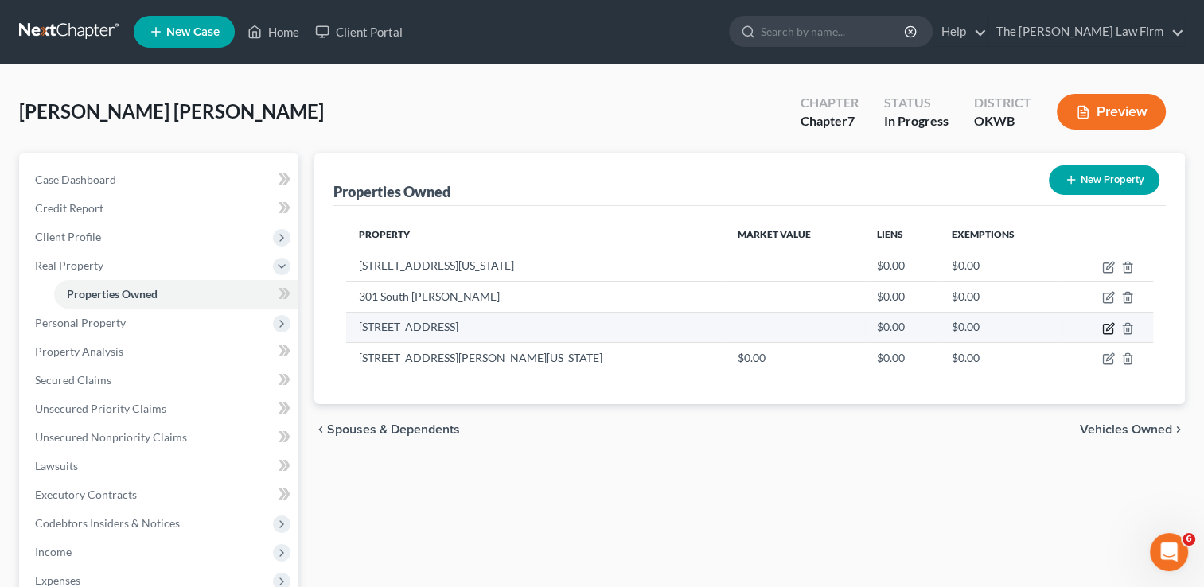
click at [1110, 330] on icon "button" at bounding box center [1109, 328] width 13 height 13
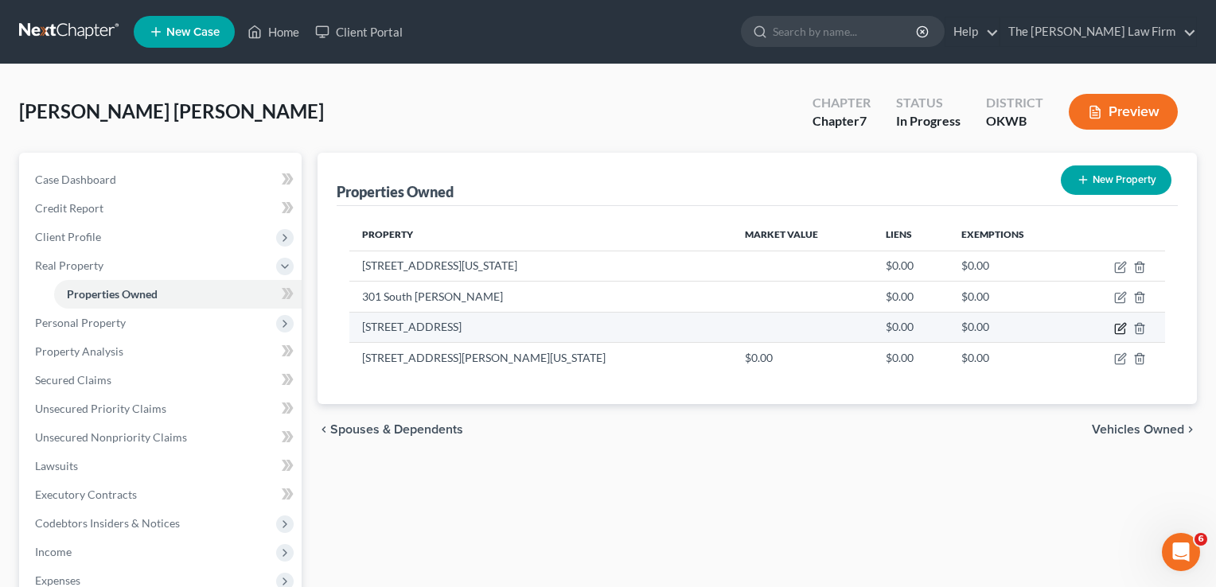
select select "37"
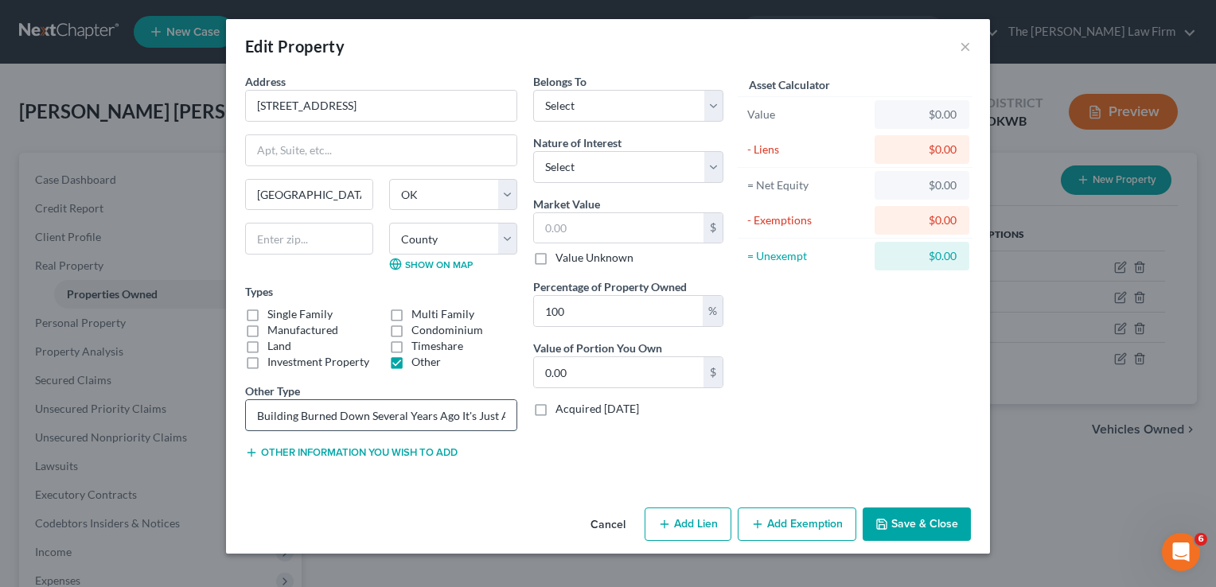
click at [388, 415] on input "Building Burned Down Several Years Ago It's Just A Cleared Lot Dec 26, 2009" at bounding box center [381, 415] width 271 height 30
click at [612, 517] on button "Cancel" at bounding box center [608, 525] width 61 height 32
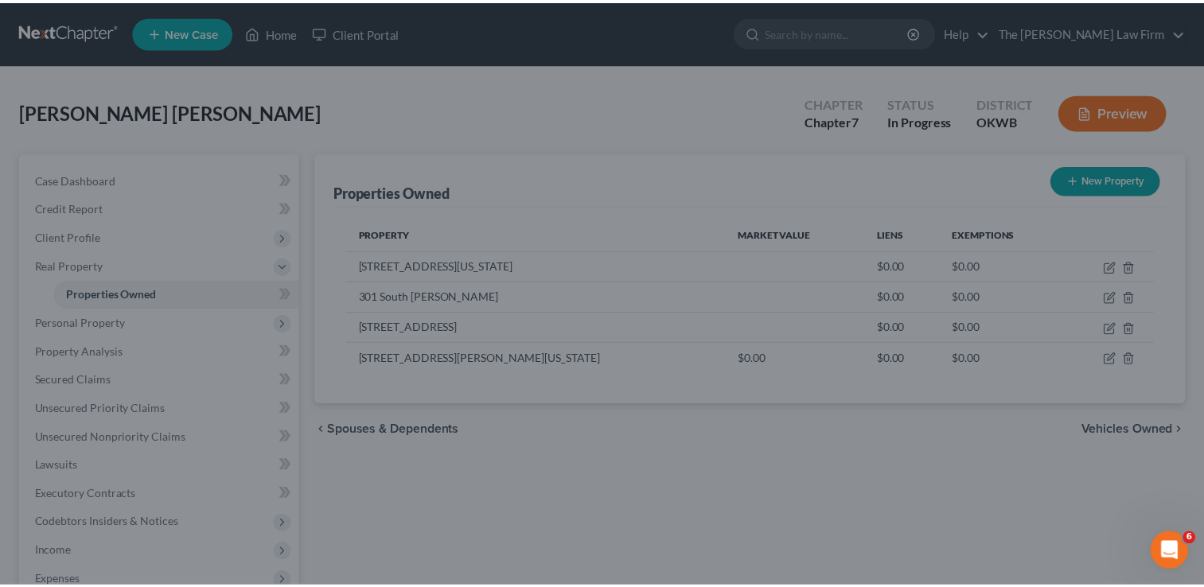
scroll to position [0, 0]
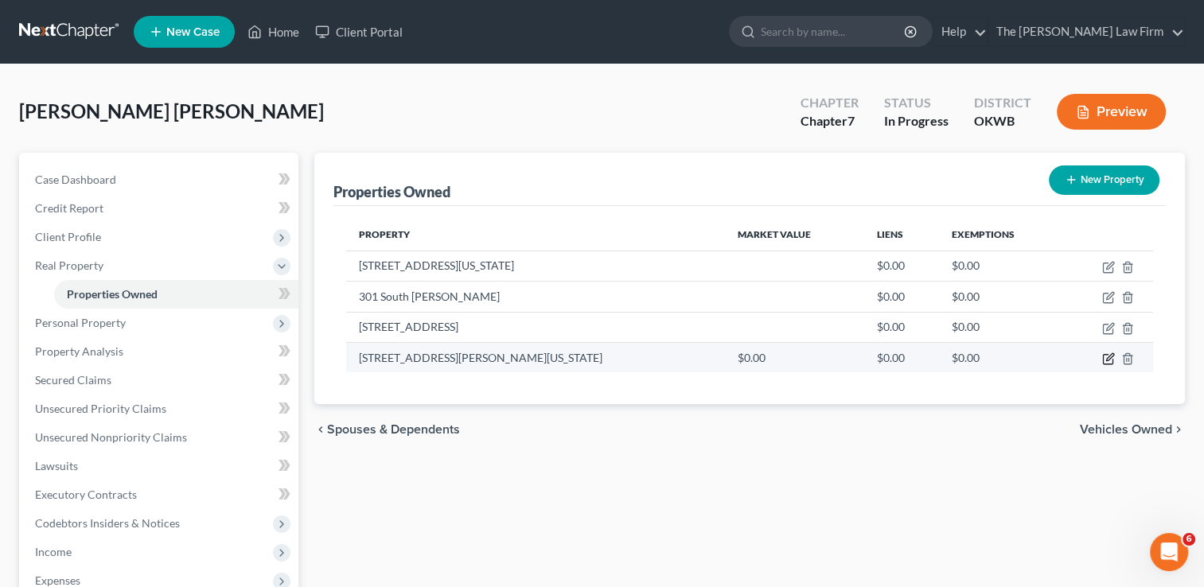
click at [1109, 361] on icon "button" at bounding box center [1109, 359] width 13 height 13
select select "37"
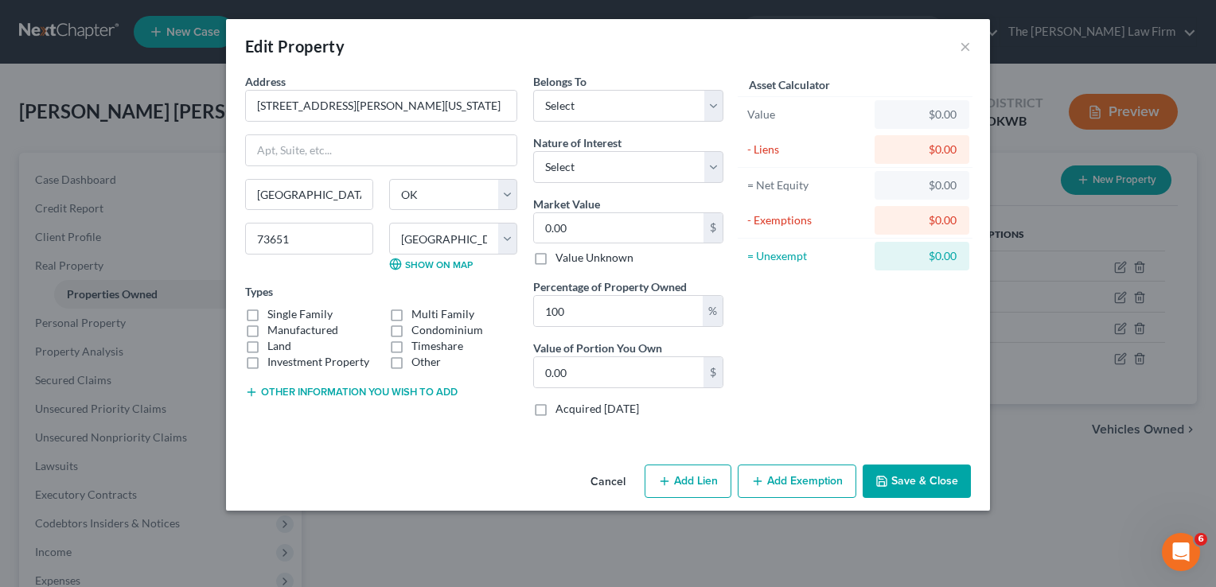
click at [602, 486] on button "Cancel" at bounding box center [608, 482] width 61 height 32
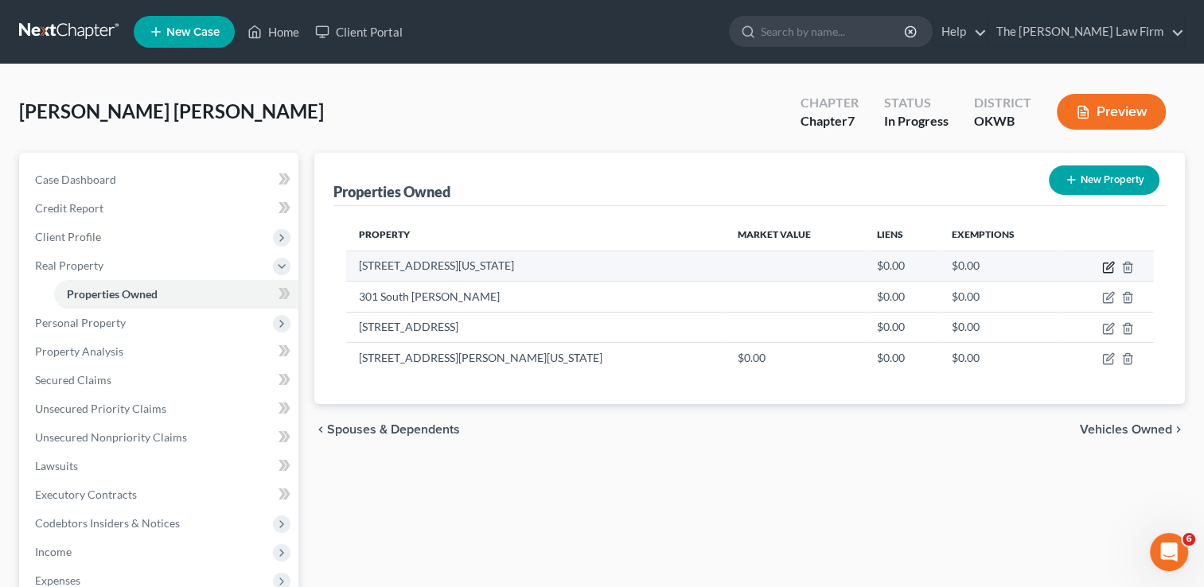
click at [1107, 266] on icon "button" at bounding box center [1110, 265] width 7 height 7
select select "37"
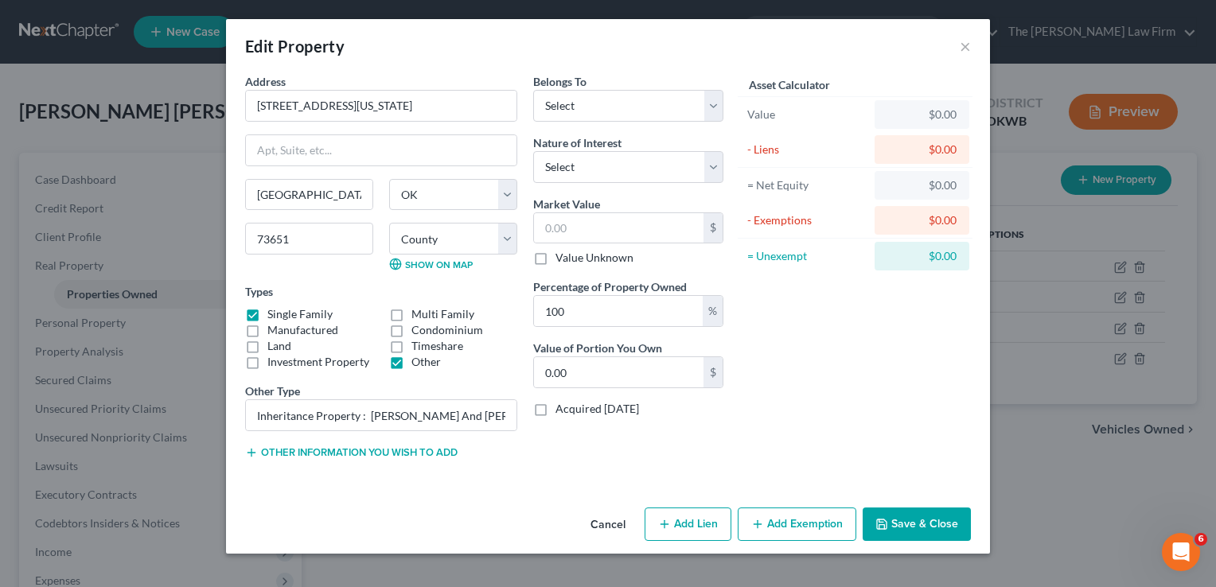
click at [606, 524] on button "Cancel" at bounding box center [608, 525] width 61 height 32
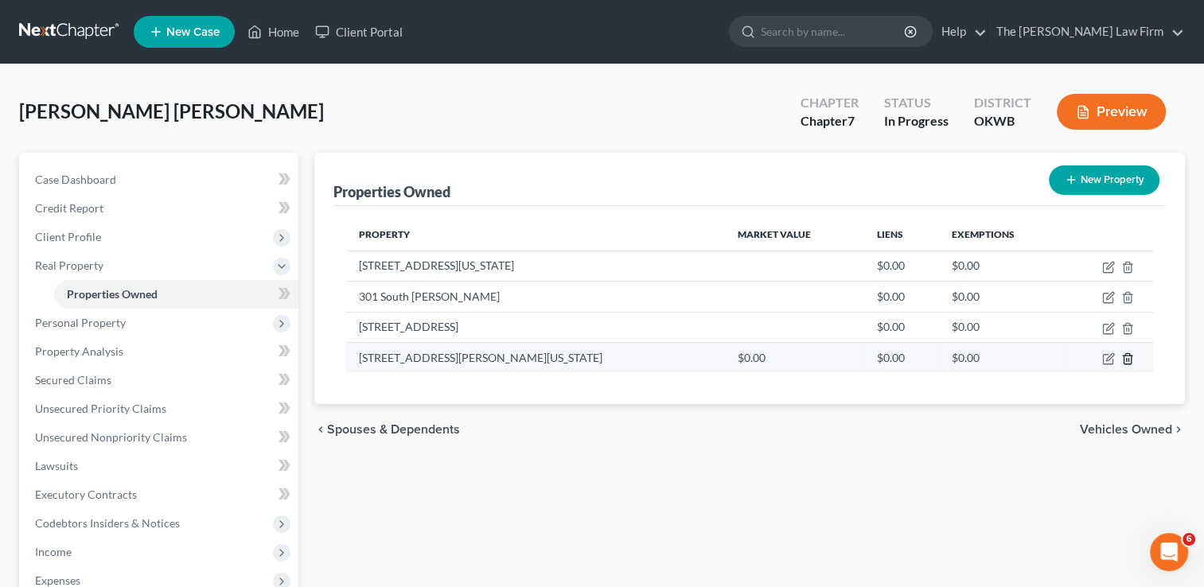
click at [1127, 359] on line "button" at bounding box center [1127, 359] width 0 height 3
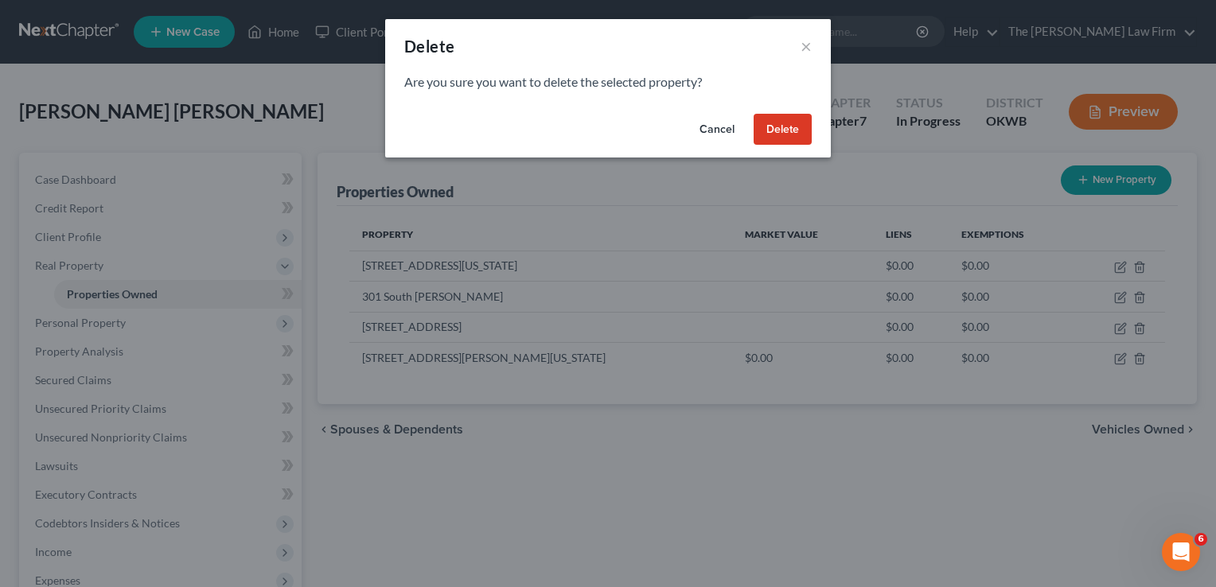
click at [768, 132] on button "Delete" at bounding box center [783, 130] width 58 height 32
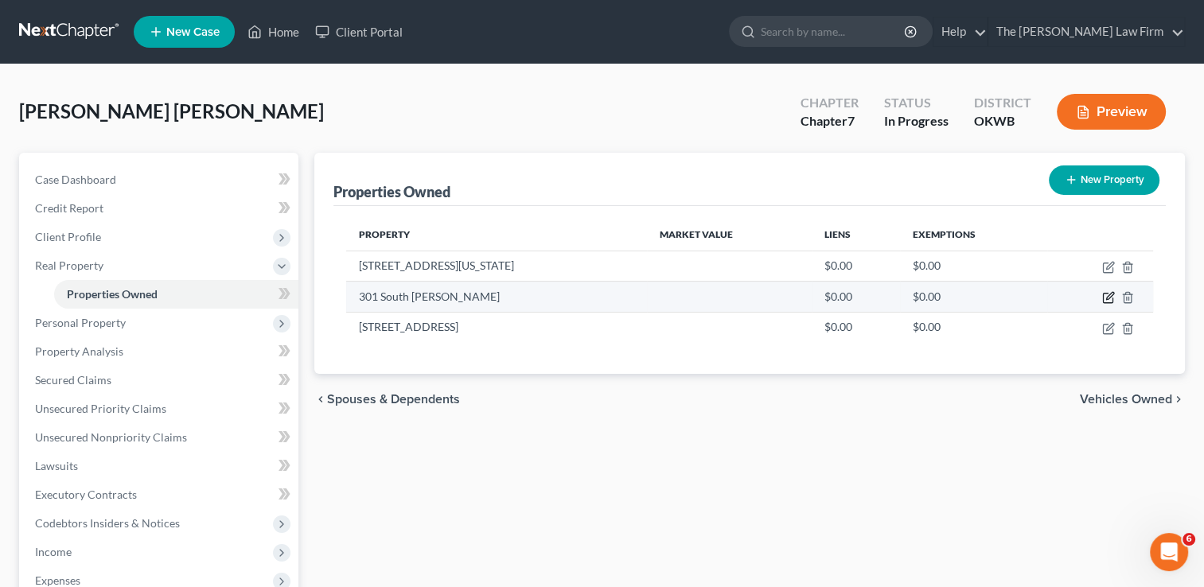
click at [1108, 296] on icon "button" at bounding box center [1110, 296] width 7 height 7
select select "37"
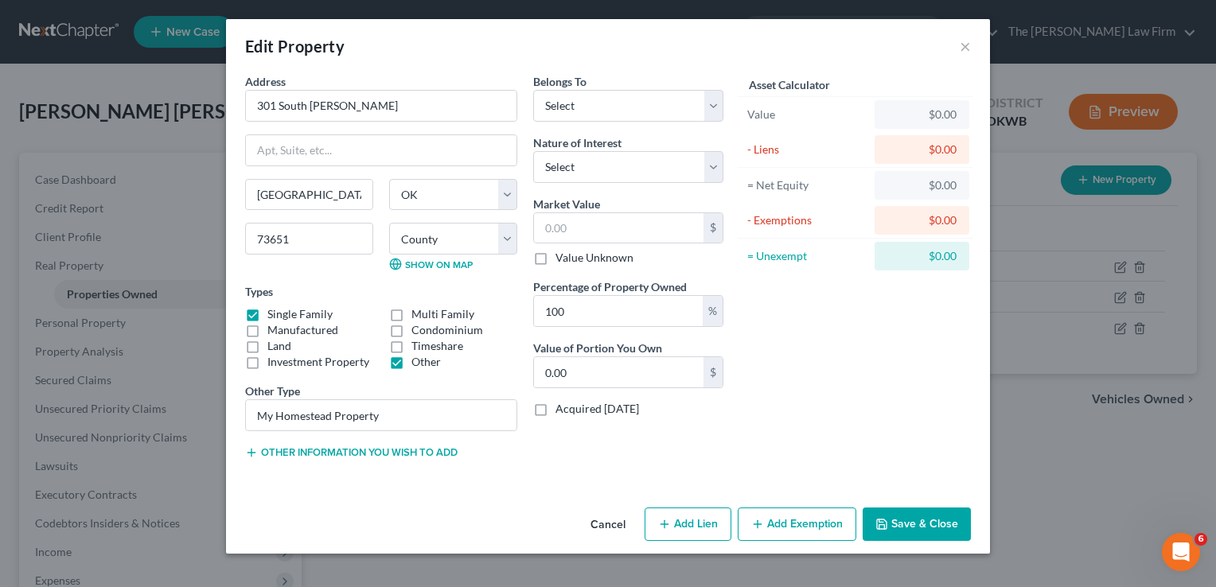
click at [603, 529] on button "Cancel" at bounding box center [608, 525] width 61 height 32
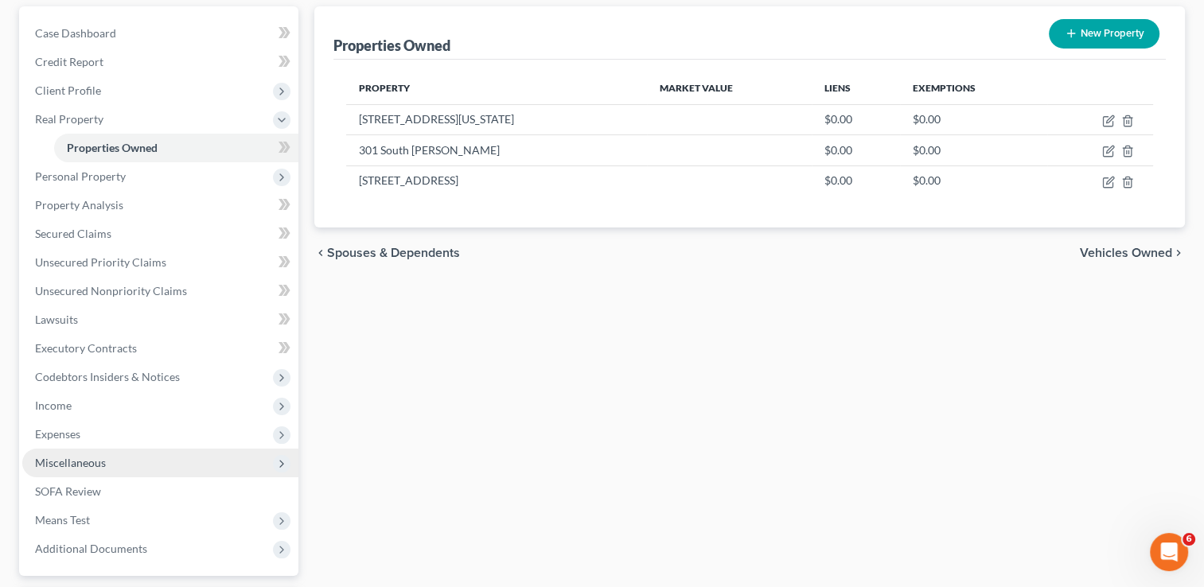
scroll to position [127, 0]
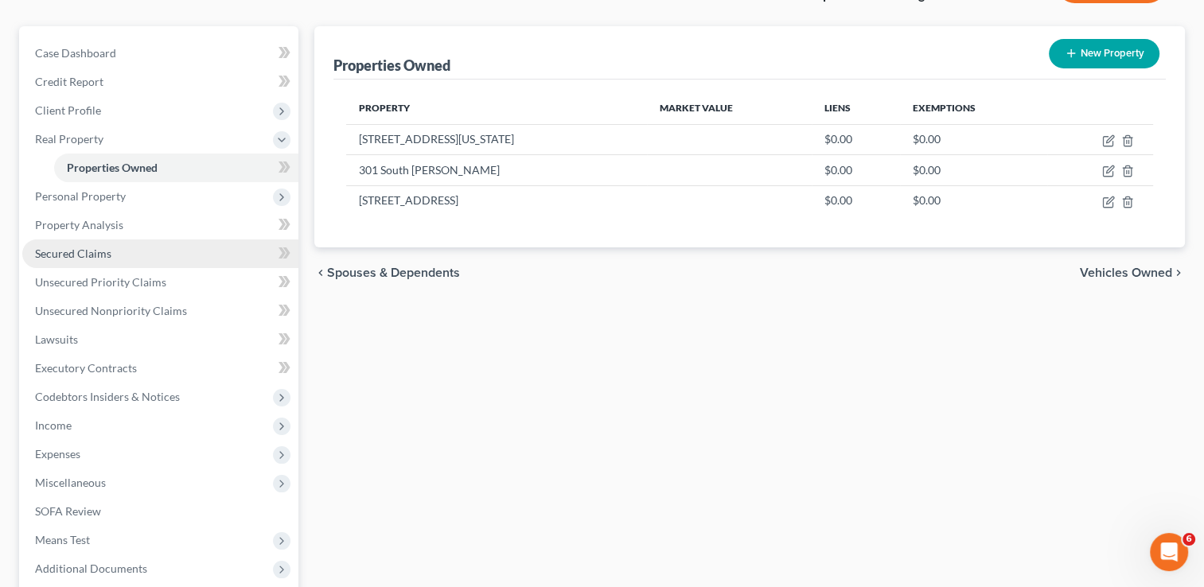
click at [197, 255] on link "Secured Claims" at bounding box center [160, 254] width 276 height 29
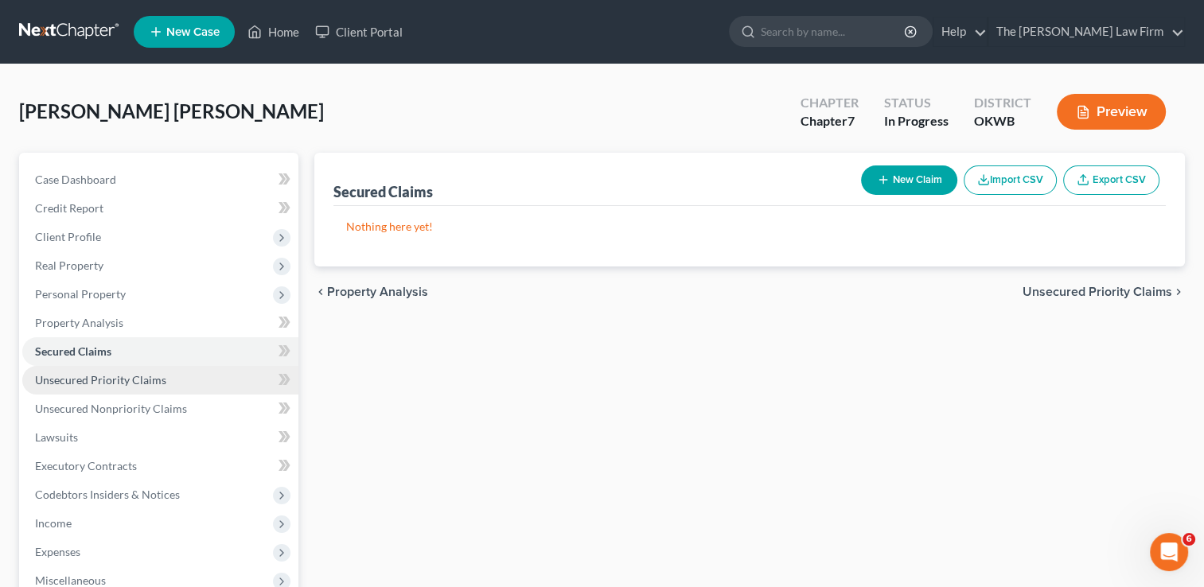
click at [164, 381] on link "Unsecured Priority Claims" at bounding box center [160, 380] width 276 height 29
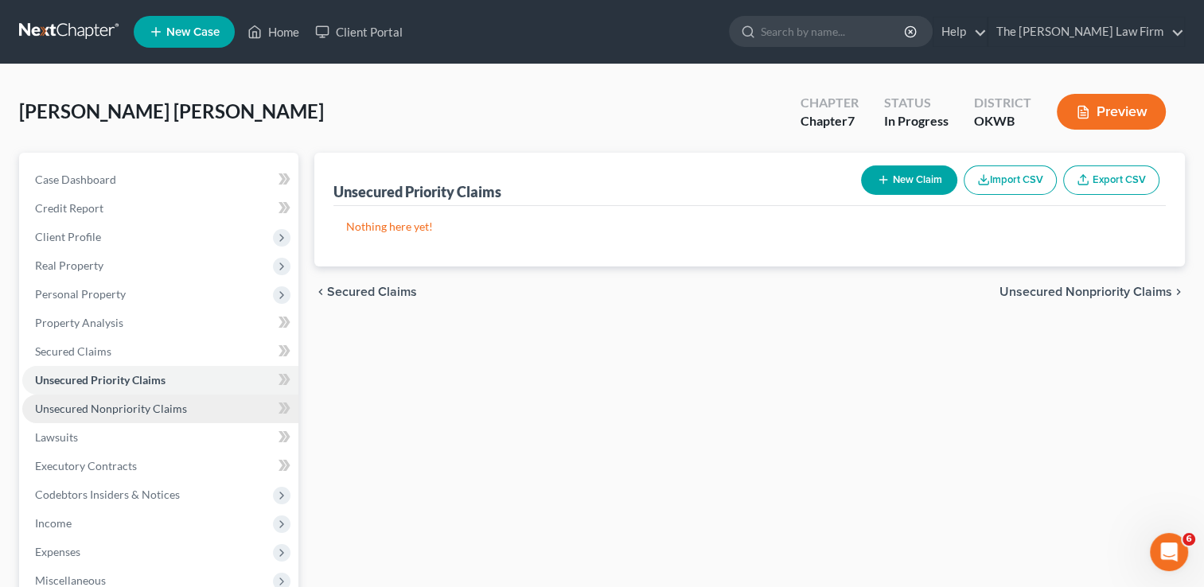
click at [180, 407] on span "Unsecured Nonpriority Claims" at bounding box center [111, 409] width 152 height 14
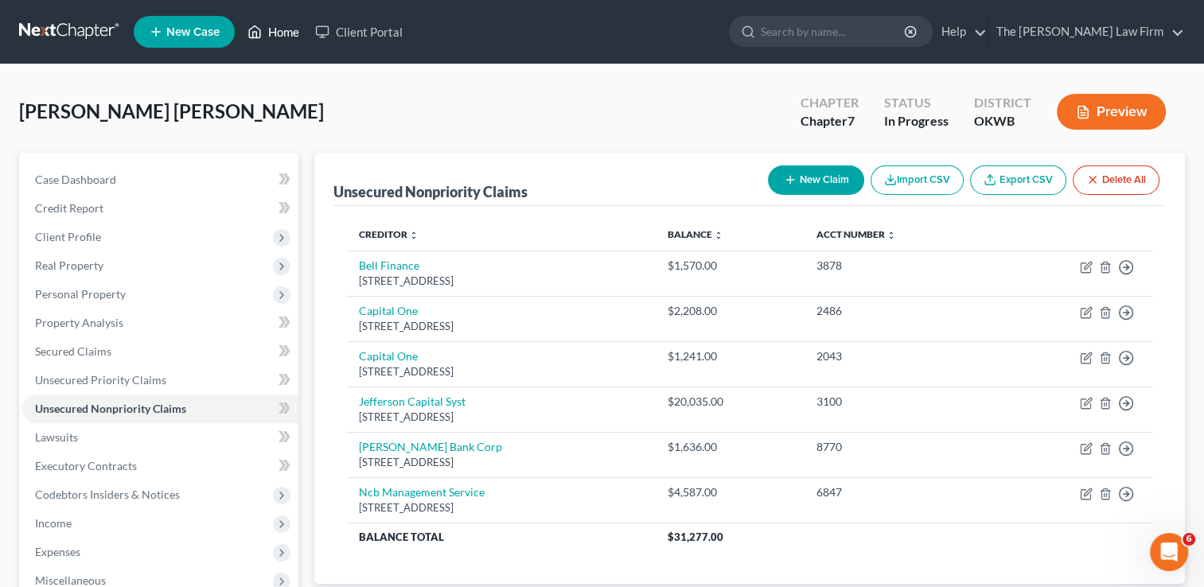
click at [291, 32] on link "Home" at bounding box center [274, 32] width 68 height 29
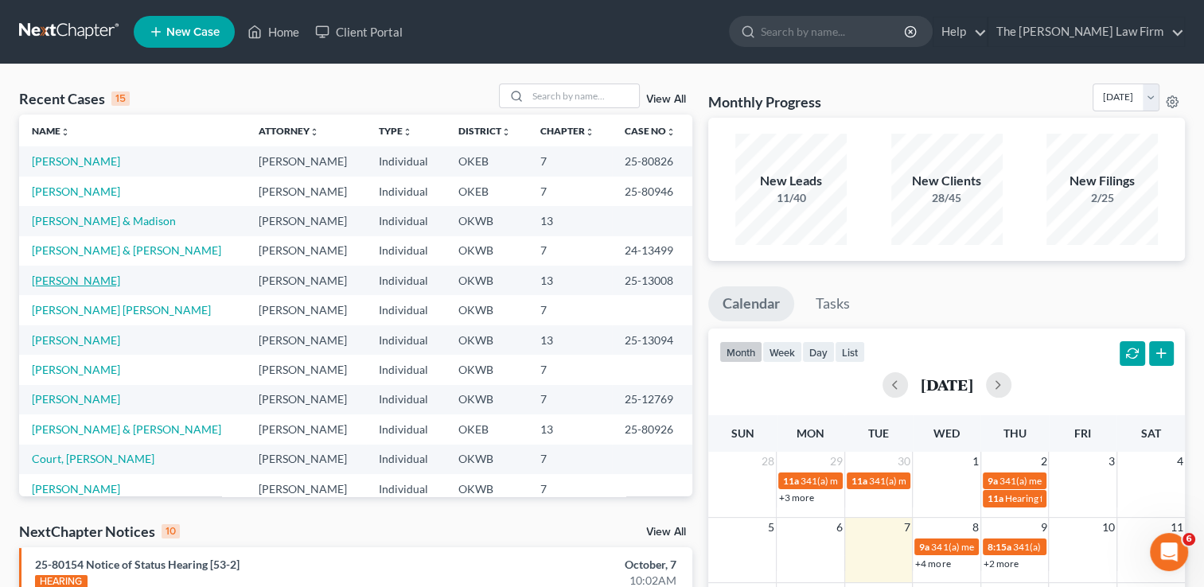
click at [73, 282] on link "Moore, Jessica" at bounding box center [76, 281] width 88 height 14
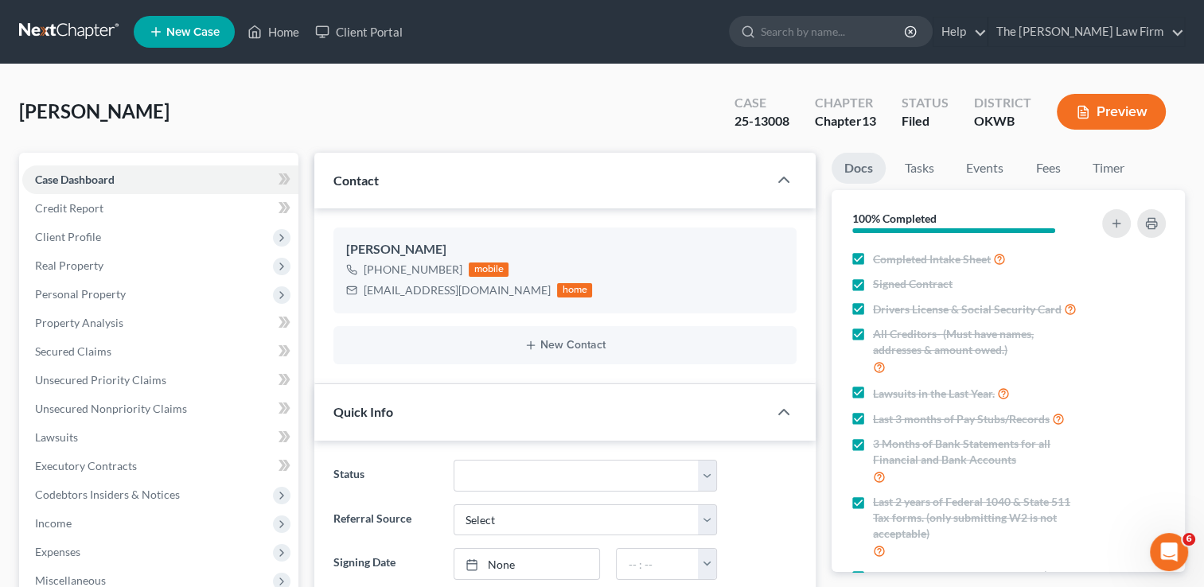
scroll to position [440, 0]
click at [989, 174] on link "Events" at bounding box center [985, 168] width 63 height 31
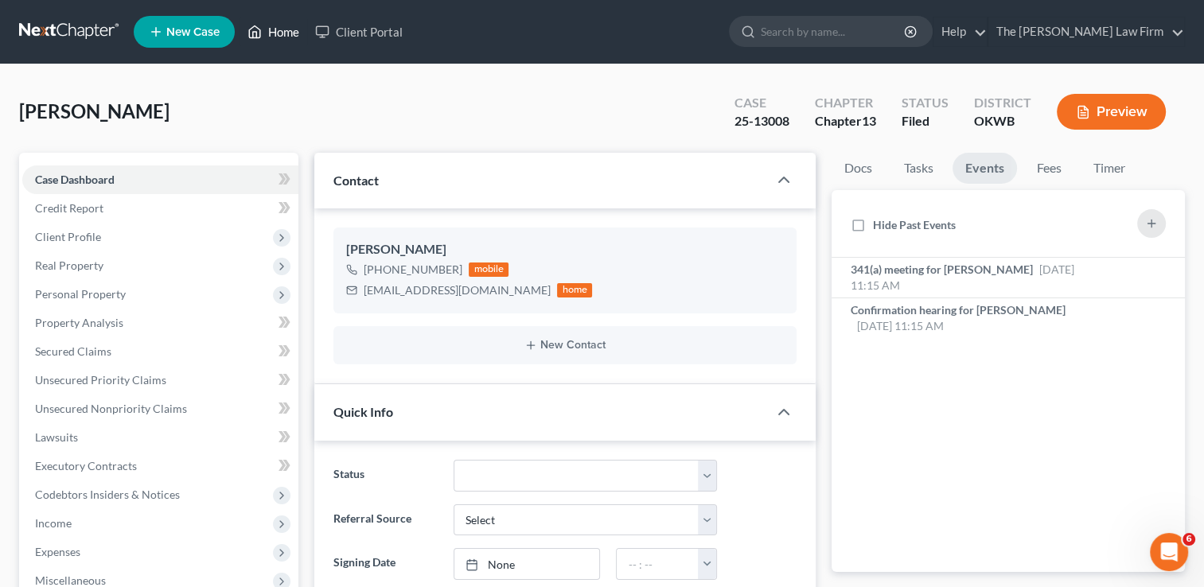
click at [288, 33] on link "Home" at bounding box center [274, 32] width 68 height 29
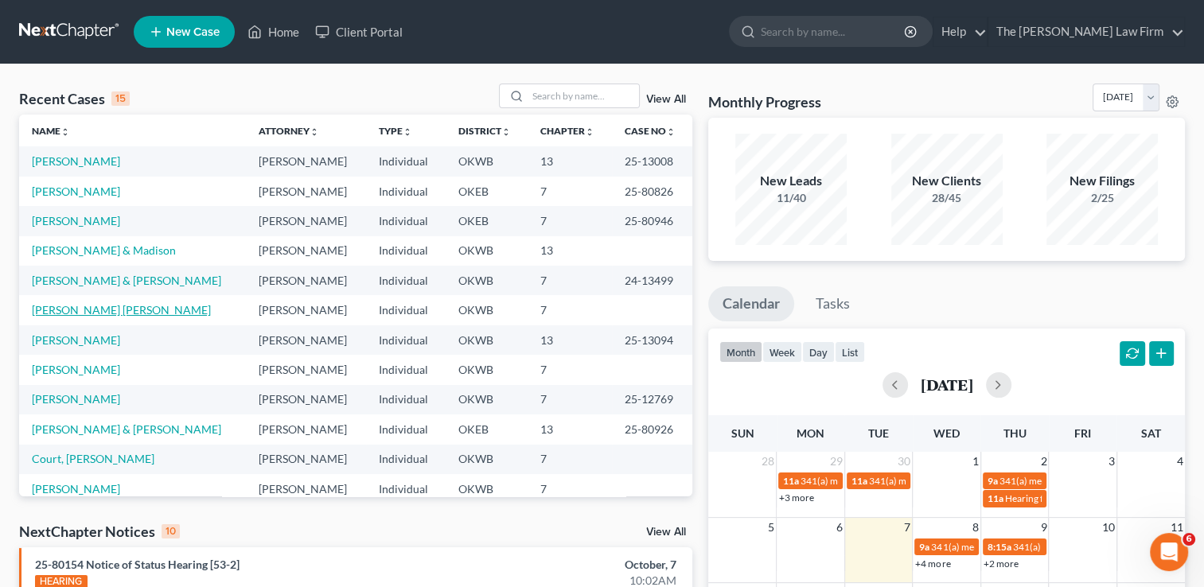
click at [97, 310] on link "Lunsford Holley, Kristen" at bounding box center [121, 310] width 179 height 14
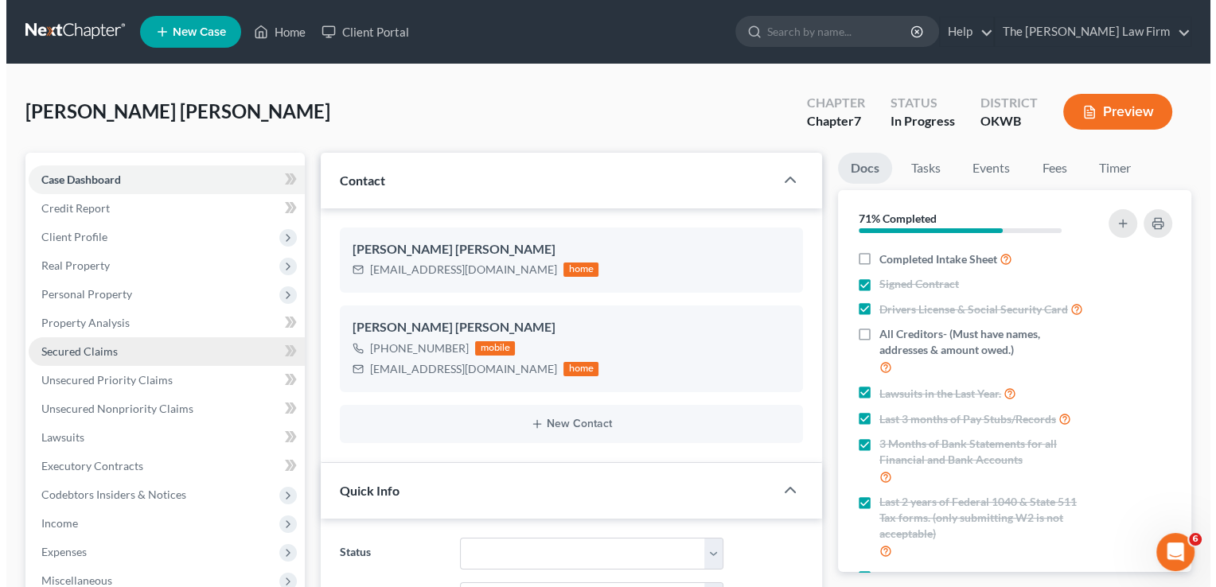
scroll to position [1031, 0]
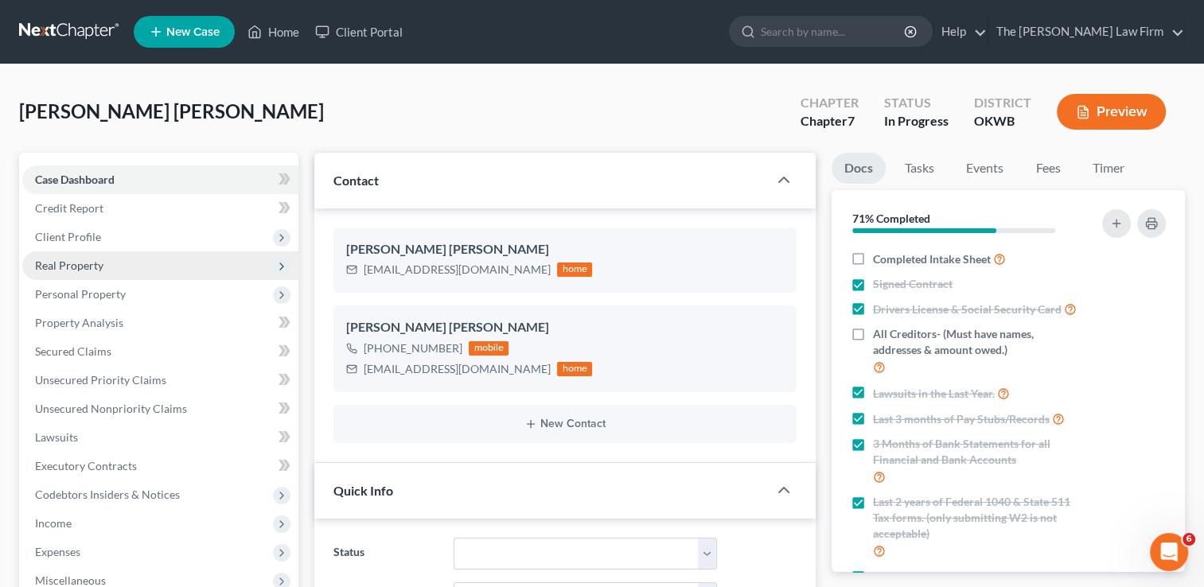
click at [150, 265] on span "Real Property" at bounding box center [160, 266] width 276 height 29
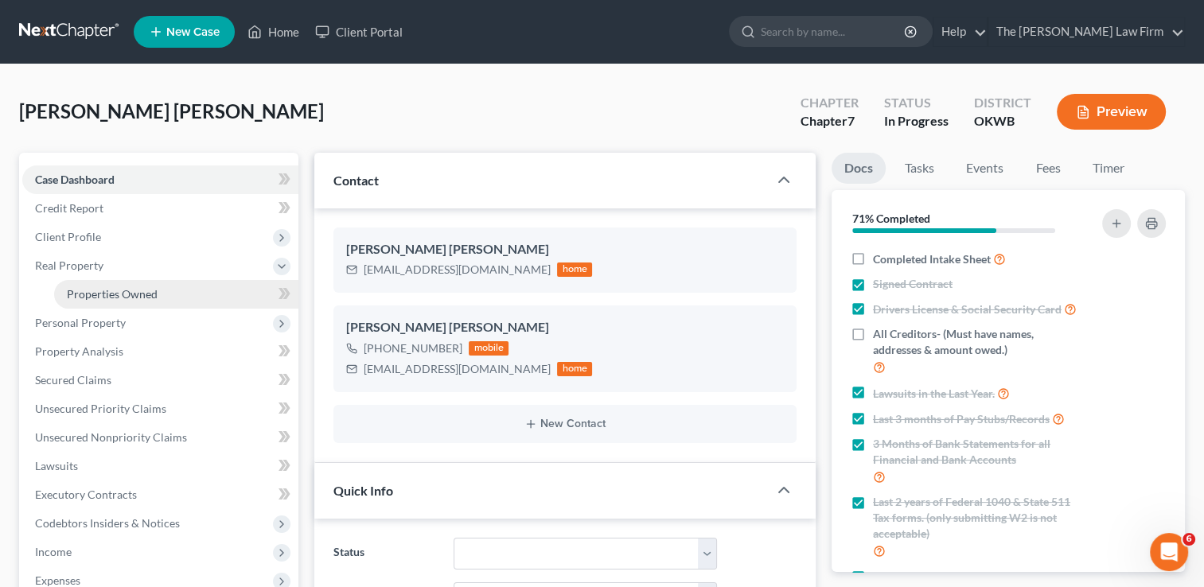
click at [156, 292] on link "Properties Owned" at bounding box center [176, 294] width 244 height 29
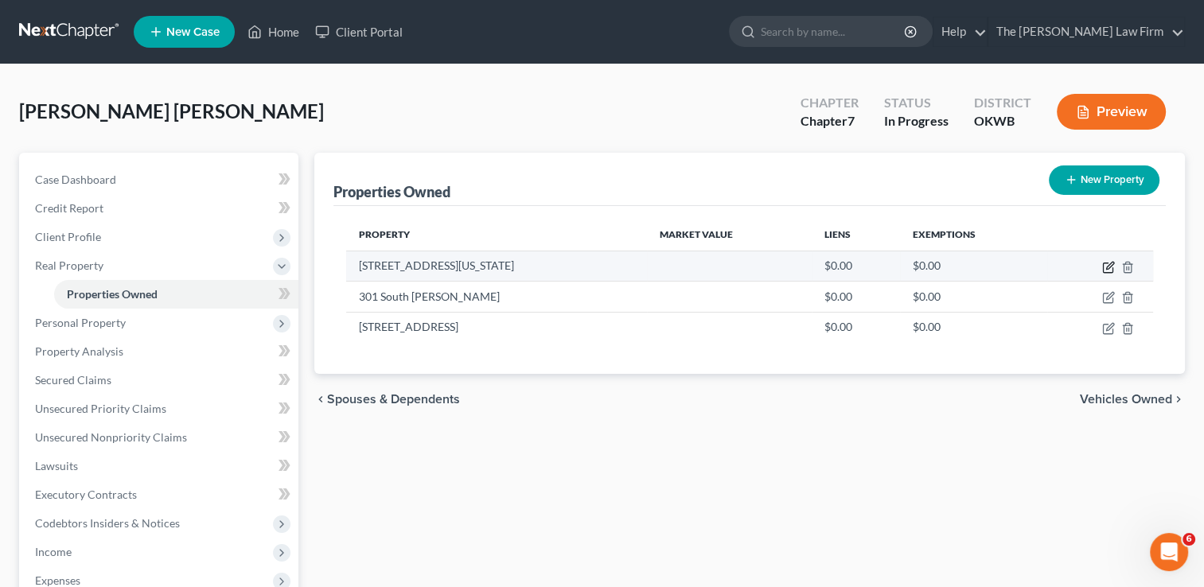
click at [1109, 266] on icon "button" at bounding box center [1109, 267] width 13 height 13
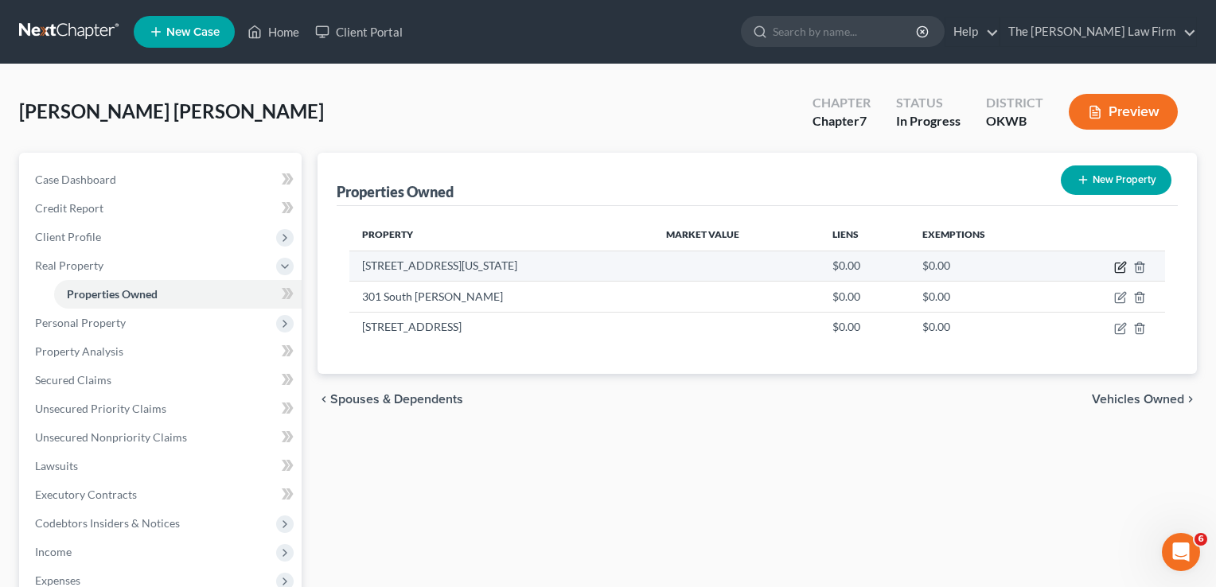
select select "37"
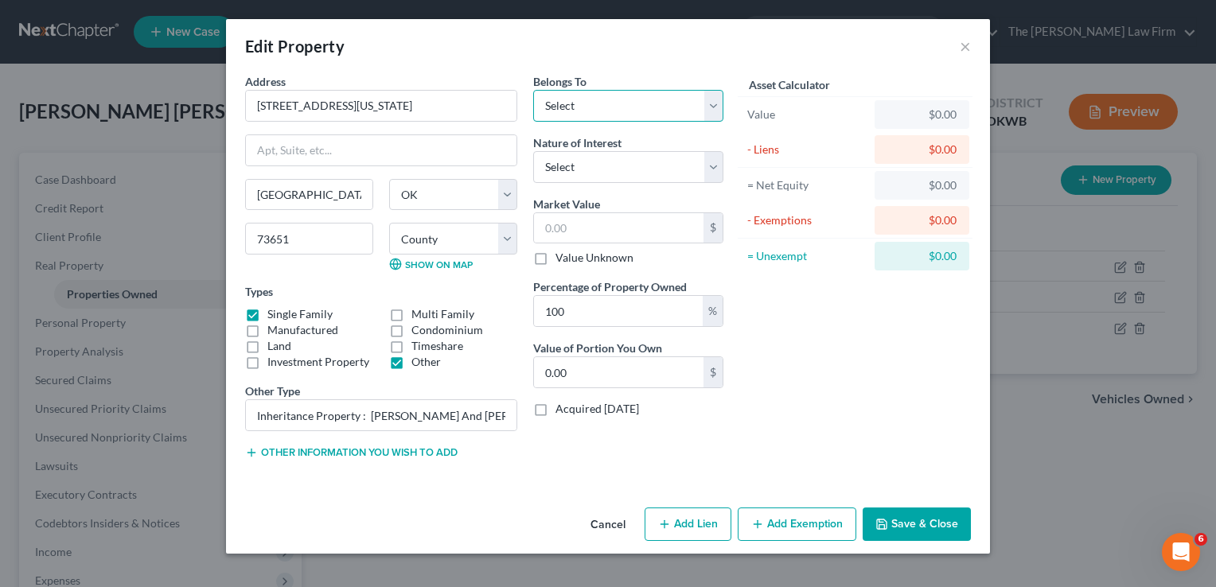
click at [713, 96] on select "Select Debtor 1 Only Debtor 2 Only Debtor 1 And Debtor 2 Only At Least One Of T…" at bounding box center [628, 106] width 190 height 32
click at [714, 29] on div "Edit Property ×" at bounding box center [608, 46] width 764 height 54
click at [611, 525] on button "Cancel" at bounding box center [608, 525] width 61 height 32
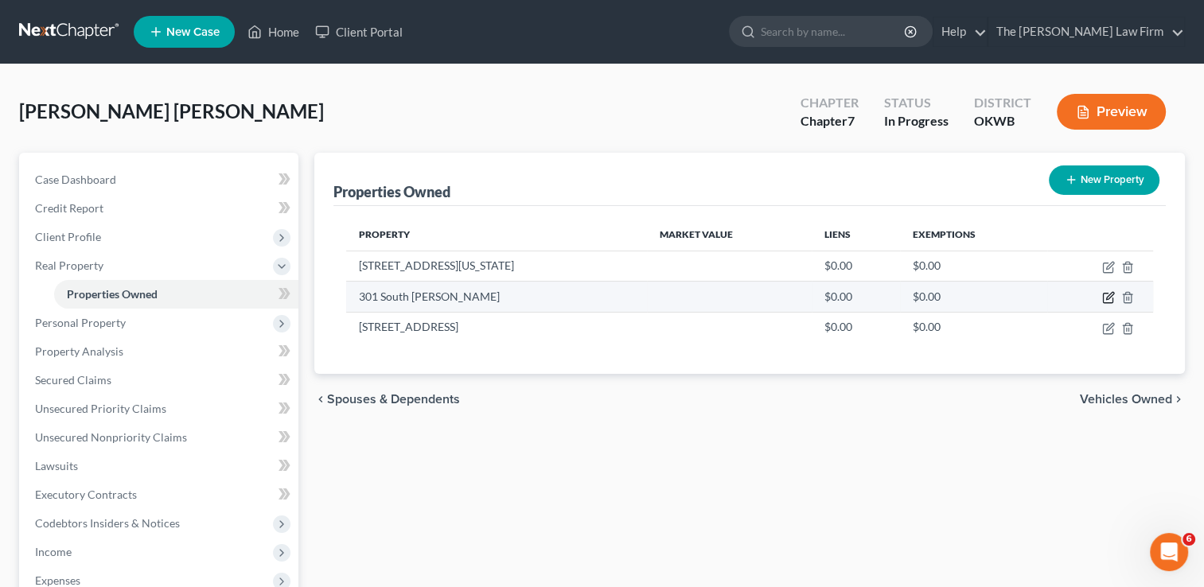
click at [1105, 298] on icon "button" at bounding box center [1109, 297] width 13 height 13
select select "37"
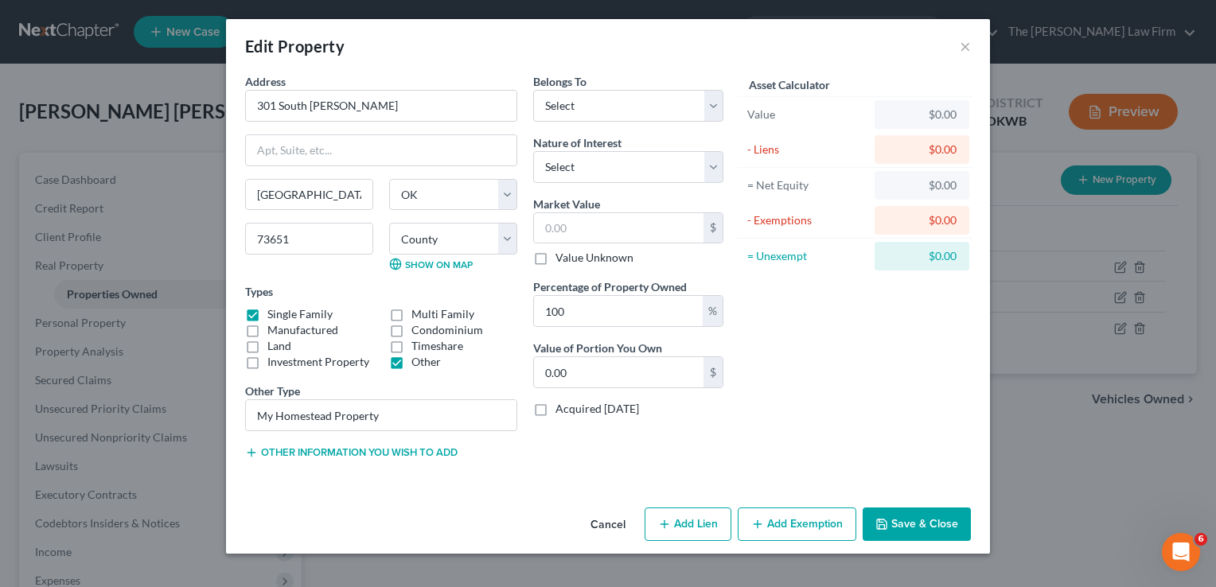
click at [923, 151] on div "$0.00" at bounding box center [922, 150] width 69 height 16
click at [914, 149] on div "$0.00" at bounding box center [922, 150] width 69 height 16
click at [720, 103] on select "Select Debtor 1 Only Debtor 2 Only Debtor 1 And Debtor 2 Only At Least One Of T…" at bounding box center [628, 106] width 190 height 32
select select "0"
click at [533, 90] on select "Select Debtor 1 Only Debtor 2 Only Debtor 1 And Debtor 2 Only At Least One Of T…" at bounding box center [628, 106] width 190 height 32
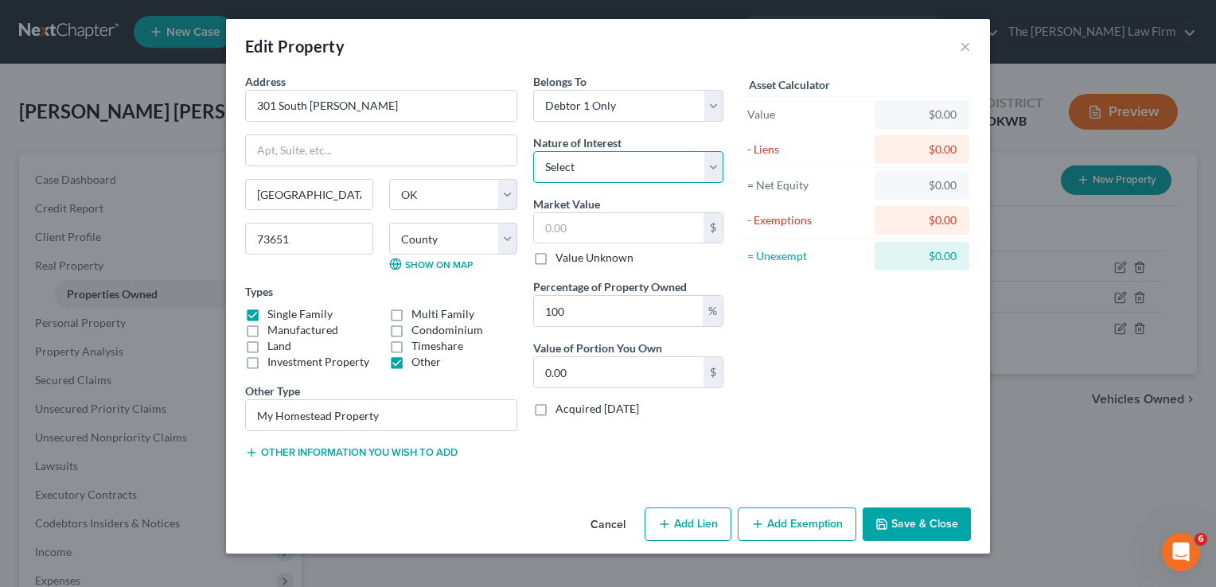
click at [715, 171] on select "Select Fee Simple Joint Tenant Life Estate Equitable Interest Future Interest T…" at bounding box center [628, 167] width 190 height 32
click at [814, 396] on div "Asset Calculator Value $0.00 - Liens $0.00 = Net Equity $0.00 - Exemptions $0.0…" at bounding box center [856, 273] width 248 height 400
click at [712, 231] on div "$" at bounding box center [713, 228] width 19 height 30
click at [620, 229] on input "text" at bounding box center [619, 228] width 170 height 30
type input "5"
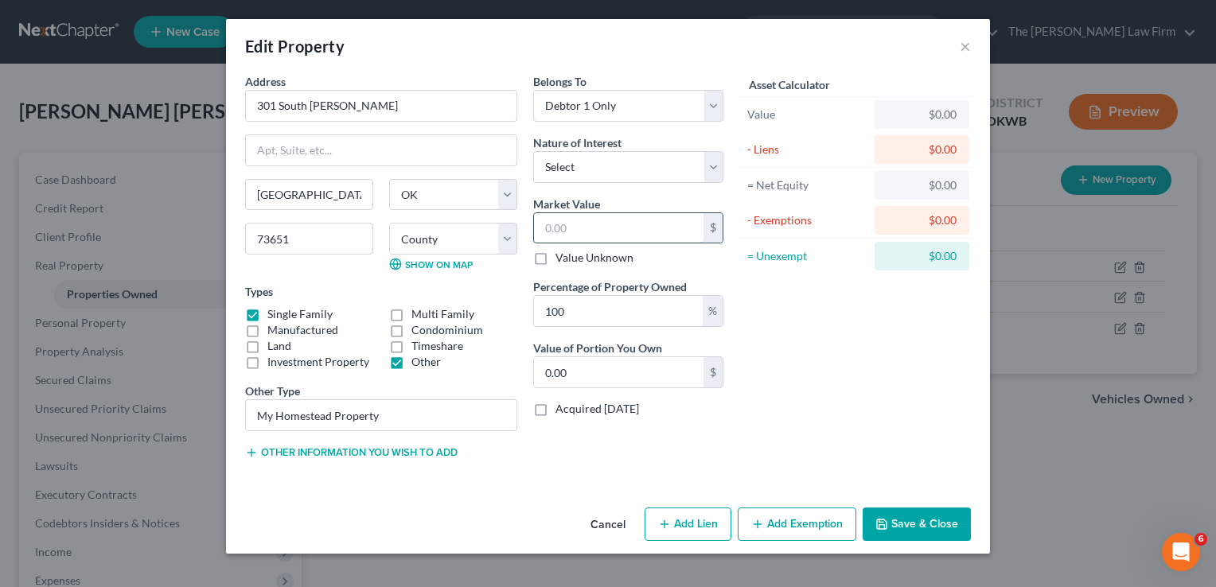
type input "5.00"
type input "50"
type input "50.00"
type input "500"
type input "500.00"
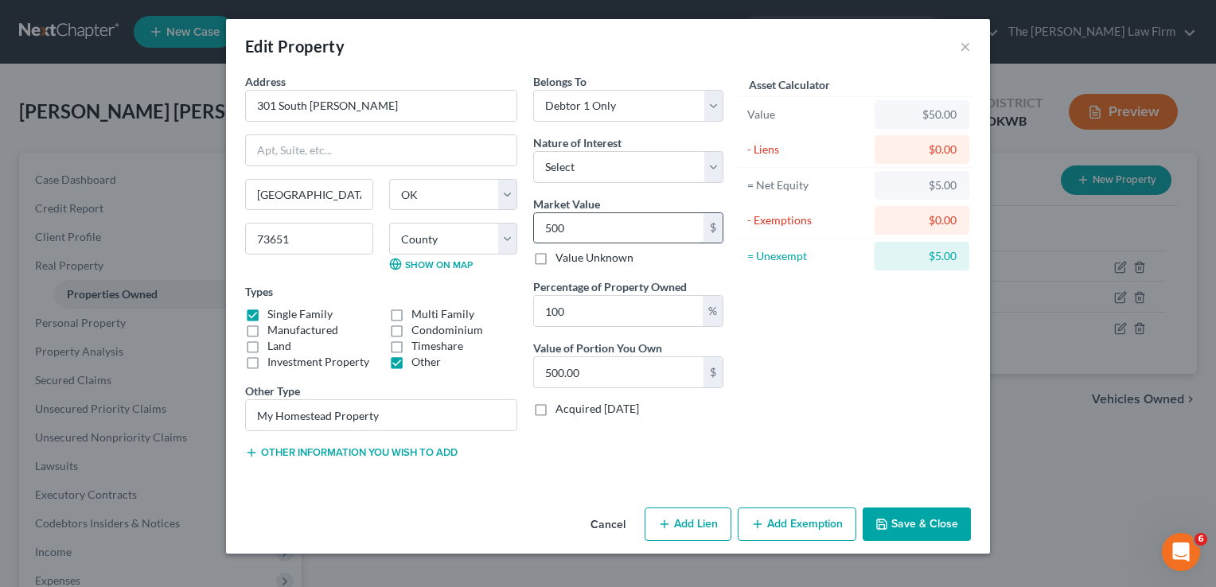
type input "5000"
type input "5,000.00"
type input "5,0000"
type input "50,000.00"
type input "50,000"
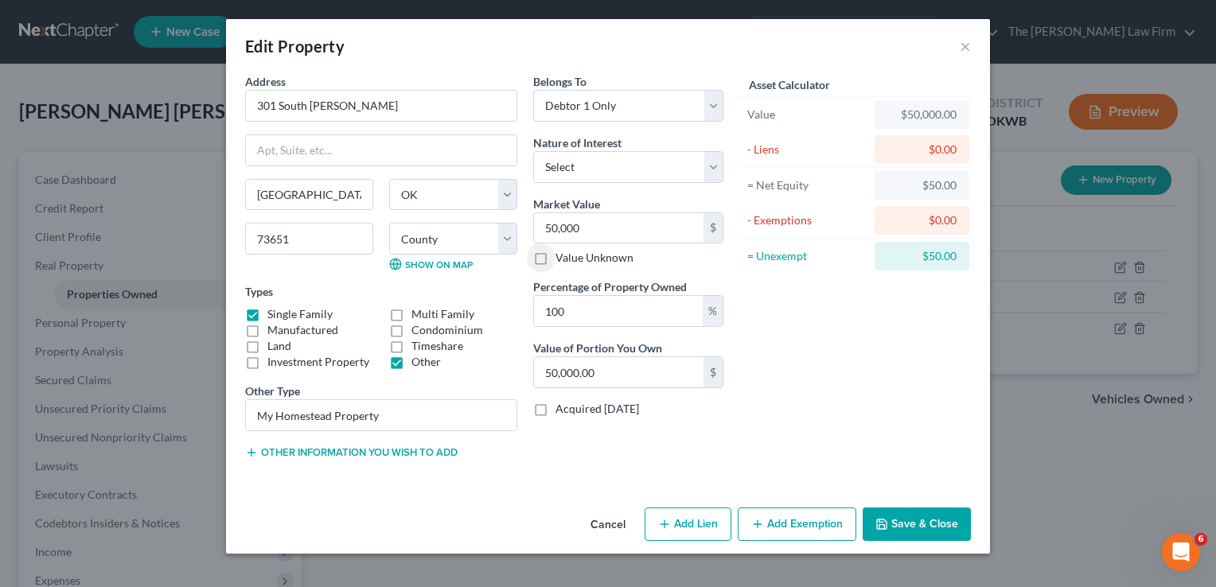
click at [915, 144] on div "$0.00" at bounding box center [922, 150] width 69 height 16
click at [259, 461] on div "Address * 301 South Bailey Hobart State AL AK AR AZ CA CO CT DE DC FL GA GU HI …" at bounding box center [381, 273] width 288 height 400
click at [258, 455] on button "Other information you wish to add" at bounding box center [351, 453] width 213 height 13
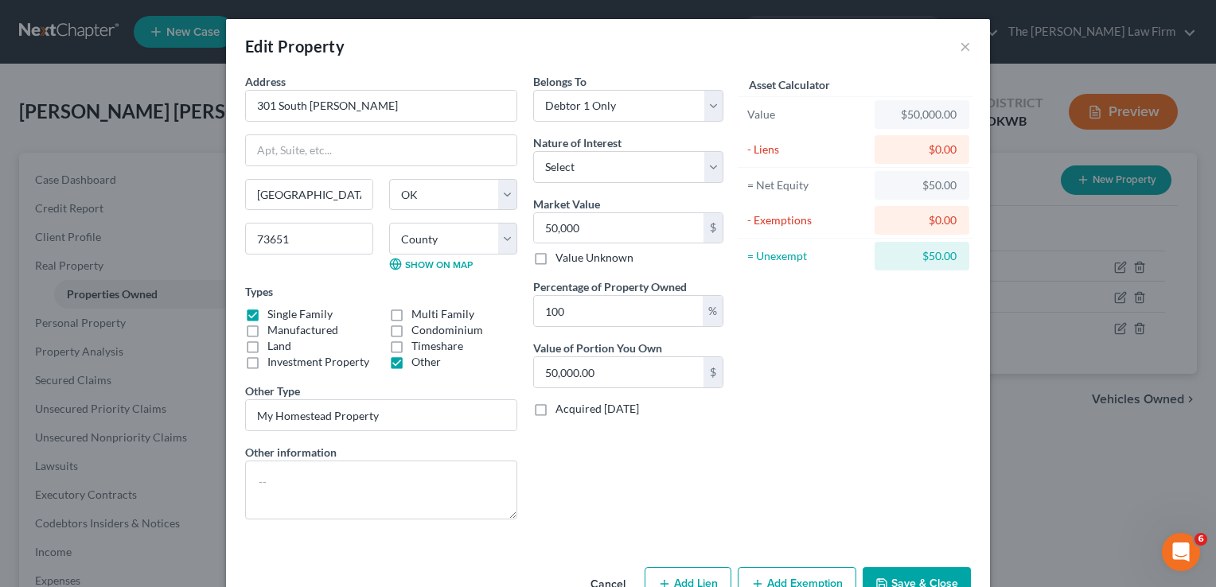
click at [910, 151] on div "$0.00" at bounding box center [922, 150] width 69 height 16
click at [888, 119] on div "$50,000.00" at bounding box center [922, 115] width 69 height 16
click at [892, 117] on div "$50,000.00" at bounding box center [922, 115] width 69 height 16
click at [759, 152] on div "- Liens" at bounding box center [807, 150] width 120 height 16
drag, startPoint x: 764, startPoint y: 202, endPoint x: 764, endPoint y: 217, distance: 14.3
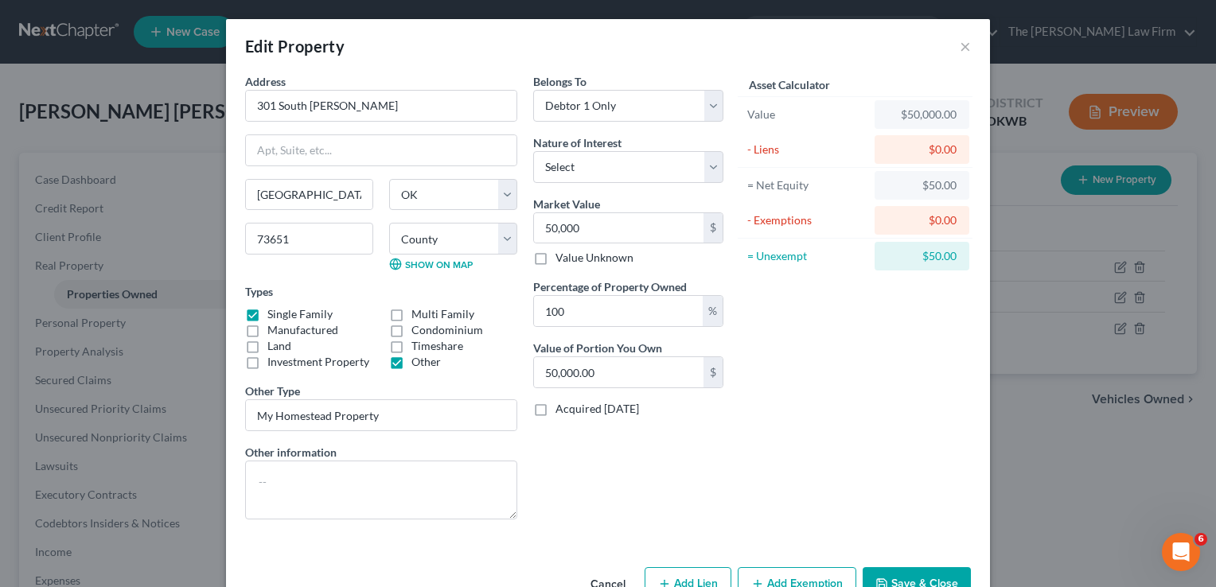
click at [764, 204] on div "- Exemptions $0.00" at bounding box center [855, 221] width 235 height 36
click at [766, 233] on div "- Exemptions" at bounding box center [807, 220] width 133 height 29
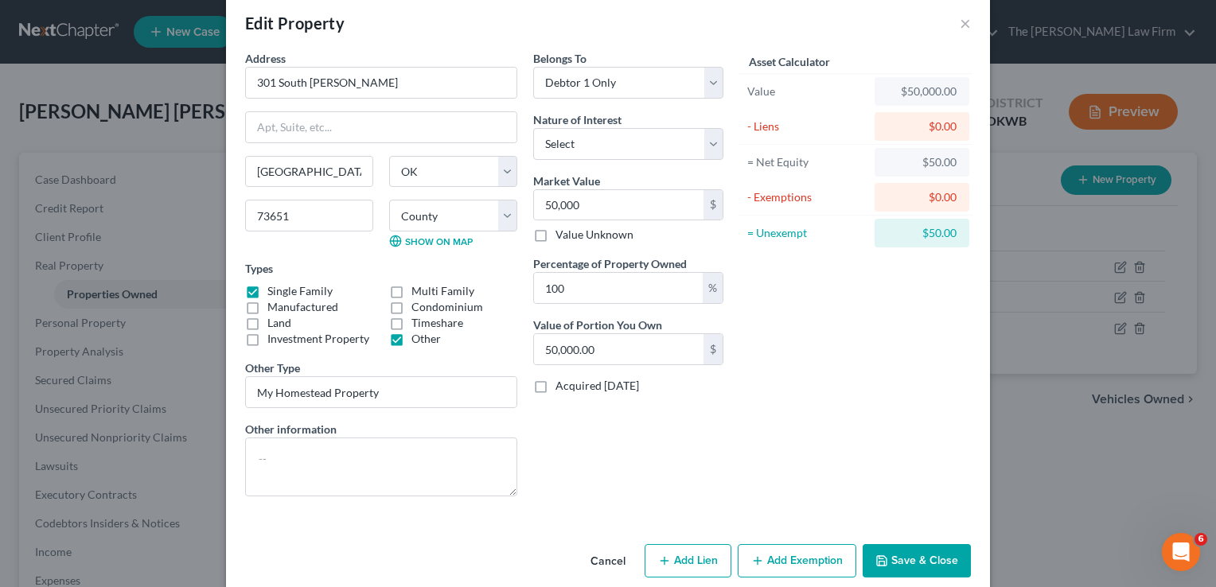
scroll to position [42, 0]
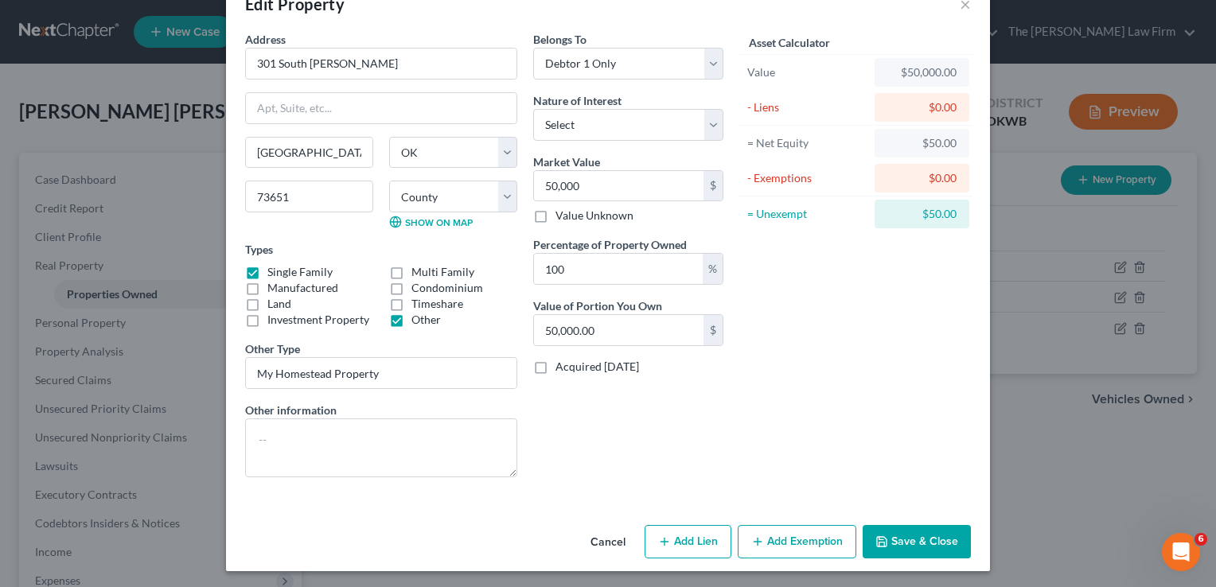
click at [668, 547] on button "Add Lien" at bounding box center [688, 541] width 87 height 33
select select "0"
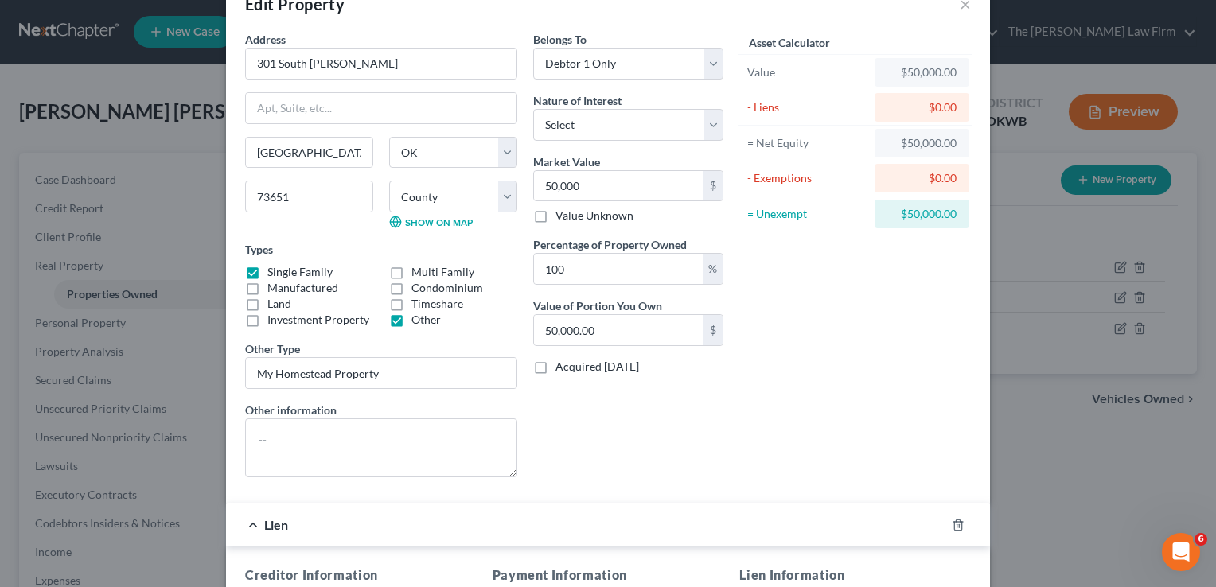
click at [899, 107] on div "$0.00" at bounding box center [922, 108] width 69 height 16
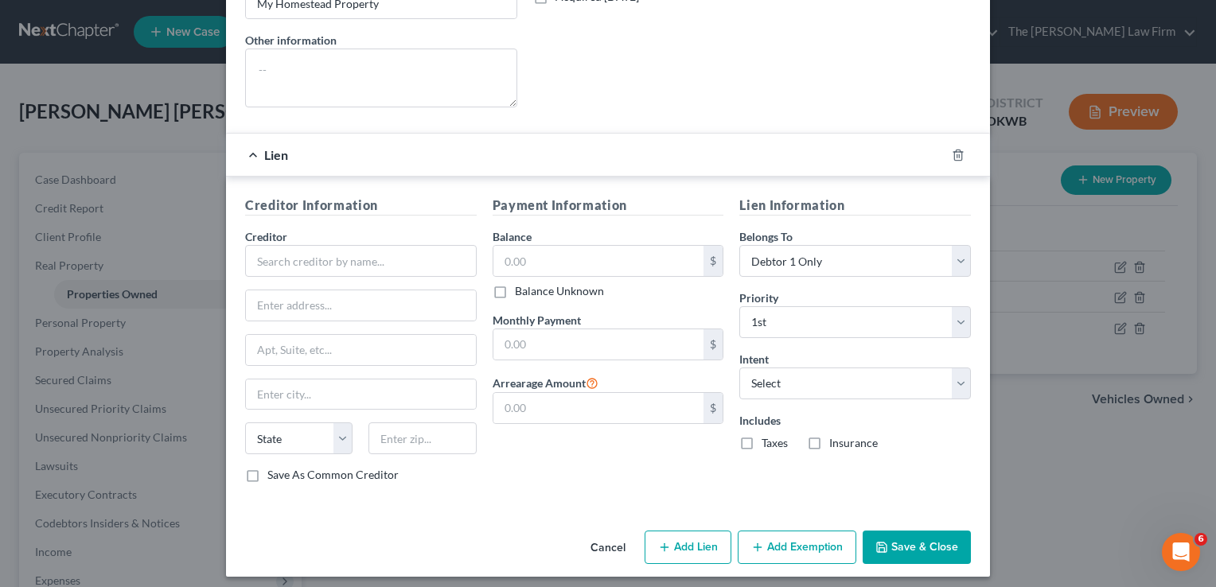
scroll to position [416, 0]
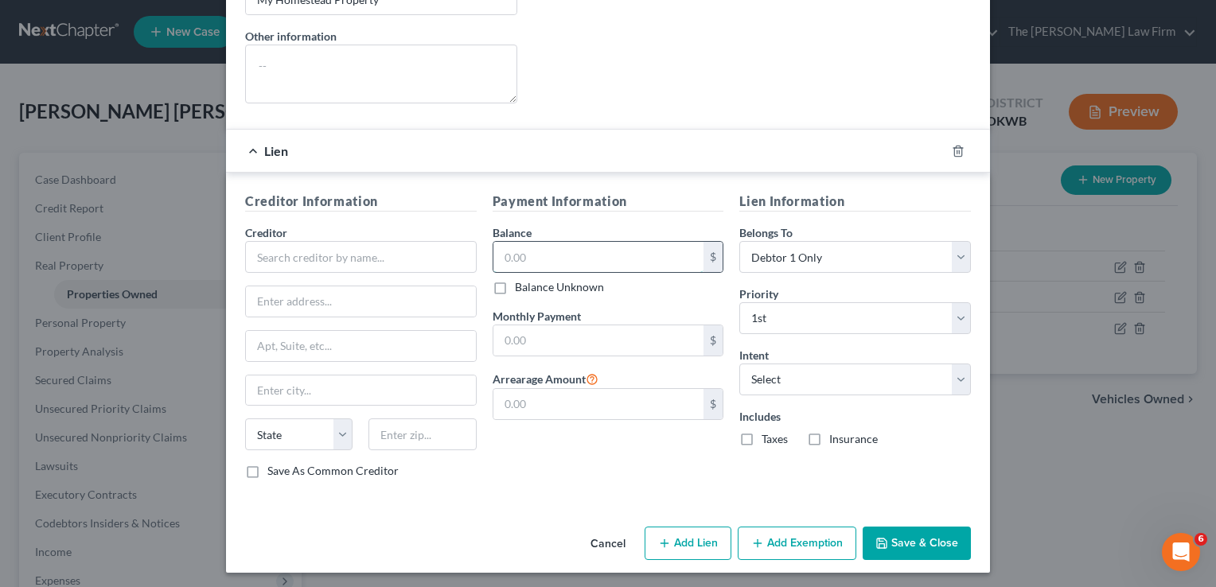
click at [637, 256] on input "text" at bounding box center [599, 257] width 211 height 30
type input "40,000"
click at [923, 535] on button "Save & Close" at bounding box center [917, 543] width 108 height 33
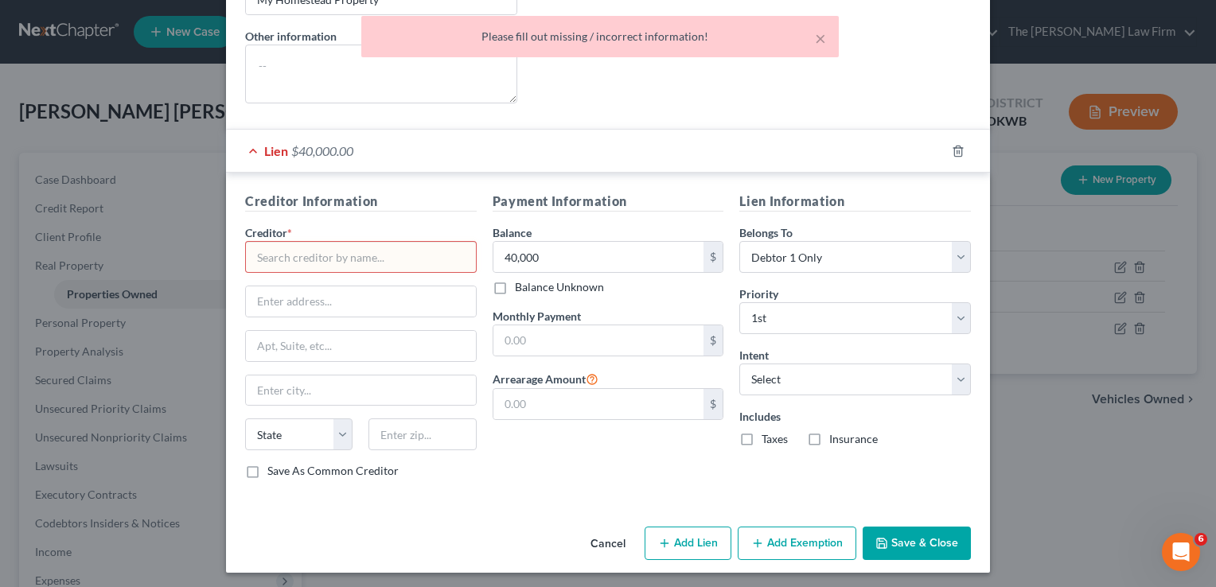
click at [369, 241] on input "text" at bounding box center [361, 257] width 232 height 32
click at [373, 249] on input "text" at bounding box center [361, 257] width 232 height 32
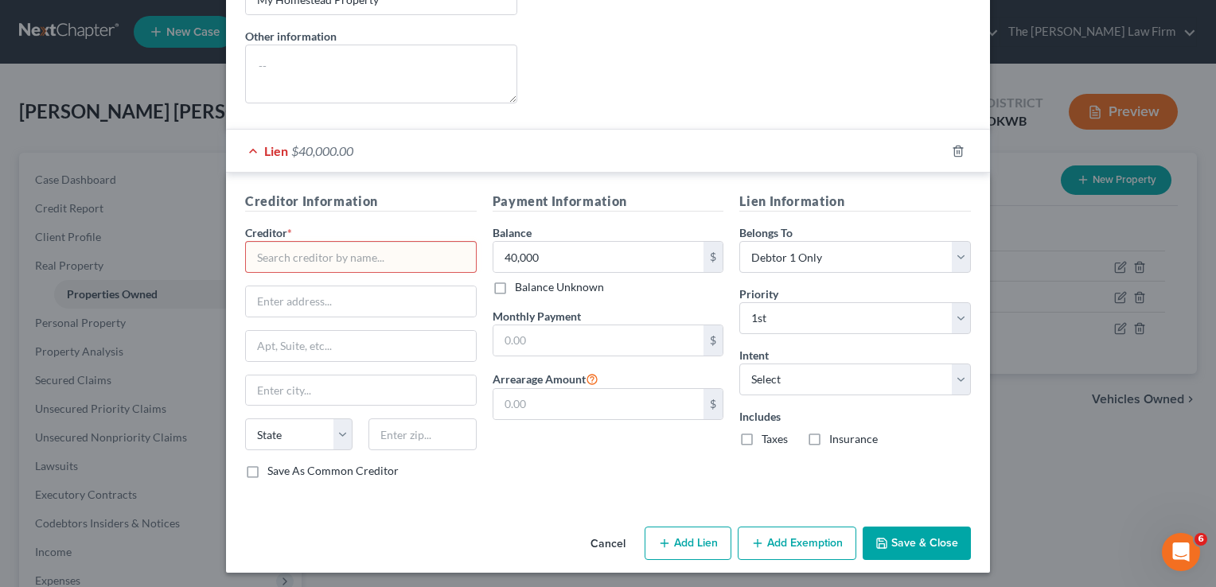
click at [455, 250] on input "text" at bounding box center [361, 257] width 232 height 32
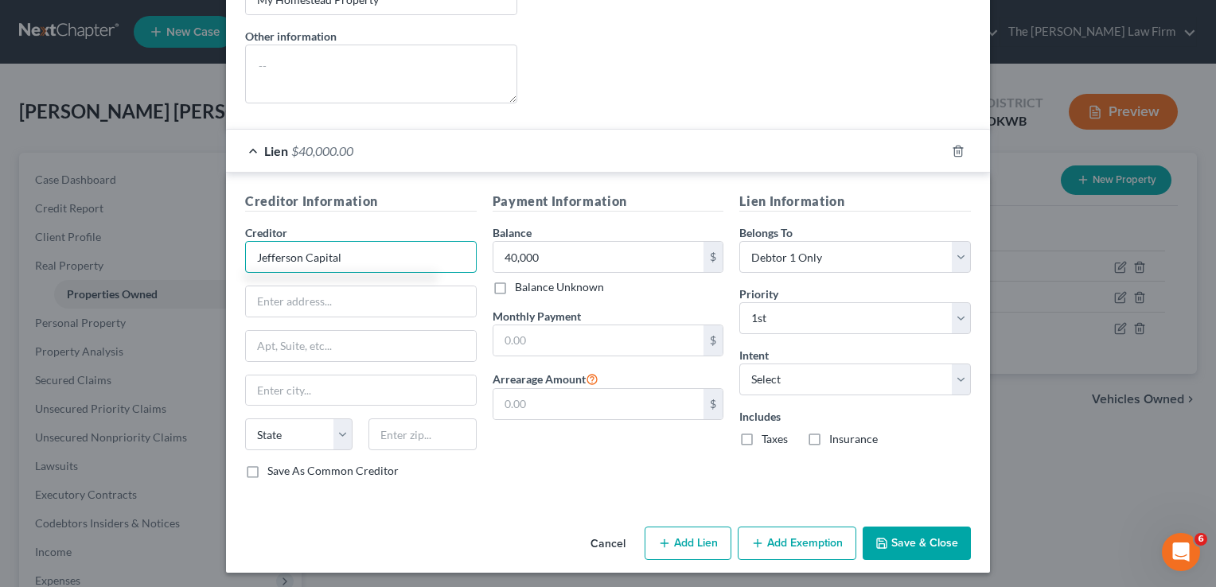
type input "Jefferson Capital"
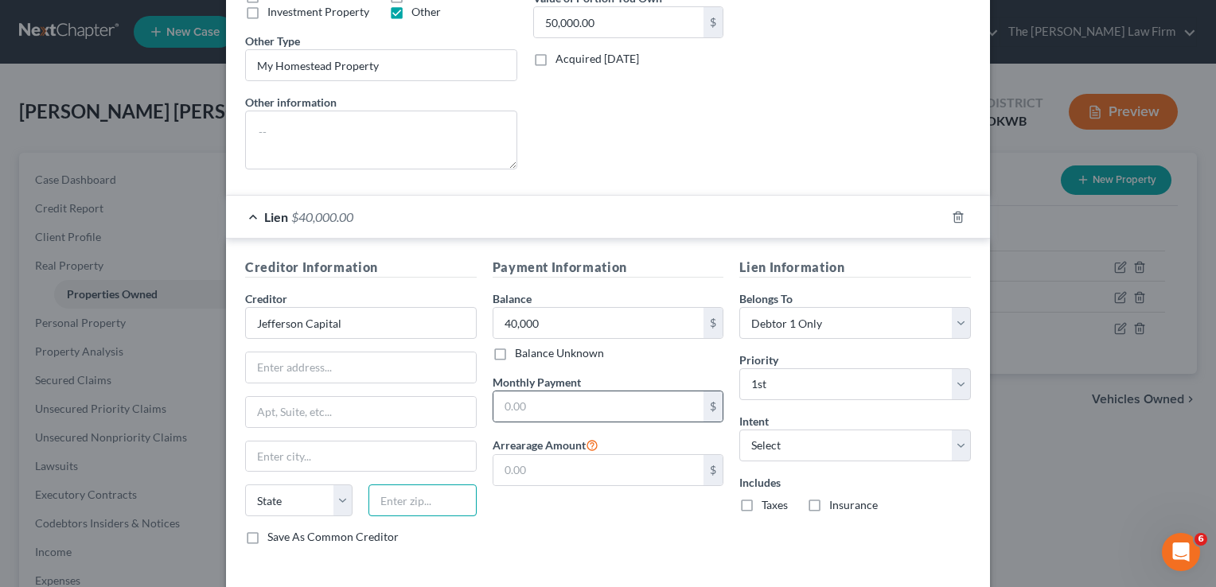
scroll to position [257, 0]
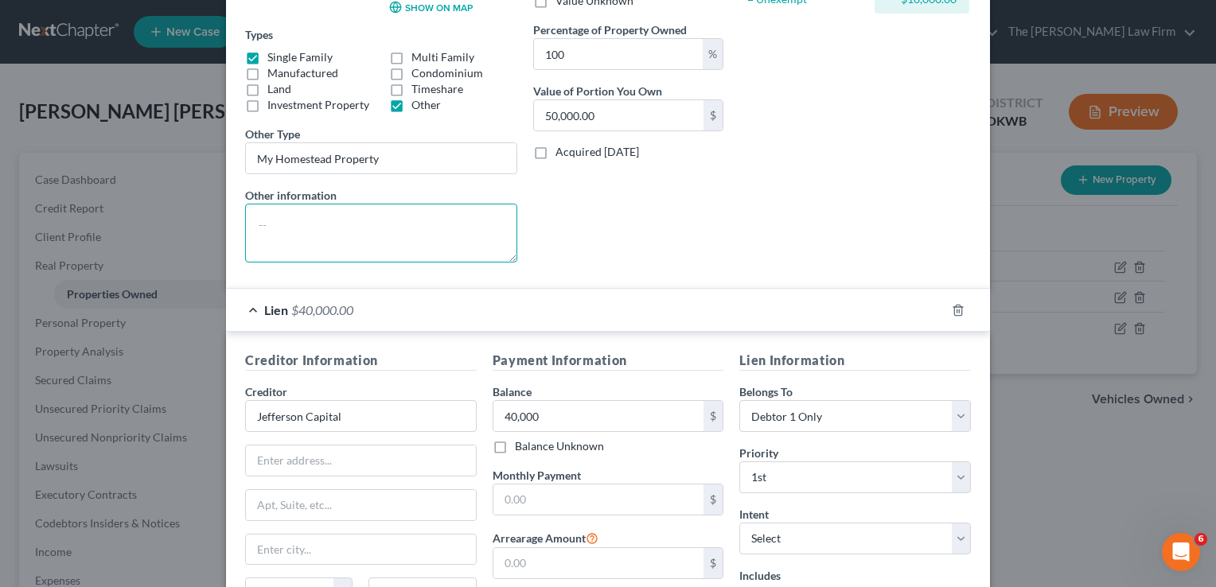
click at [474, 221] on textarea at bounding box center [381, 233] width 272 height 59
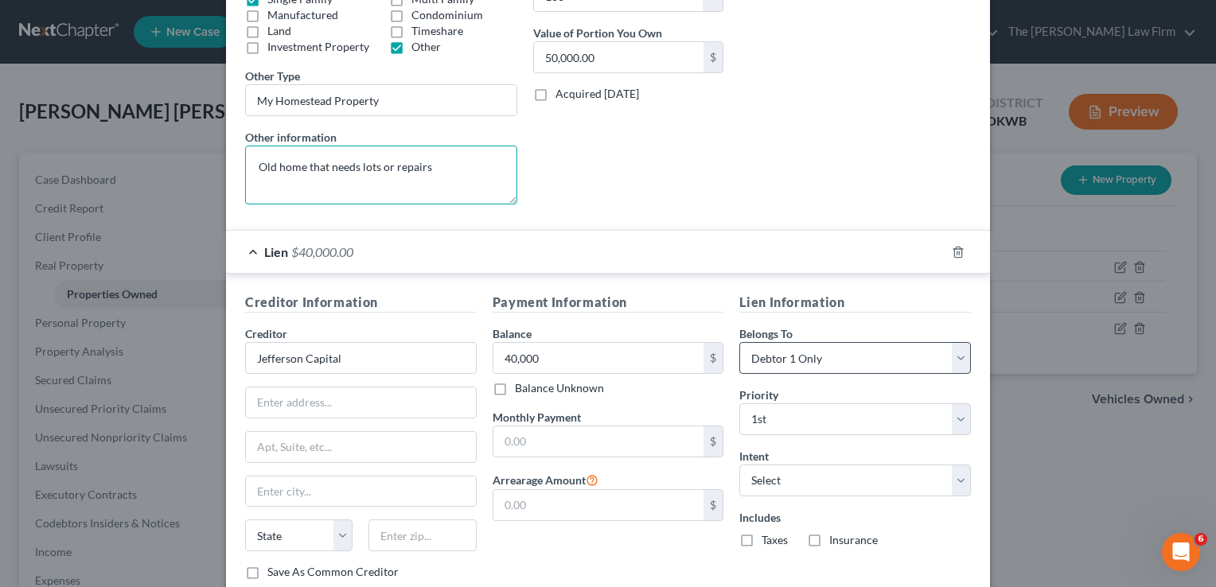
scroll to position [398, 0]
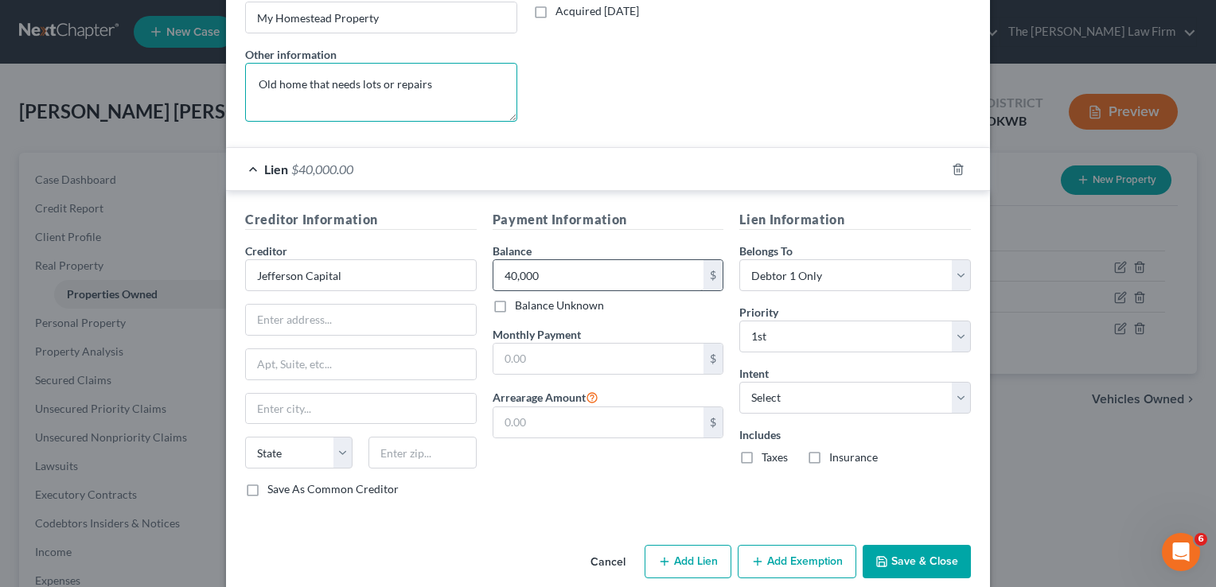
type textarea "Old home that needs lots or repairs"
type input "29,707.00"
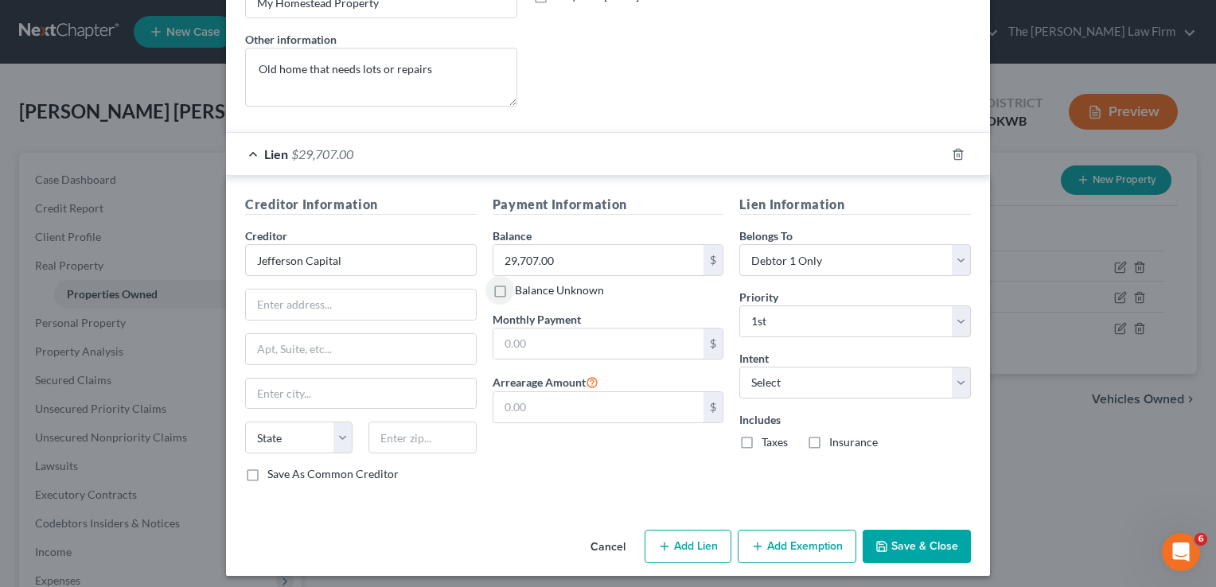
scroll to position [416, 0]
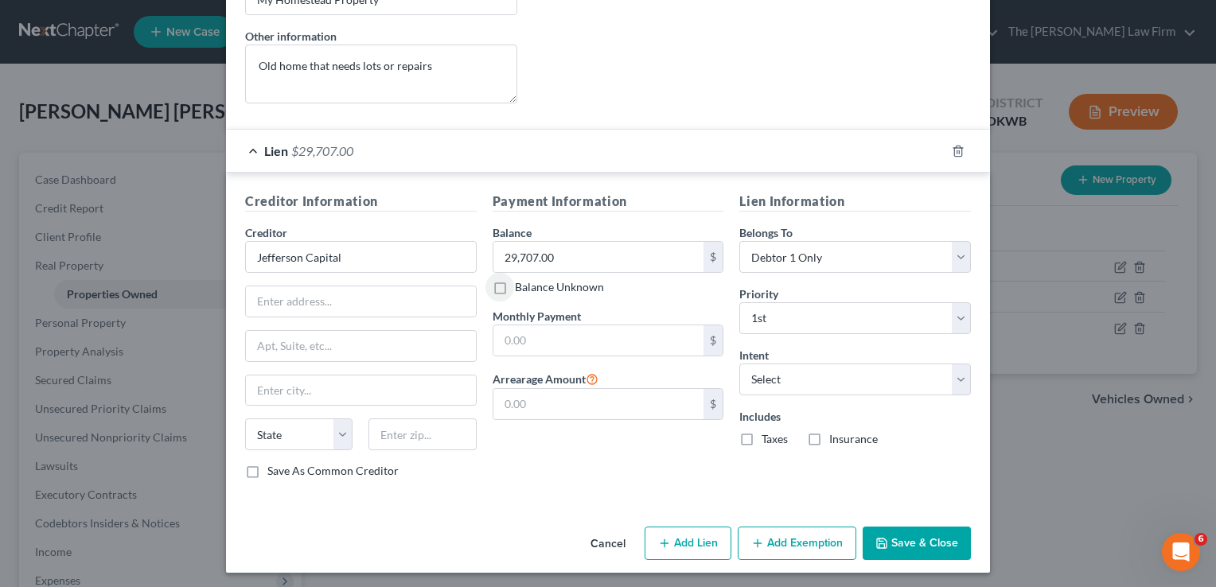
click at [674, 544] on button "Add Lien" at bounding box center [688, 543] width 87 height 33
select select "0"
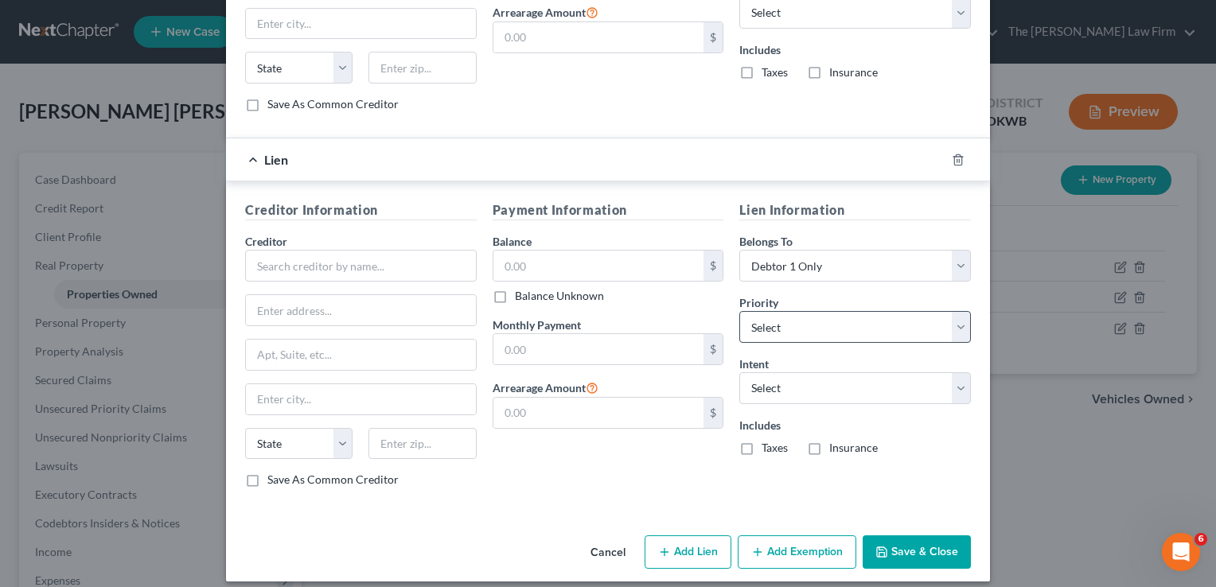
scroll to position [790, 0]
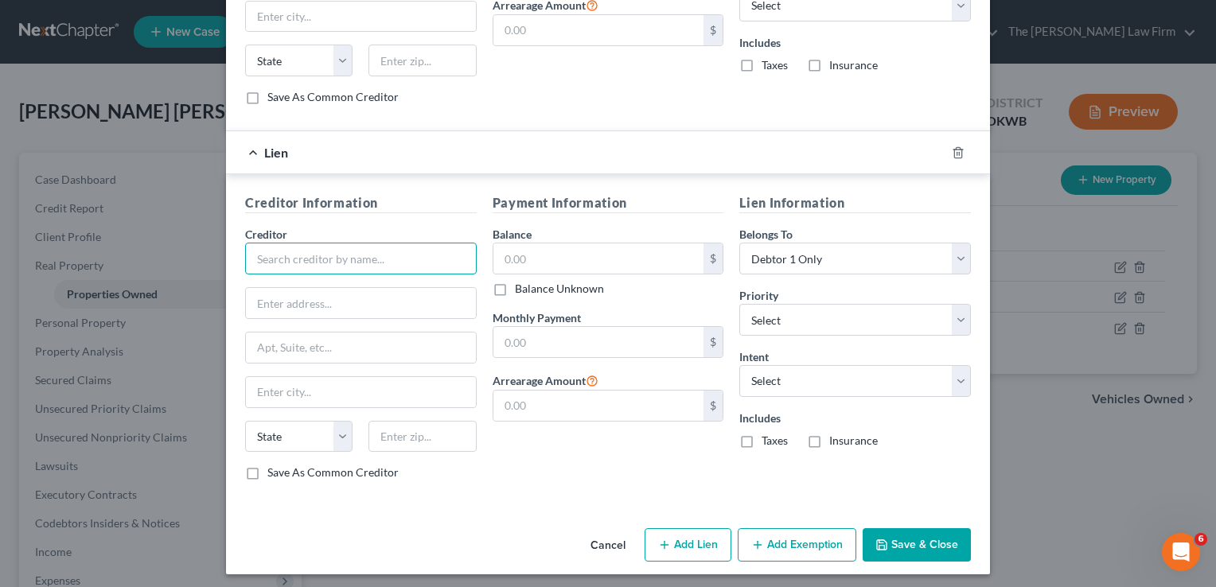
click at [452, 253] on input "text" at bounding box center [361, 259] width 232 height 32
type input "Upstart Network"
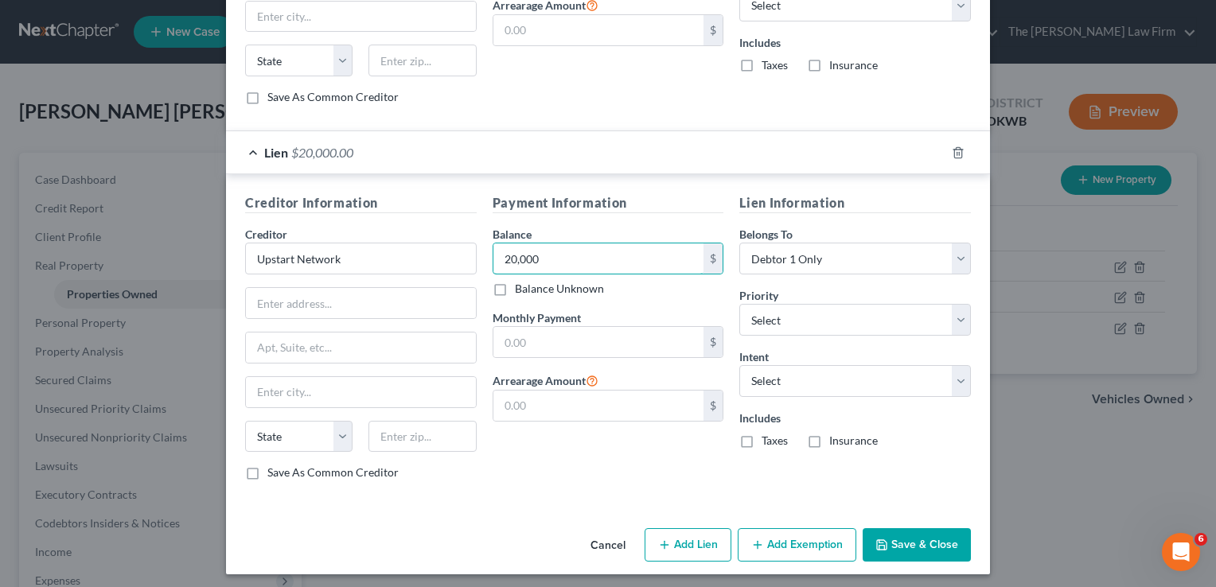
type input "20,000"
click at [921, 540] on button "Save & Close" at bounding box center [917, 545] width 108 height 33
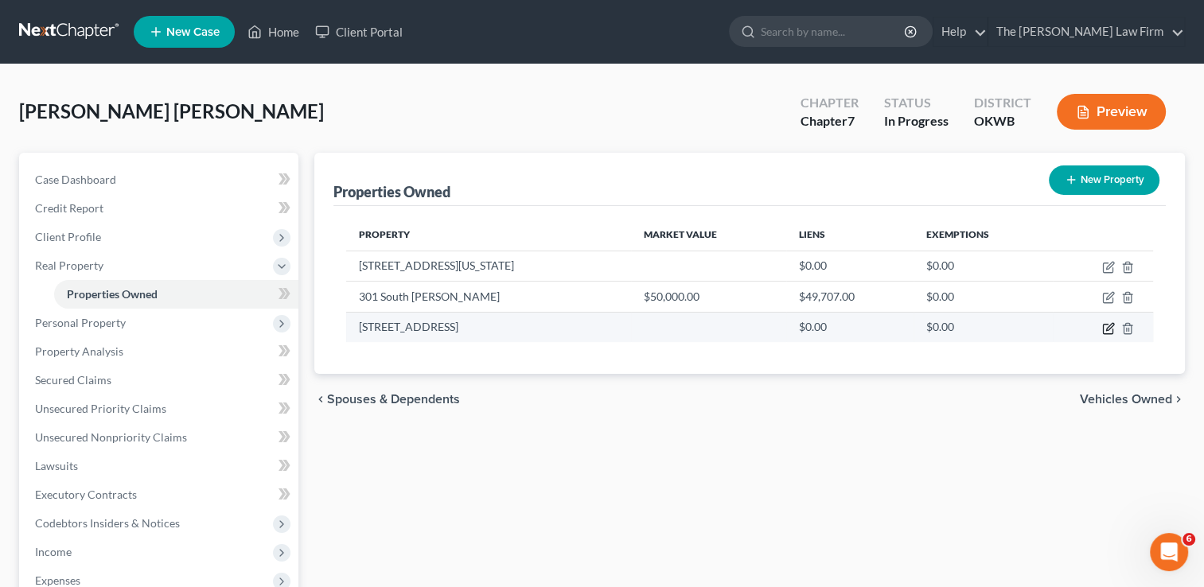
click at [1108, 326] on icon "button" at bounding box center [1110, 326] width 7 height 7
select select "37"
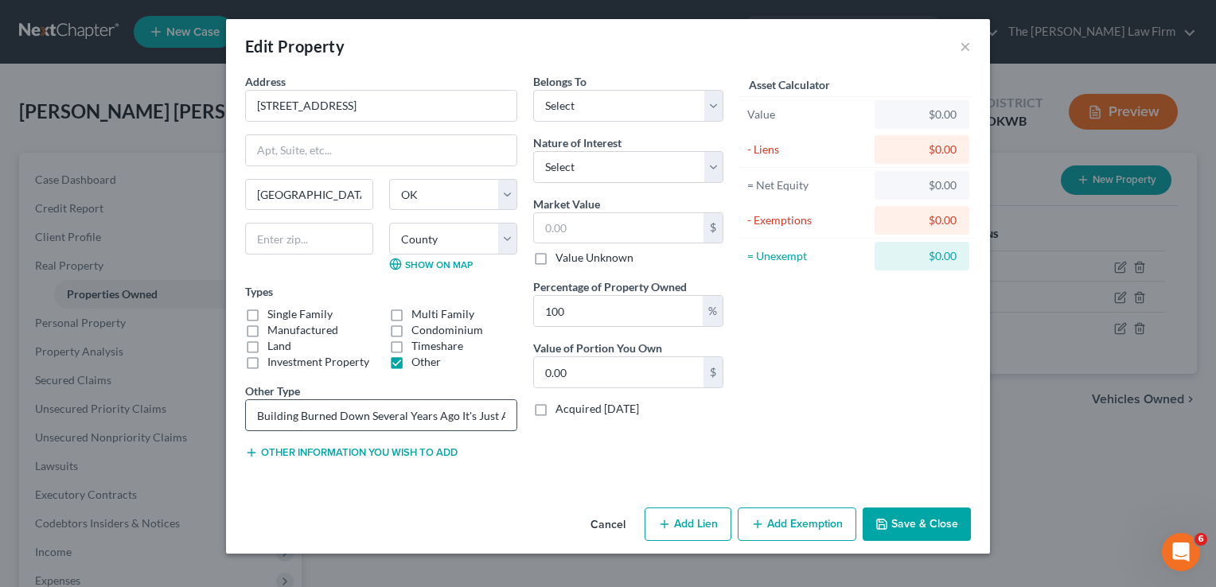
click at [341, 412] on input "Building Burned Down Several Years Ago It's Just A Cleared Lot Dec 26, 2009" at bounding box center [381, 415] width 271 height 30
click at [716, 103] on select "Select Debtor 1 Only Debtor 2 Only Debtor 1 And Debtor 2 Only At Least One Of T…" at bounding box center [628, 106] width 190 height 32
select select "0"
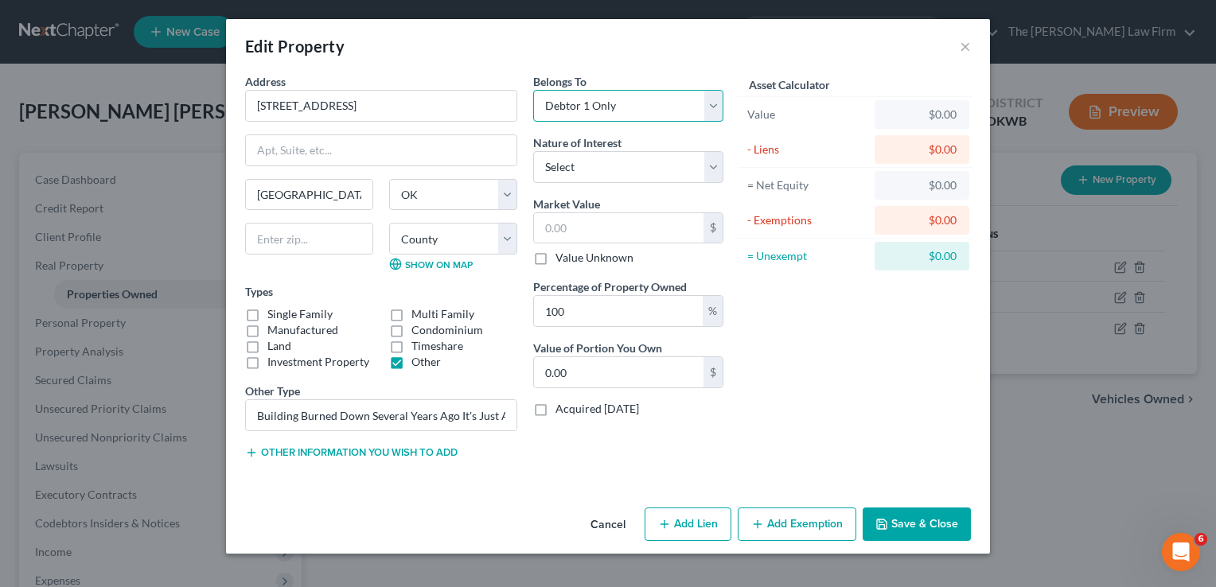
click at [533, 90] on select "Select Debtor 1 Only Debtor 2 Only Debtor 1 And Debtor 2 Only At Least One Of T…" at bounding box center [628, 106] width 190 height 32
click at [615, 224] on input "text" at bounding box center [619, 228] width 170 height 30
type input "5"
type input "5.00"
type input "50"
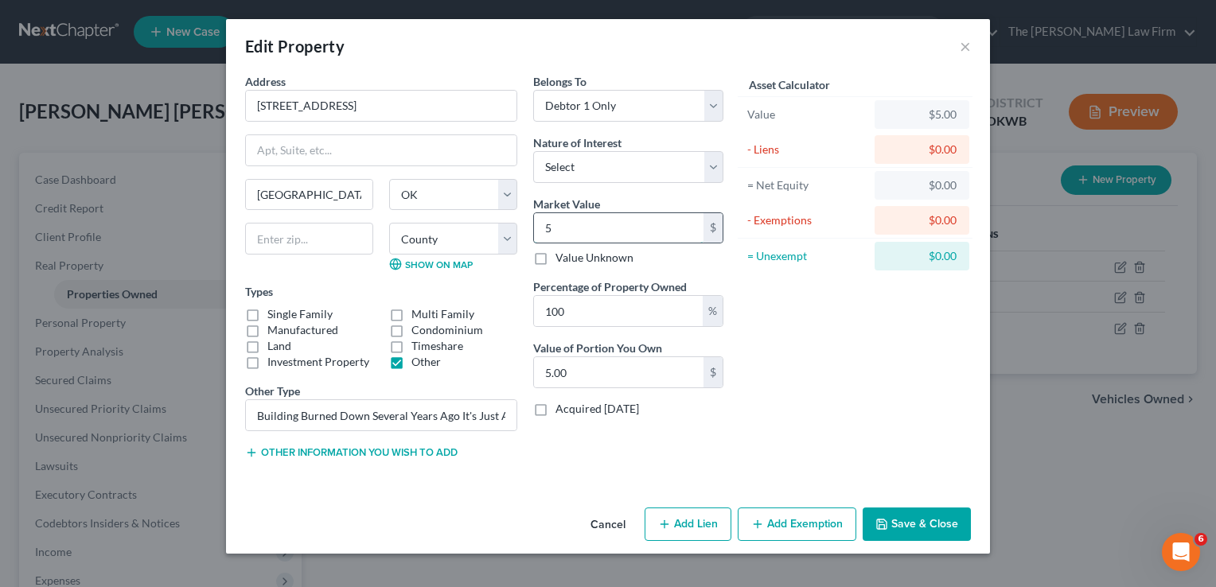
type input "50.00"
type input "500"
type input "500.00"
click at [917, 535] on button "Save & Close" at bounding box center [917, 524] width 108 height 33
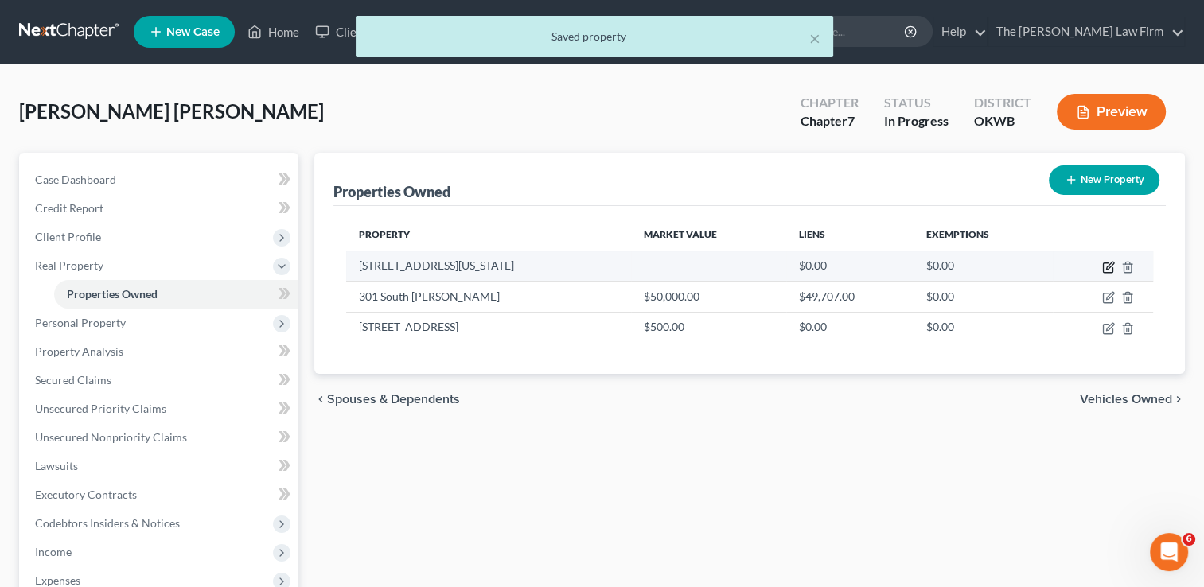
click at [1110, 268] on icon "button" at bounding box center [1109, 267] width 13 height 13
select select "37"
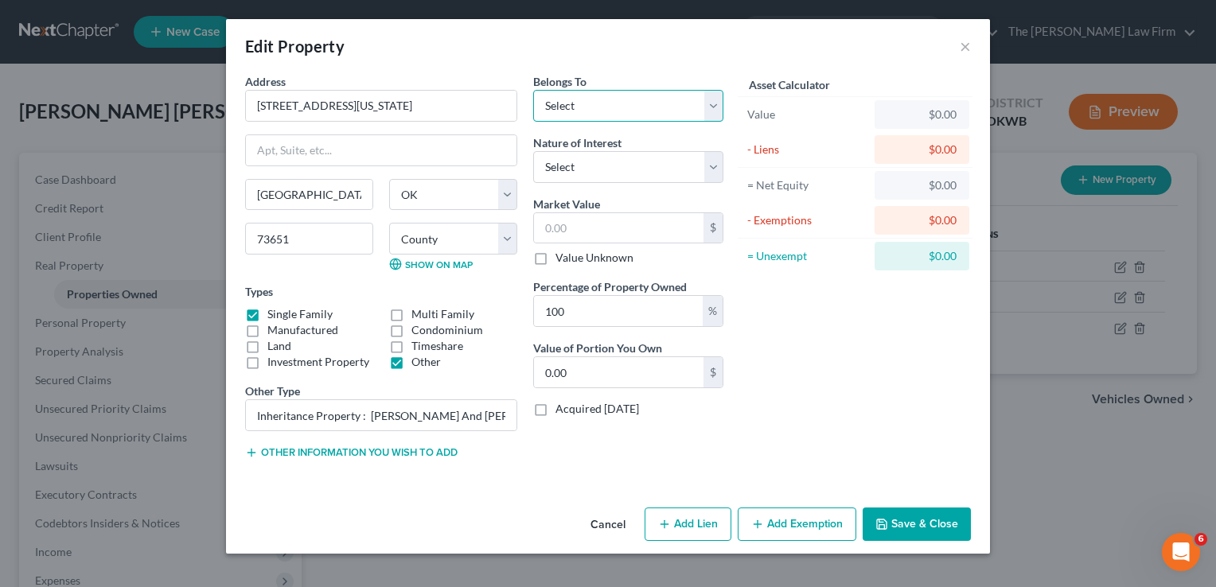
click at [716, 107] on select "Select Debtor 1 Only Debtor 2 Only Debtor 1 And Debtor 2 Only At Least One Of T…" at bounding box center [628, 106] width 190 height 32
click at [533, 90] on select "Select Debtor 1 Only Debtor 2 Only Debtor 1 And Debtor 2 Only At Least One Of T…" at bounding box center [628, 106] width 190 height 32
click at [619, 223] on input "text" at bounding box center [619, 228] width 170 height 30
click at [716, 111] on select "Select Debtor 1 Only Debtor 2 Only Debtor 1 And Debtor 2 Only At Least One Of T…" at bounding box center [628, 106] width 190 height 32
select select "3"
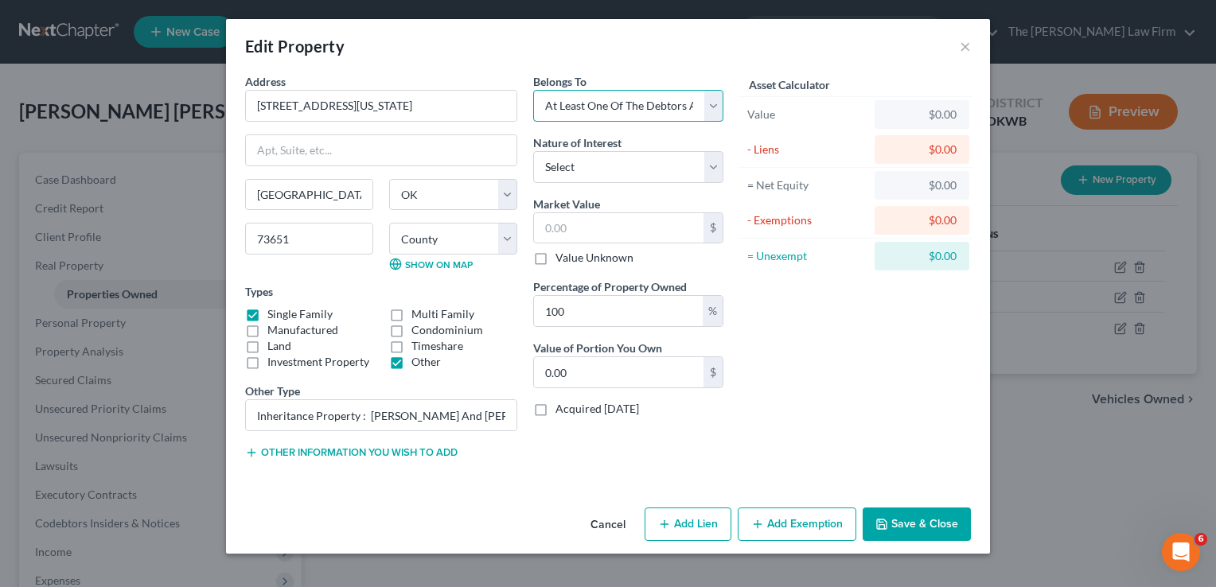
click at [533, 90] on select "Select Debtor 1 Only Debtor 2 Only Debtor 1 And Debtor 2 Only At Least One Of T…" at bounding box center [628, 106] width 190 height 32
click at [713, 169] on select "Select Fee Simple Joint Tenant Life Estate Equitable Interest Future Interest T…" at bounding box center [628, 167] width 190 height 32
click at [814, 314] on div "Asset Calculator Value $0.00 - Liens $0.00 = Net Equity $0.00 - Exemptions $0.0…" at bounding box center [856, 273] width 248 height 400
click at [647, 232] on input "text" at bounding box center [619, 228] width 170 height 30
type input "3"
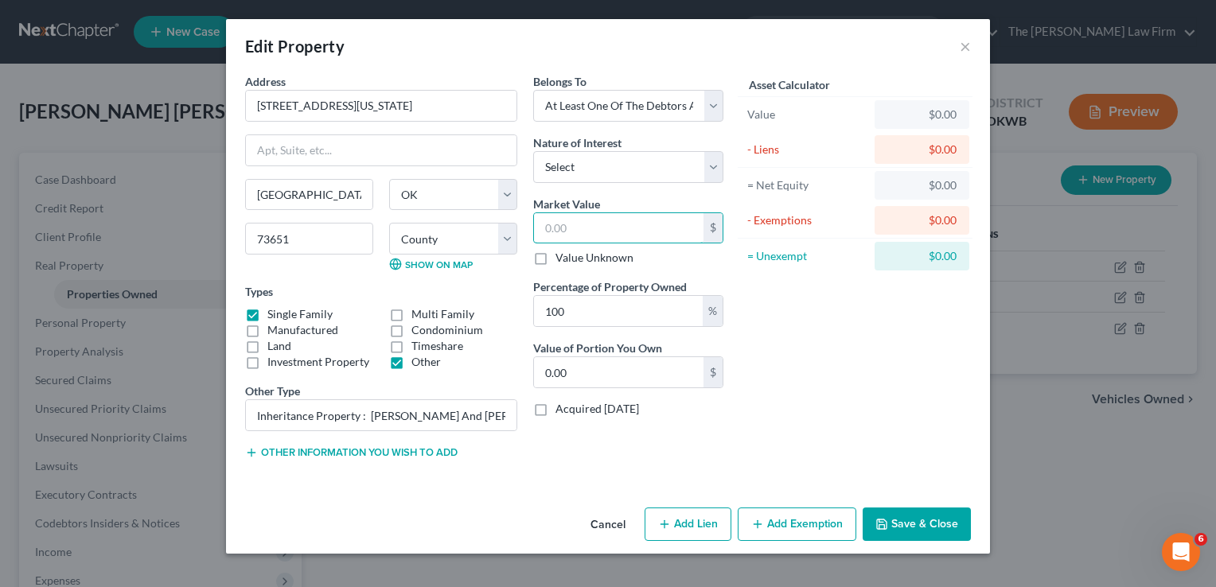
type input "3.00"
type input "30"
type input "30.00"
type input "300"
type input "300.00"
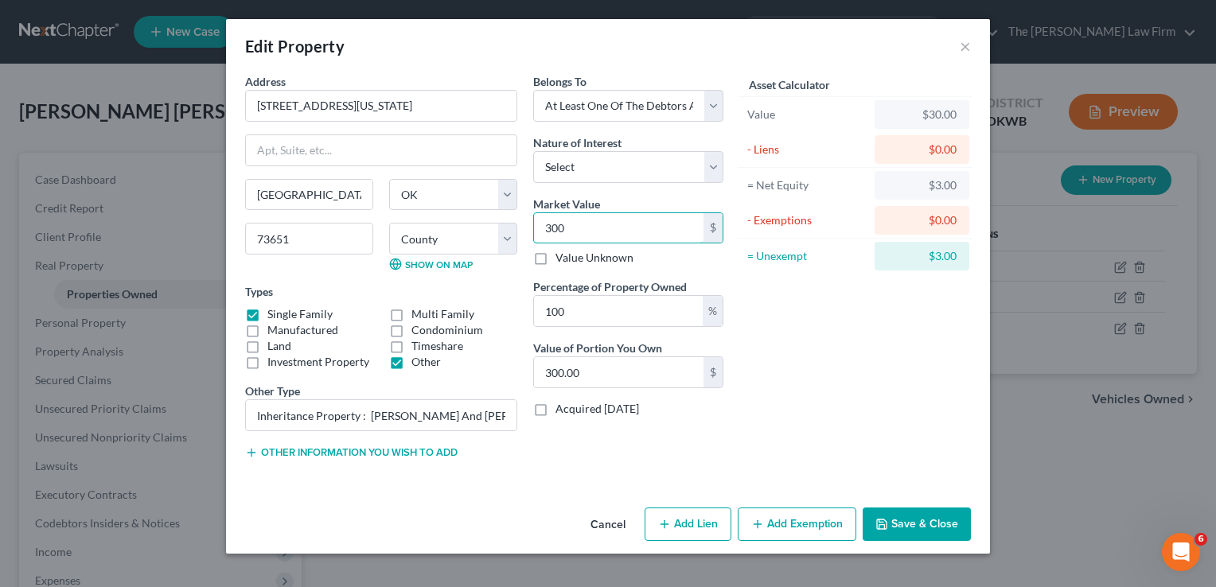
type input "3000"
type input "3,000.00"
type input "3,0000"
type input "30,000.00"
type input "30,000"
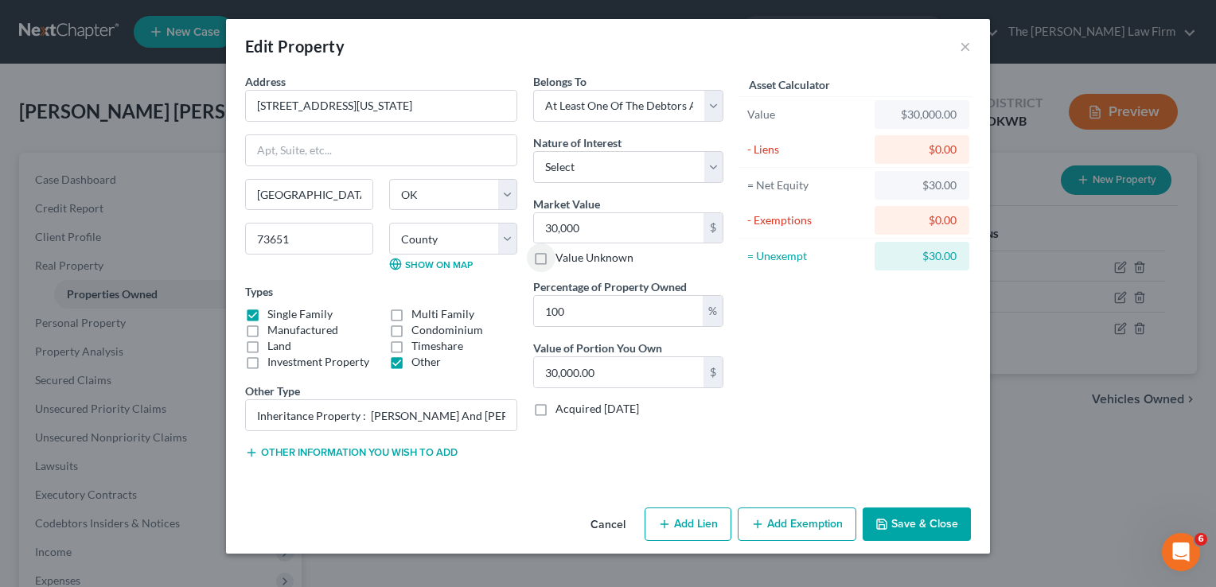
click at [783, 518] on button "Add Exemption" at bounding box center [797, 524] width 119 height 33
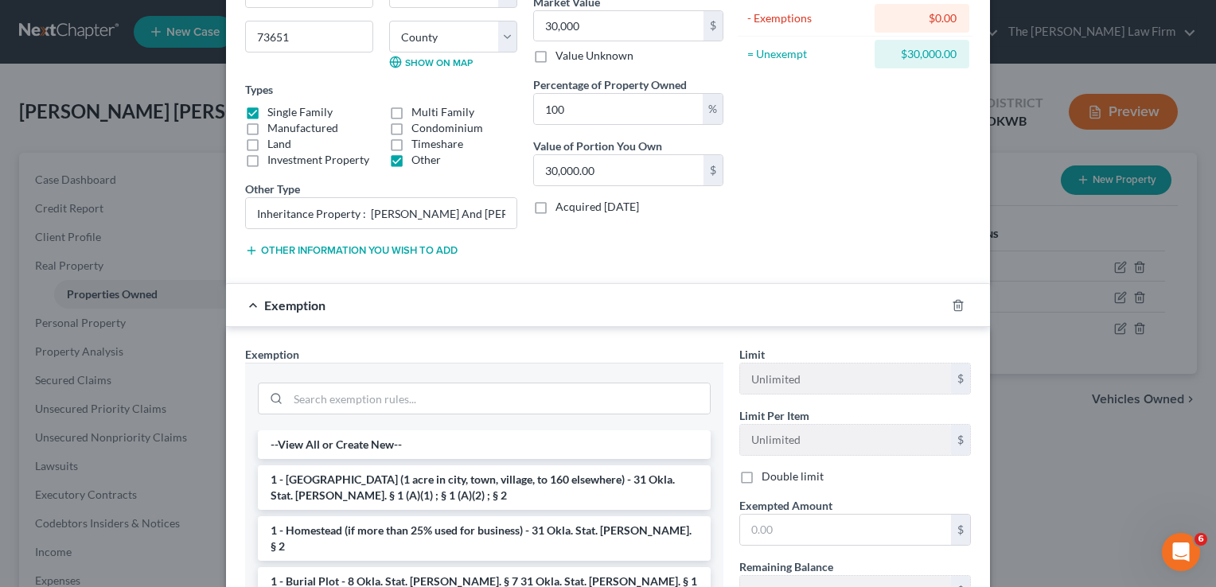
scroll to position [239, 0]
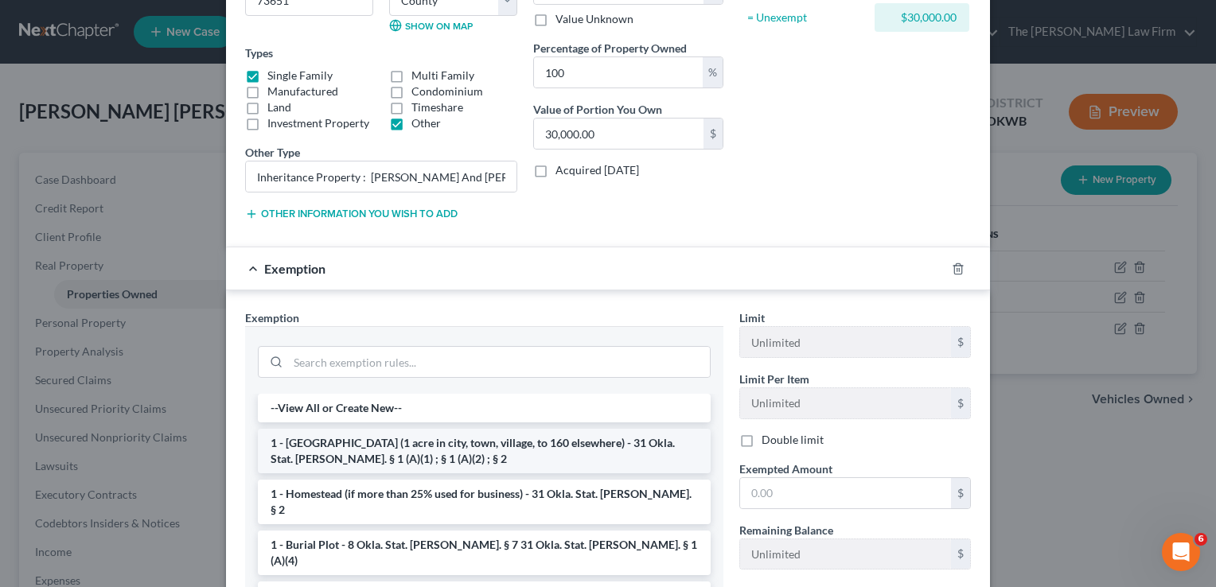
click at [548, 460] on li "1 - Homestead (1 acre in city, town, village, to 160 elsewhere) - 31 Okla. Stat…" at bounding box center [484, 451] width 453 height 45
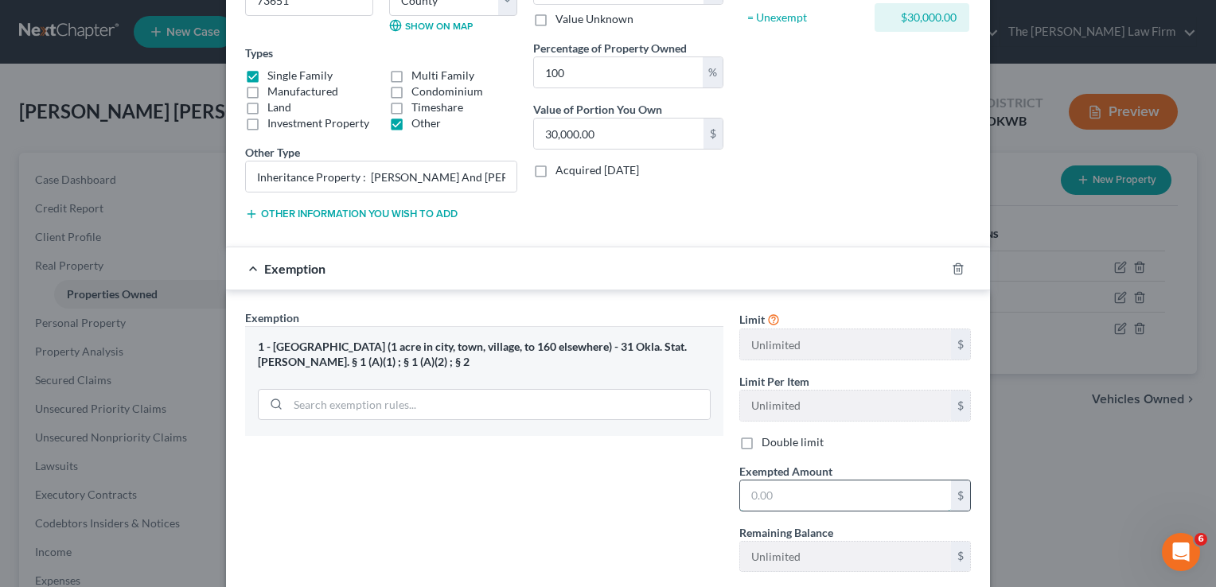
click at [822, 492] on input "text" at bounding box center [845, 496] width 211 height 30
type input "30,000"
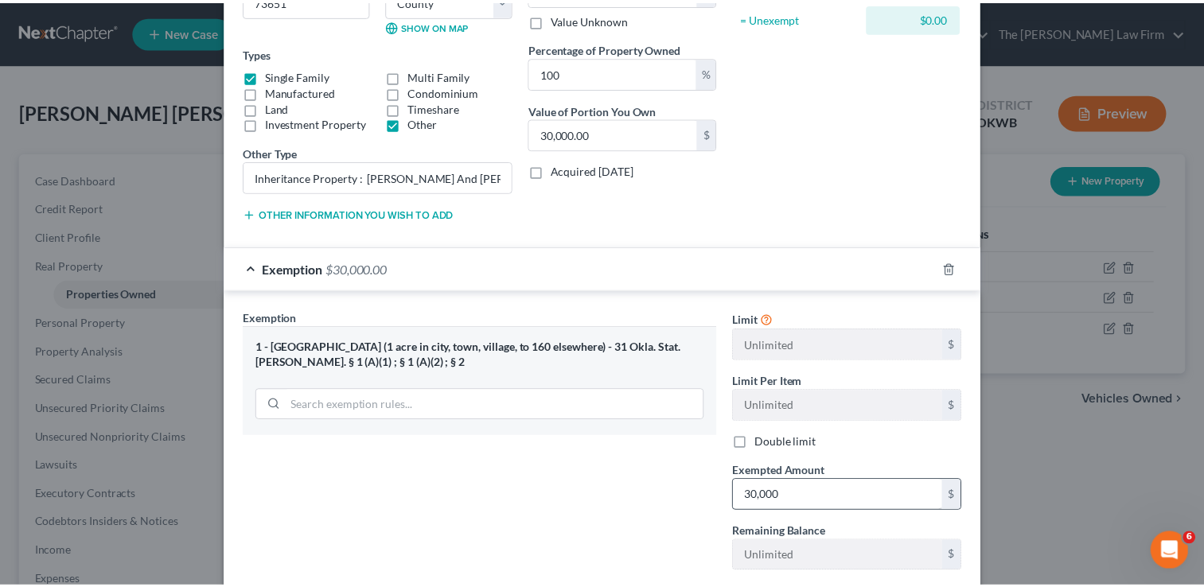
scroll to position [334, 0]
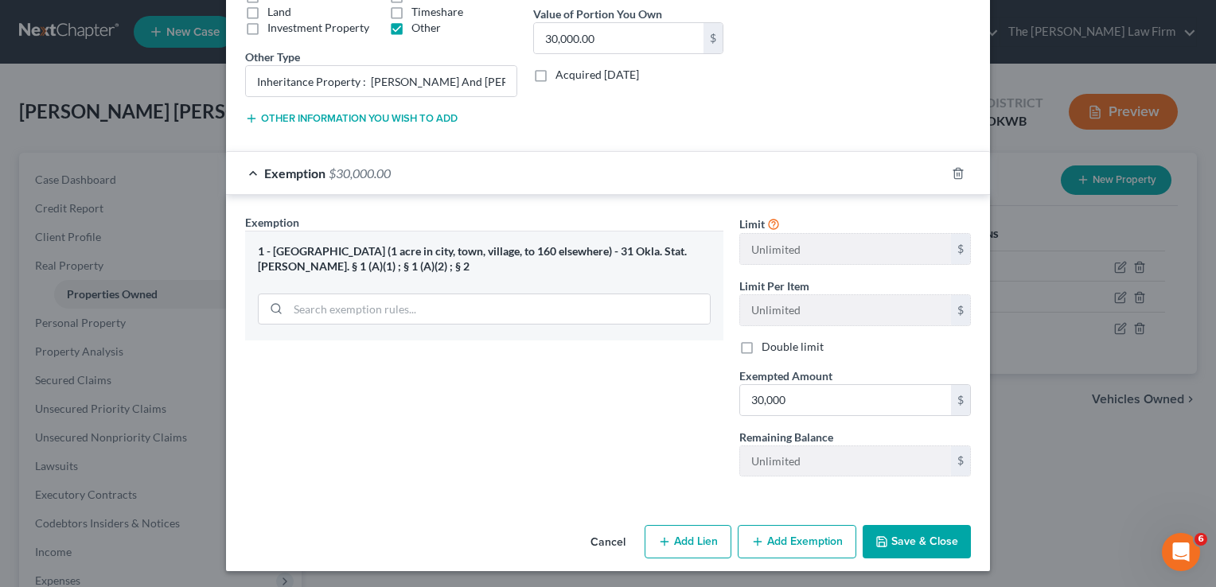
click at [925, 537] on button "Save & Close" at bounding box center [917, 541] width 108 height 33
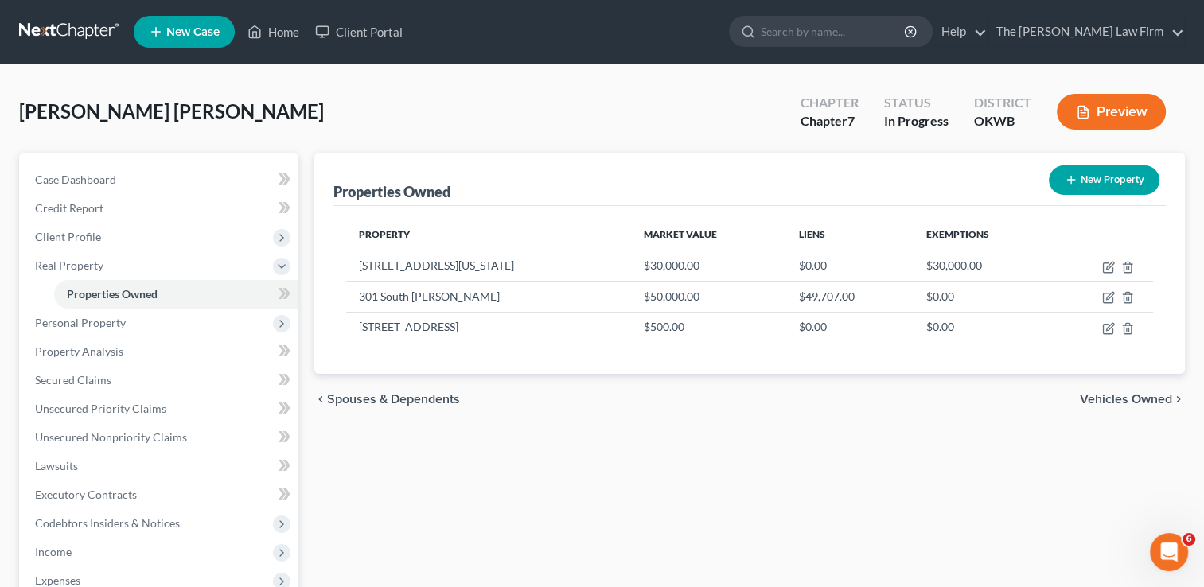
click at [603, 124] on div "Lunsford Holley, Kristen Upgraded Chapter Chapter 7 Status In Progress District…" at bounding box center [602, 118] width 1166 height 69
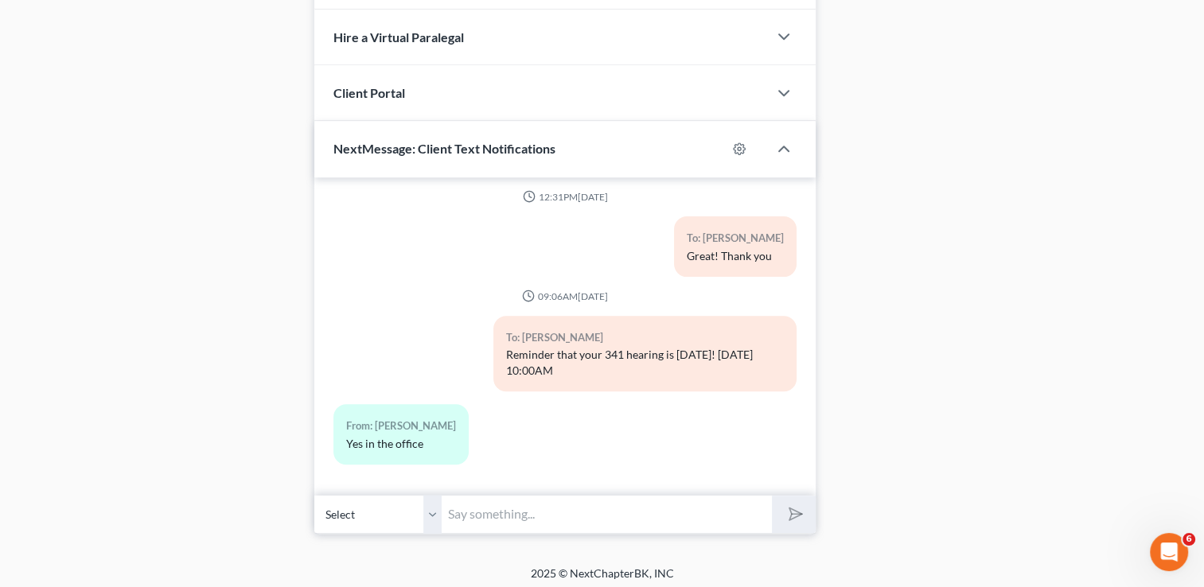
scroll to position [1118, 0]
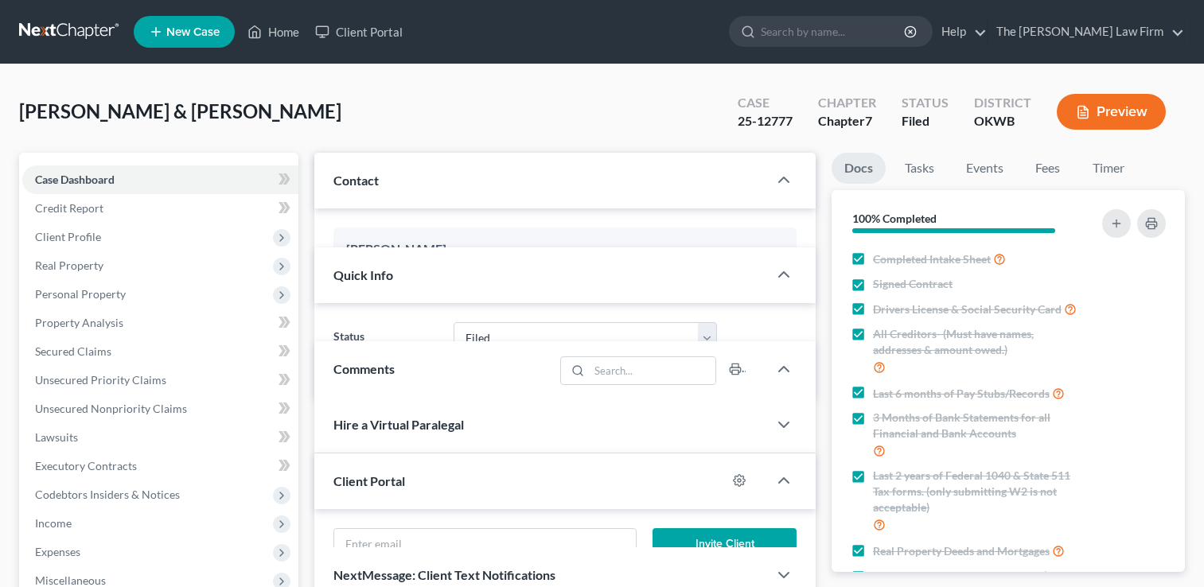
select select "2"
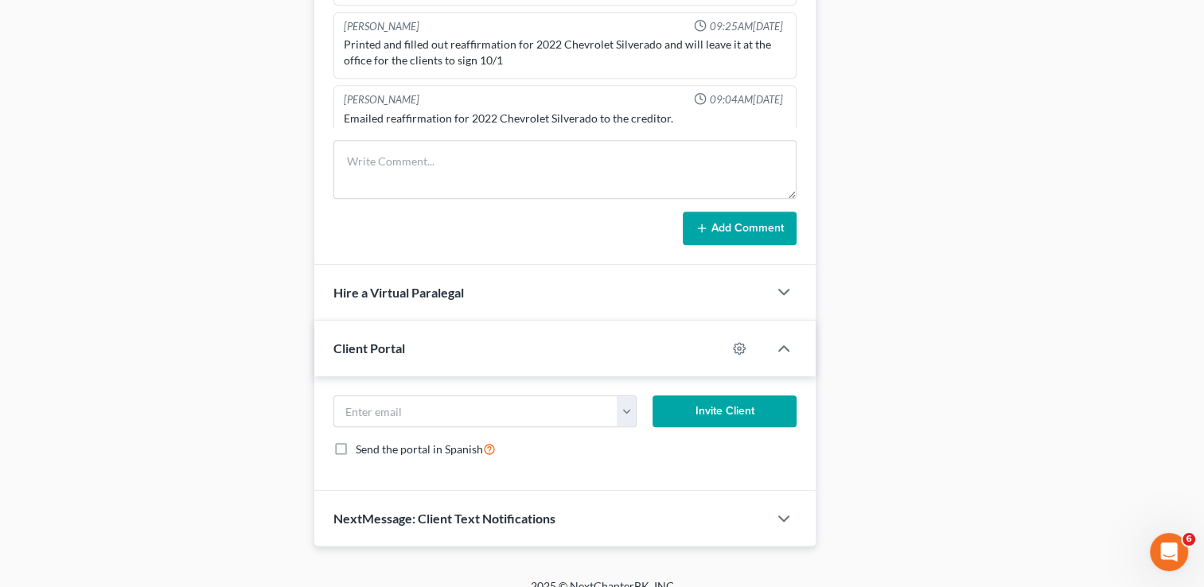
scroll to position [876, 0]
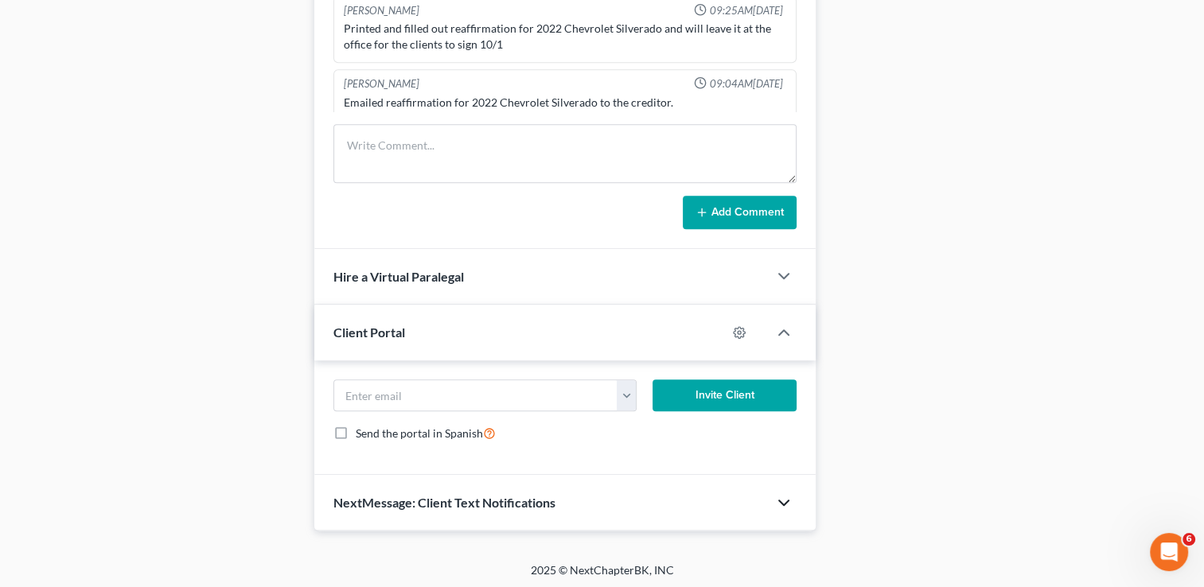
click at [785, 501] on polyline "button" at bounding box center [784, 503] width 10 height 5
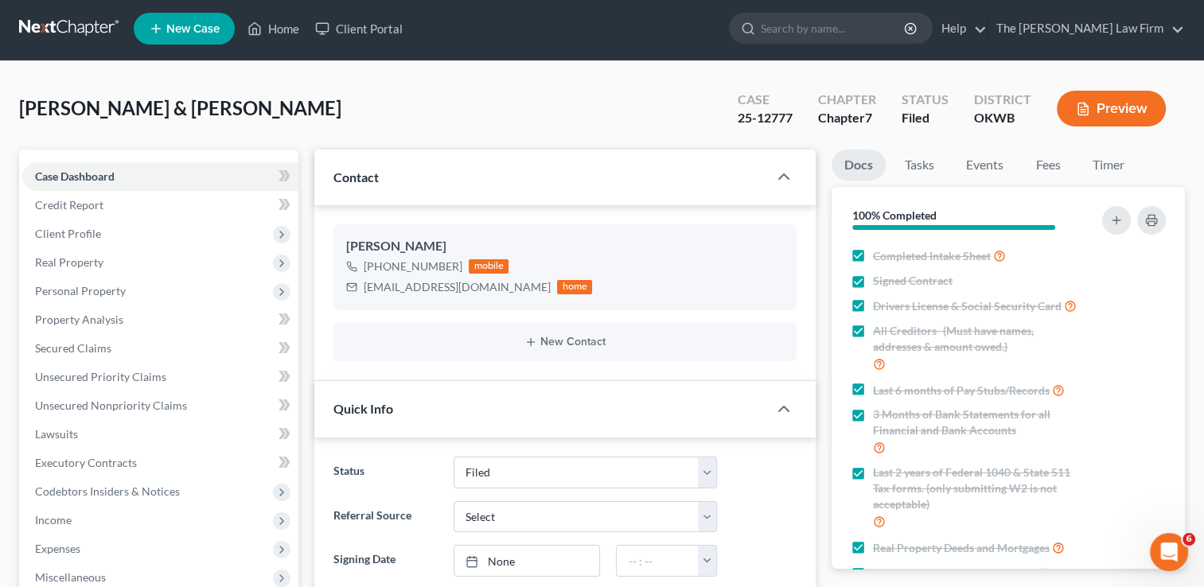
scroll to position [0, 0]
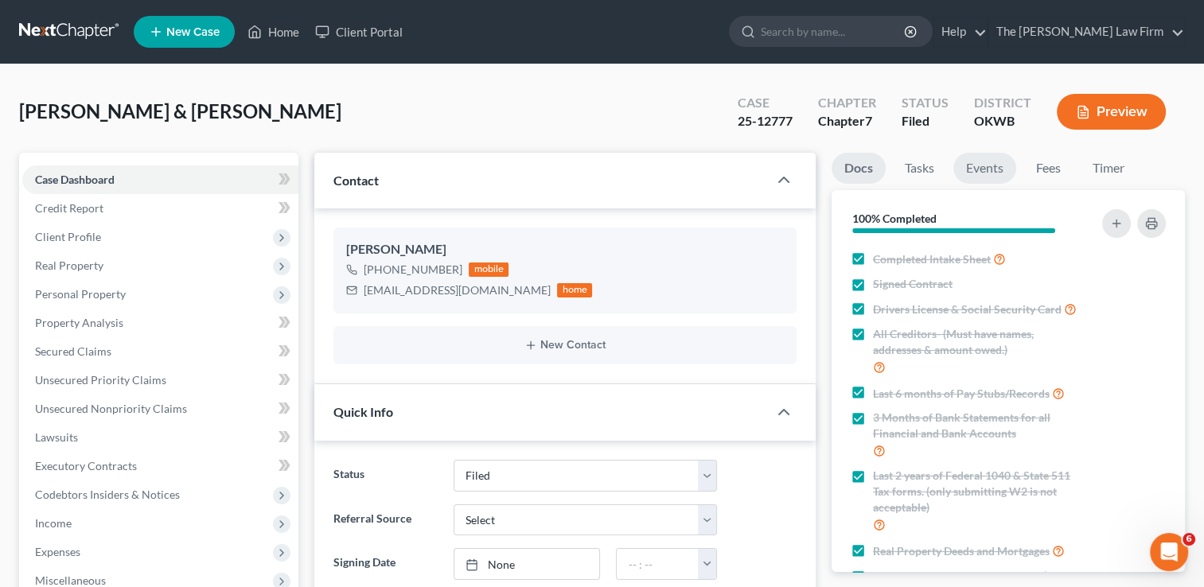
click at [989, 166] on link "Events" at bounding box center [985, 168] width 63 height 31
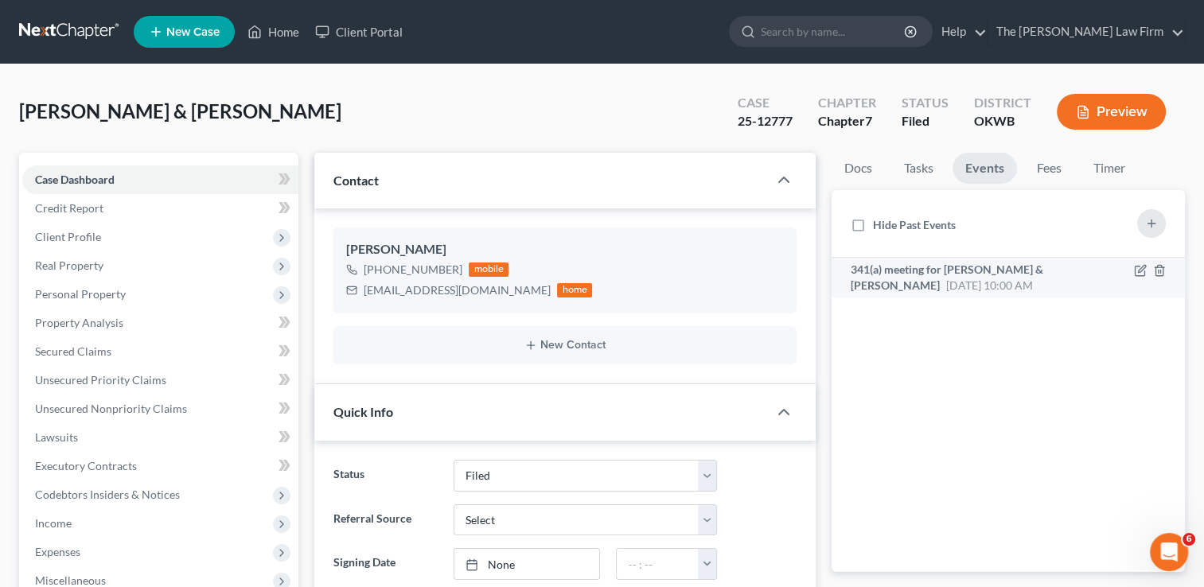
click at [1002, 277] on div "341(a) meeting for Kenneth Tisho & Beverly Tisho Oct 8, 2025 10:00 AM" at bounding box center [967, 278] width 232 height 32
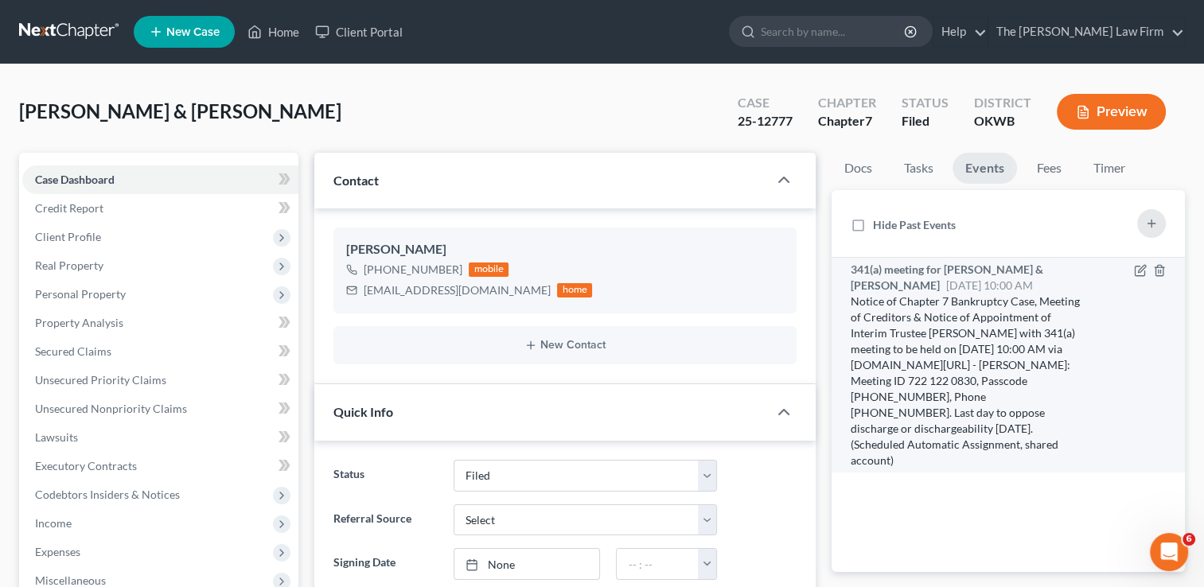
drag, startPoint x: 1052, startPoint y: 431, endPoint x: 837, endPoint y: 301, distance: 252.2
click at [837, 301] on li "341(a) meeting for Kenneth Tisho & Beverly Tisho Oct 8, 2025 10:00 AM Notice of…" at bounding box center [1008, 365] width 353 height 215
drag, startPoint x: 837, startPoint y: 301, endPoint x: 977, endPoint y: 345, distance: 147.0
click at [977, 345] on div "Notice of Chapter 7 Bankruptcy Case, Meeting of Creditors & Notice of Appointme…" at bounding box center [967, 381] width 232 height 175
click at [868, 365] on div "Notice of Chapter 7 Bankruptcy Case, Meeting of Creditors & Notice of Appointme…" at bounding box center [967, 381] width 232 height 175
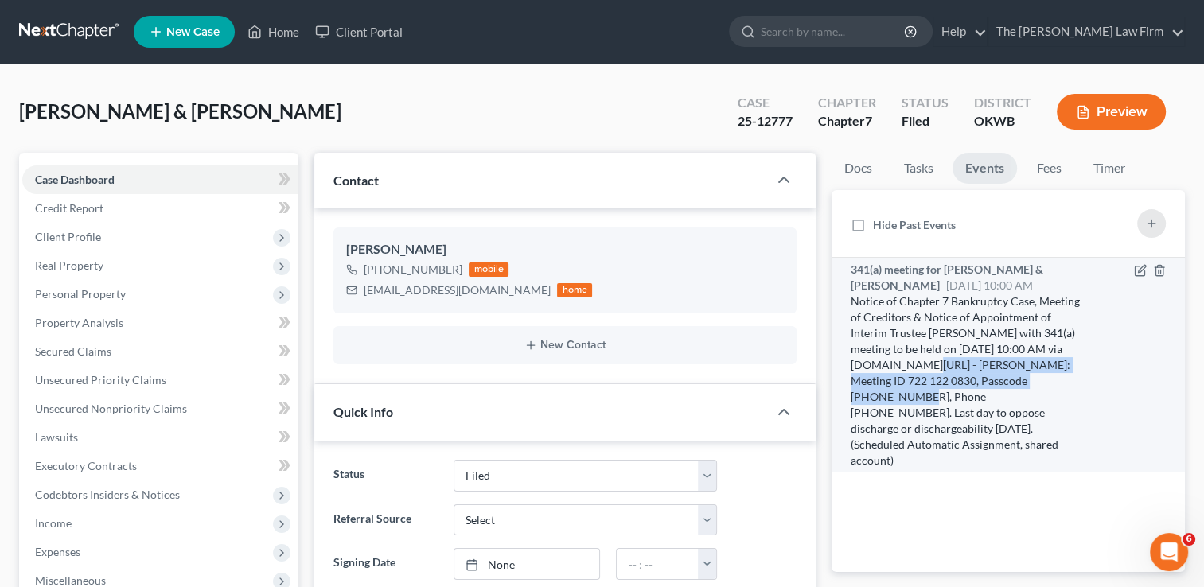
drag, startPoint x: 868, startPoint y: 362, endPoint x: 1015, endPoint y: 374, distance: 147.0
click at [1015, 374] on div "Notice of Chapter 7 Bankruptcy Case, Meeting of Creditors & Notice of Appointme…" at bounding box center [967, 381] width 232 height 175
drag, startPoint x: 1013, startPoint y: 373, endPoint x: 994, endPoint y: 369, distance: 19.5
copy div "[DOMAIN_NAME][URL] - [PERSON_NAME]: Meeting ID 722 122 0830, Passcode 4765056125"
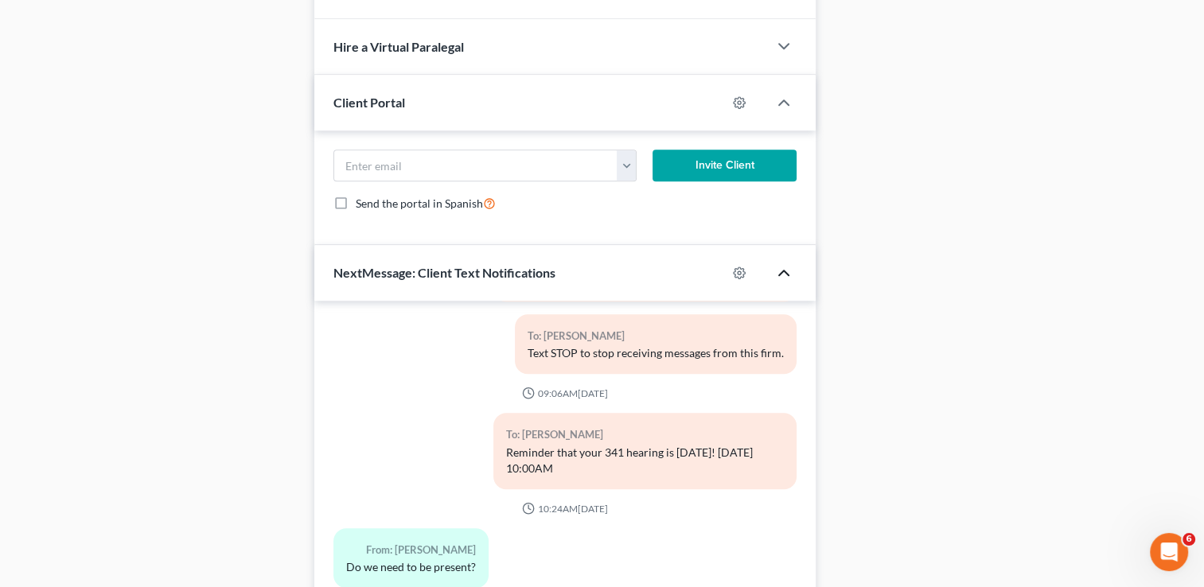
scroll to position [1232, 0]
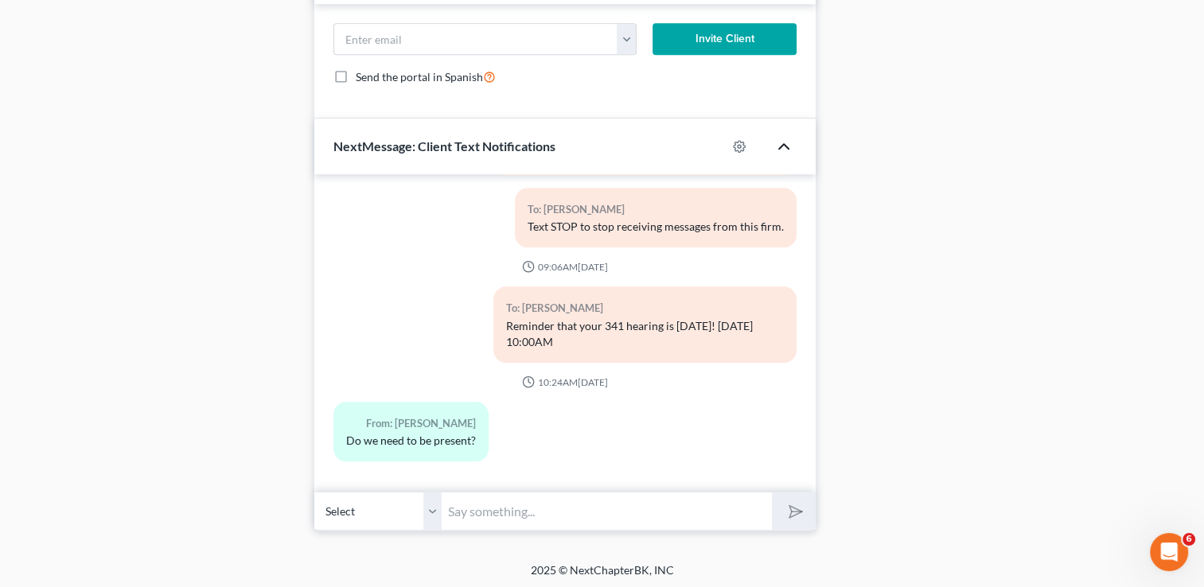
click at [582, 511] on input "text" at bounding box center [607, 511] width 330 height 39
type input "You can come to the office or Zoom in from your own location."
click at [804, 513] on button "submit" at bounding box center [794, 511] width 44 height 37
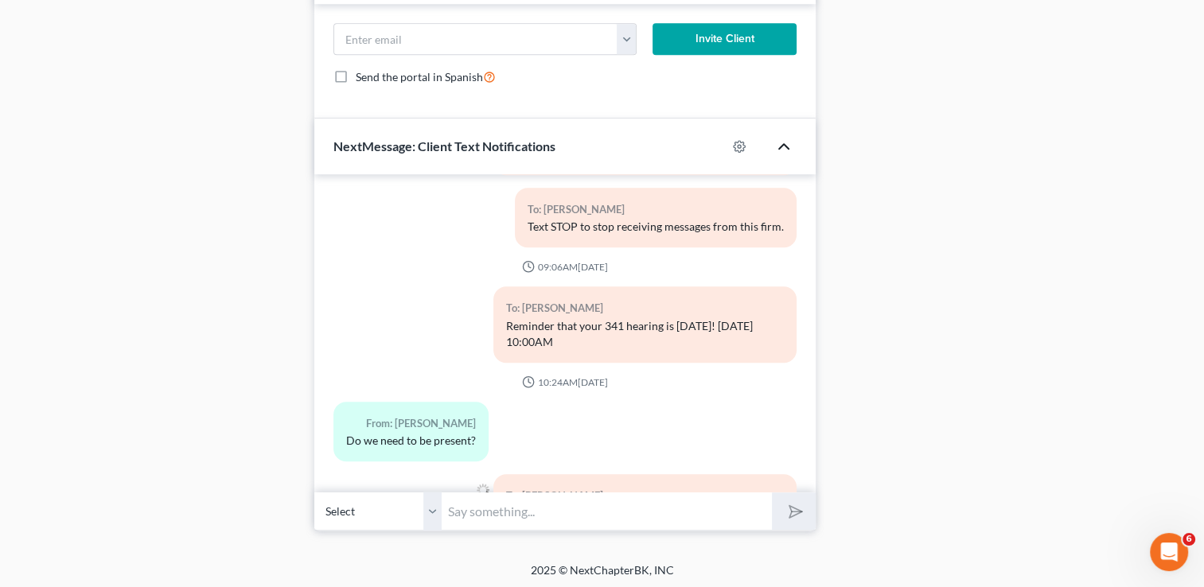
click at [608, 509] on input "text" at bounding box center [607, 511] width 330 height 39
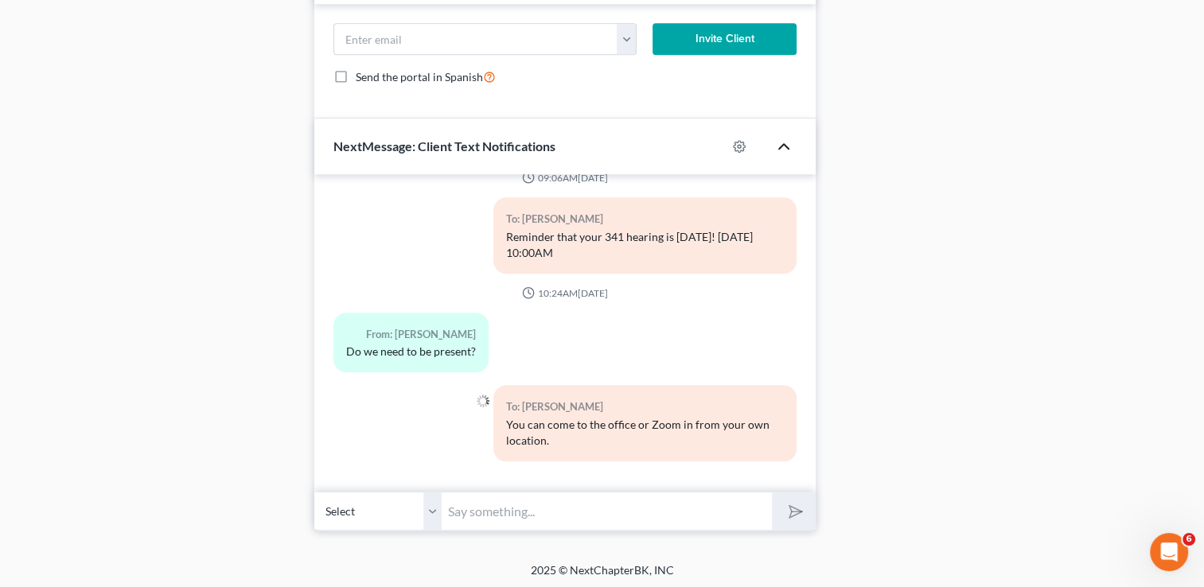
paste input "[DOMAIN_NAME][URL] - [PERSON_NAME]: Meeting ID 722 122 0830, Passcode 4765056125"
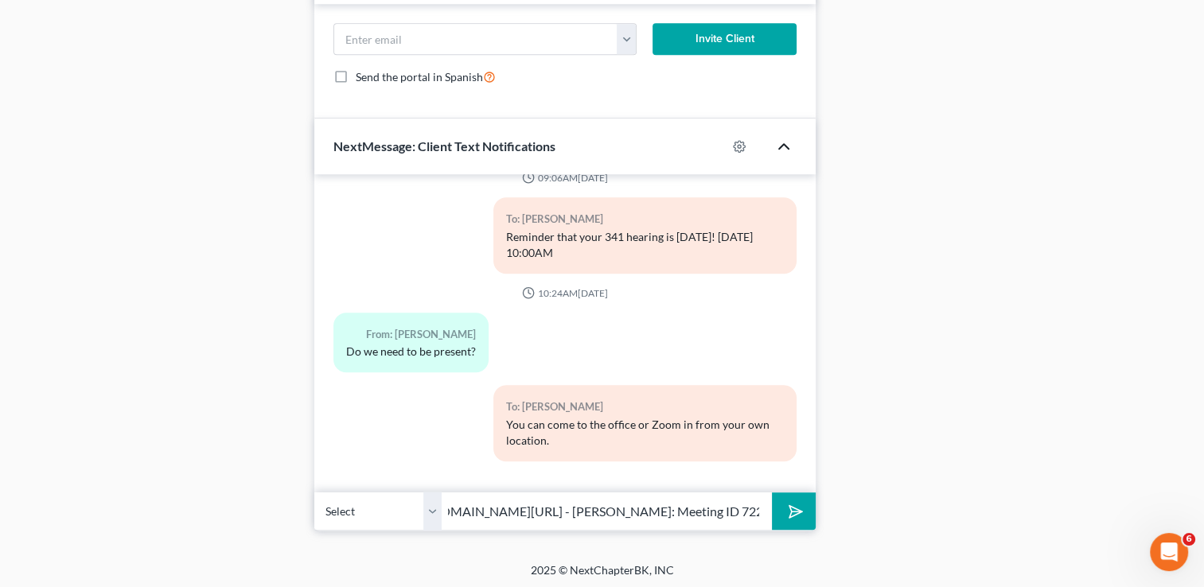
scroll to position [0, 0]
click at [587, 510] on input "[DOMAIN_NAME][URL] - [PERSON_NAME]: Meeting ID 722 122 0830, Passcode 4765056125" at bounding box center [607, 511] width 330 height 39
type input "Zoom Info - Meeting ID 722 122 0830, Passcode 4765056125"
click at [789, 511] on icon "submit" at bounding box center [793, 512] width 22 height 22
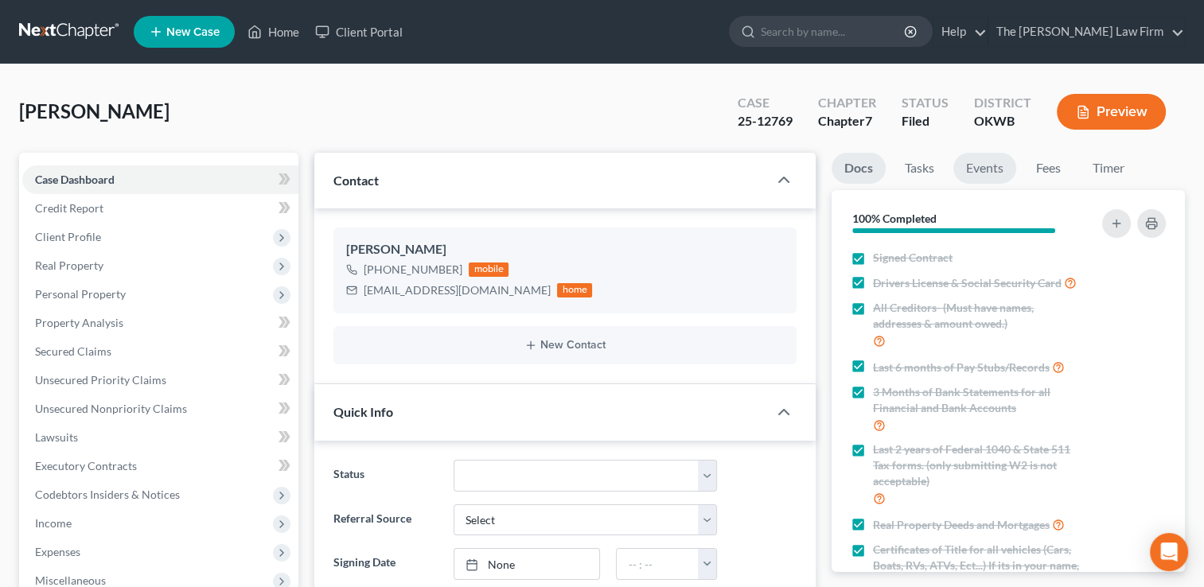
click at [988, 171] on link "Events" at bounding box center [985, 168] width 63 height 31
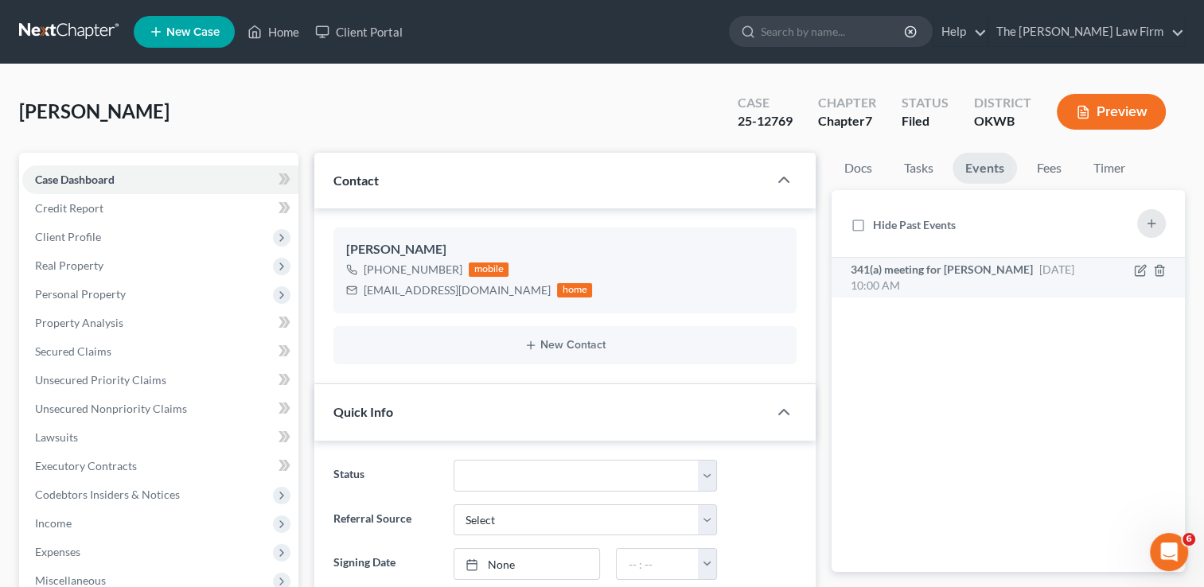
click at [967, 282] on div "341(a) meeting for [PERSON_NAME] [DATE] 10:00 AM" at bounding box center [967, 278] width 232 height 32
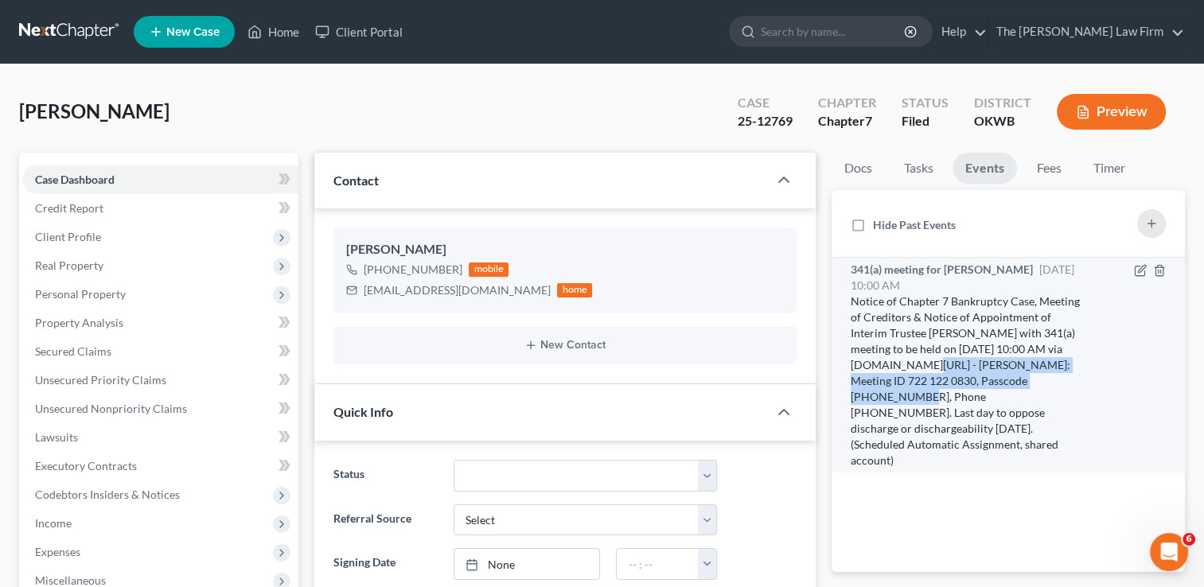
drag, startPoint x: 868, startPoint y: 366, endPoint x: 1015, endPoint y: 378, distance: 147.8
click at [1015, 378] on div "Notice of Chapter 7 Bankruptcy Case, Meeting of Creditors & Notice of Appointme…" at bounding box center [967, 381] width 232 height 175
drag, startPoint x: 1015, startPoint y: 378, endPoint x: 985, endPoint y: 378, distance: 30.3
copy div "[DOMAIN_NAME][URL] - [PERSON_NAME]: Meeting ID 722 122 0830, Passcode 4765056125"
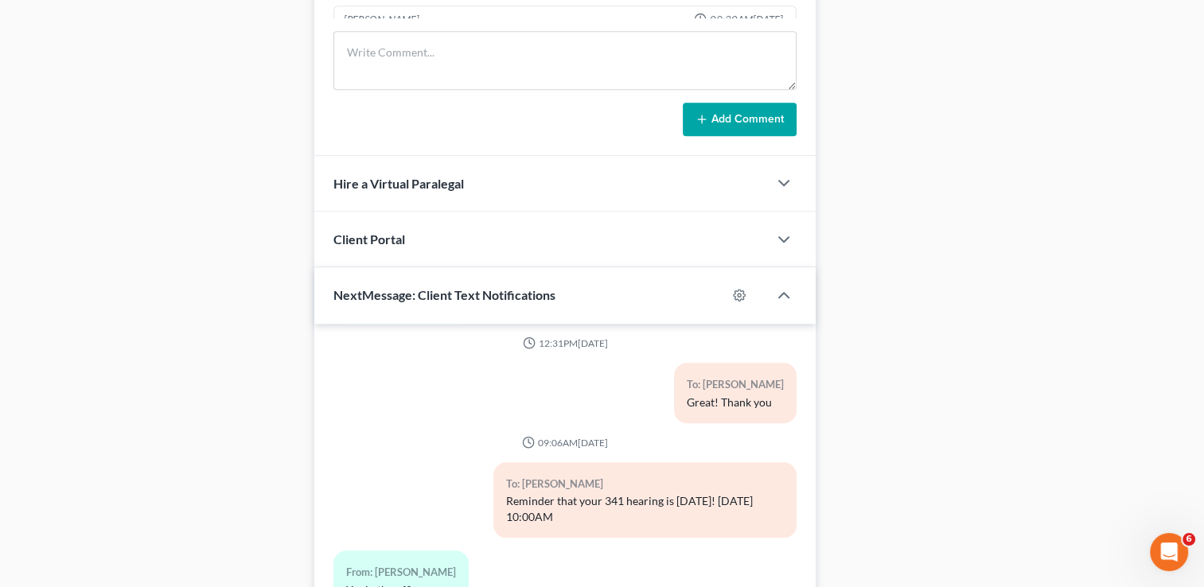
scroll to position [1118, 0]
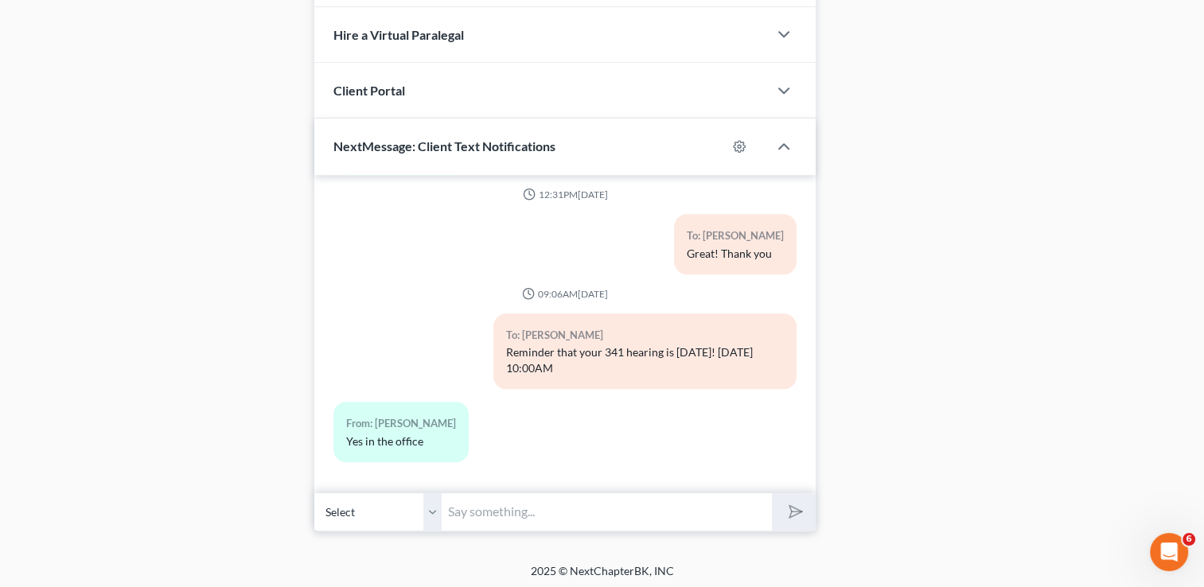
click at [532, 519] on input "text" at bounding box center [607, 512] width 330 height 39
type input "You can come to the office or Zoom in from your own location."
click at [802, 506] on icon "submit" at bounding box center [793, 512] width 22 height 22
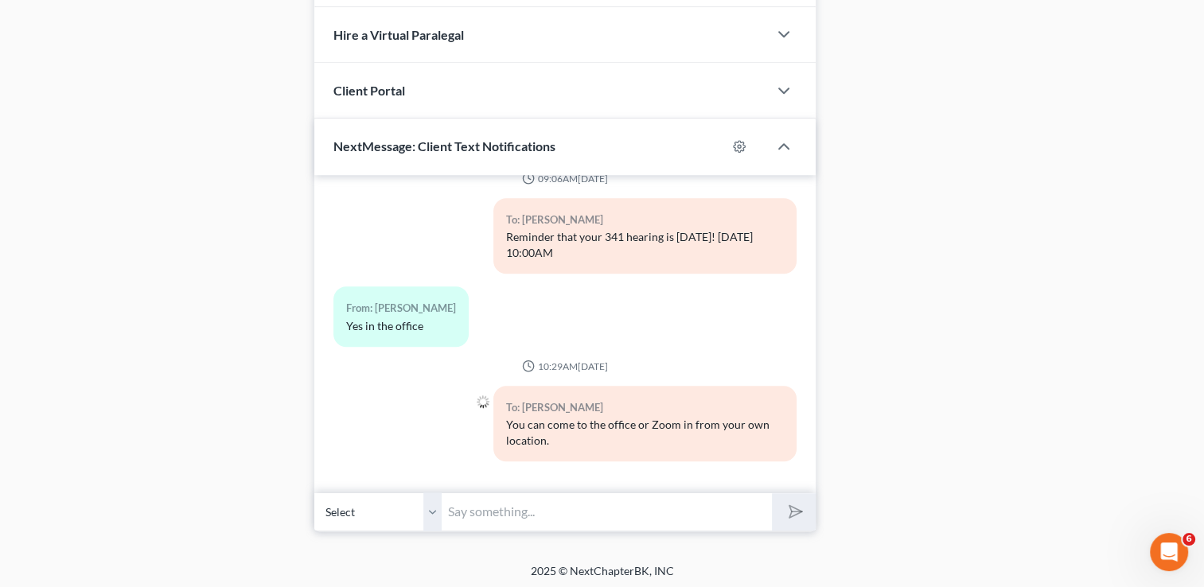
click at [529, 509] on input "text" at bounding box center [607, 512] width 330 height 39
paste input "[DOMAIN_NAME][URL] - [PERSON_NAME]: Meeting ID 722 122 0830, Passcode 4765056125"
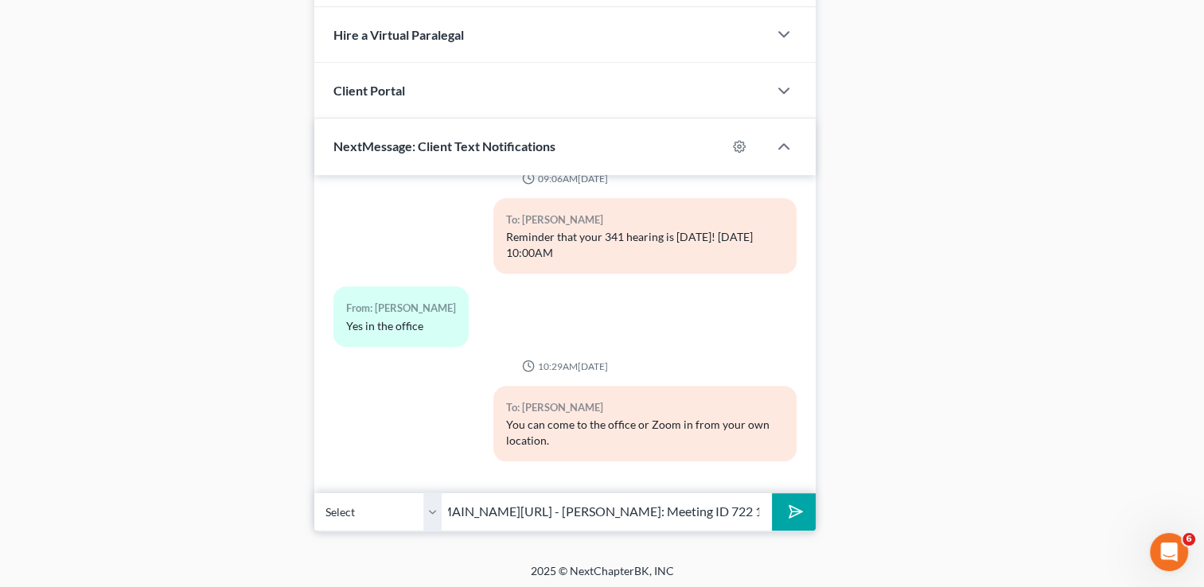
scroll to position [0, 0]
click at [581, 508] on input "[DOMAIN_NAME][URL] - [PERSON_NAME]: Meeting ID 722 122 0830, Passcode 4765056125" at bounding box center [607, 512] width 330 height 39
type input "Zoom Info: Meeting ID 722 122 0830, Passcode 4765056125"
click at [796, 506] on icon "submit" at bounding box center [793, 512] width 22 height 22
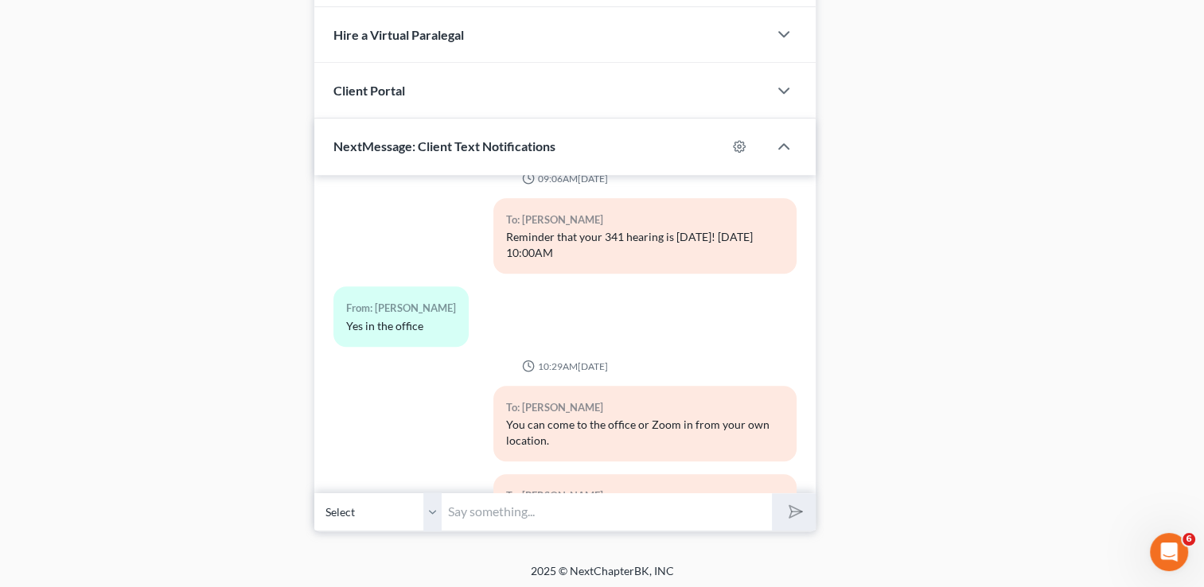
scroll to position [497, 0]
